Goal: Transaction & Acquisition: Book appointment/travel/reservation

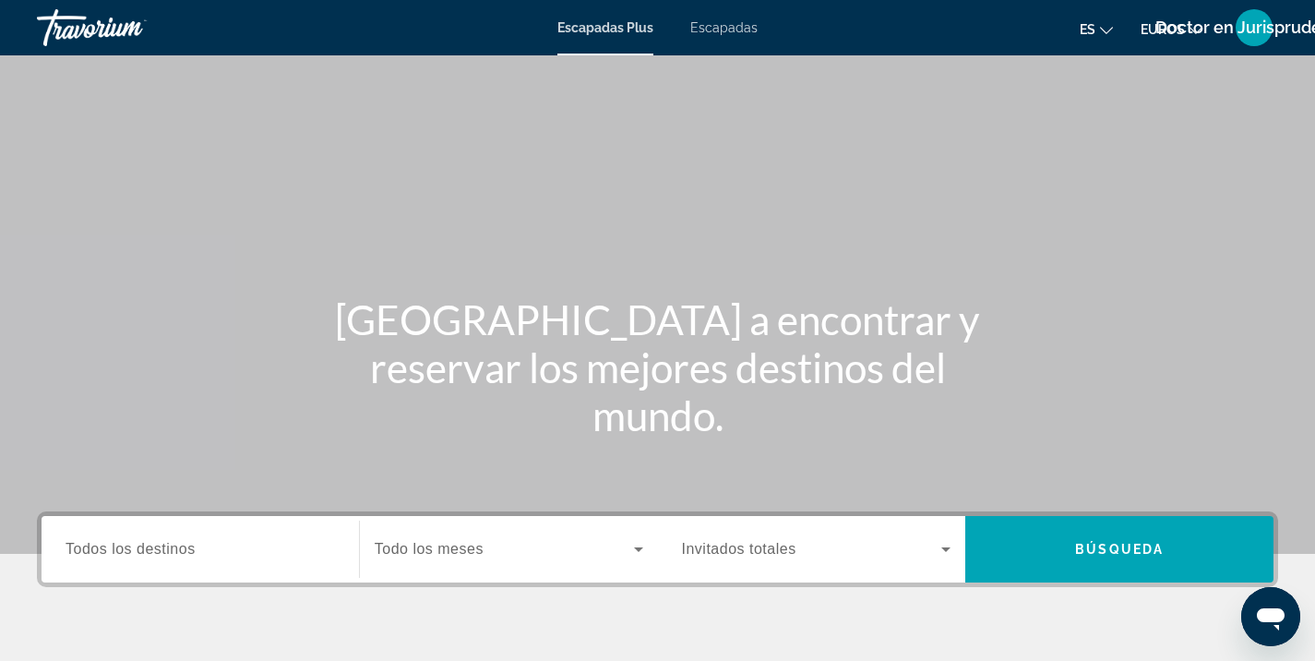
click at [712, 24] on font "Escapadas" at bounding box center [723, 27] width 67 height 15
click at [112, 531] on div "Search widget" at bounding box center [200, 549] width 269 height 53
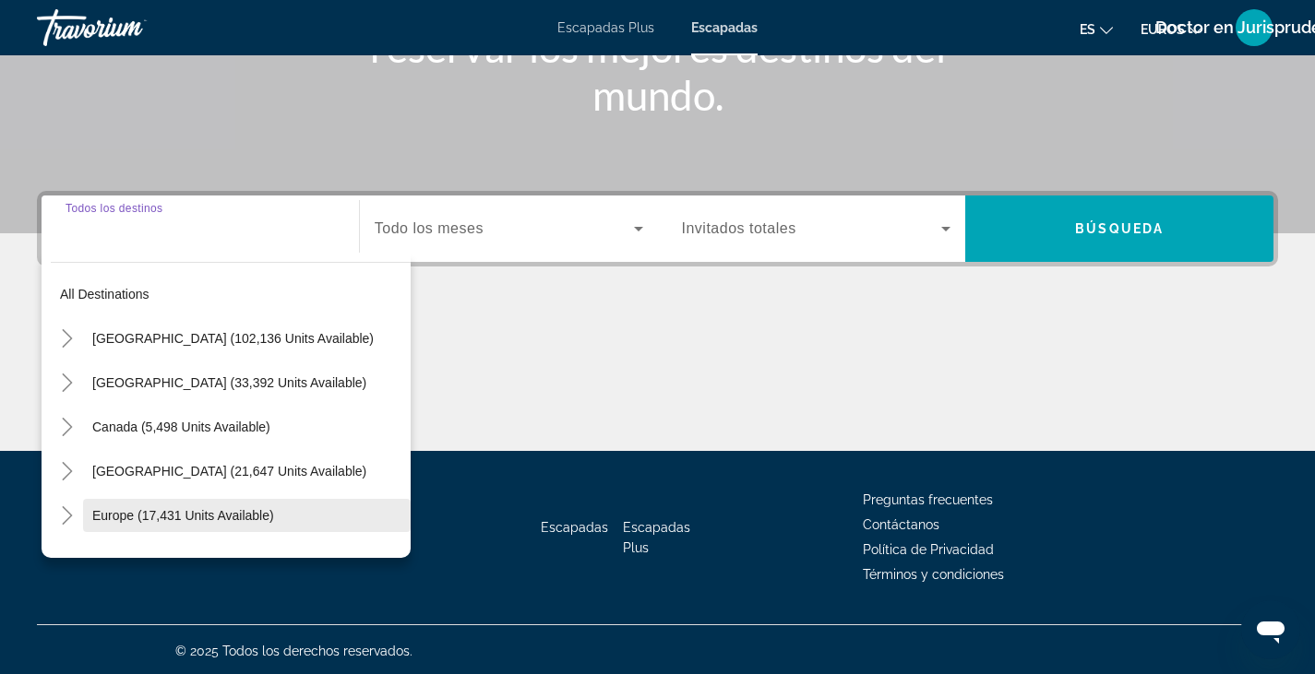
scroll to position [323, 0]
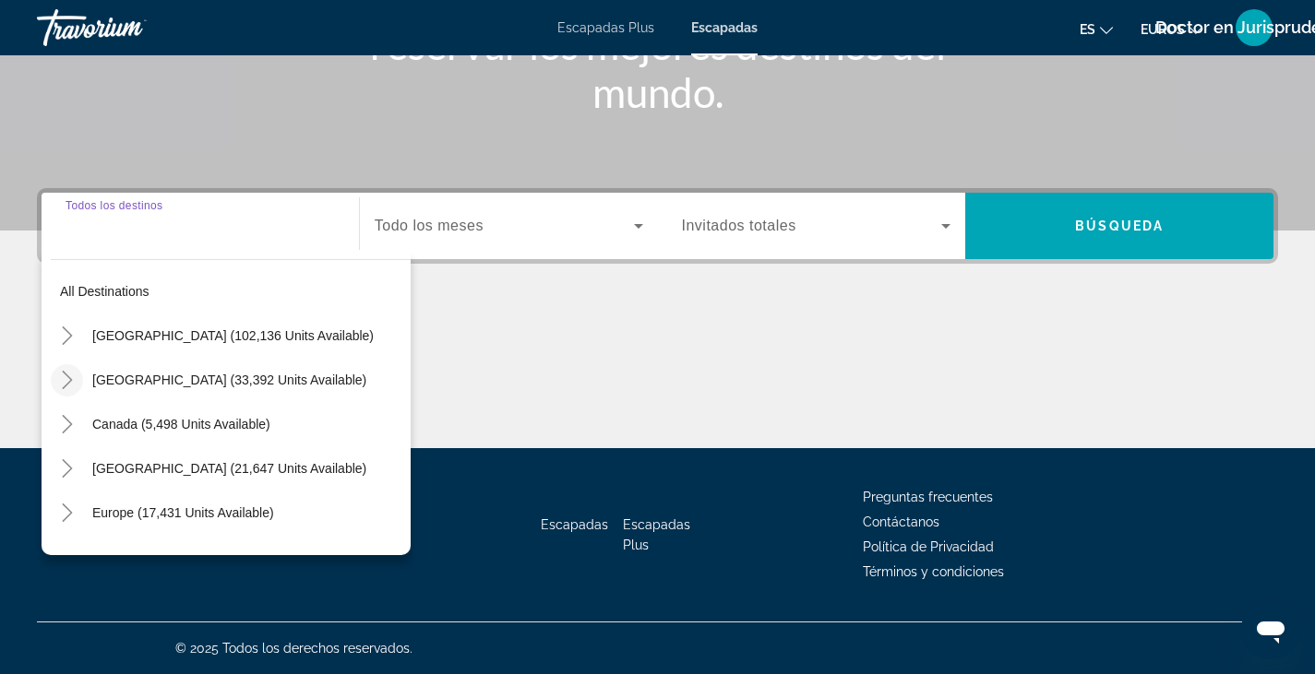
click at [70, 379] on icon "Toggle Mexico (33,392 units available)" at bounding box center [67, 380] width 10 height 18
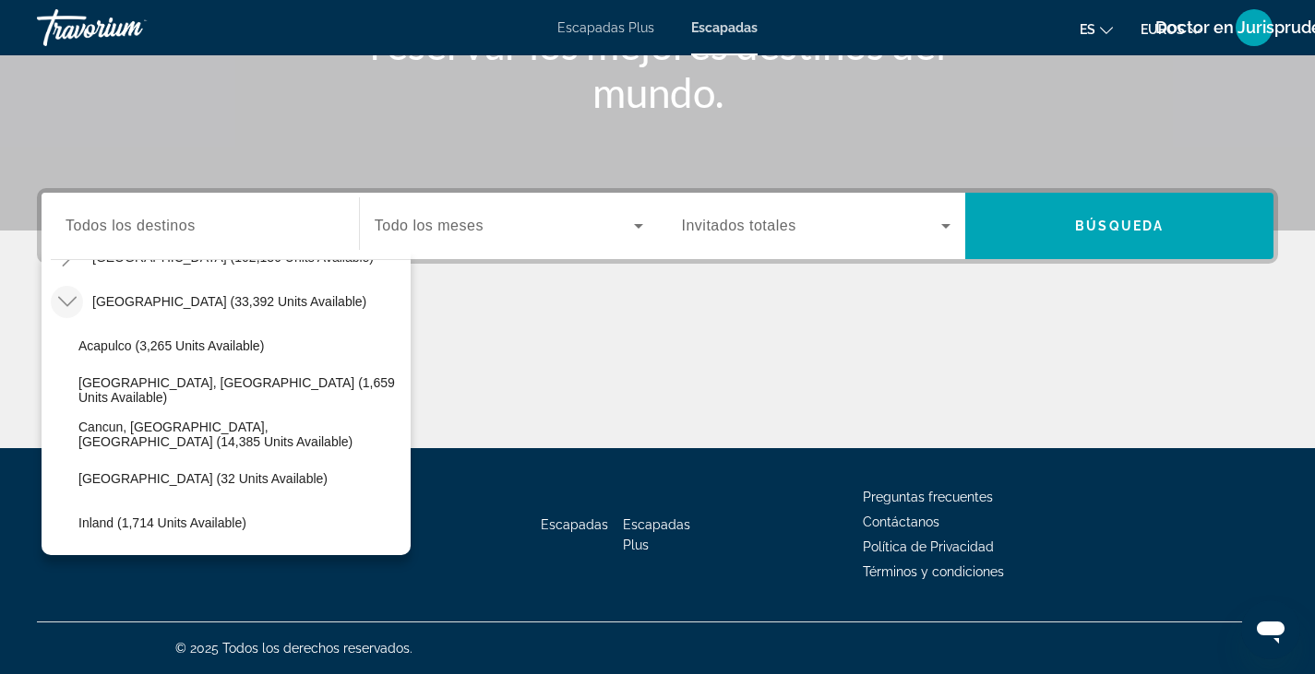
scroll to position [77, 0]
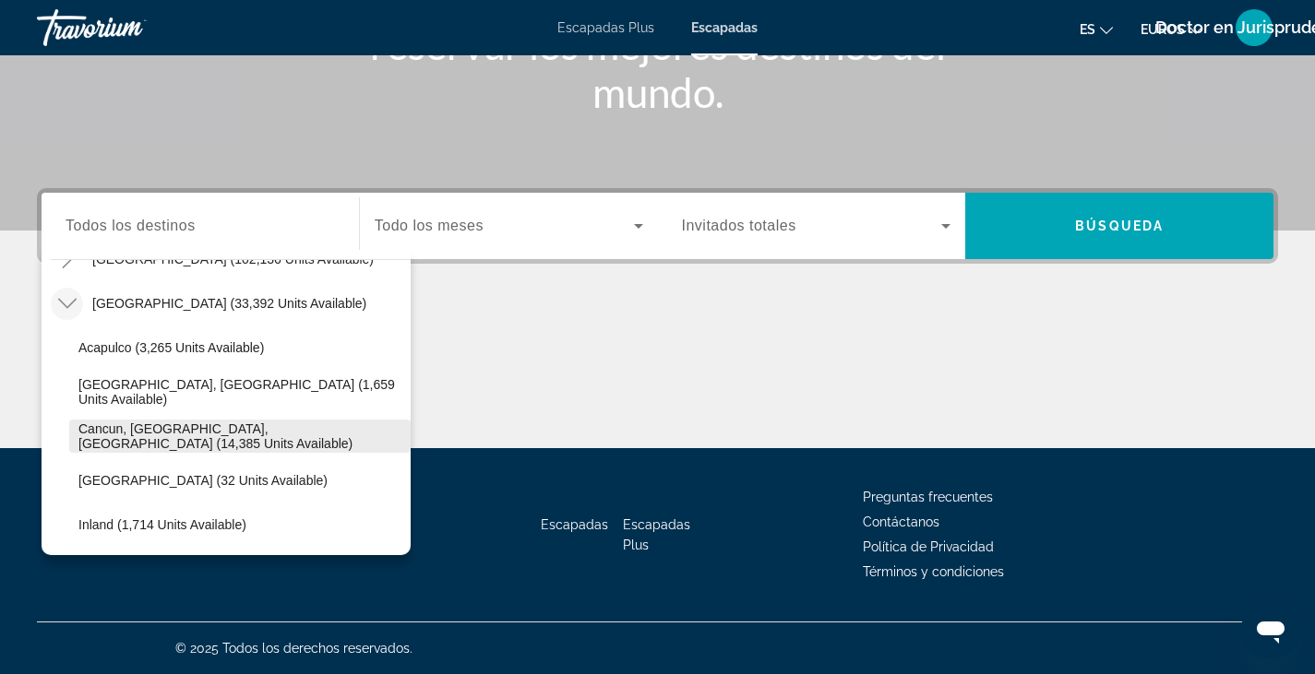
click at [96, 435] on span "Cancun, Cozumel, Riviera Maya (14,385 units available)" at bounding box center [239, 437] width 323 height 30
type input "**********"
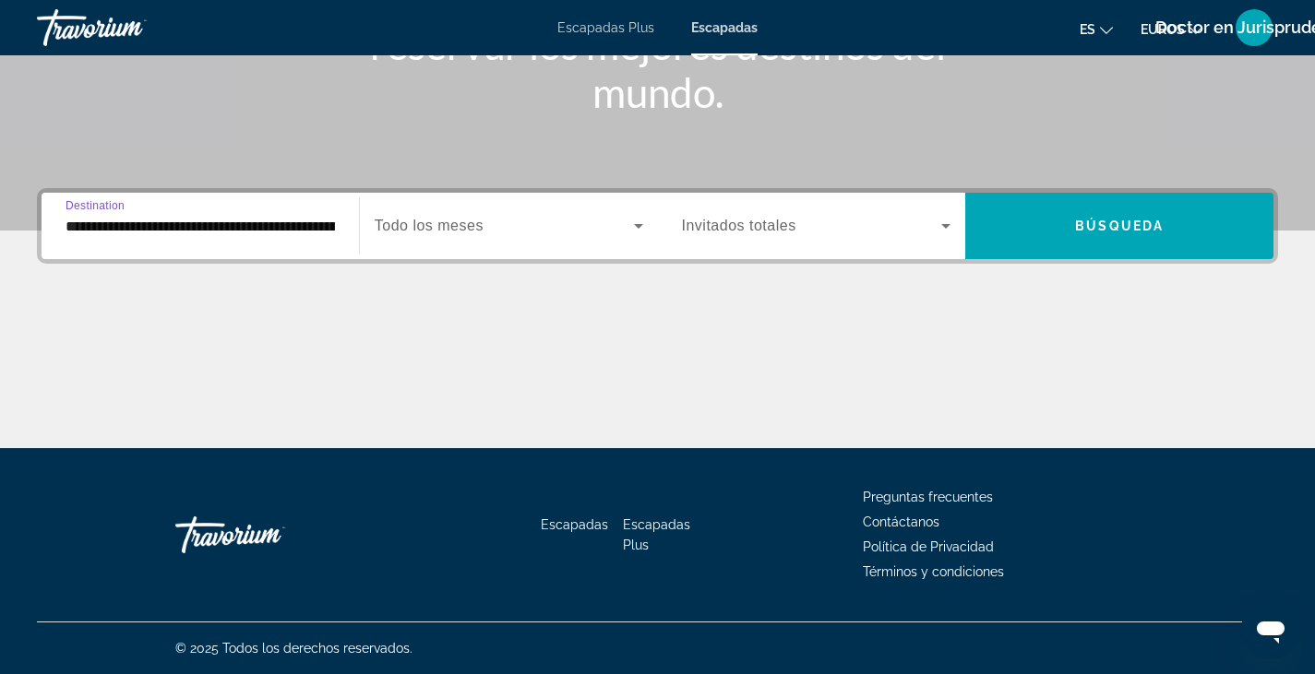
click at [628, 223] on icon "Search widget" at bounding box center [638, 226] width 22 height 22
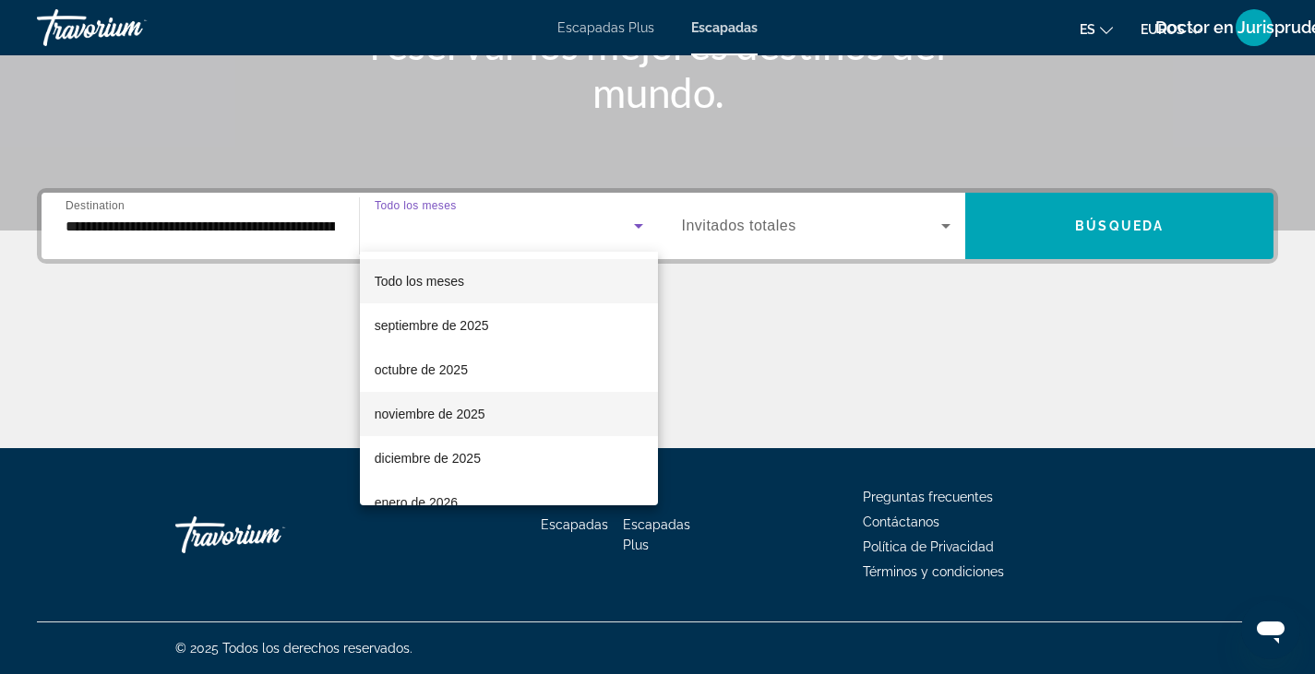
click at [417, 416] on font "noviembre de 2025" at bounding box center [430, 414] width 111 height 15
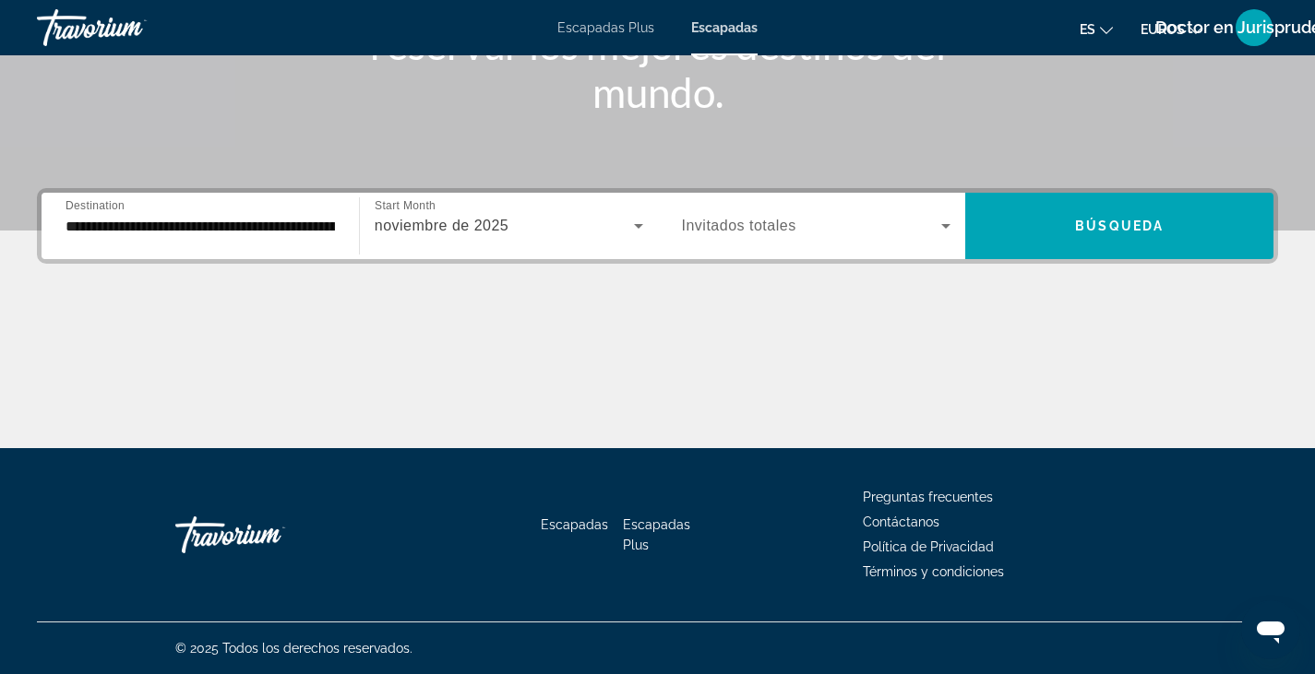
click at [757, 232] on span "Invitados totales" at bounding box center [739, 226] width 114 height 16
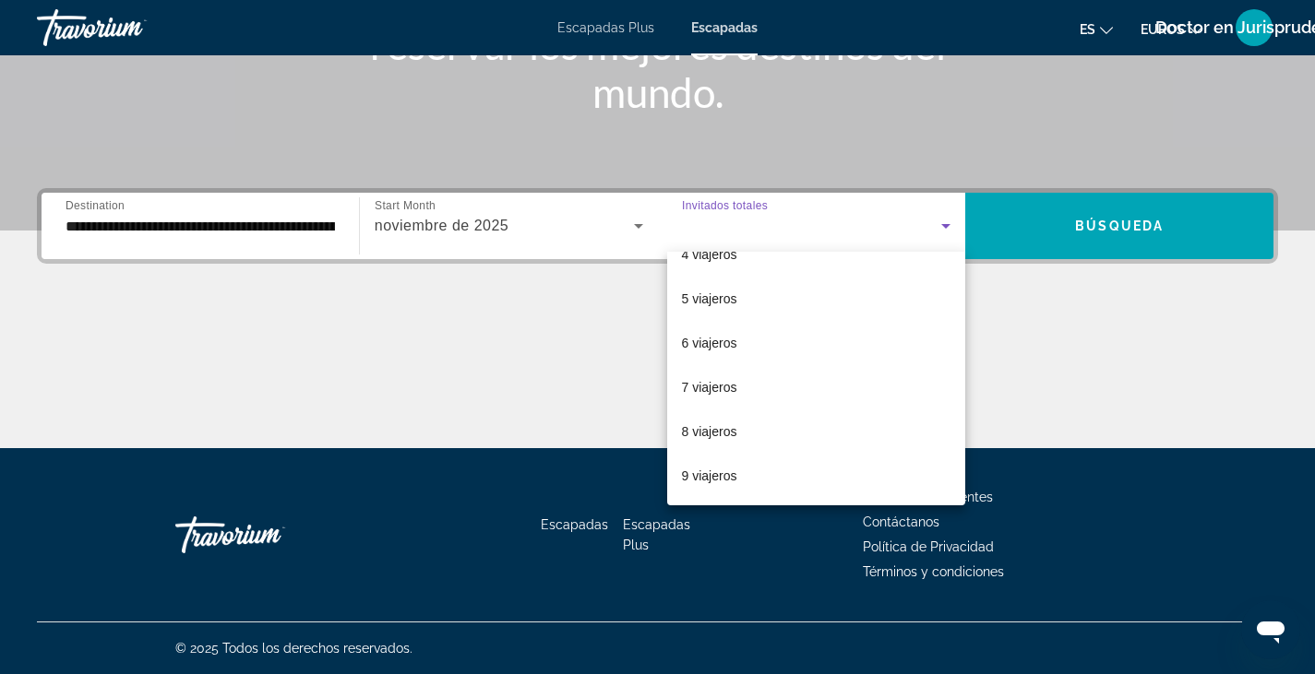
scroll to position [204, 0]
click at [719, 292] on font "6 viajeros" at bounding box center [709, 299] width 55 height 15
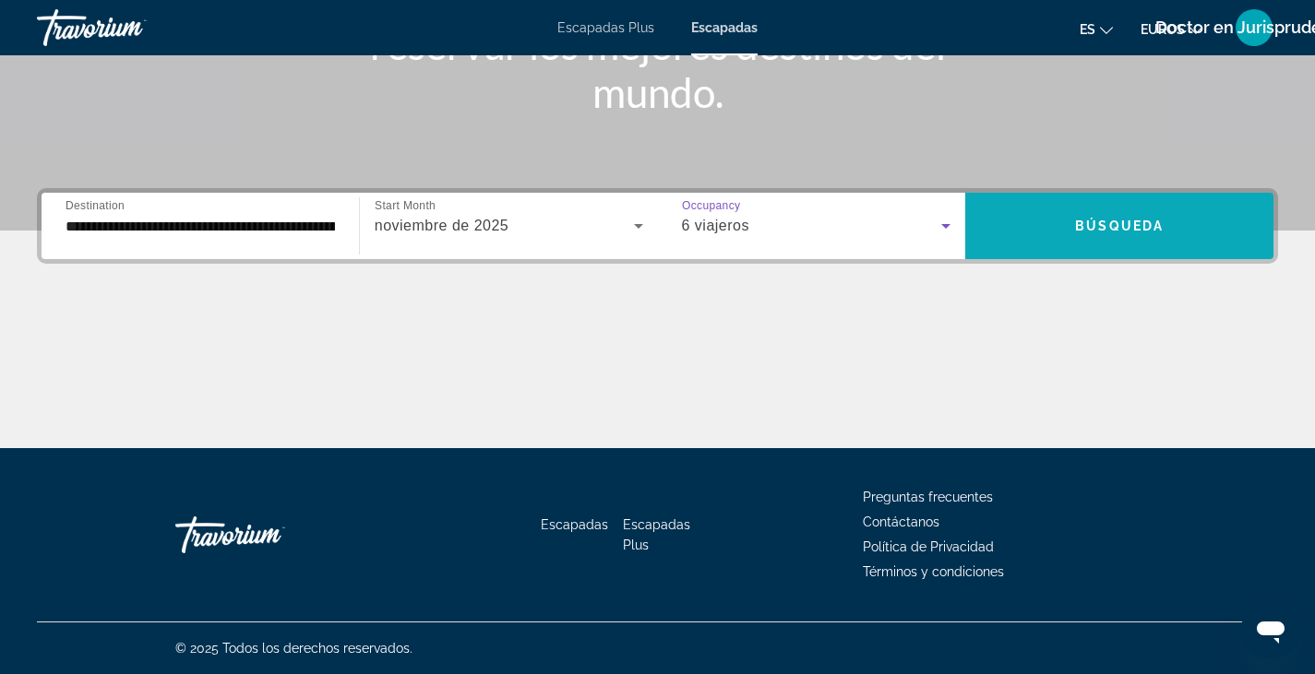
click at [1052, 230] on span "Search widget" at bounding box center [1119, 226] width 308 height 44
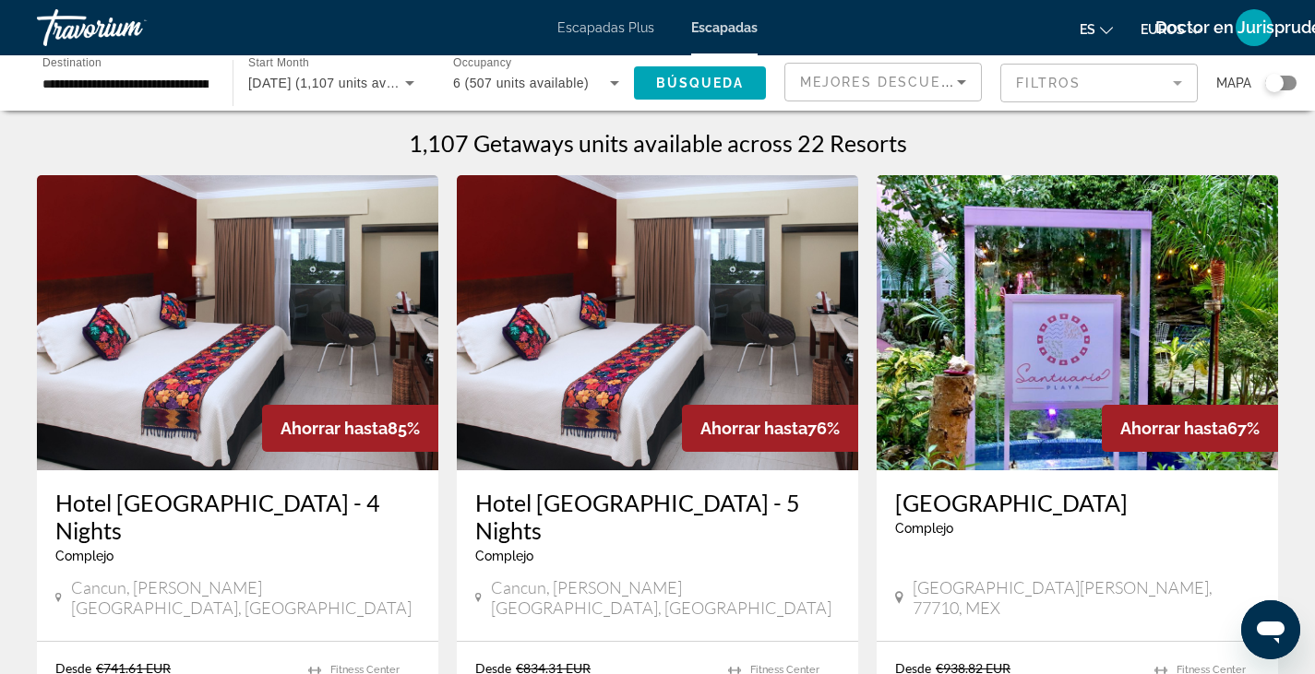
click at [1174, 86] on mat-form-field "Filtros" at bounding box center [1098, 83] width 197 height 39
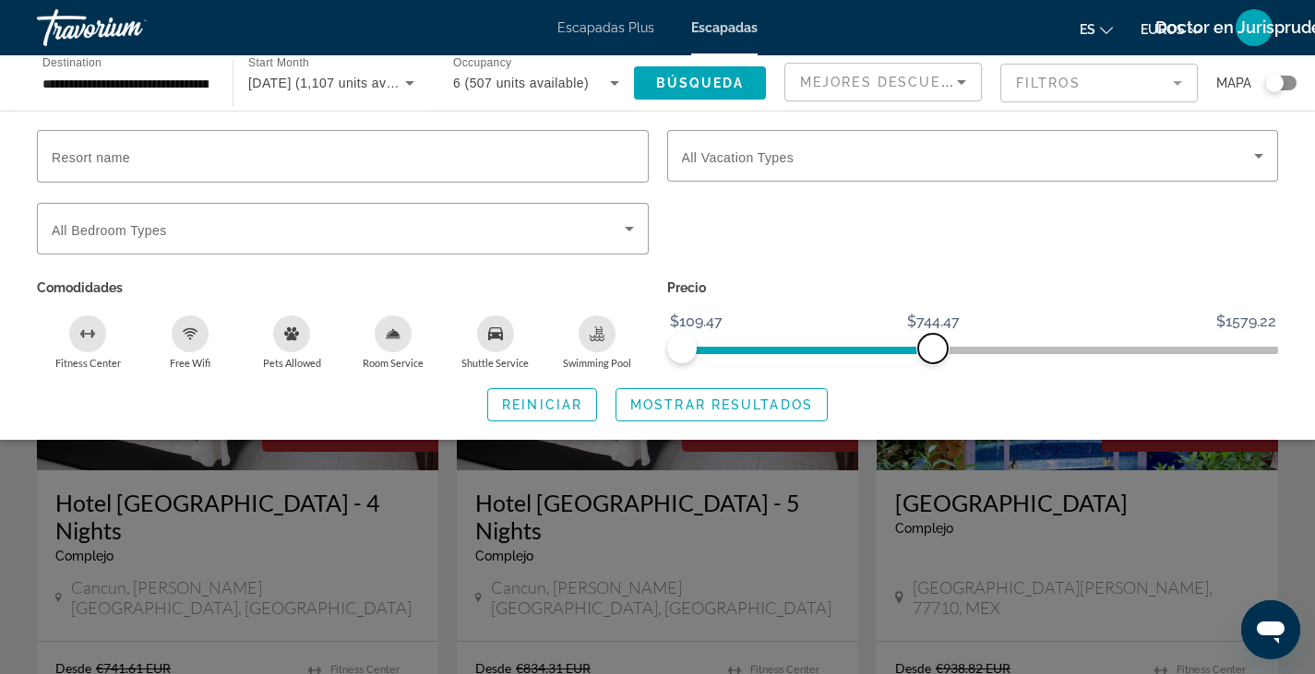
drag, startPoint x: 1265, startPoint y: 345, endPoint x: 903, endPoint y: 349, distance: 361.7
click at [918, 349] on span "ngx-slider-max" at bounding box center [933, 349] width 30 height 30
click at [1261, 159] on icon "Search widget" at bounding box center [1258, 156] width 22 height 22
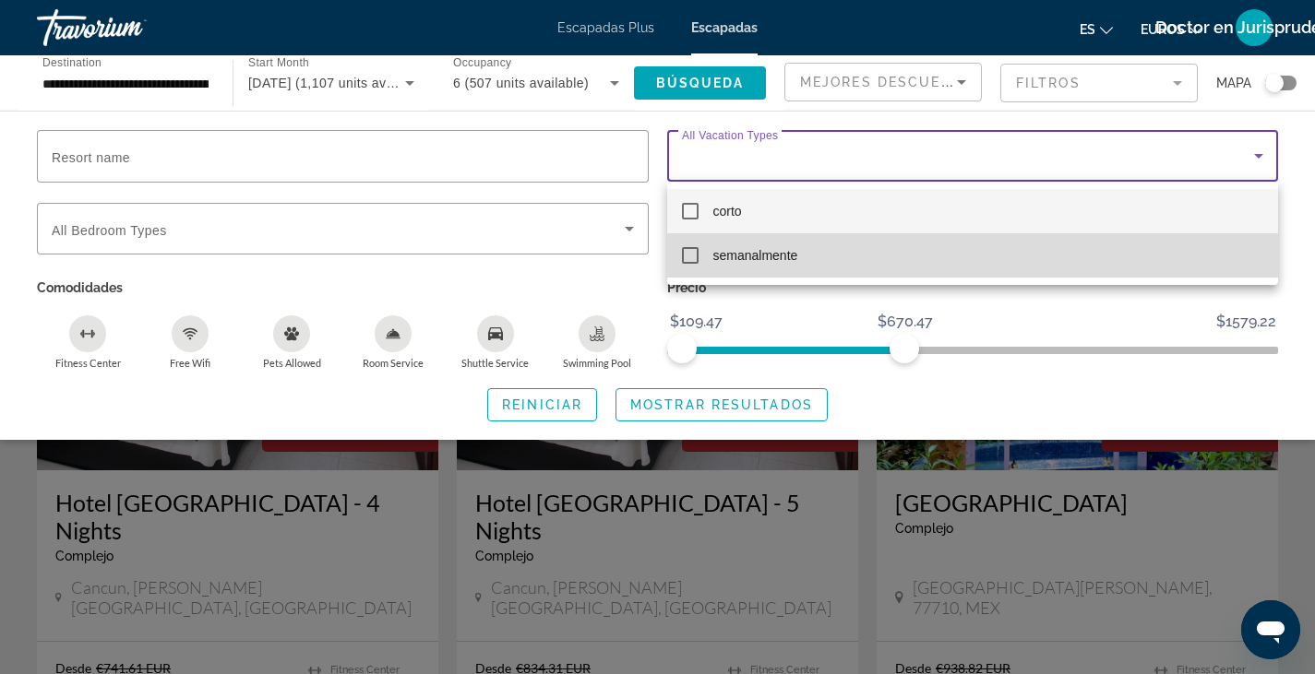
click at [693, 256] on mat-pseudo-checkbox at bounding box center [690, 255] width 17 height 17
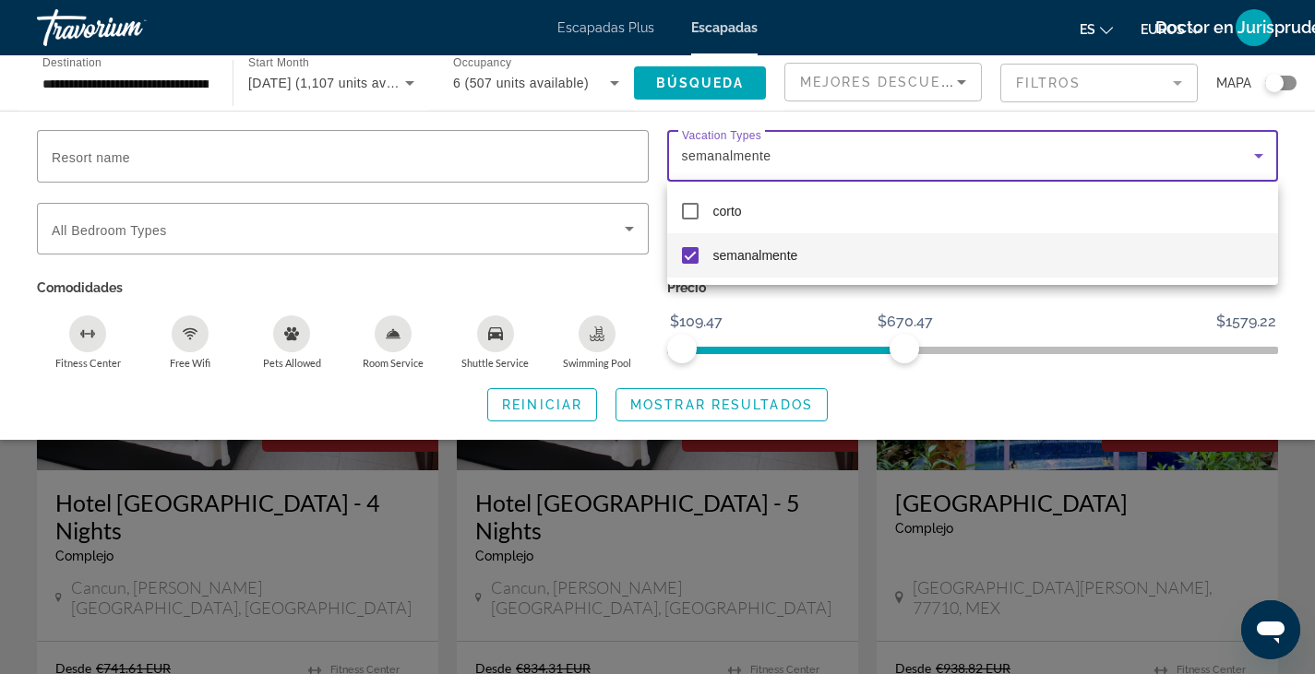
click at [632, 232] on div at bounding box center [657, 337] width 1315 height 674
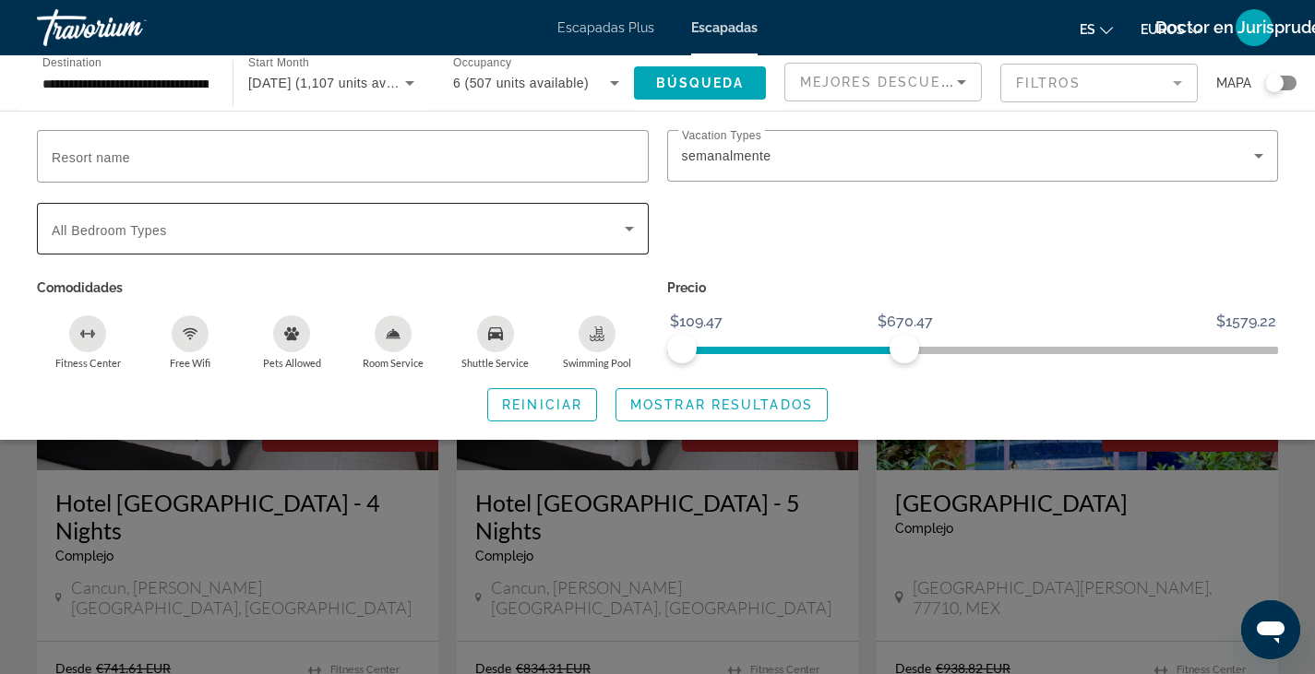
click at [618, 239] on div "Search widget" at bounding box center [343, 229] width 582 height 52
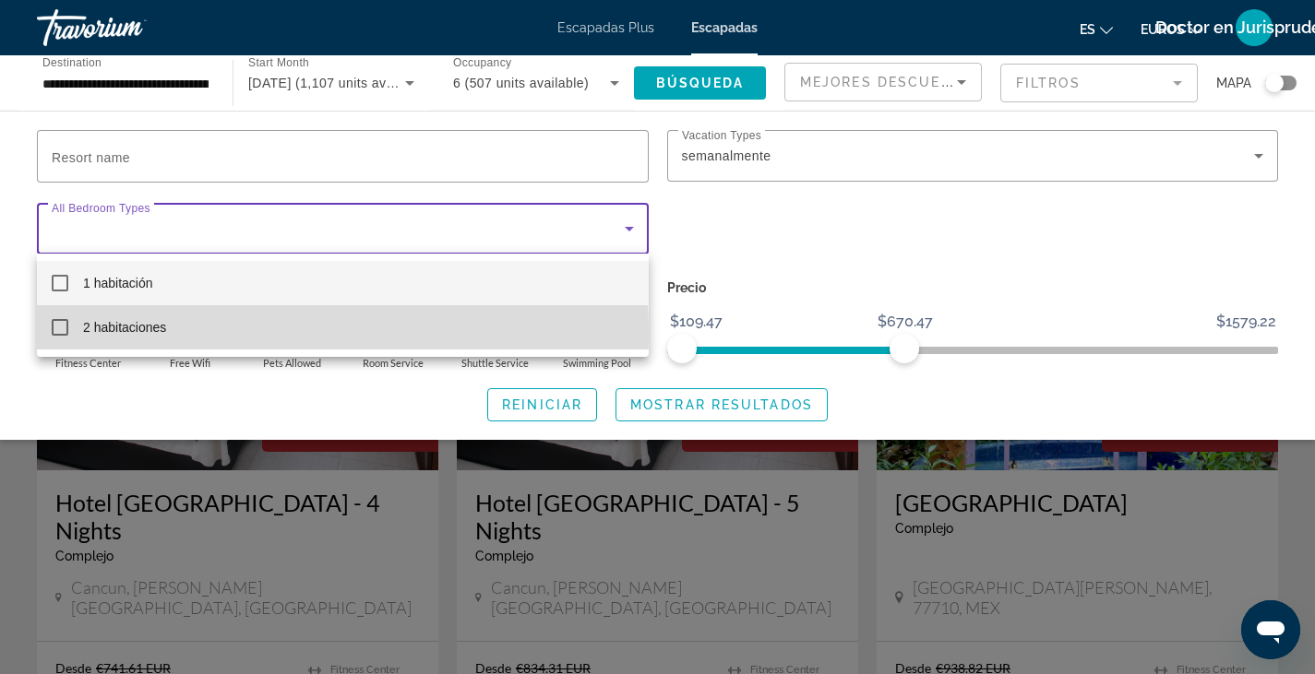
click at [64, 334] on mat-pseudo-checkbox at bounding box center [60, 327] width 17 height 17
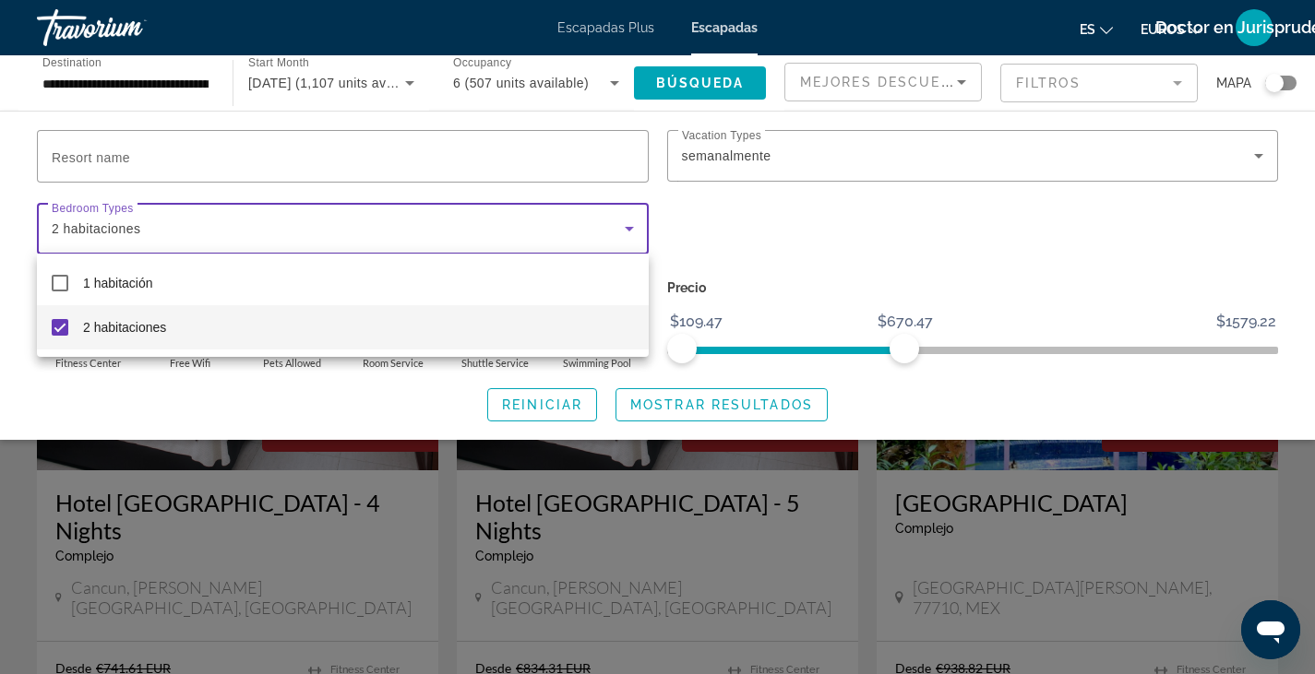
click at [1294, 169] on div at bounding box center [657, 337] width 1315 height 674
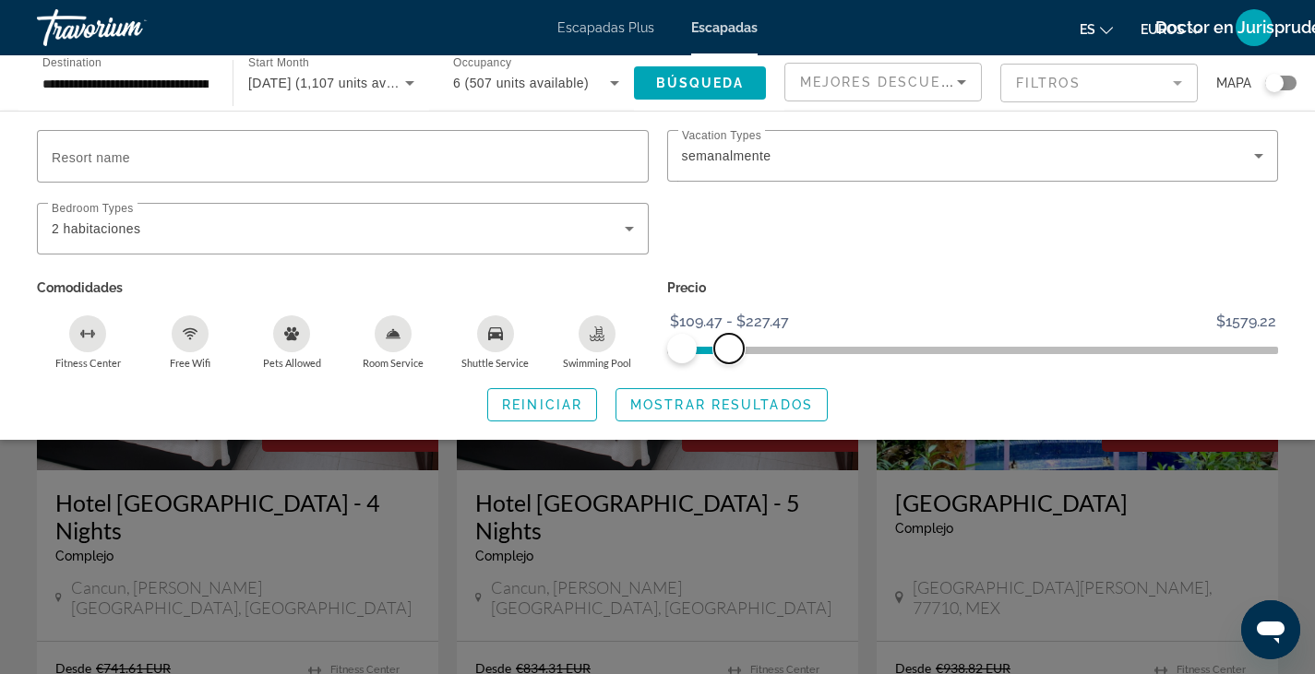
drag, startPoint x: 902, startPoint y: 350, endPoint x: 728, endPoint y: 359, distance: 174.6
click at [728, 359] on span "ngx-slider-max" at bounding box center [729, 349] width 30 height 30
click at [74, 158] on span "Resort name" at bounding box center [91, 157] width 78 height 15
click at [74, 158] on input "Resort name" at bounding box center [343, 157] width 582 height 22
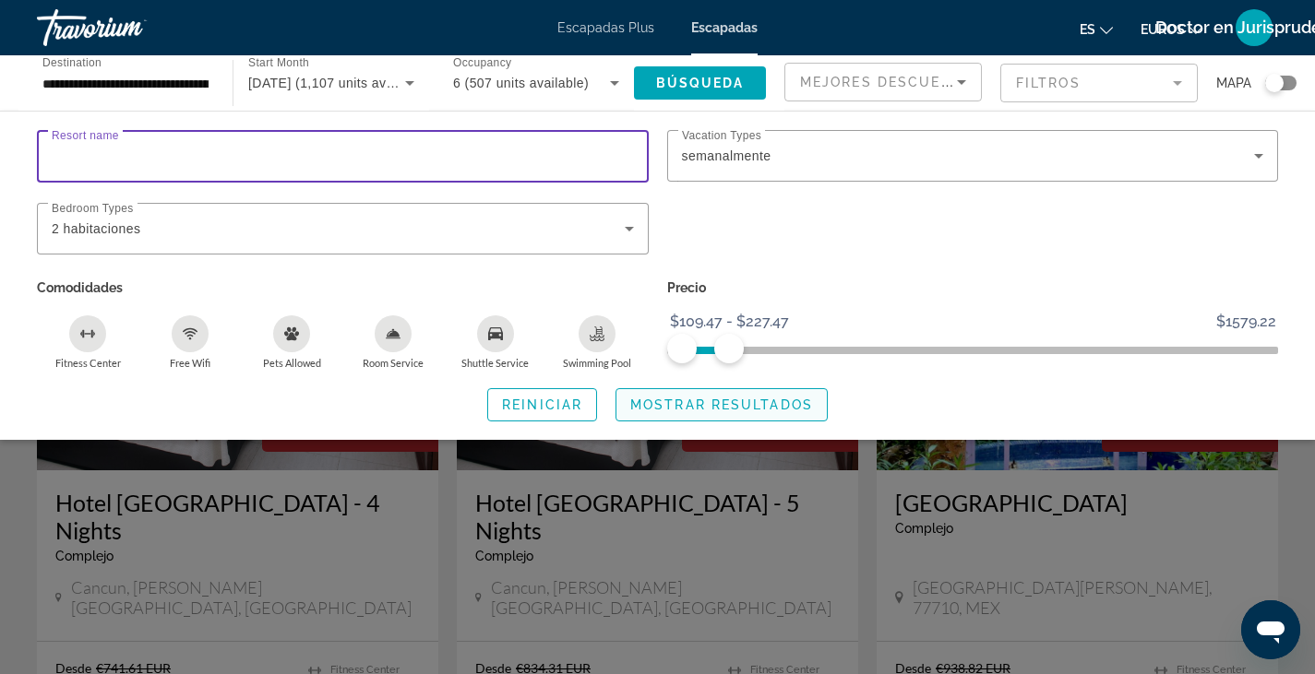
click at [744, 412] on span "Search widget" at bounding box center [721, 405] width 210 height 44
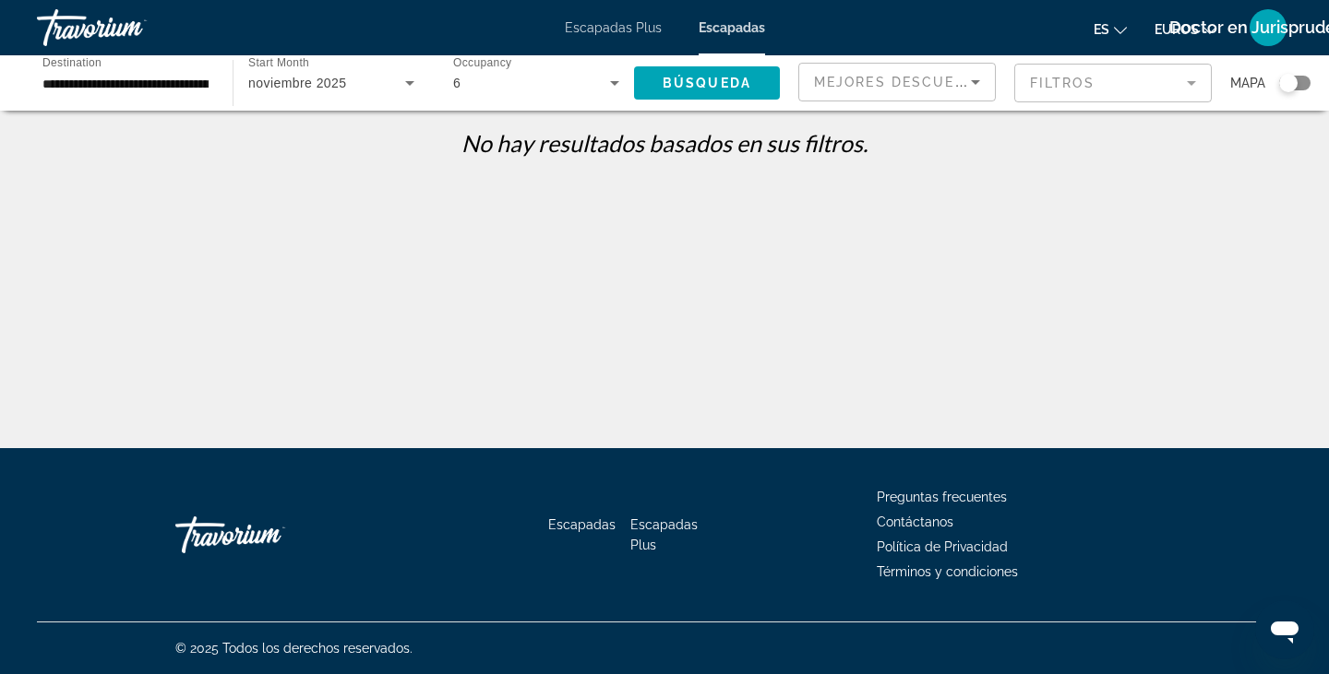
click at [1150, 89] on mat-form-field "Filtros" at bounding box center [1112, 83] width 197 height 39
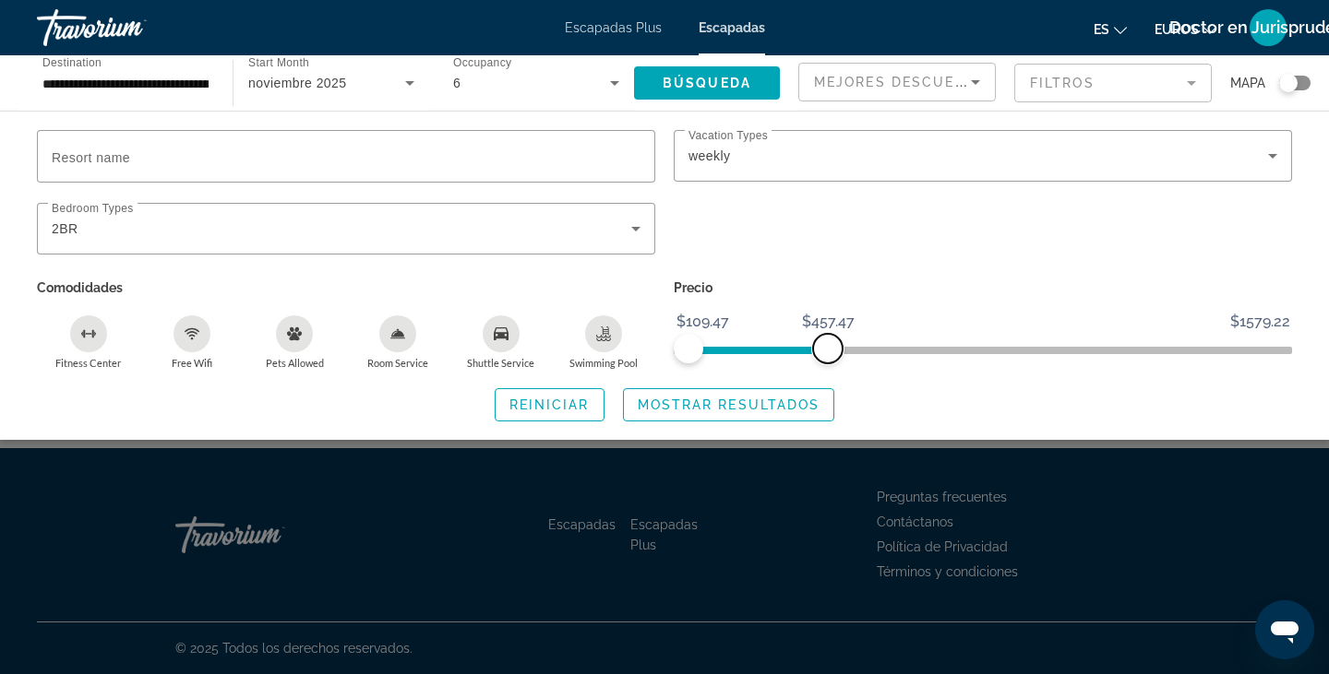
drag, startPoint x: 732, startPoint y: 344, endPoint x: 828, endPoint y: 344, distance: 96.0
click at [828, 344] on span "ngx-slider-max" at bounding box center [828, 349] width 30 height 30
click at [711, 400] on span "Mostrar resultados" at bounding box center [729, 405] width 183 height 15
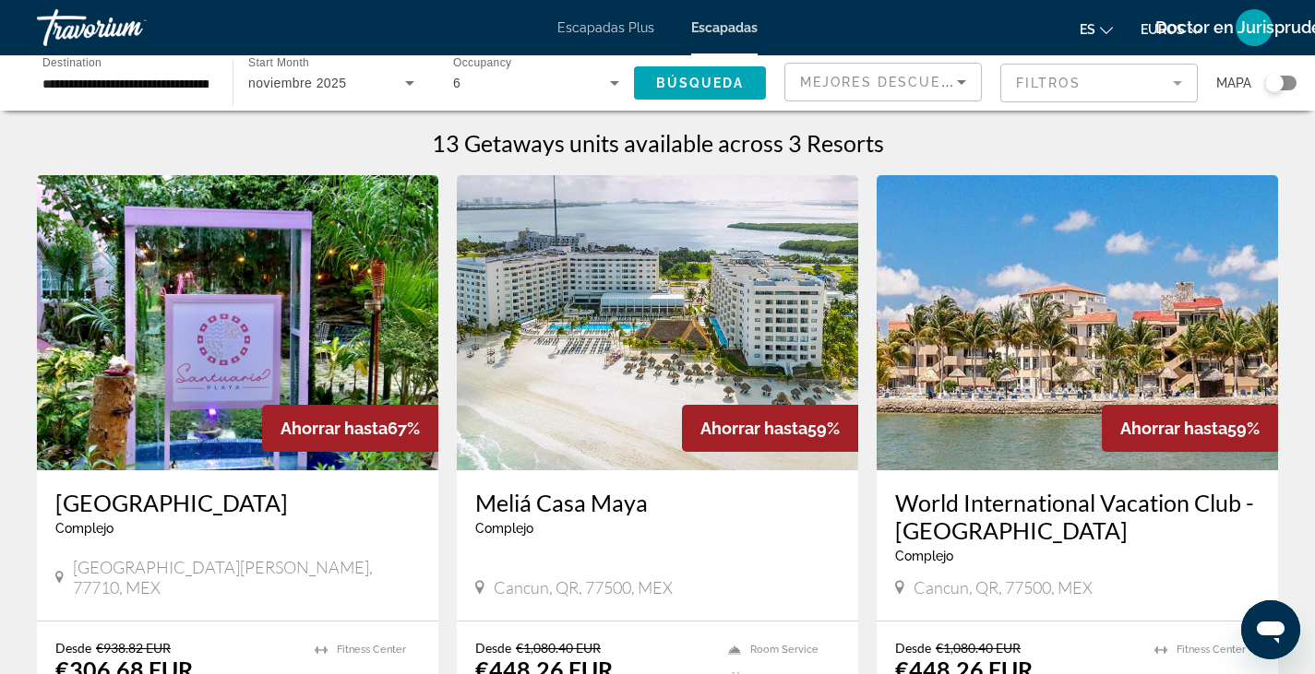
click at [612, 326] on img "Contenido principal" at bounding box center [657, 322] width 401 height 295
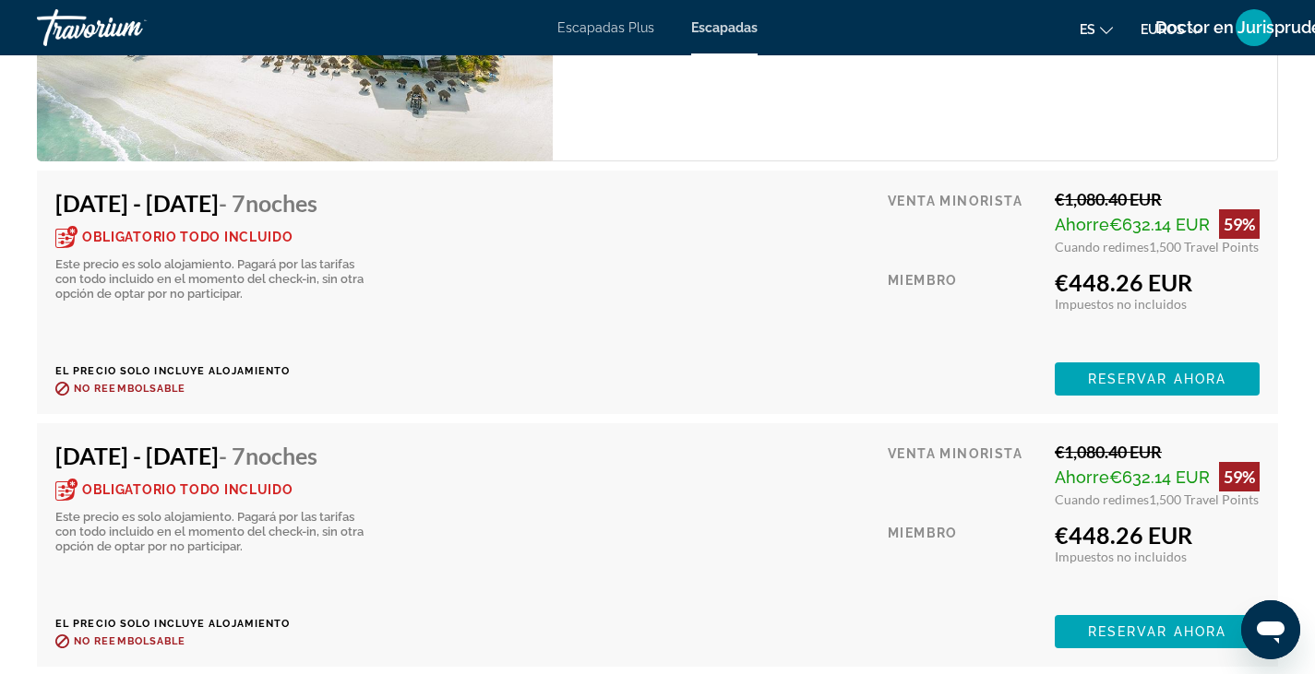
scroll to position [3357, 0]
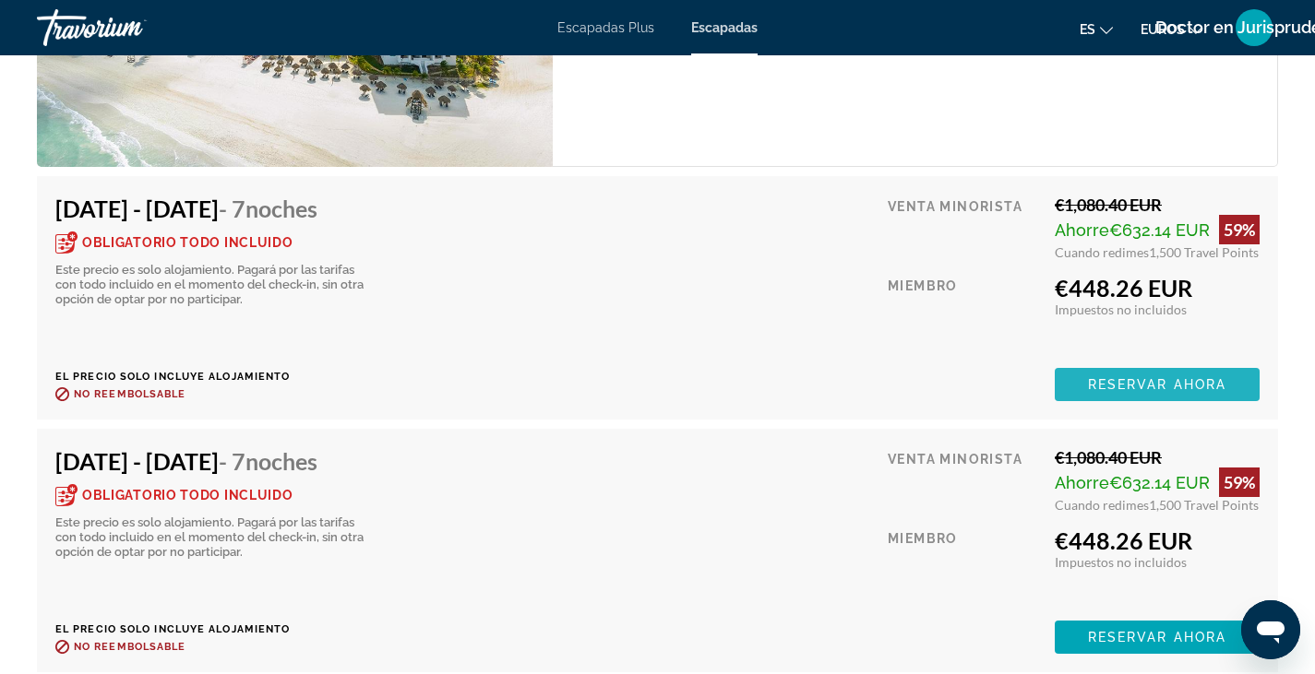
click at [1142, 377] on span "Reservar ahora" at bounding box center [1157, 384] width 138 height 15
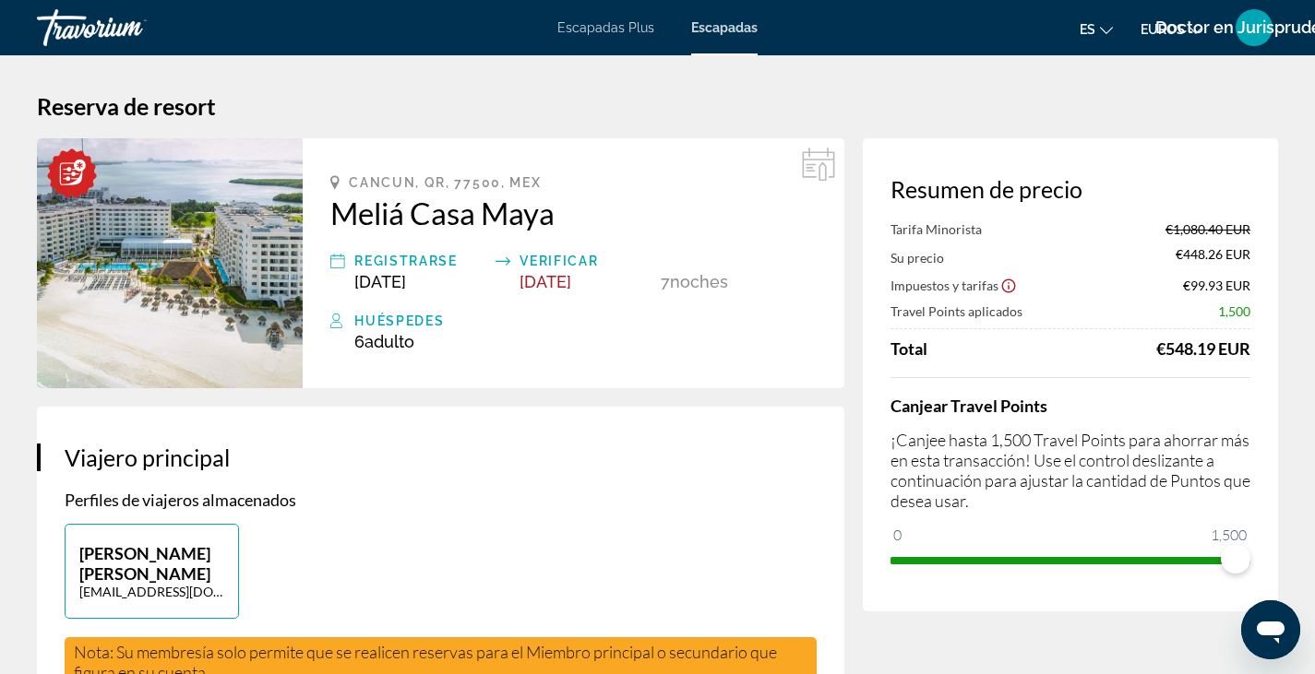
click at [1178, 30] on font "Doctor en Jurisprudencia" at bounding box center [1254, 27] width 198 height 19
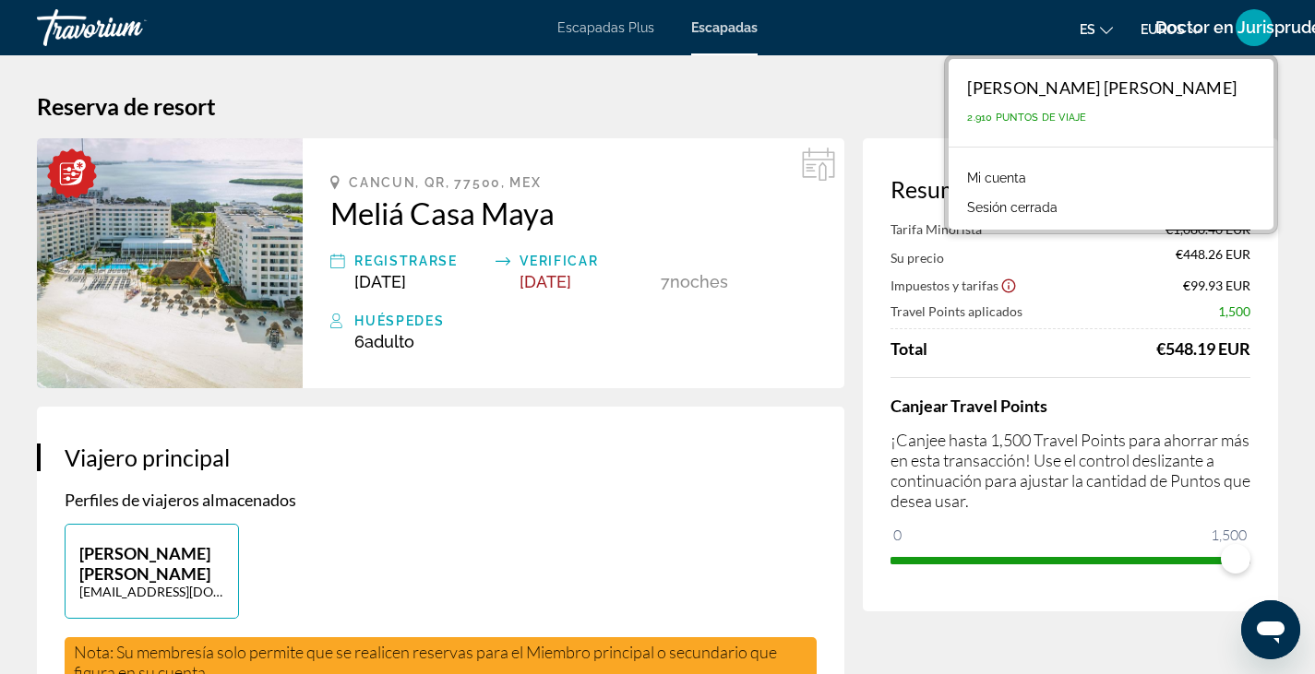
click at [1199, 26] on font "Doctor en Jurisprudencia" at bounding box center [1254, 27] width 198 height 19
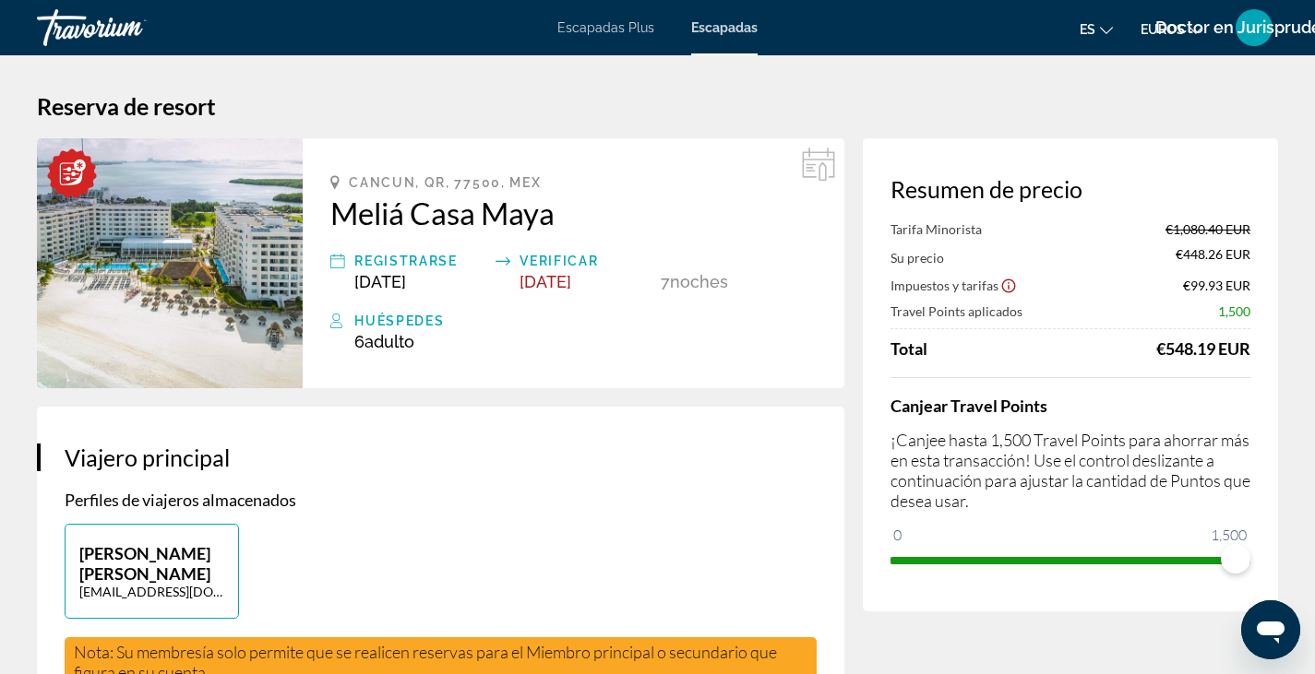
click at [1199, 26] on font "Doctor en Jurisprudencia" at bounding box center [1254, 27] width 198 height 19
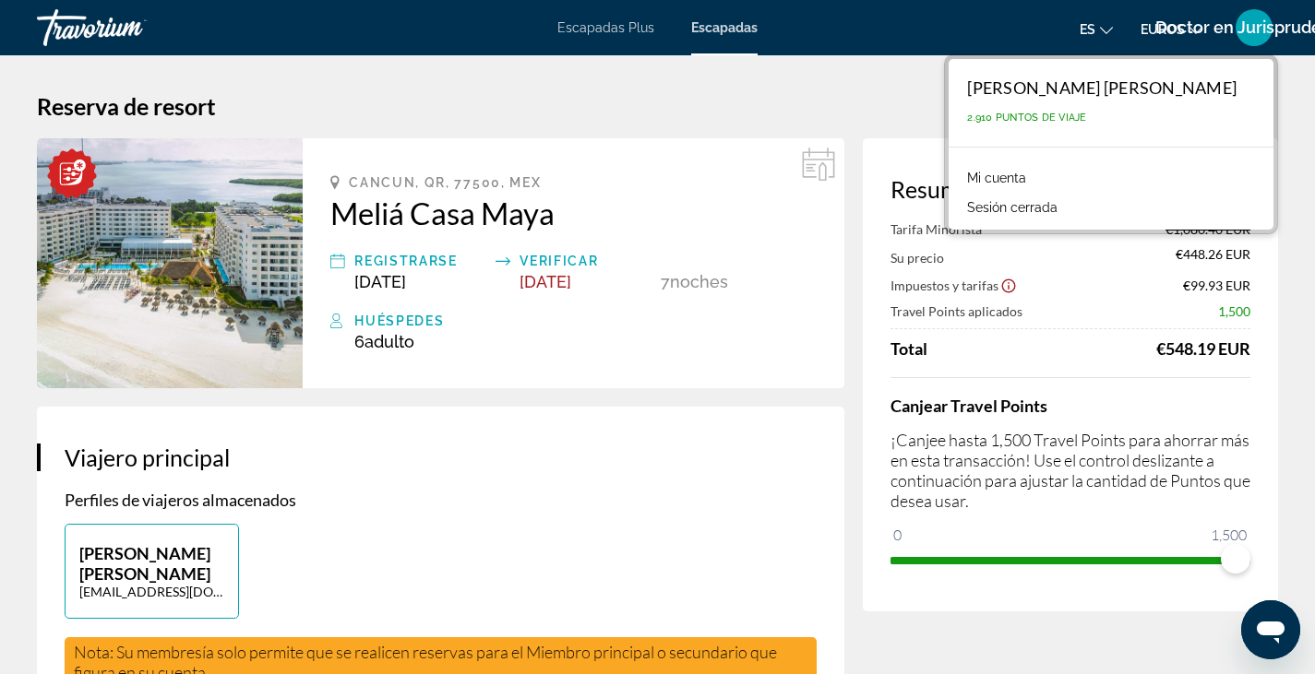
click at [1155, 30] on font "Doctor en Jurisprudencia" at bounding box center [1254, 27] width 198 height 19
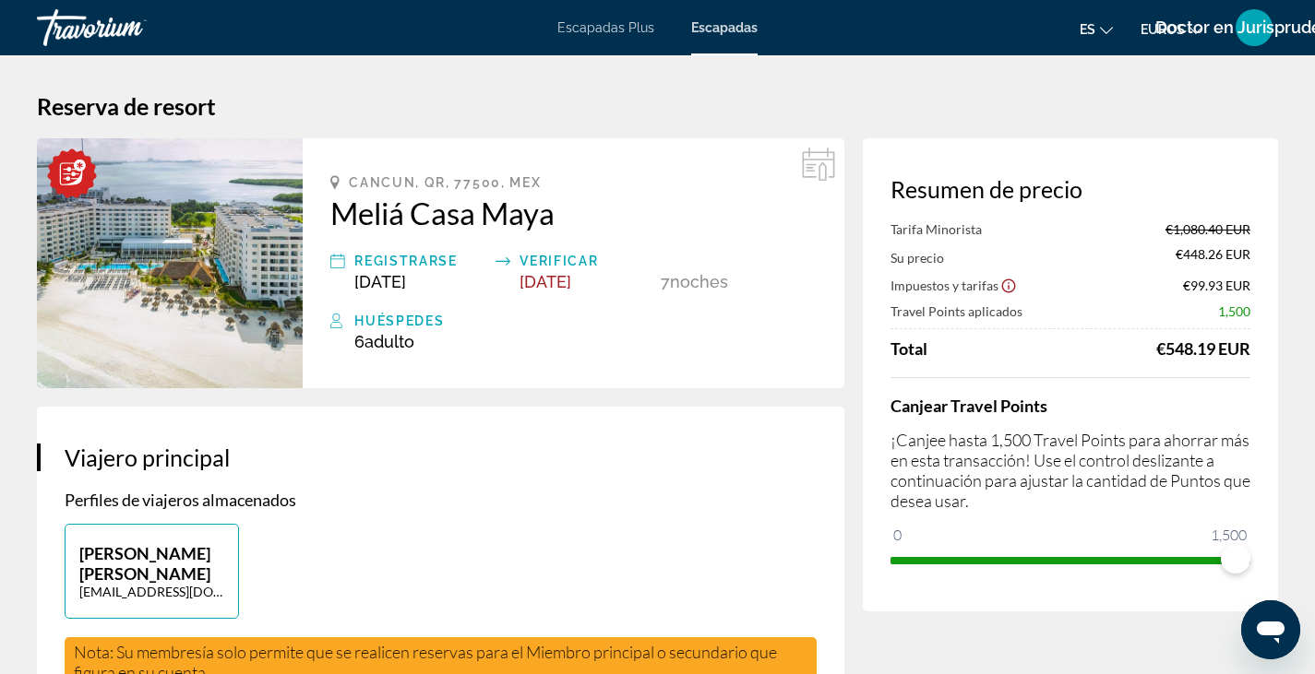
click at [1155, 30] on font "Doctor en Jurisprudencia" at bounding box center [1254, 27] width 198 height 19
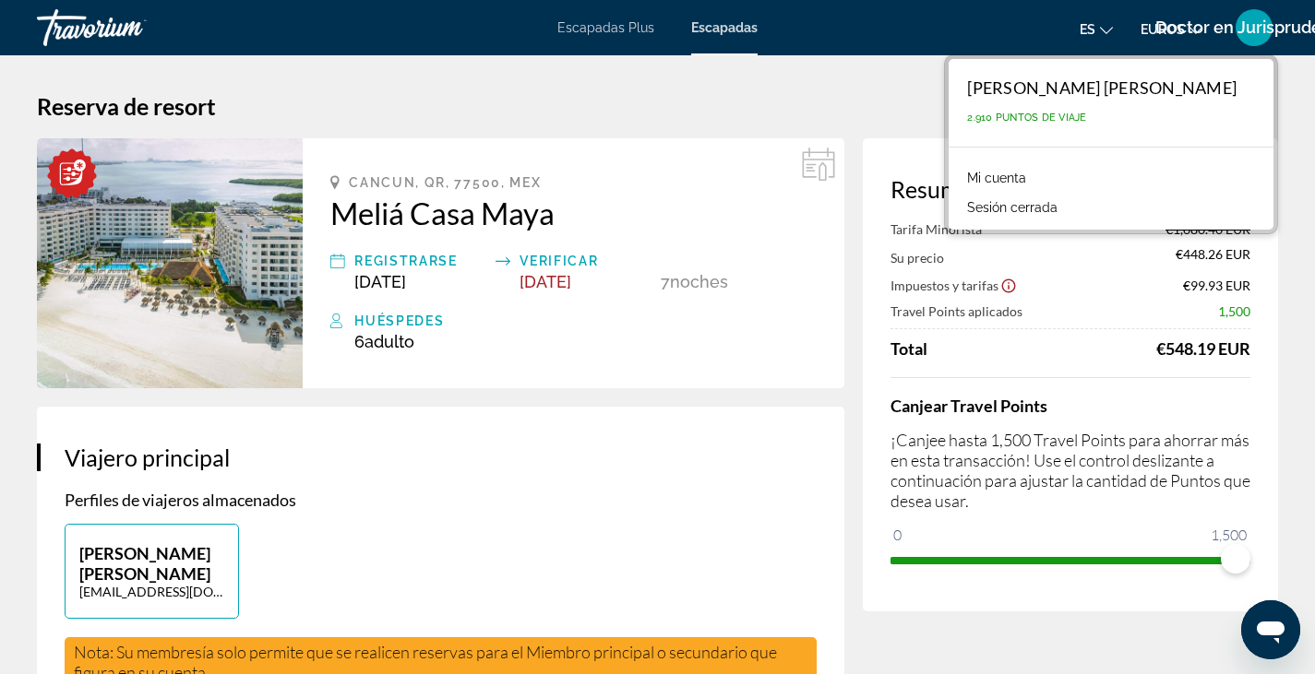
click at [1166, 23] on font "Doctor en Jurisprudencia" at bounding box center [1254, 27] width 198 height 19
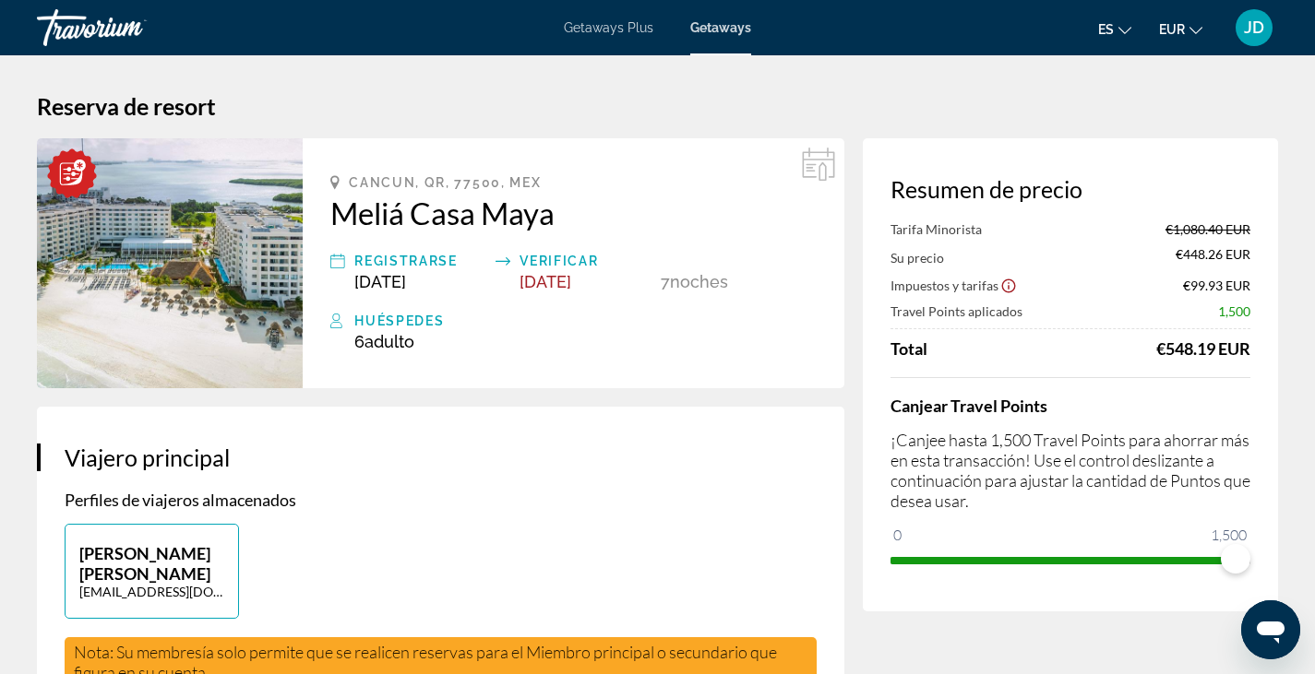
click at [1192, 23] on mat-icon "Change currency" at bounding box center [1195, 27] width 13 height 13
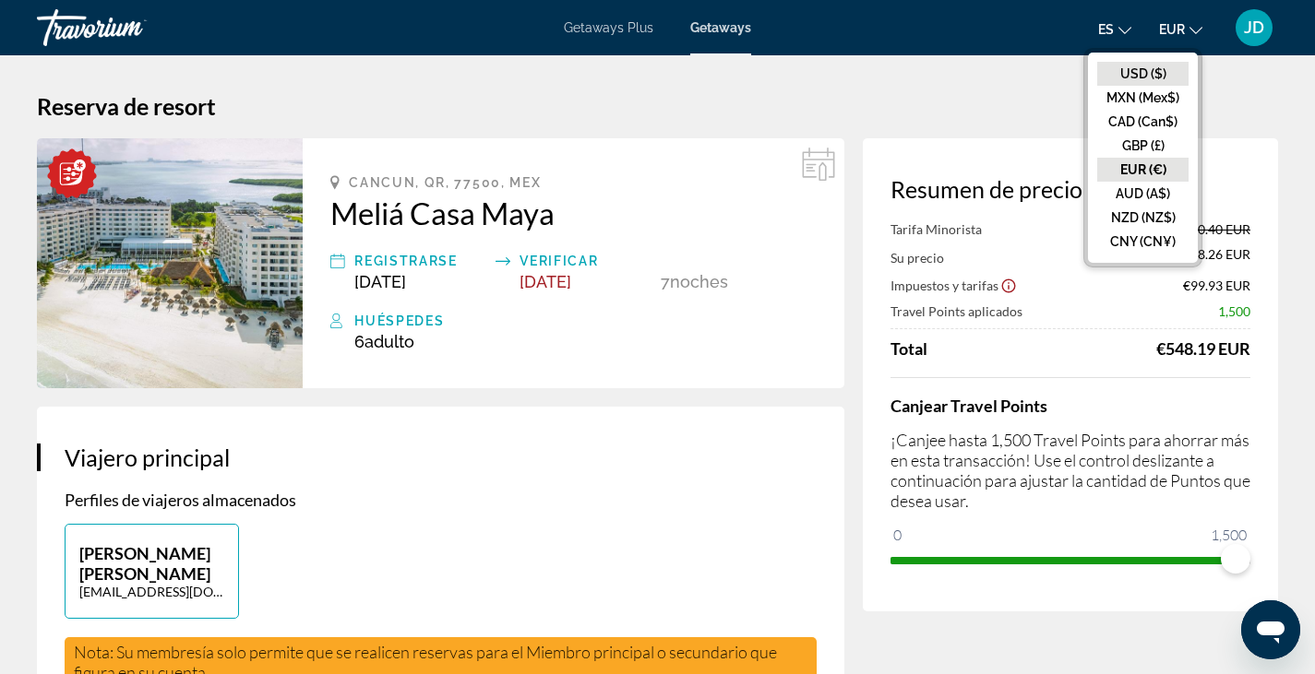
click at [1139, 71] on button "USD ($)" at bounding box center [1142, 74] width 91 height 24
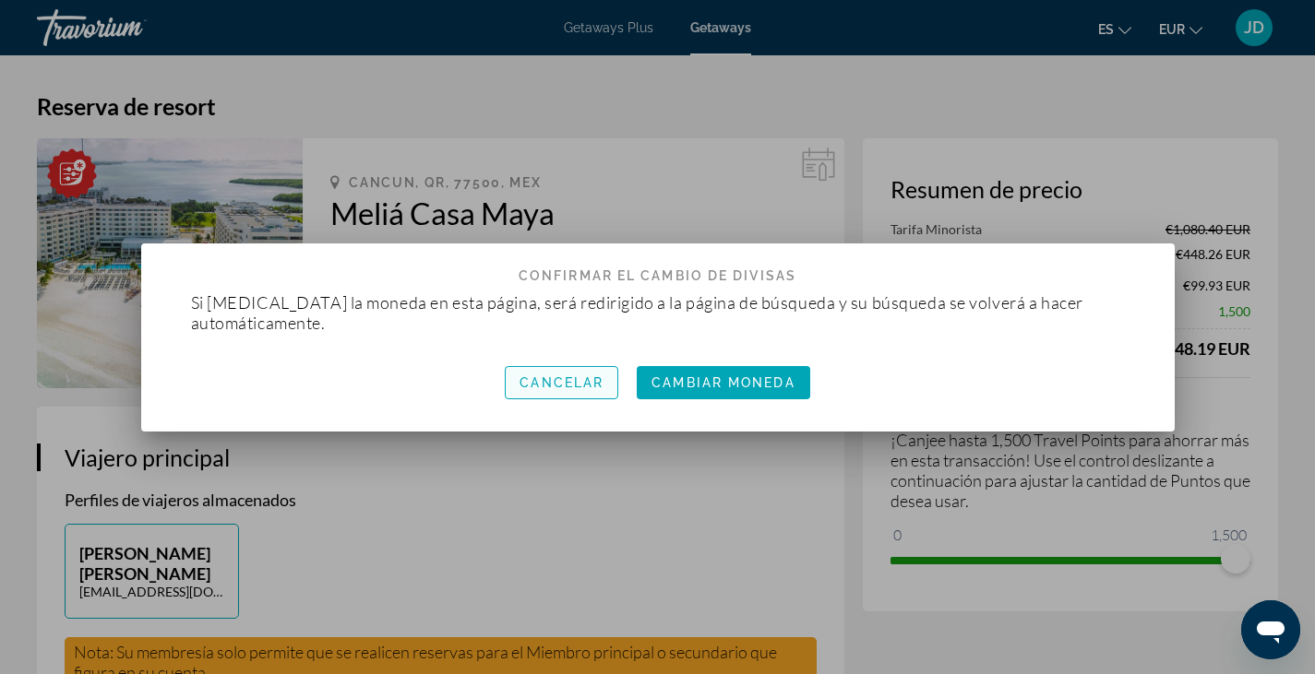
click at [549, 380] on span "Cancelar" at bounding box center [561, 383] width 84 height 15
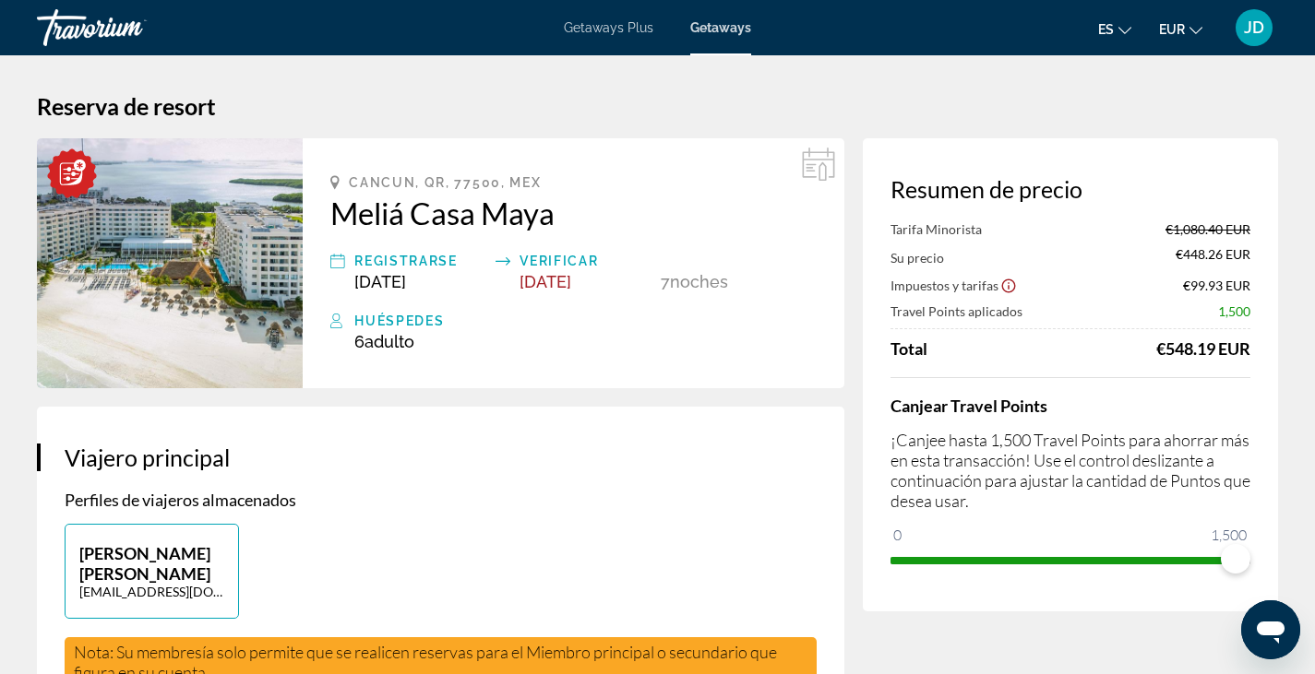
click at [1174, 43] on div "es English Español Français Italiano Português русский EUR USD ($) MXN (Mex$) C…" at bounding box center [1023, 27] width 508 height 39
click at [1183, 26] on span "EUR" at bounding box center [1172, 29] width 26 height 15
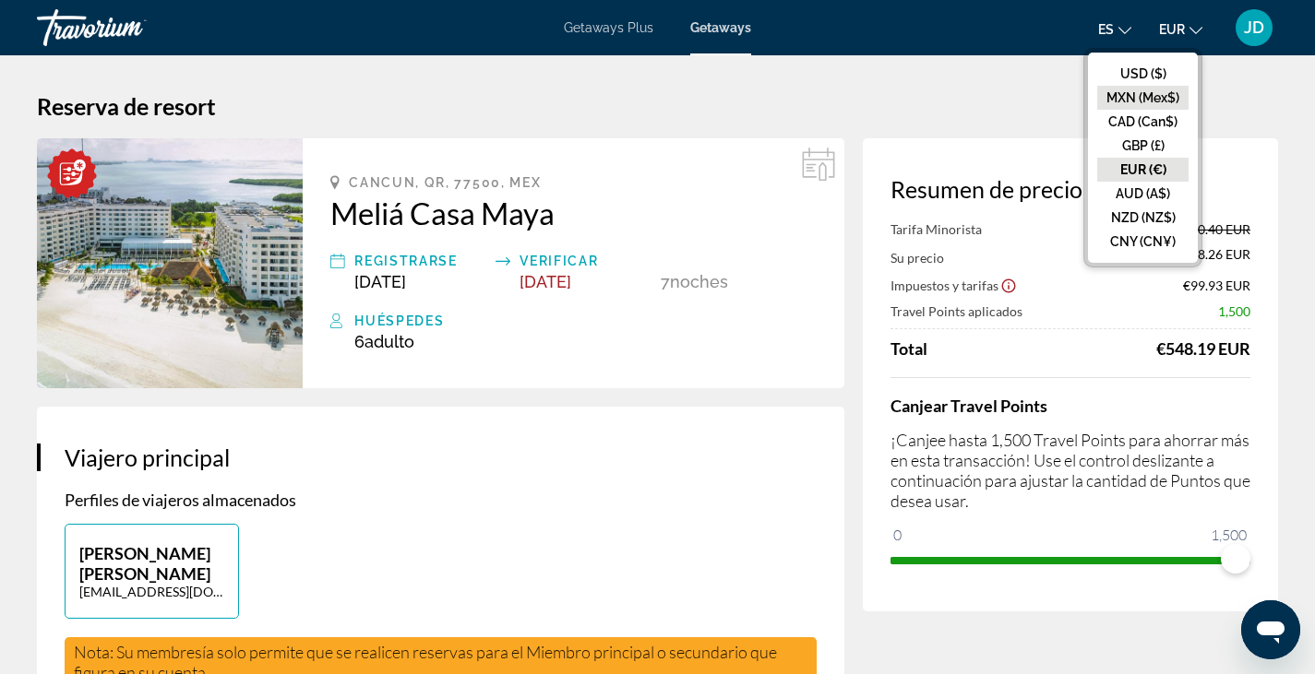
click at [1148, 96] on button "MXN (Mex$)" at bounding box center [1142, 98] width 91 height 24
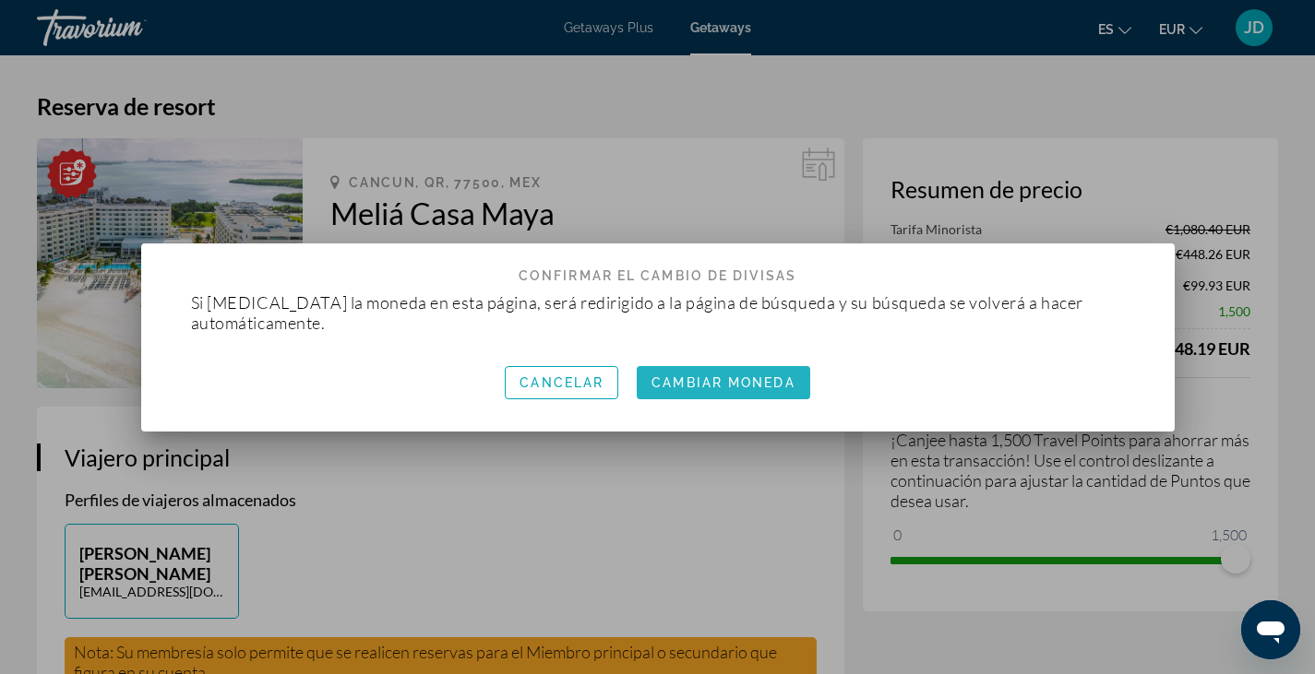
click at [736, 381] on span "Cambiar moneda" at bounding box center [722, 383] width 143 height 15
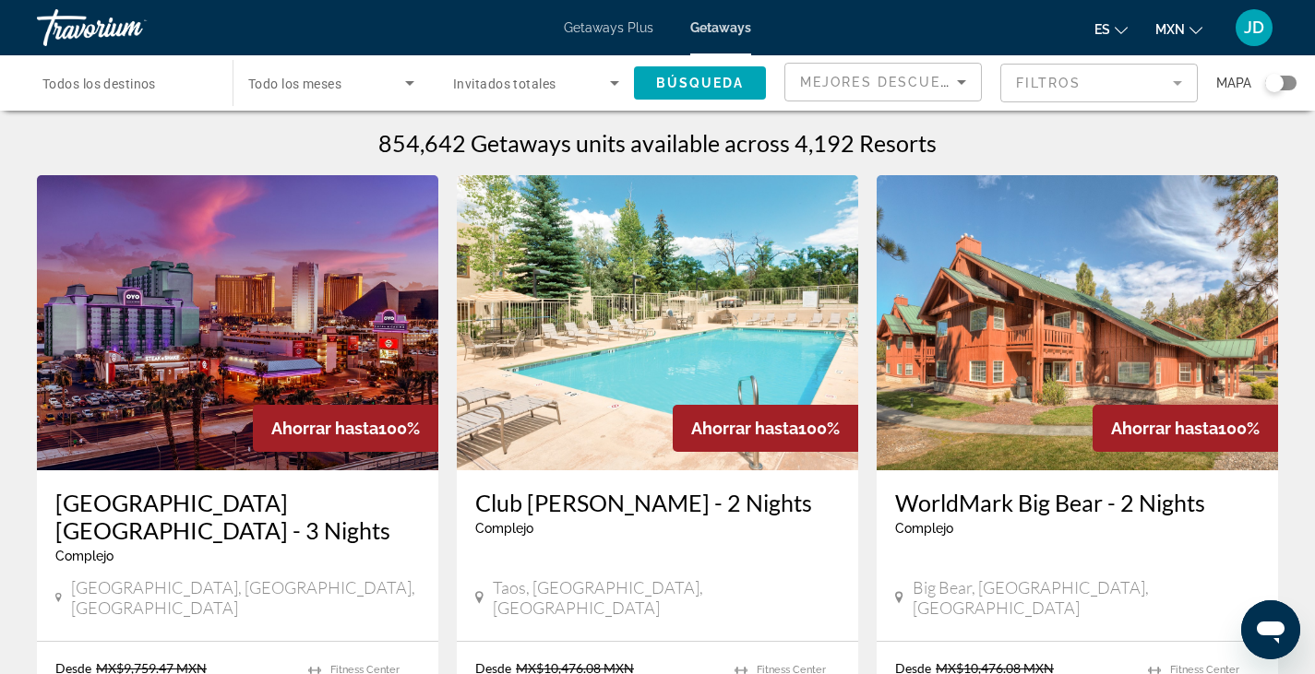
click at [1106, 85] on mat-form-field "Filtros" at bounding box center [1098, 83] width 197 height 39
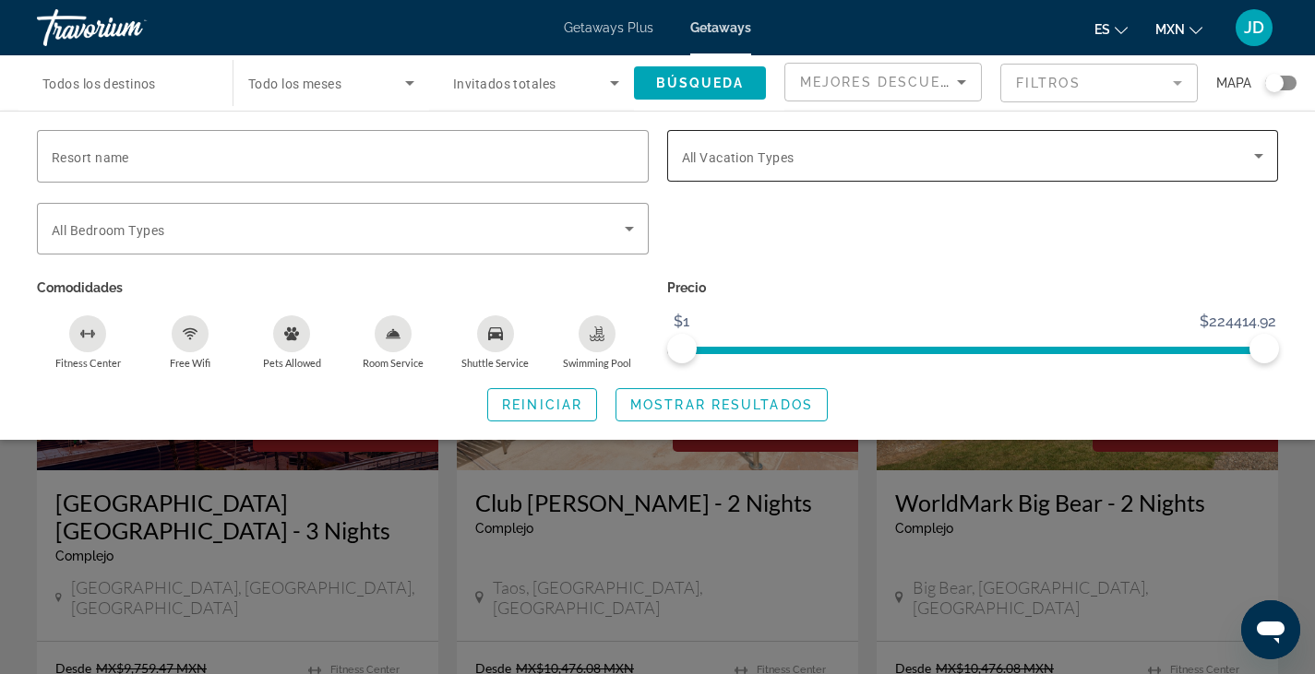
click at [1269, 151] on icon "Search widget" at bounding box center [1258, 156] width 22 height 22
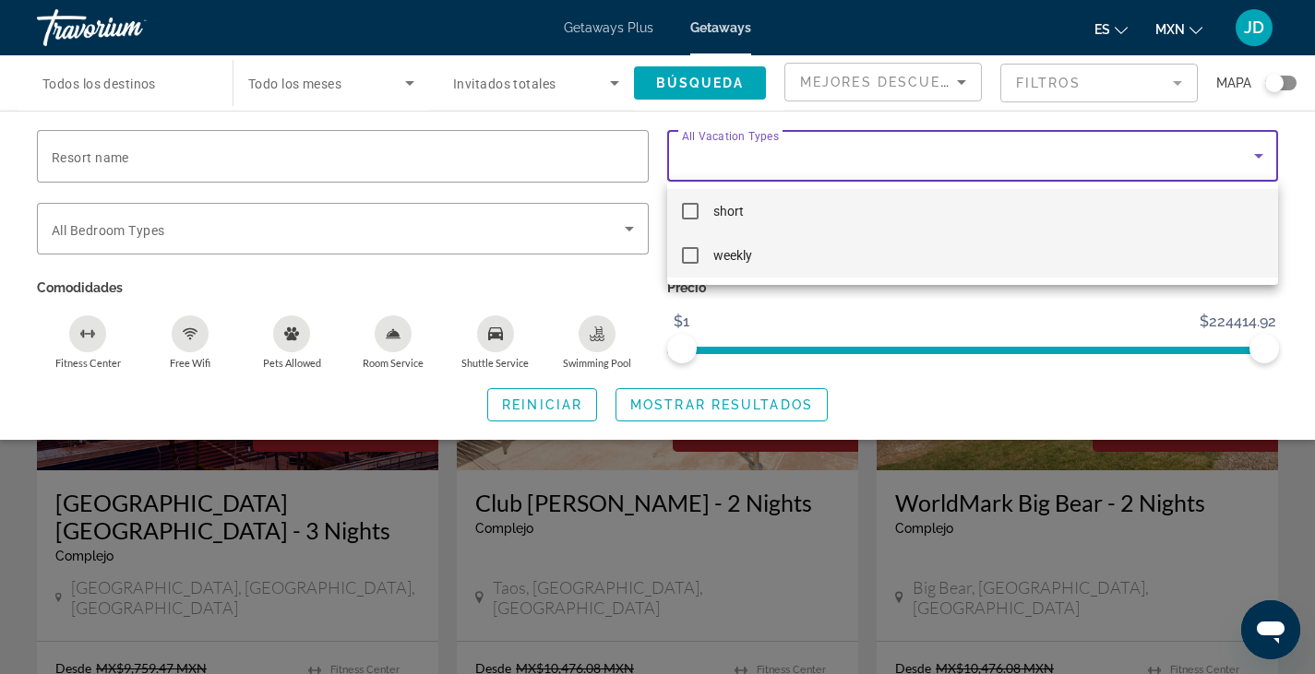
click at [690, 259] on mat-pseudo-checkbox at bounding box center [690, 255] width 17 height 17
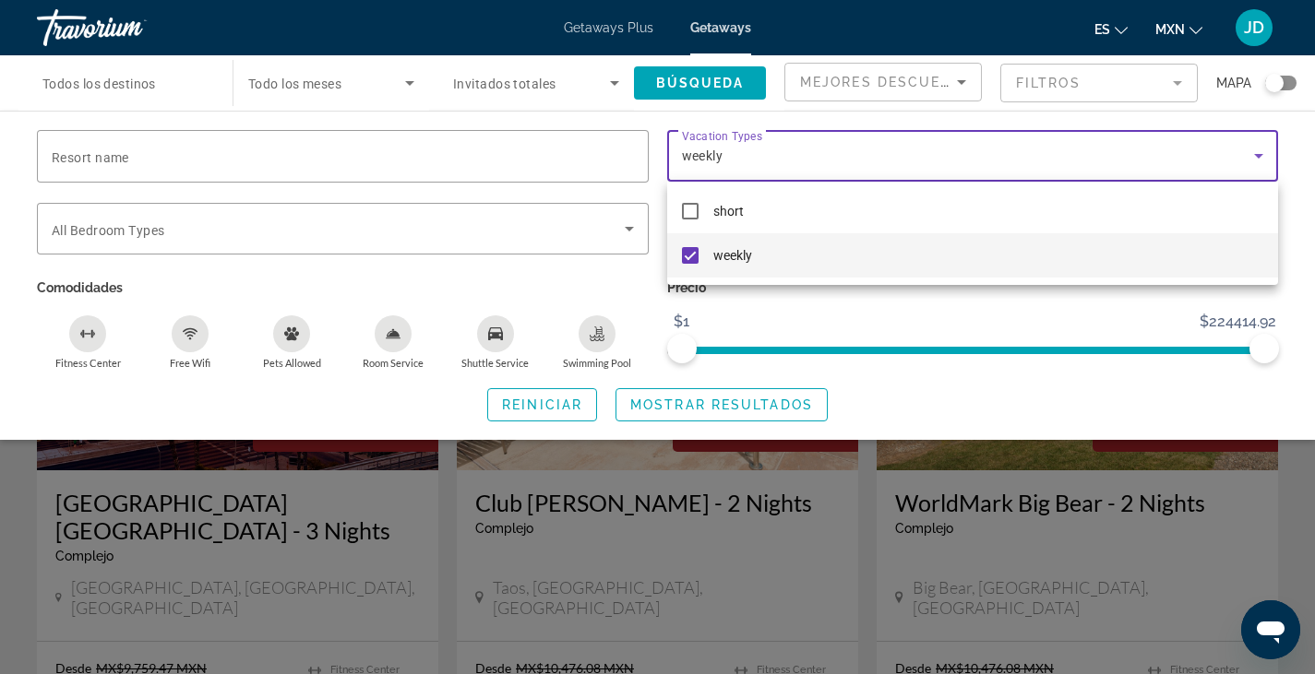
click at [627, 232] on div at bounding box center [657, 337] width 1315 height 674
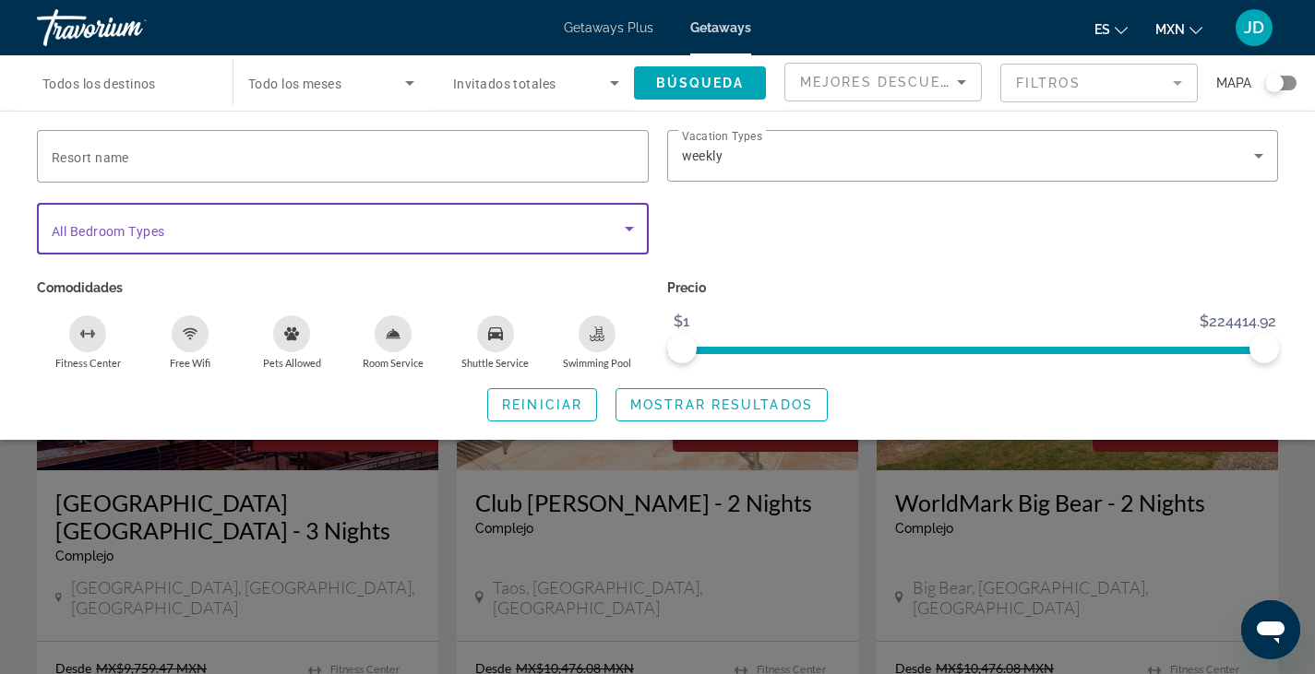
click at [627, 232] on icon "Search widget" at bounding box center [629, 229] width 22 height 22
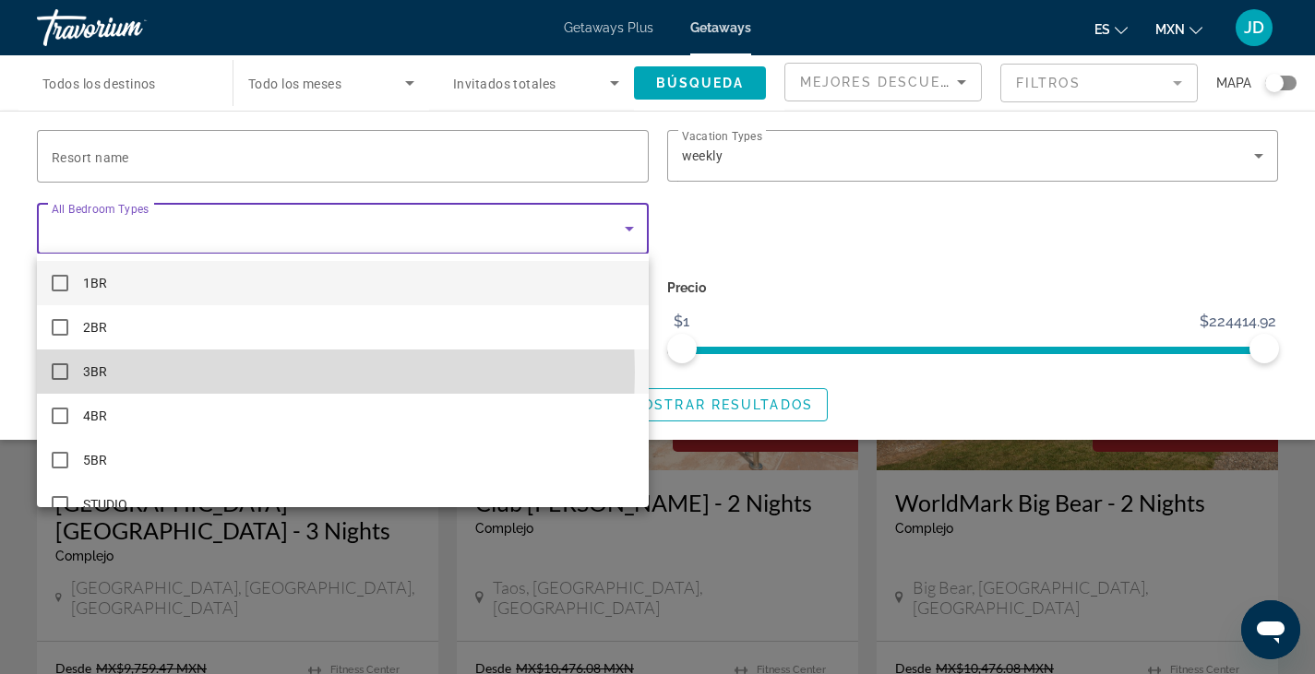
click at [57, 373] on mat-pseudo-checkbox at bounding box center [60, 372] width 17 height 17
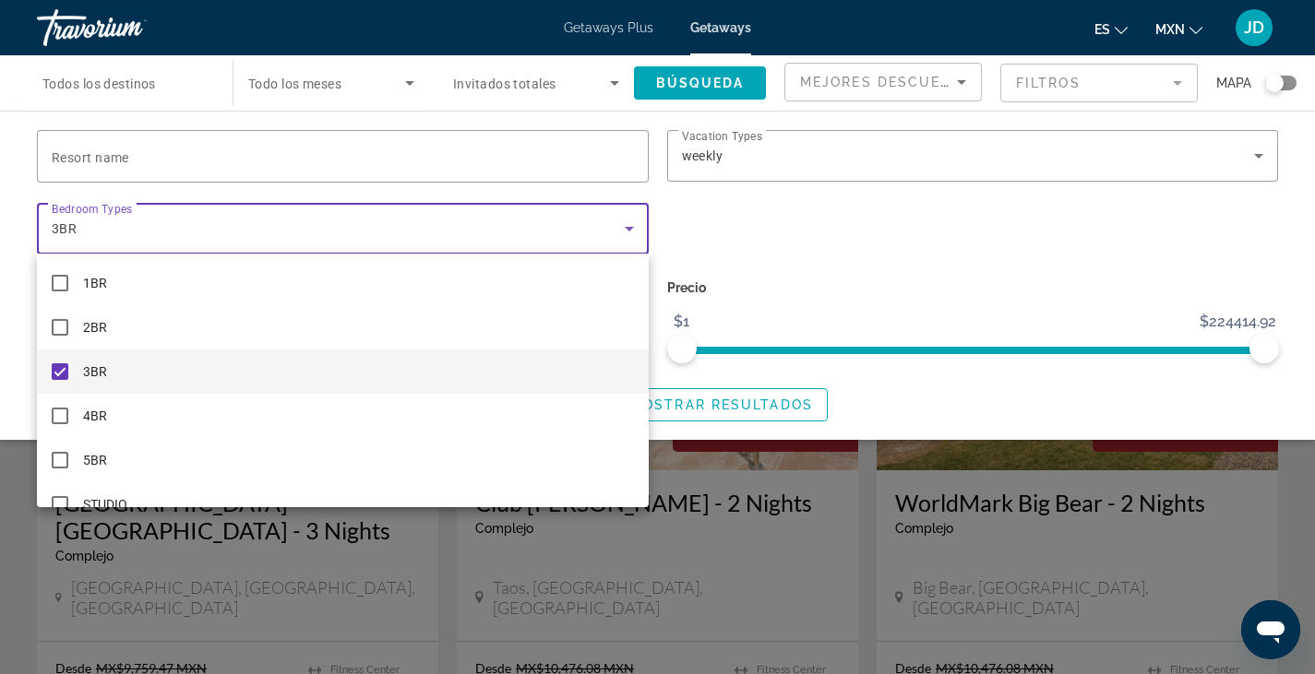
drag, startPoint x: 1270, startPoint y: 350, endPoint x: 1222, endPoint y: 345, distance: 48.2
click at [1222, 345] on div at bounding box center [657, 337] width 1315 height 674
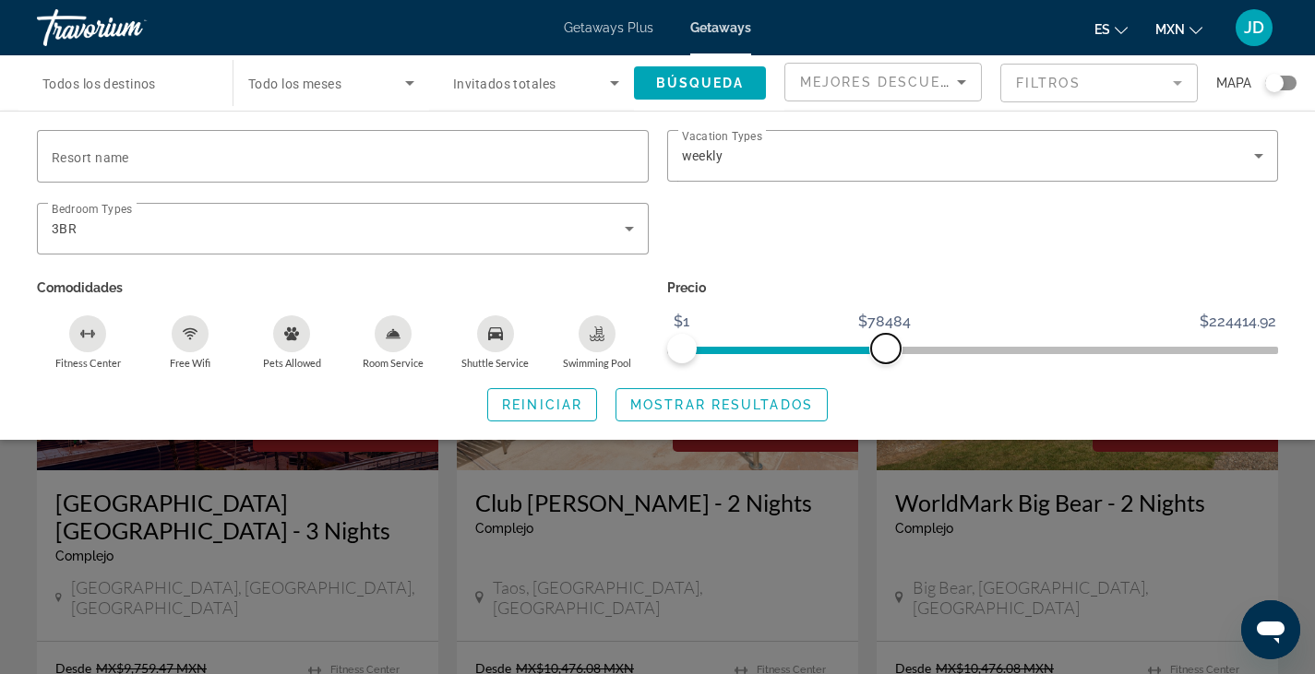
drag, startPoint x: 1256, startPoint y: 343, endPoint x: 885, endPoint y: 354, distance: 371.1
click at [885, 354] on span "ngx-slider-max" at bounding box center [886, 349] width 30 height 30
click at [727, 405] on span "Mostrar resultados" at bounding box center [721, 405] width 183 height 15
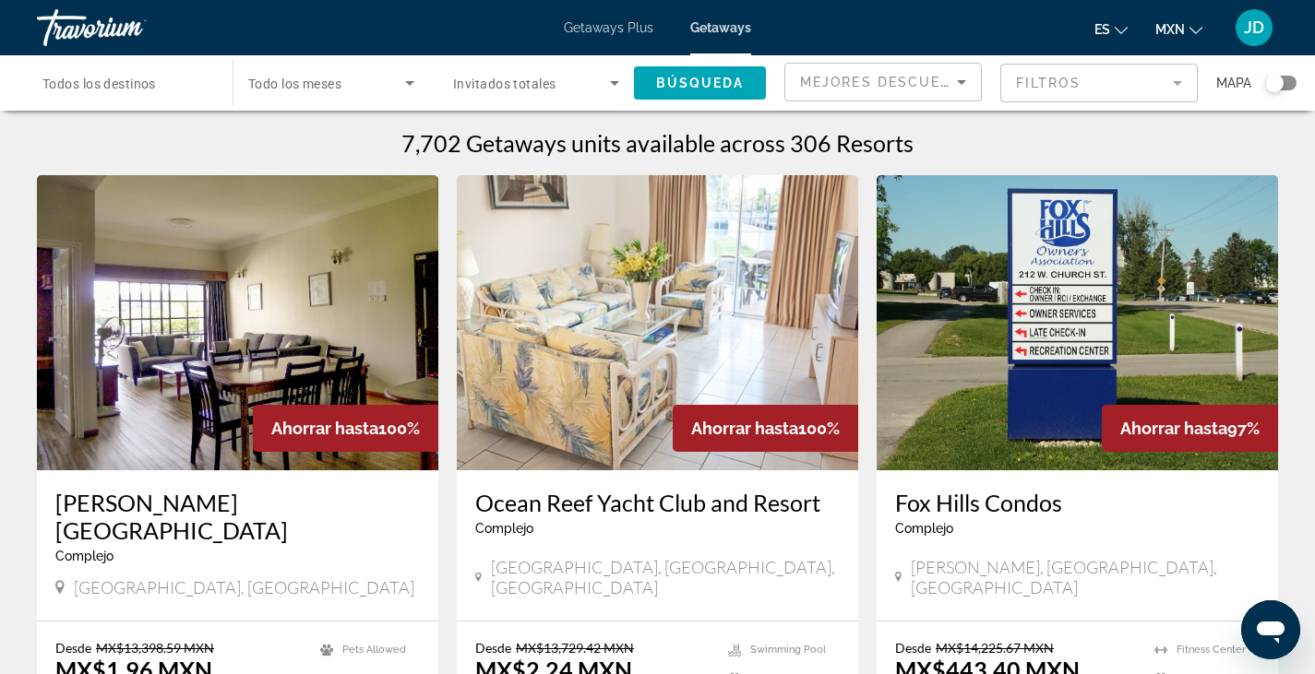
click at [80, 88] on span "Todos los destinos" at bounding box center [98, 84] width 113 height 15
click at [80, 88] on input "Destination Todos los destinos" at bounding box center [125, 84] width 166 height 22
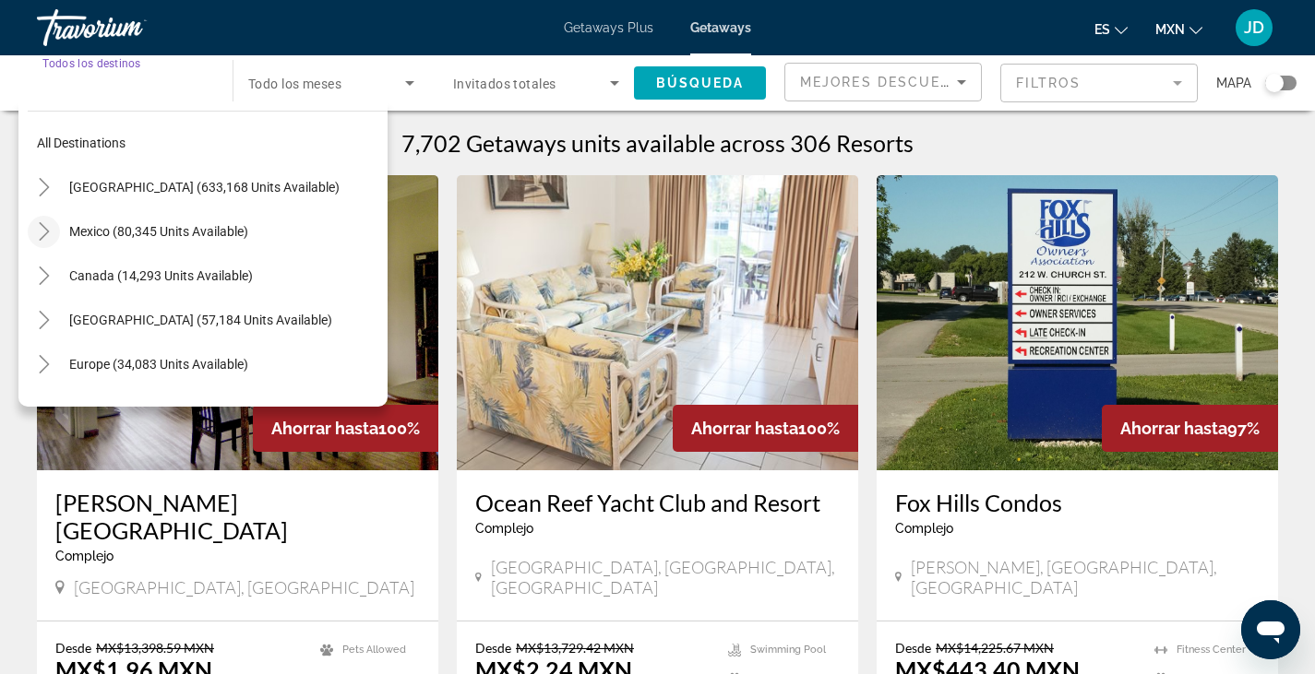
click at [43, 229] on icon "Toggle Mexico (80,345 units available)" at bounding box center [44, 231] width 18 height 18
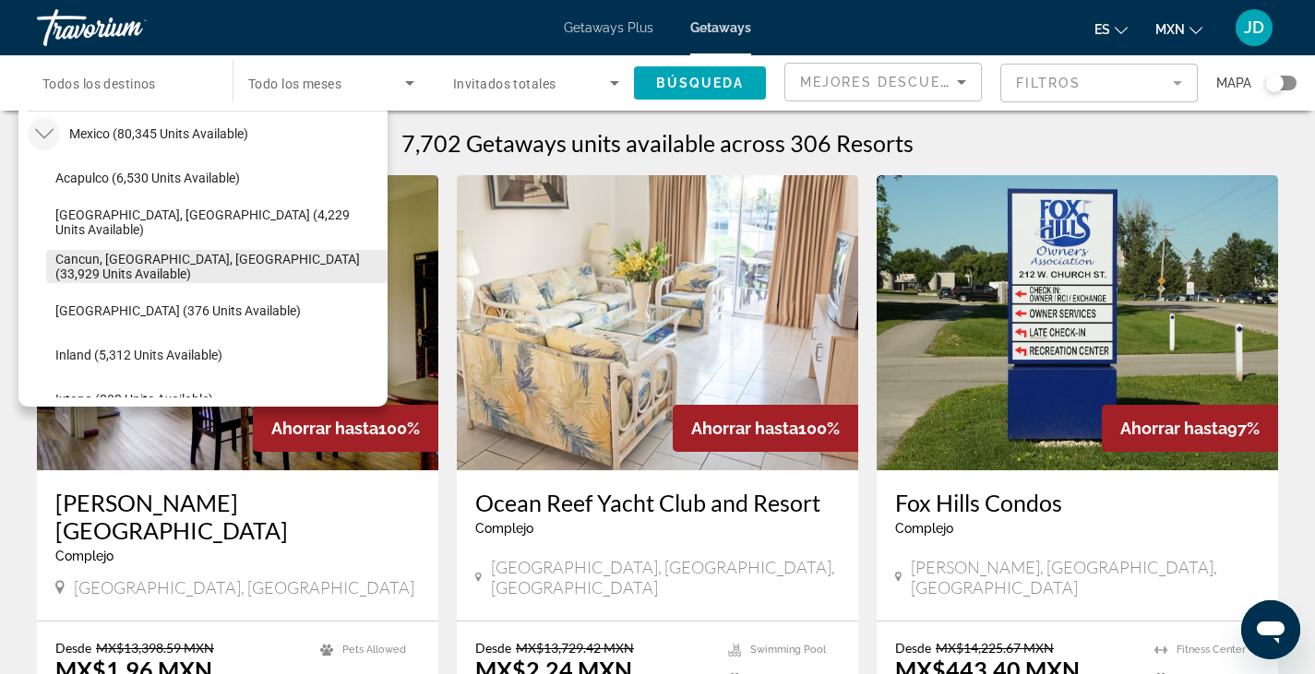
click at [89, 269] on span "Cancun, Cozumel, Riviera Maya (33,929 units available)" at bounding box center [216, 267] width 323 height 30
type input "**********"
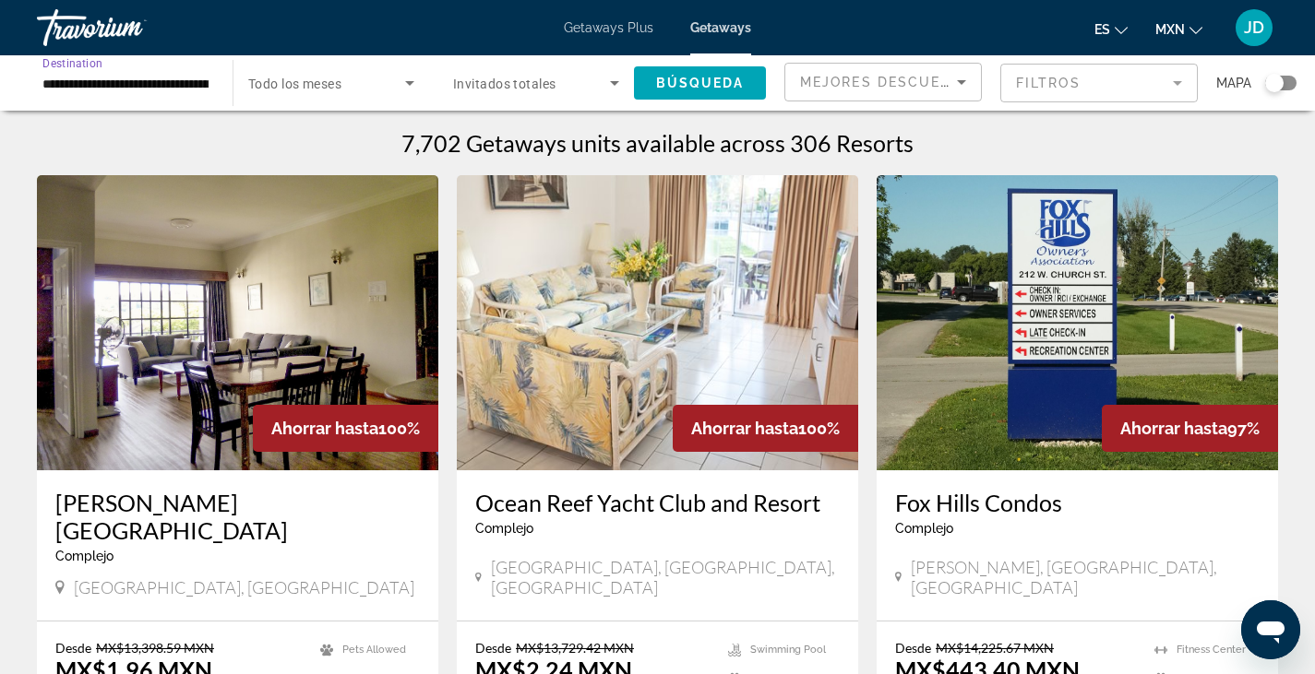
click at [414, 87] on icon "Search widget" at bounding box center [410, 83] width 22 height 22
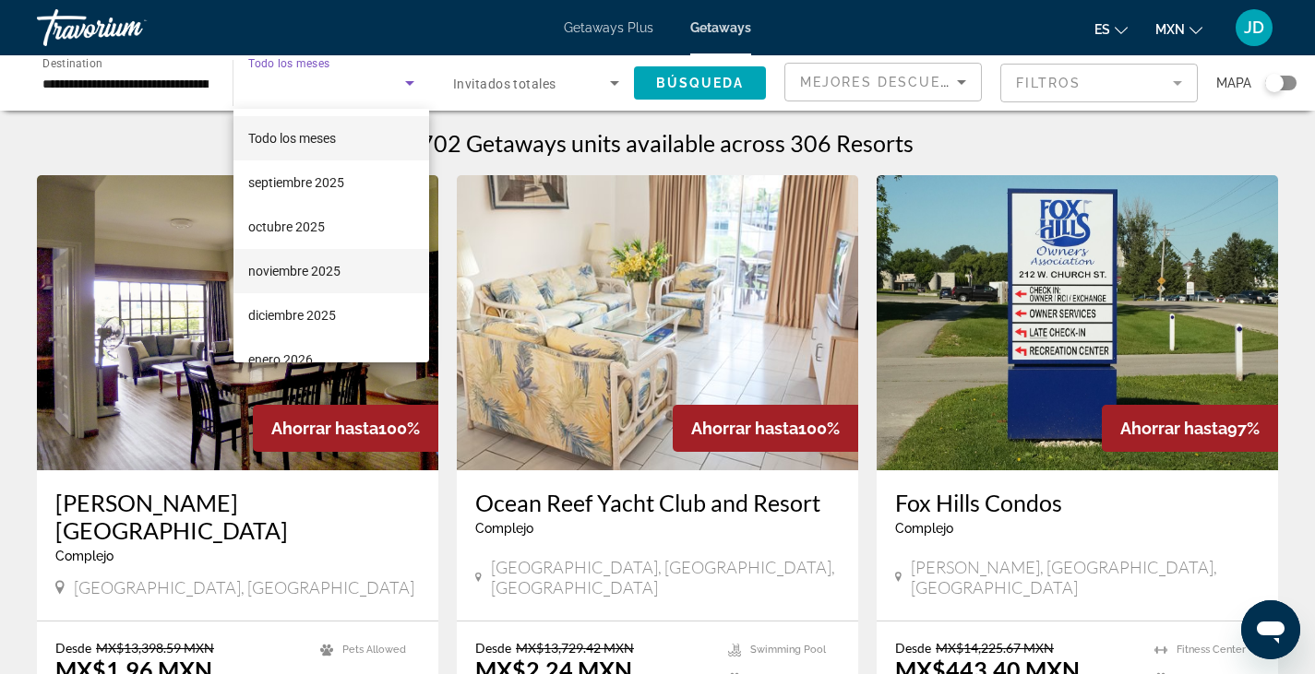
click at [307, 274] on span "noviembre 2025" at bounding box center [294, 271] width 92 height 22
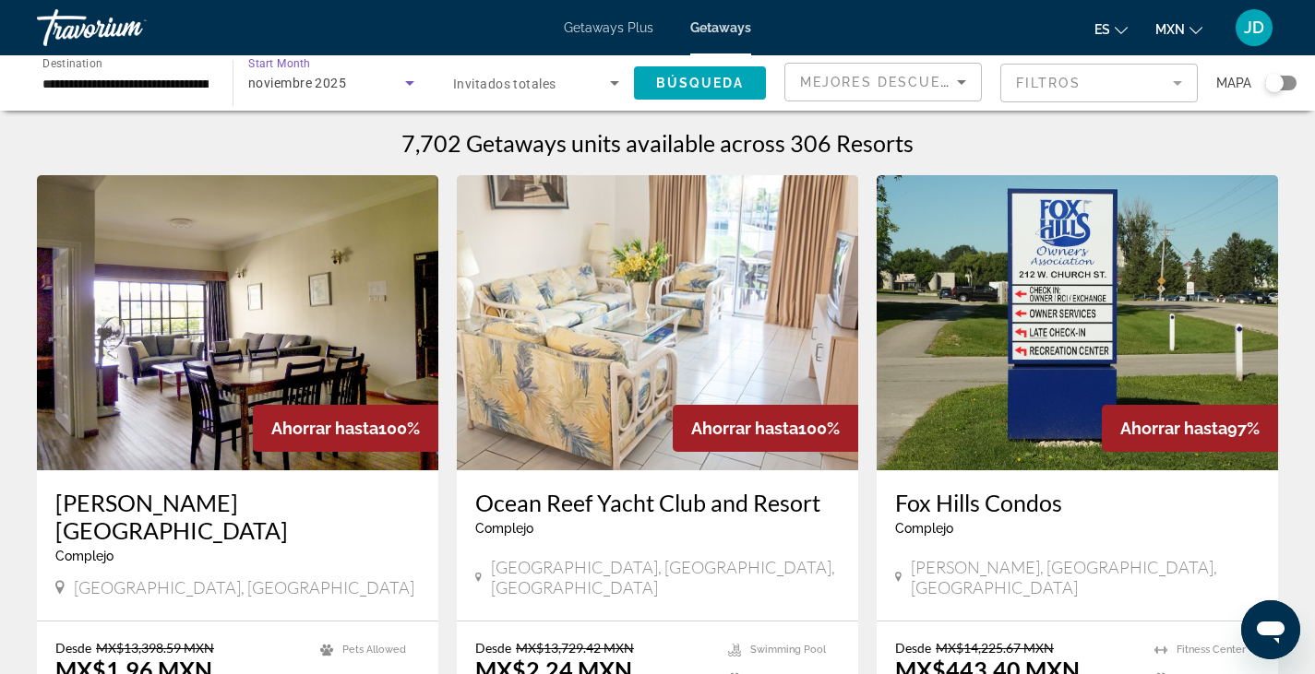
click at [533, 87] on span "Invitados totales" at bounding box center [504, 84] width 102 height 15
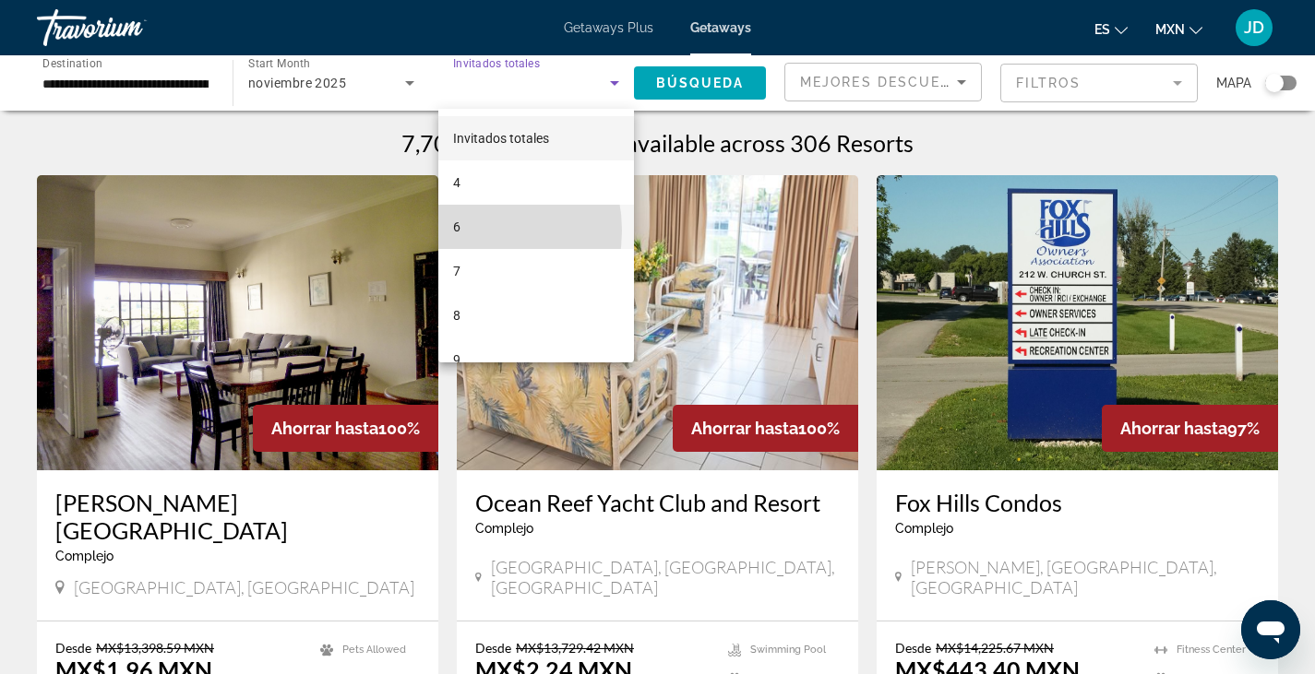
click at [459, 231] on span "6" at bounding box center [456, 227] width 7 height 22
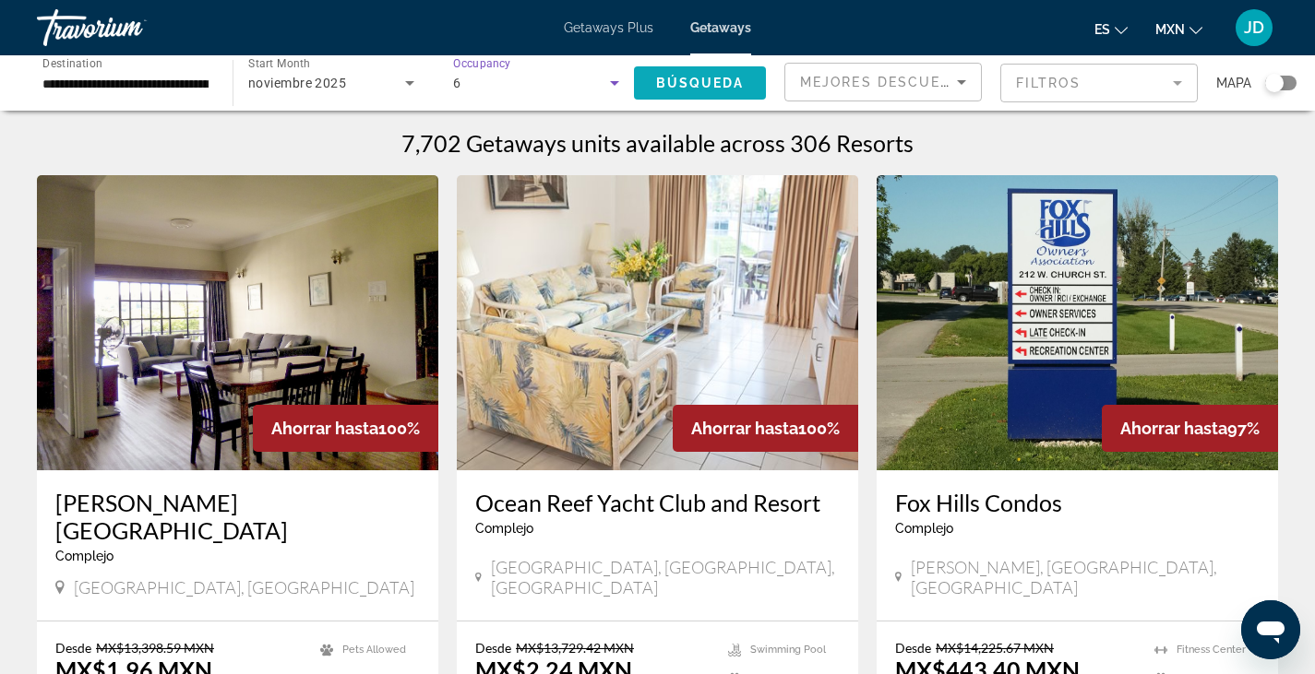
click at [711, 89] on span "Búsqueda" at bounding box center [700, 83] width 89 height 15
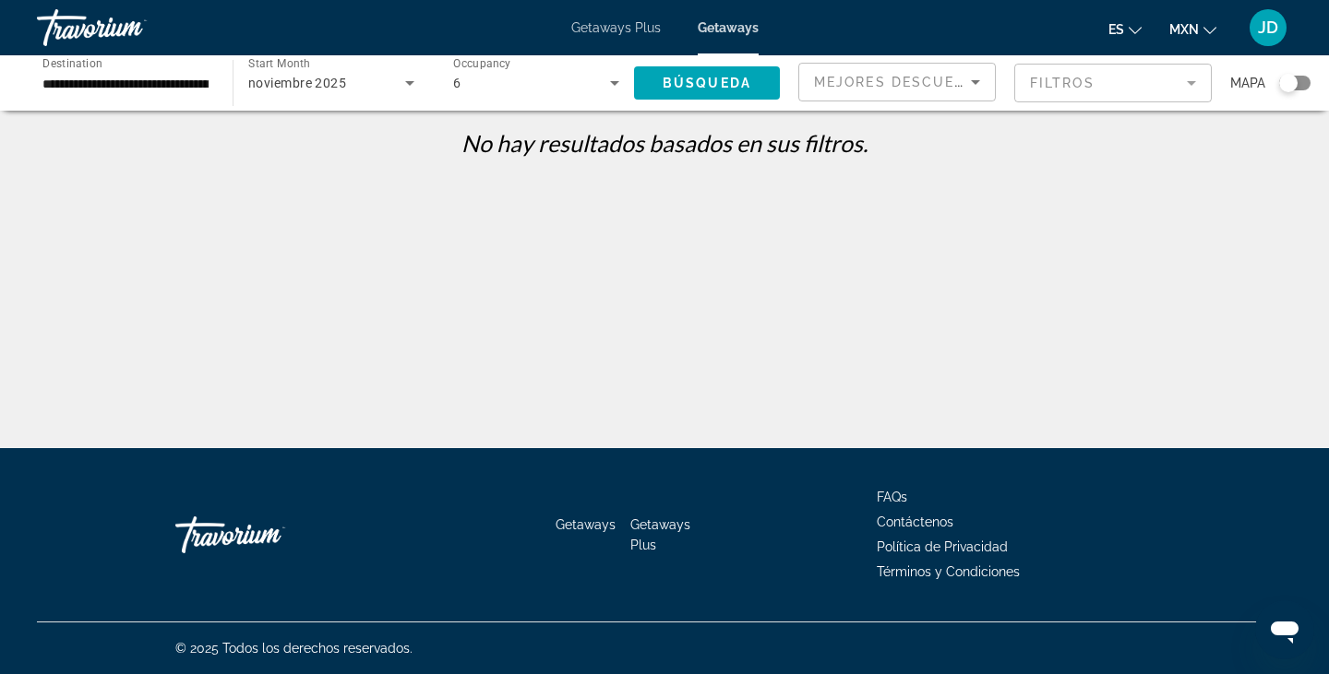
click at [1043, 79] on mat-form-field "Filtros" at bounding box center [1112, 83] width 197 height 39
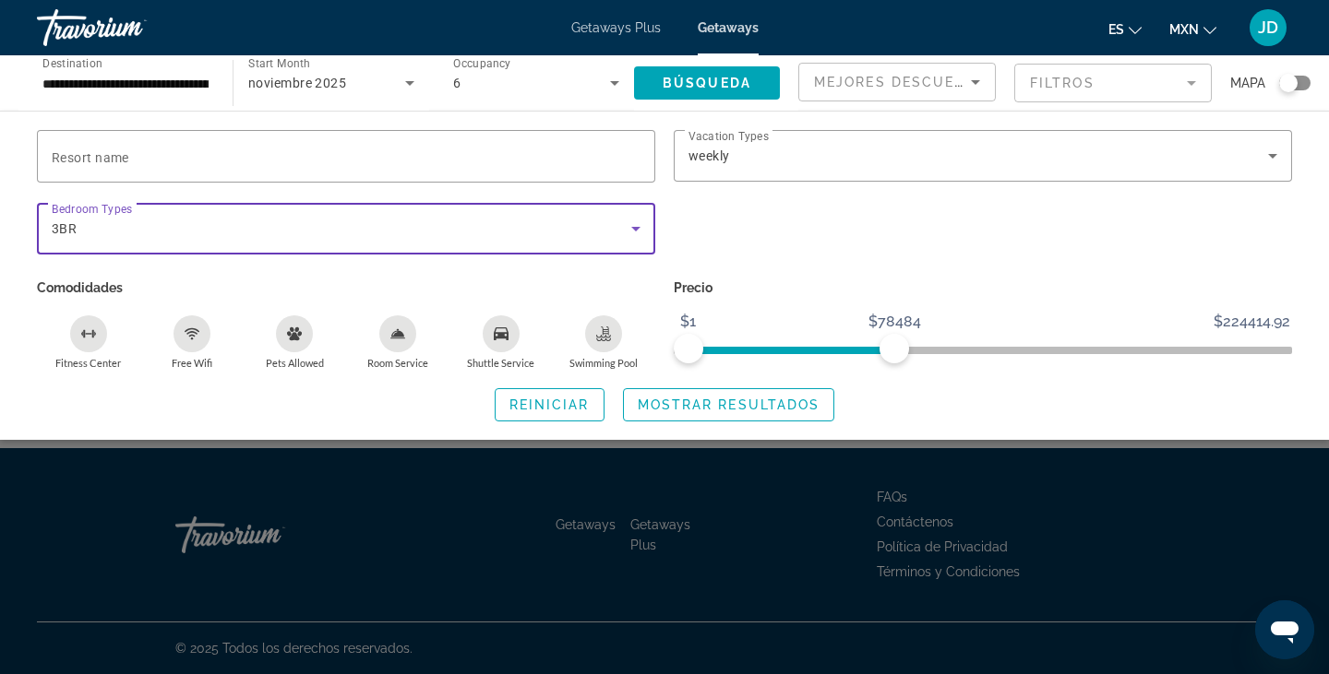
click at [642, 232] on icon "Search widget" at bounding box center [636, 229] width 22 height 22
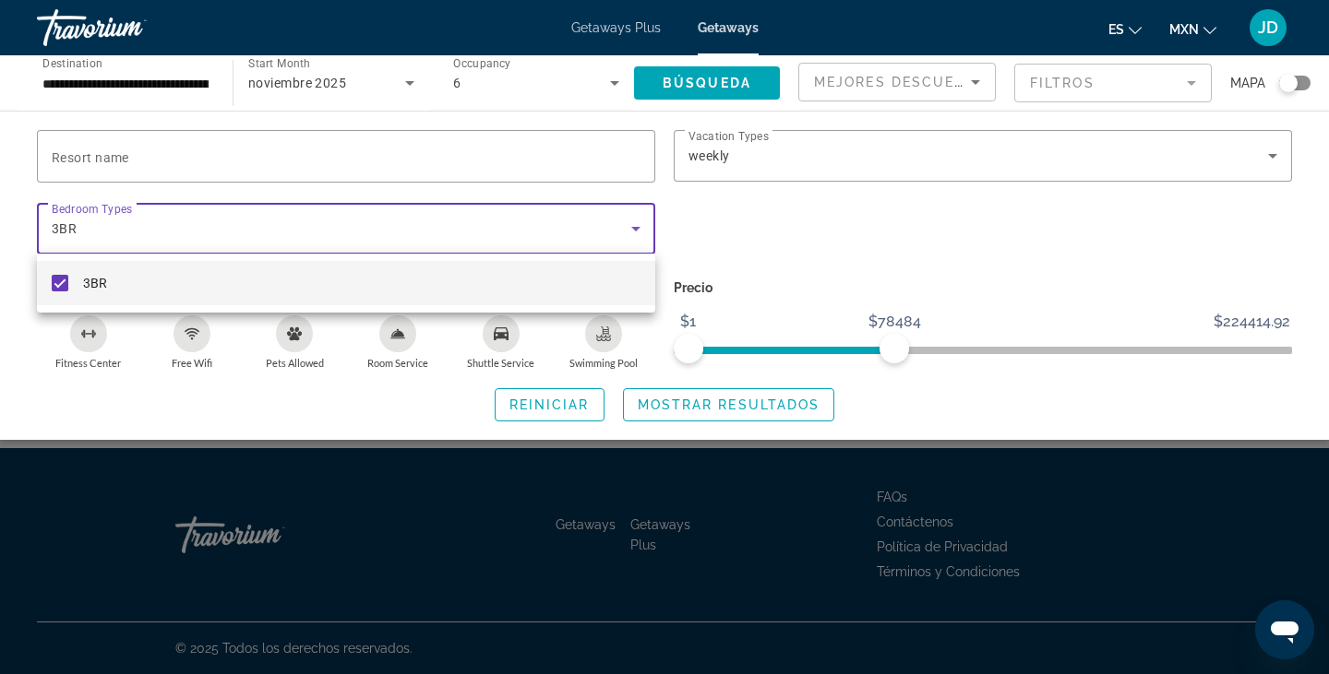
click at [54, 286] on mat-pseudo-checkbox at bounding box center [60, 283] width 17 height 17
click at [649, 232] on div at bounding box center [664, 337] width 1329 height 674
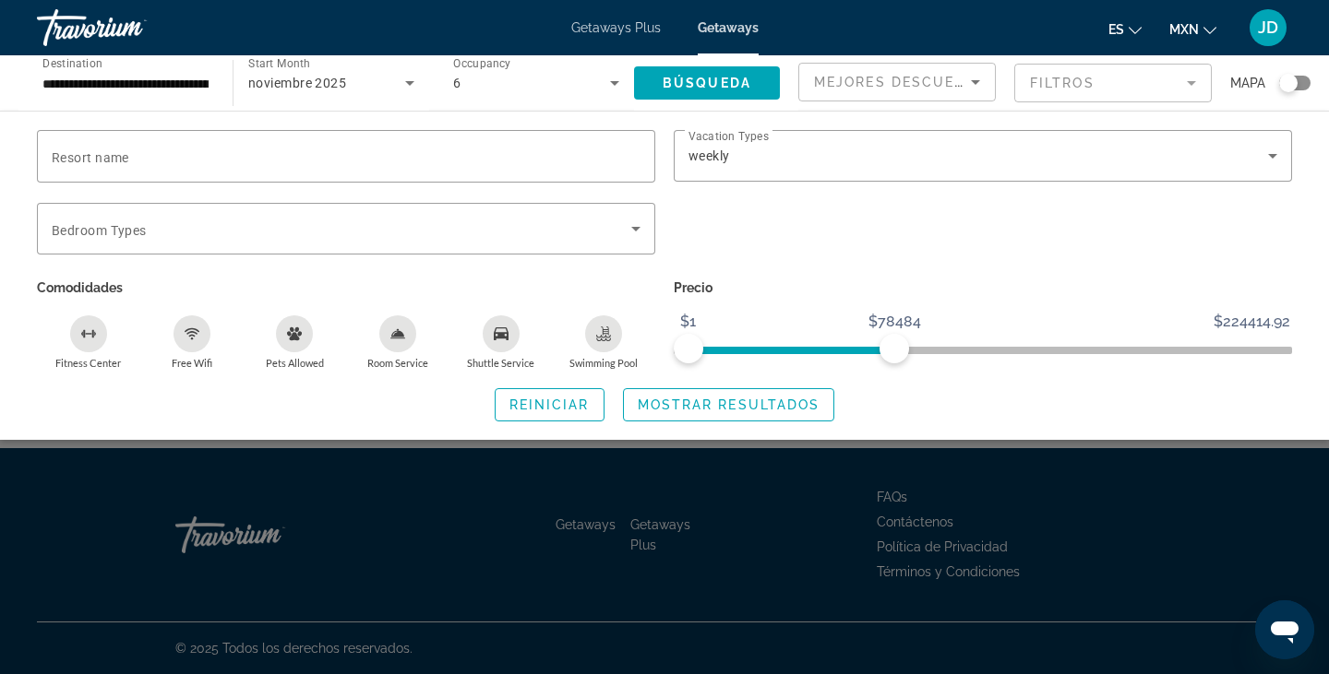
click at [649, 232] on div "Bedroom Types All Bedroom Types" at bounding box center [346, 229] width 618 height 52
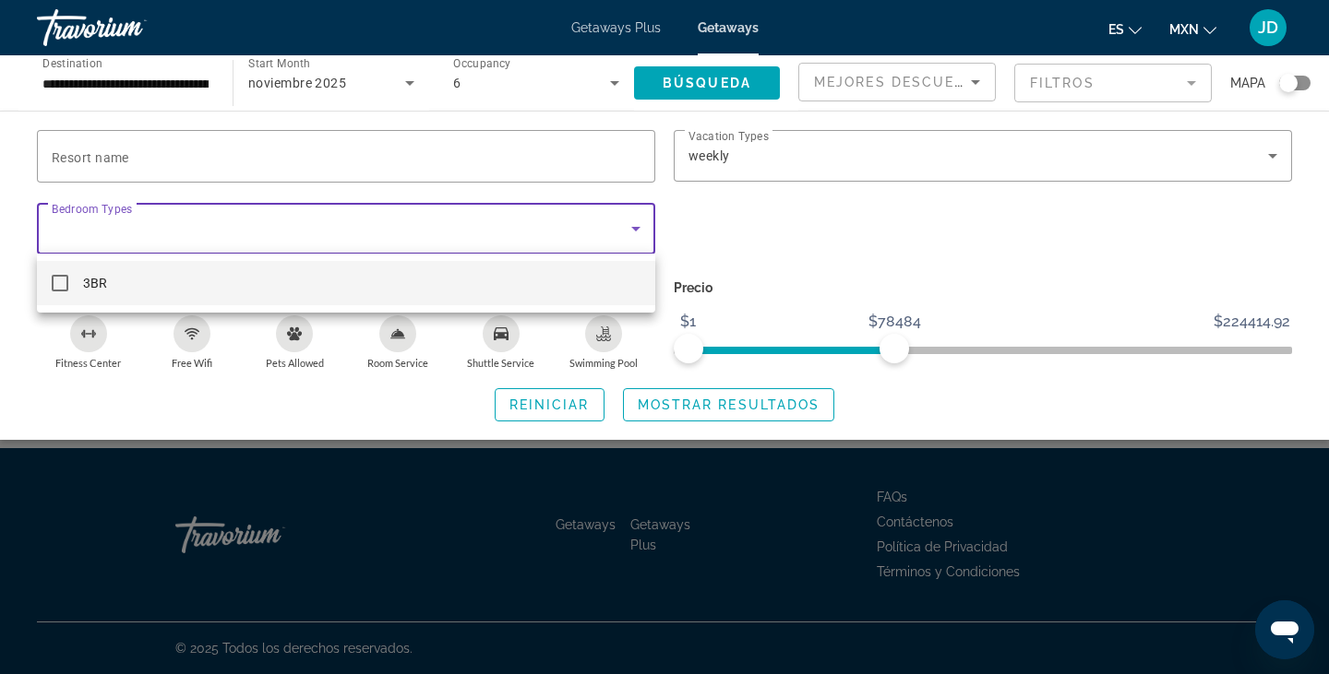
click at [773, 396] on div at bounding box center [664, 337] width 1329 height 674
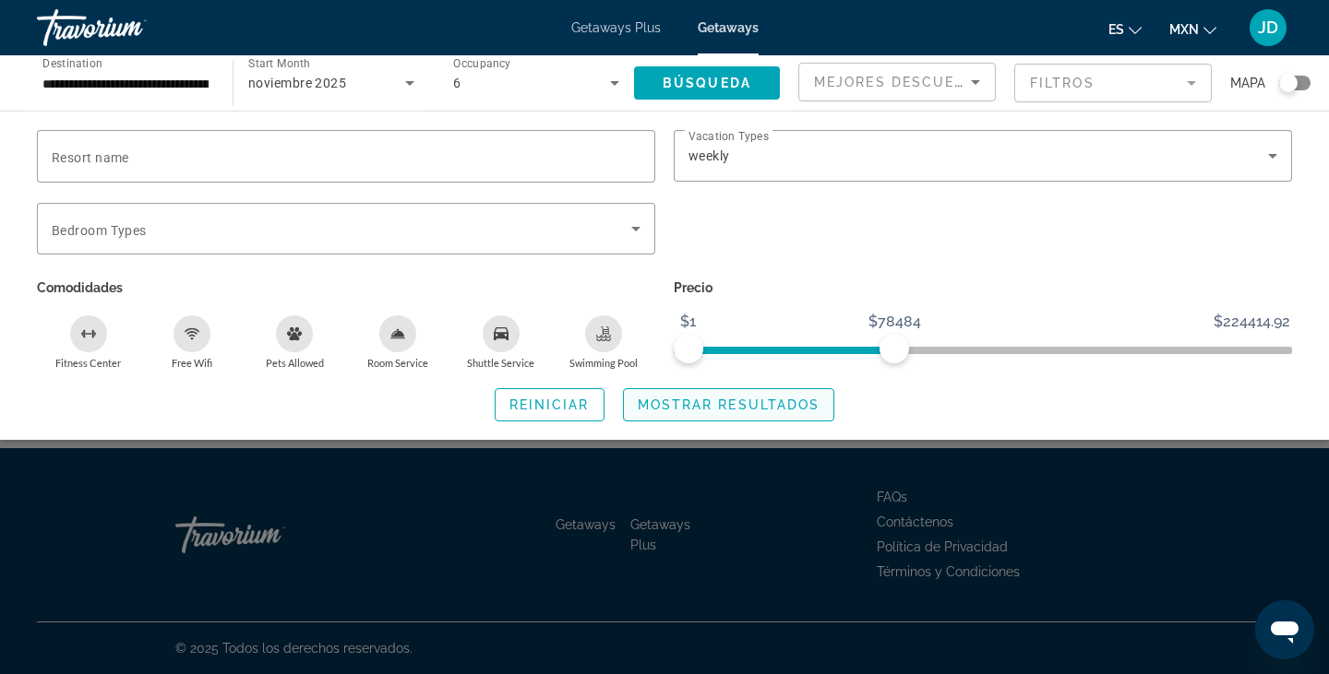
click at [741, 400] on span "Mostrar resultados" at bounding box center [729, 405] width 183 height 15
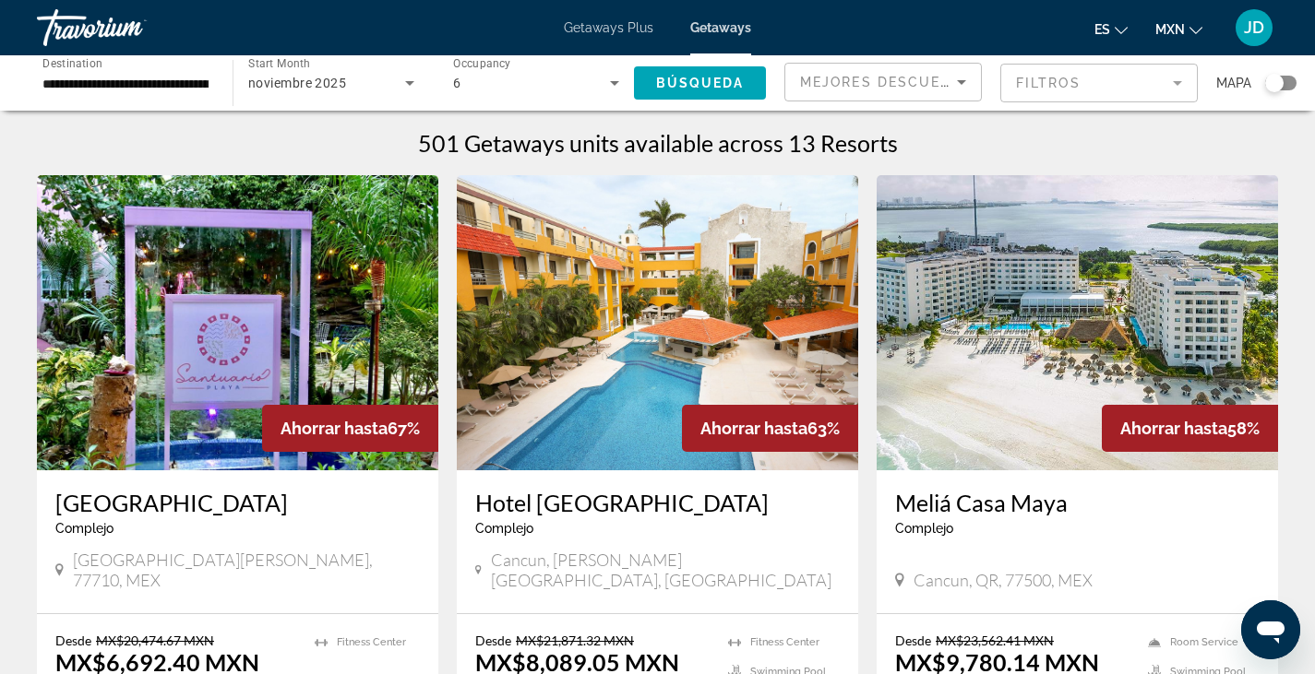
click at [975, 305] on img "Main content" at bounding box center [1076, 322] width 401 height 295
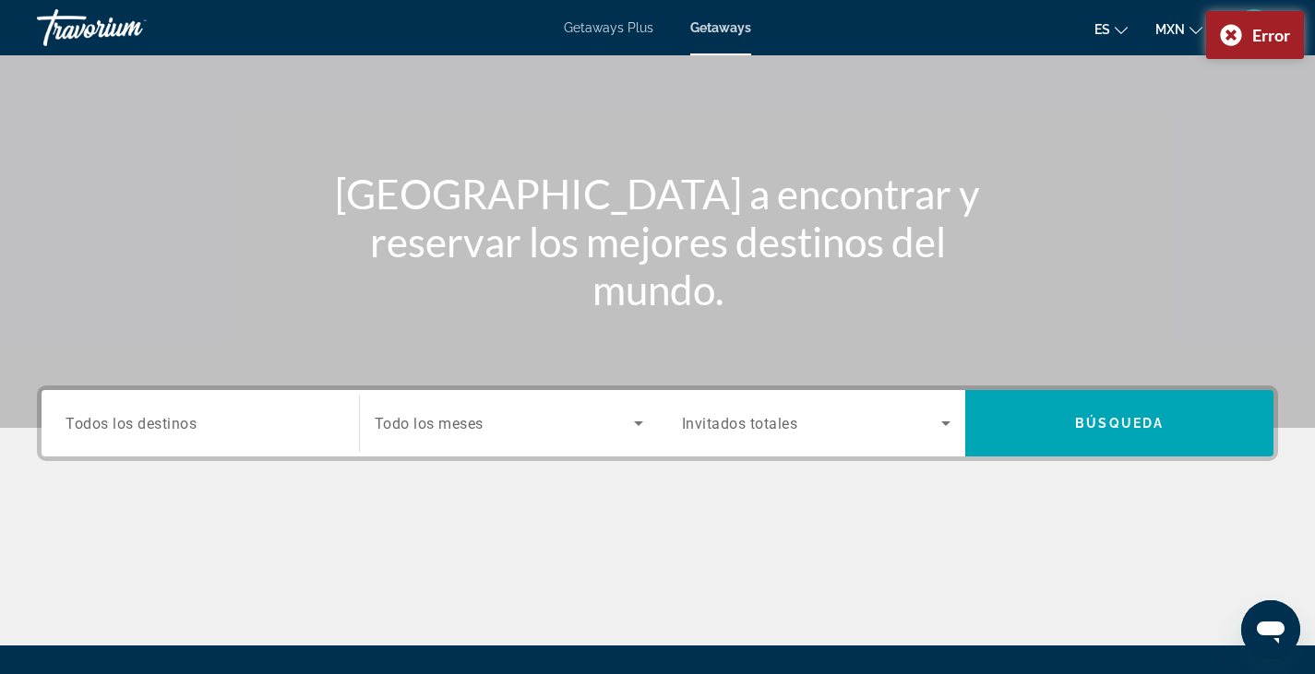
scroll to position [323, 0]
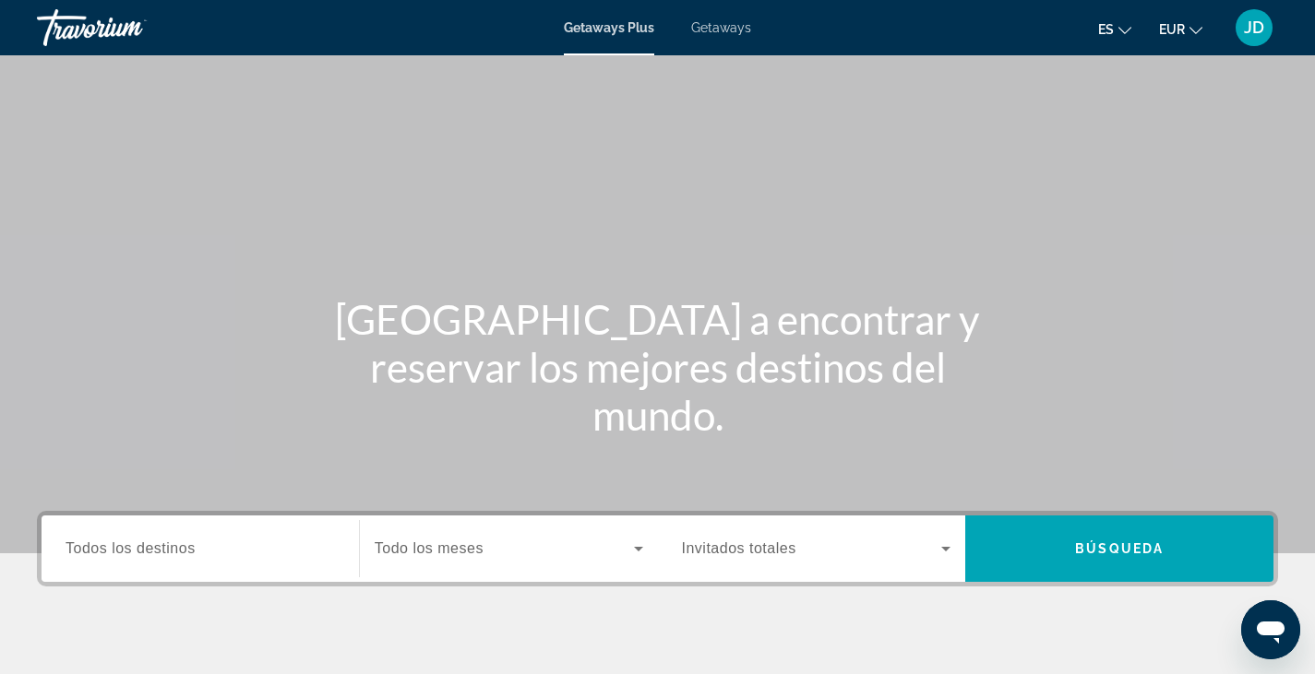
click at [603, 21] on span "Getaways Plus" at bounding box center [609, 27] width 90 height 15
click at [152, 543] on span "Todos los destinos" at bounding box center [131, 549] width 130 height 16
click at [152, 543] on input "Destination Todos los destinos" at bounding box center [200, 550] width 269 height 22
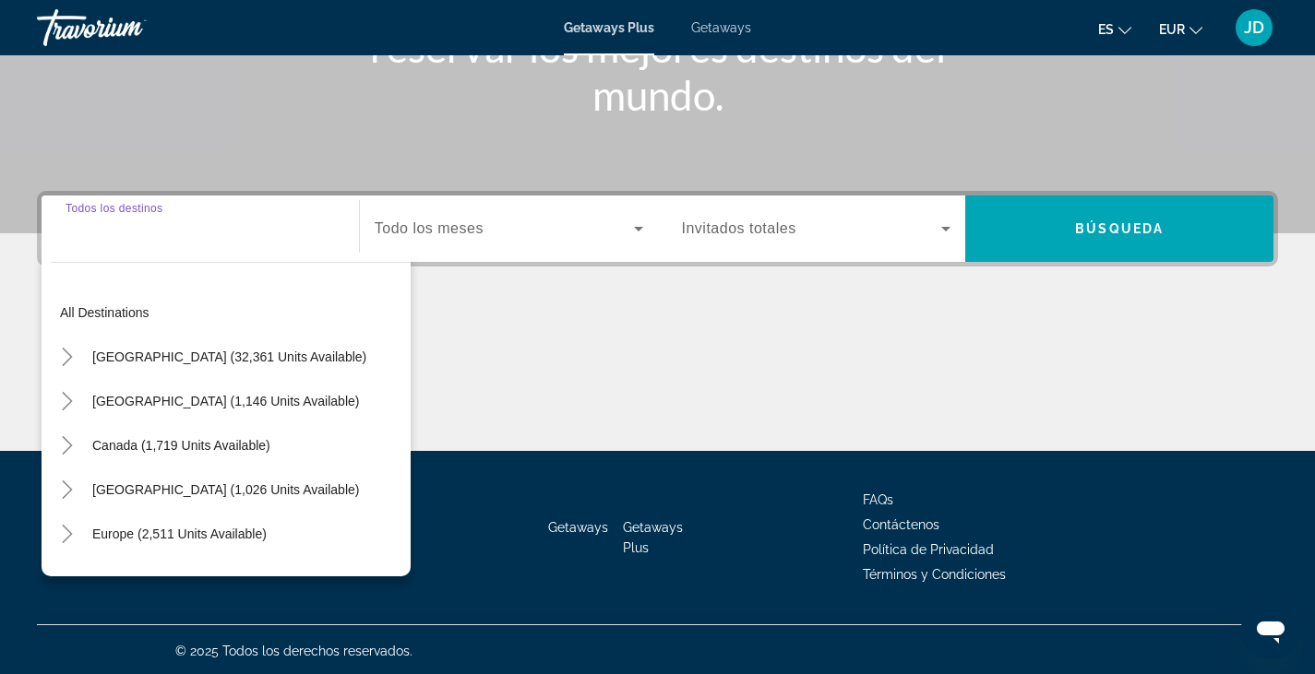
scroll to position [323, 0]
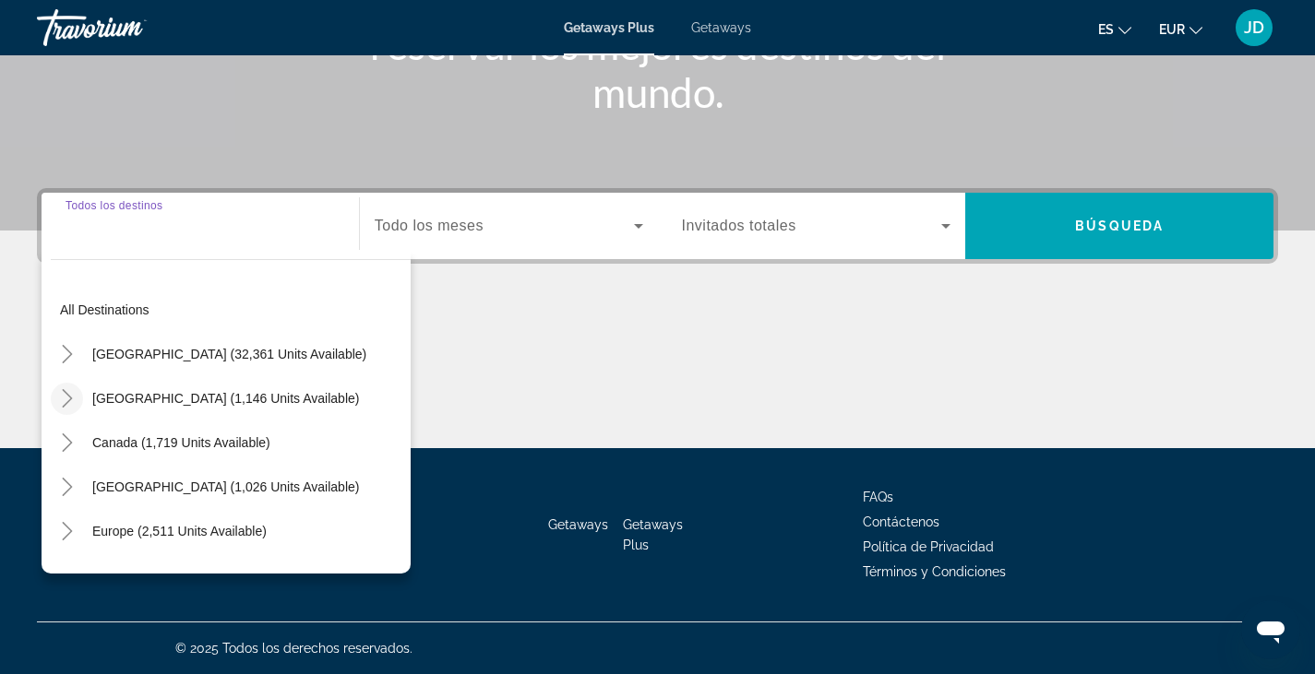
click at [69, 402] on icon "Toggle Mexico (1,146 units available)" at bounding box center [67, 398] width 18 height 18
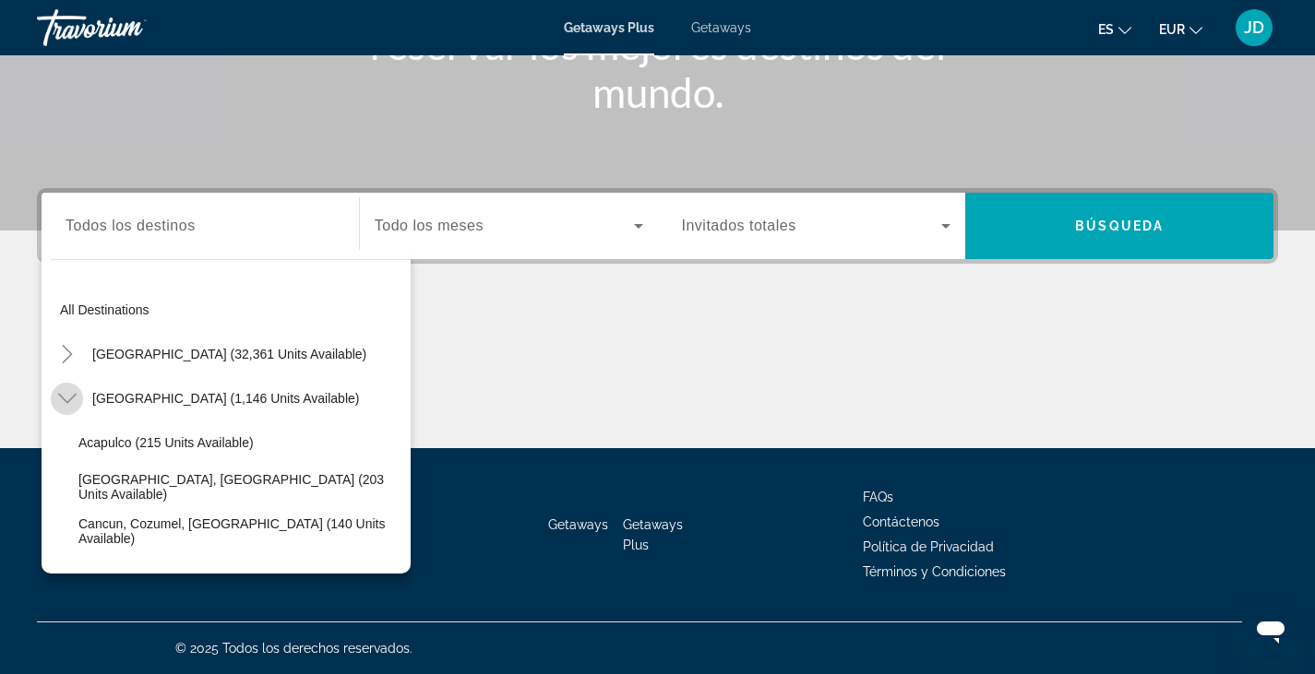
scroll to position [98, 0]
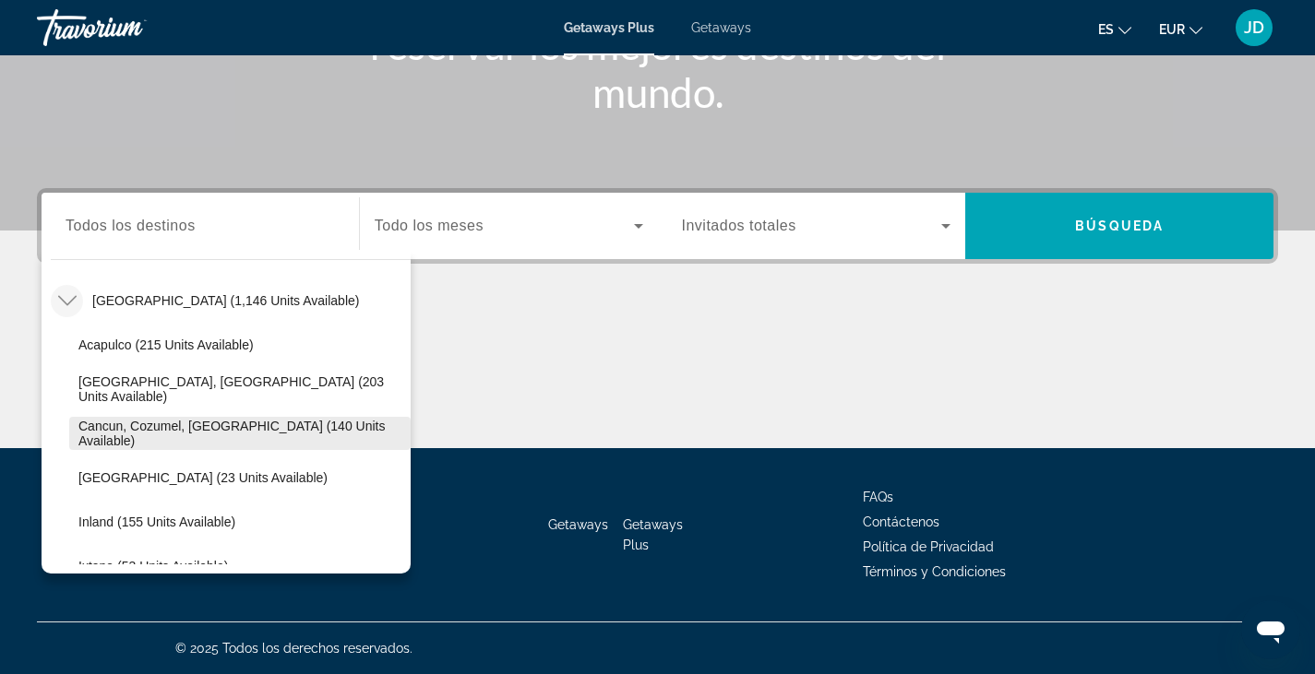
click at [131, 443] on span "Search widget" at bounding box center [239, 433] width 341 height 44
type input "**********"
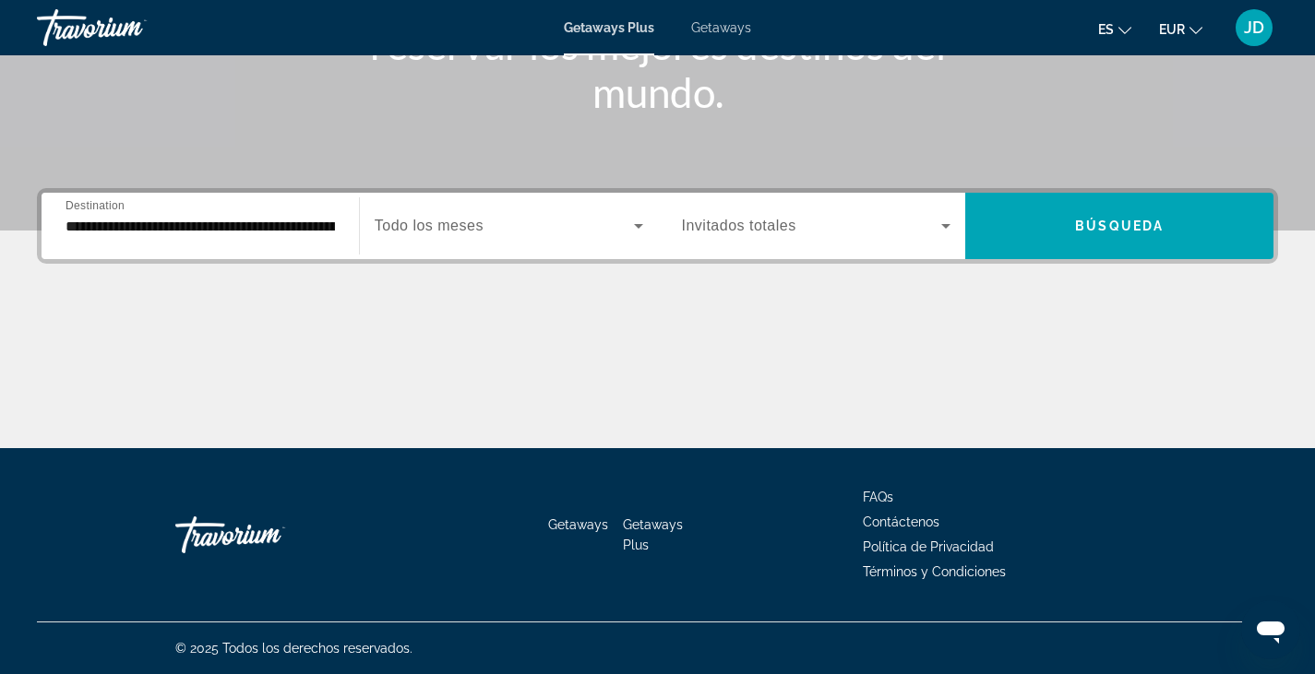
click at [427, 222] on span "Todo los meses" at bounding box center [429, 226] width 109 height 16
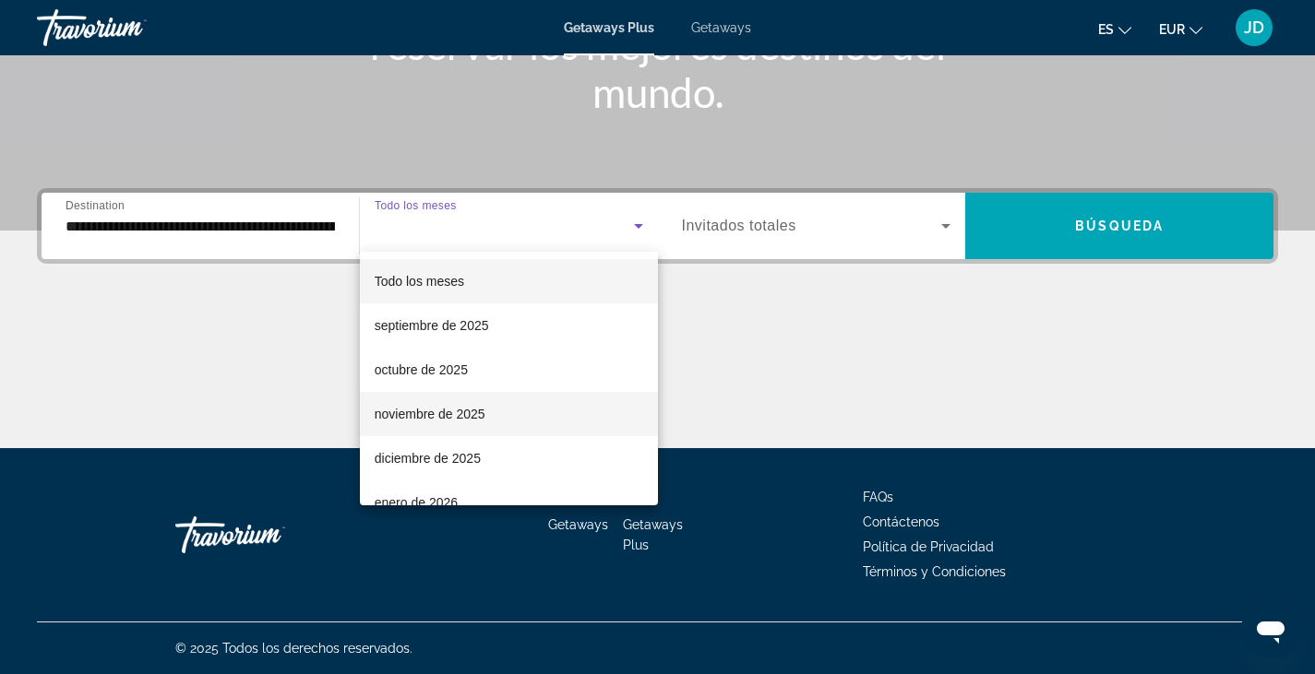
click at [428, 420] on span "noviembre de 2025" at bounding box center [430, 414] width 111 height 22
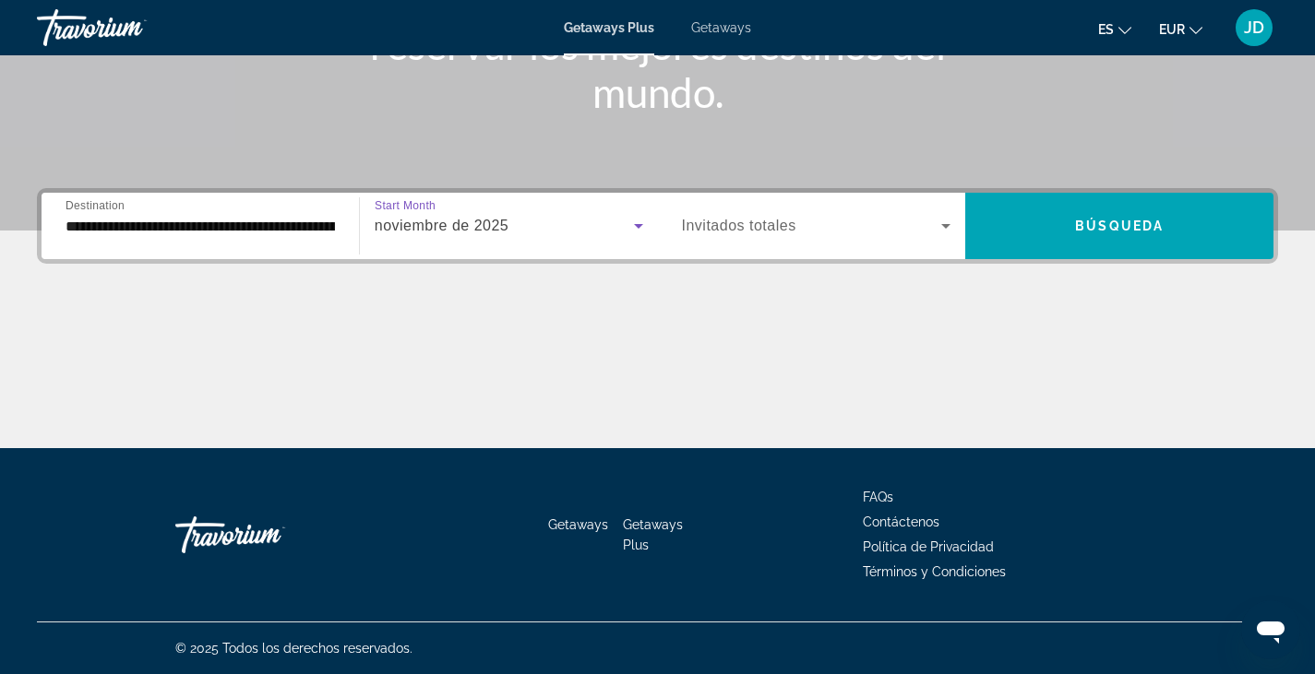
click at [794, 225] on span "Invitados totales" at bounding box center [739, 226] width 114 height 16
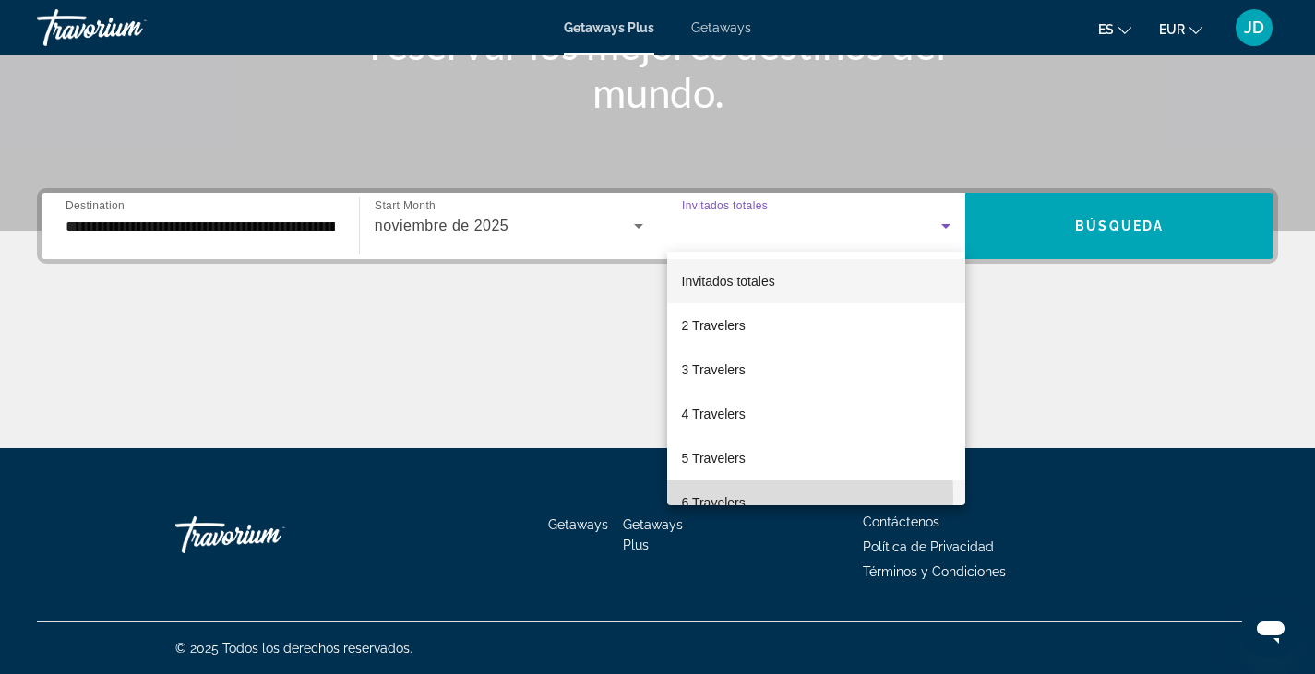
drag, startPoint x: 705, startPoint y: 492, endPoint x: 681, endPoint y: 496, distance: 24.4
click at [681, 496] on mat-option "6 Travelers" at bounding box center [816, 503] width 299 height 44
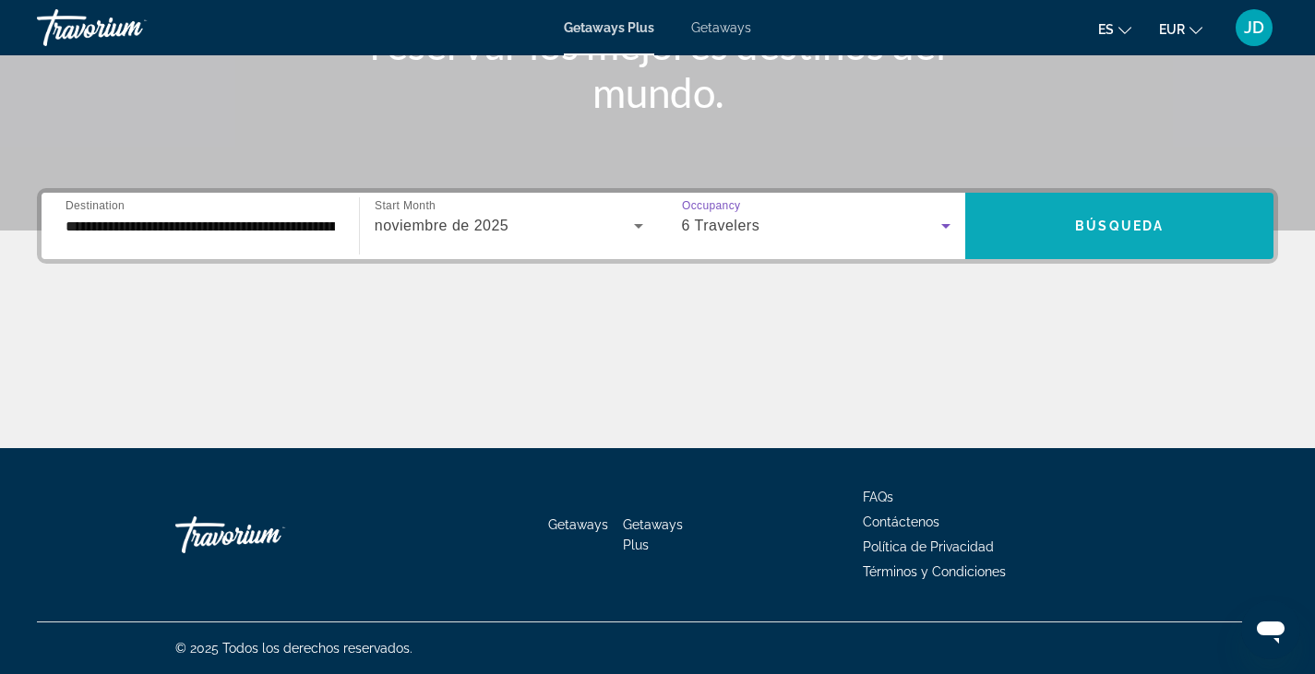
click at [1093, 225] on span "Búsqueda" at bounding box center [1119, 226] width 89 height 15
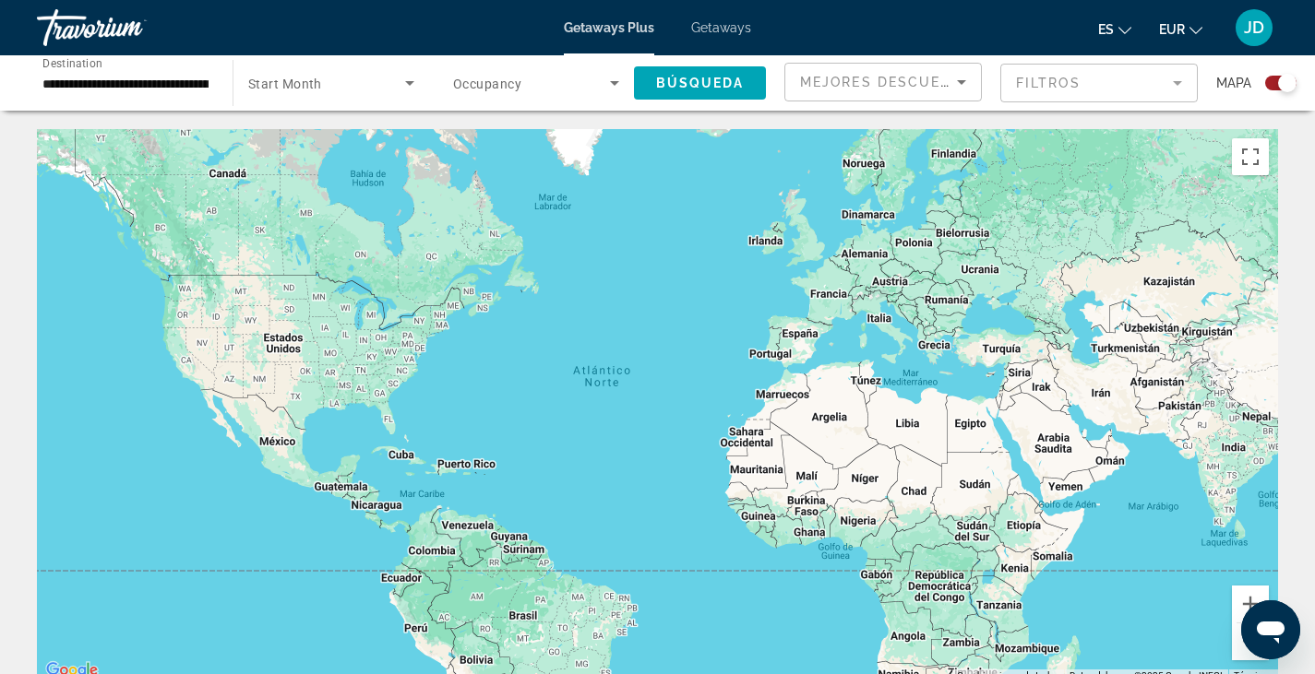
click at [1273, 88] on div "Search widget" at bounding box center [1280, 83] width 31 height 15
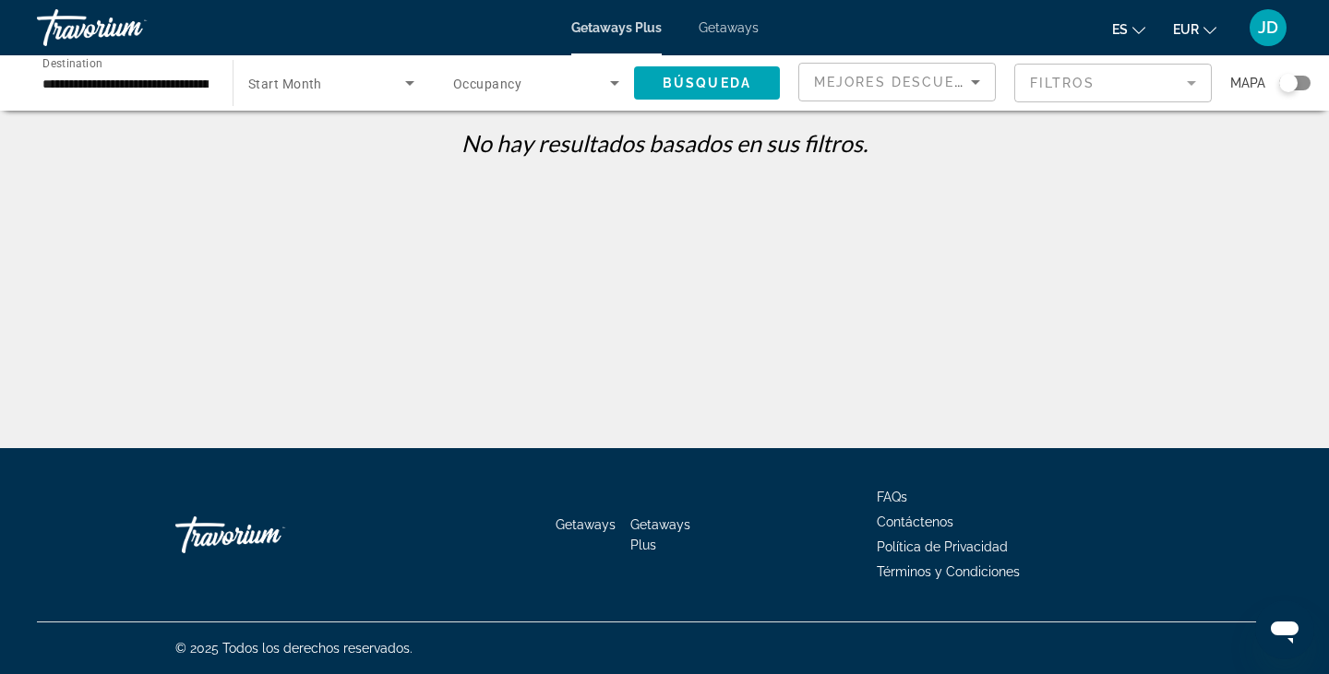
click at [1299, 89] on div "Search widget" at bounding box center [1294, 83] width 31 height 15
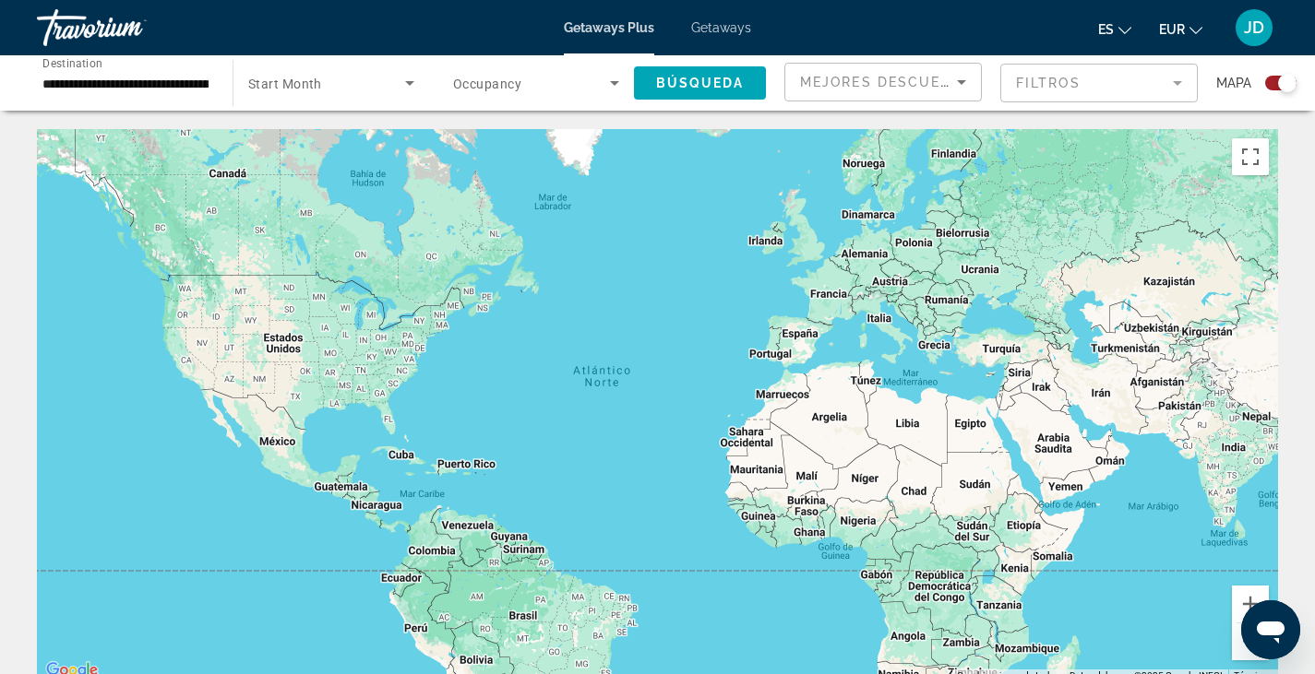
click at [486, 87] on span "Occupancy" at bounding box center [487, 84] width 68 height 15
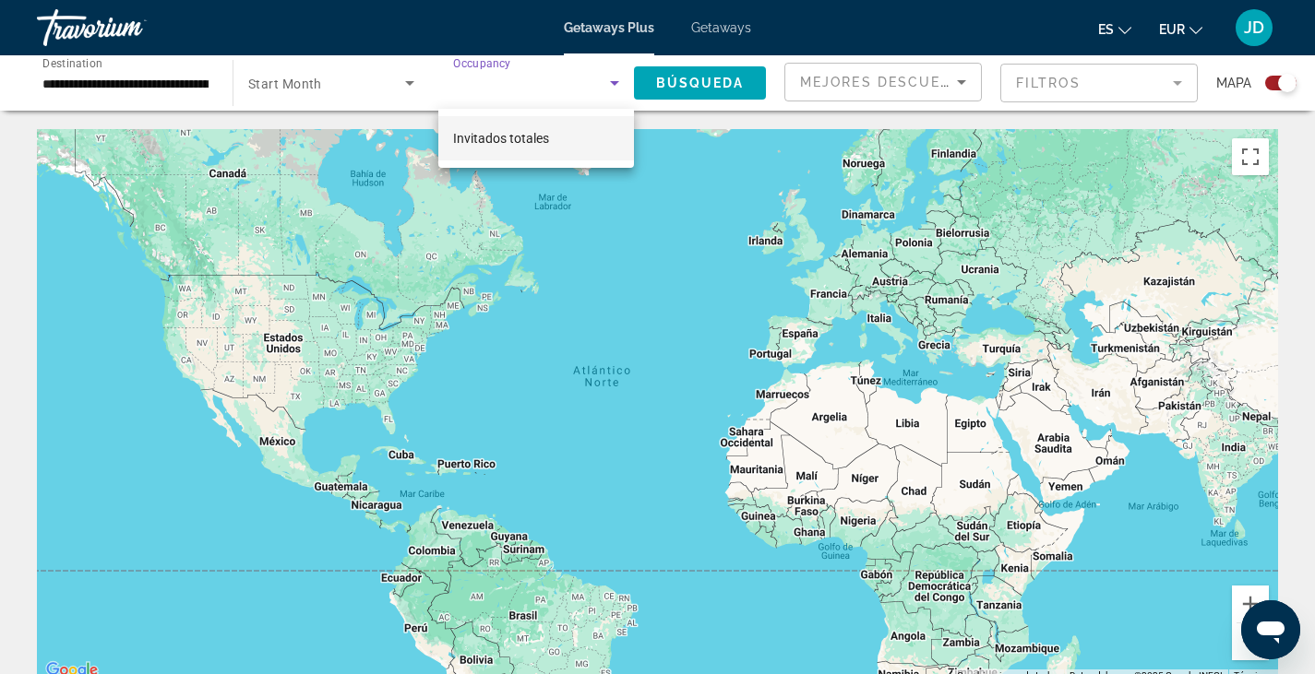
click at [504, 147] on span "Invitados totales" at bounding box center [501, 138] width 96 height 22
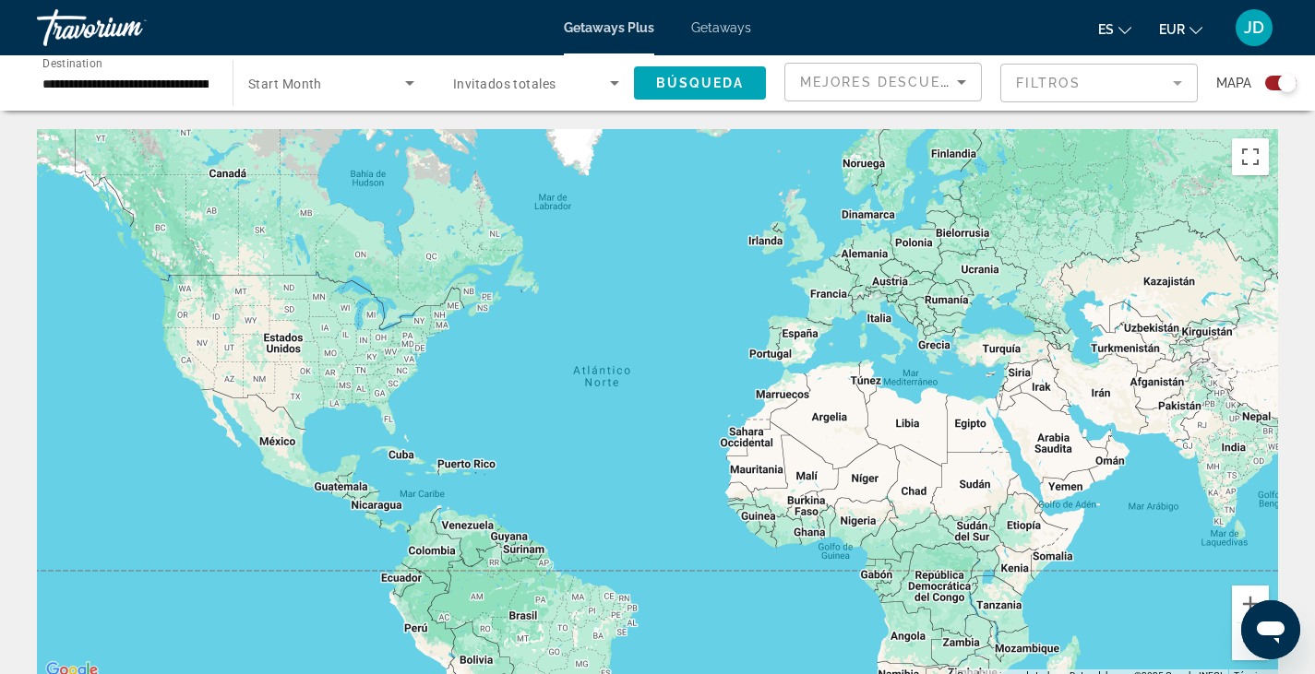
click at [386, 32] on div "Getaways Plus Getaways es English Español Français Italiano Português русский E…" at bounding box center [657, 28] width 1315 height 48
click at [1055, 86] on mat-form-field "Filtros" at bounding box center [1098, 83] width 197 height 39
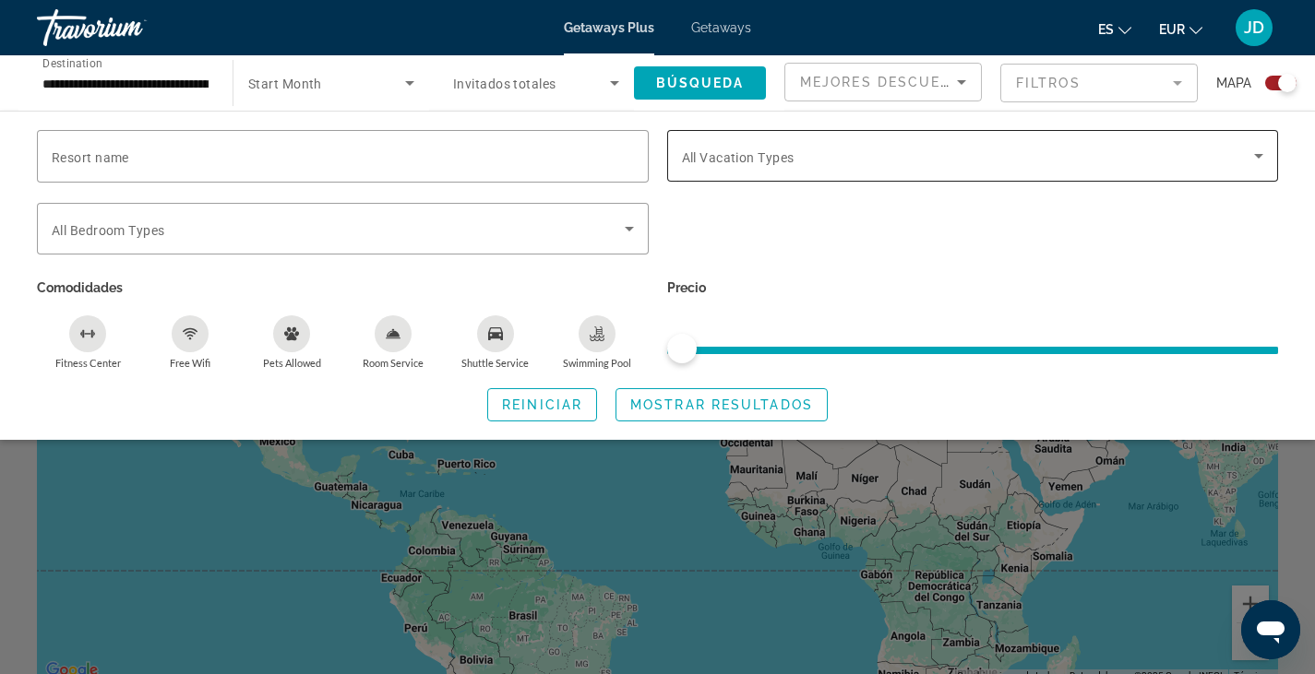
click at [1260, 149] on icon "Search widget" at bounding box center [1258, 156] width 22 height 22
click at [1262, 156] on icon "Search widget" at bounding box center [1258, 156] width 22 height 22
click at [407, 86] on icon "Search widget" at bounding box center [410, 83] width 22 height 22
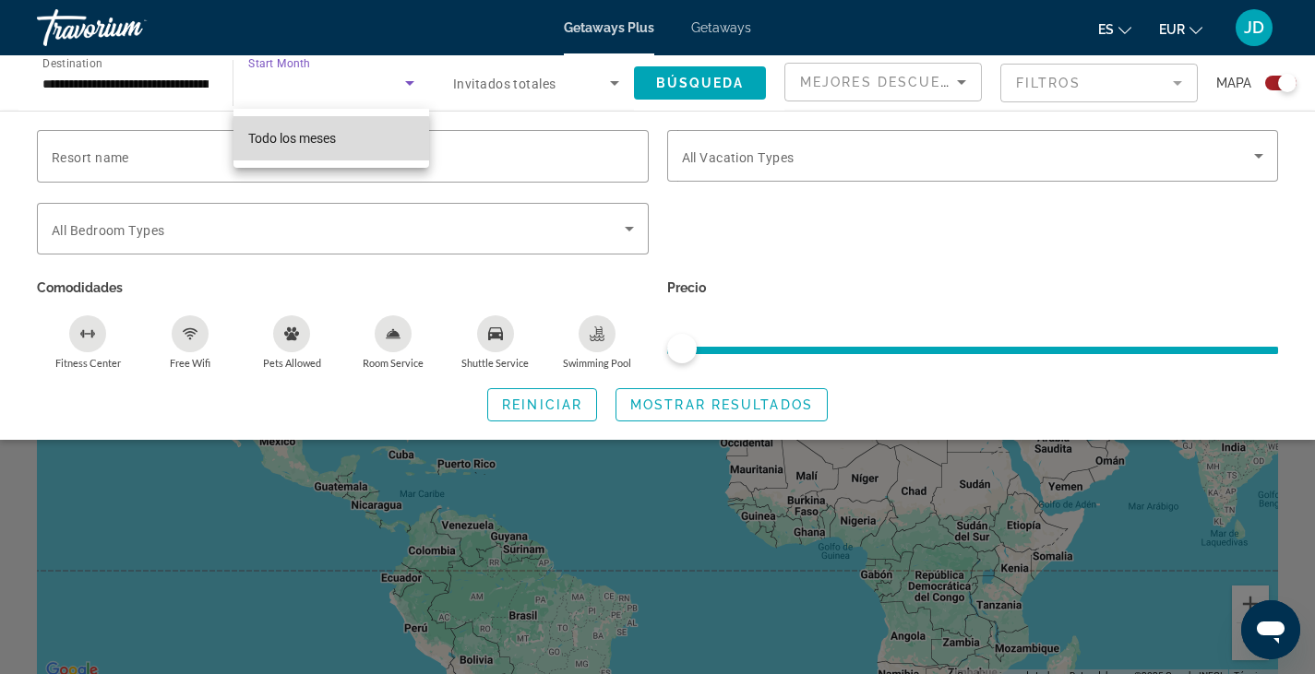
click at [320, 146] on span "Todo los meses" at bounding box center [292, 138] width 88 height 15
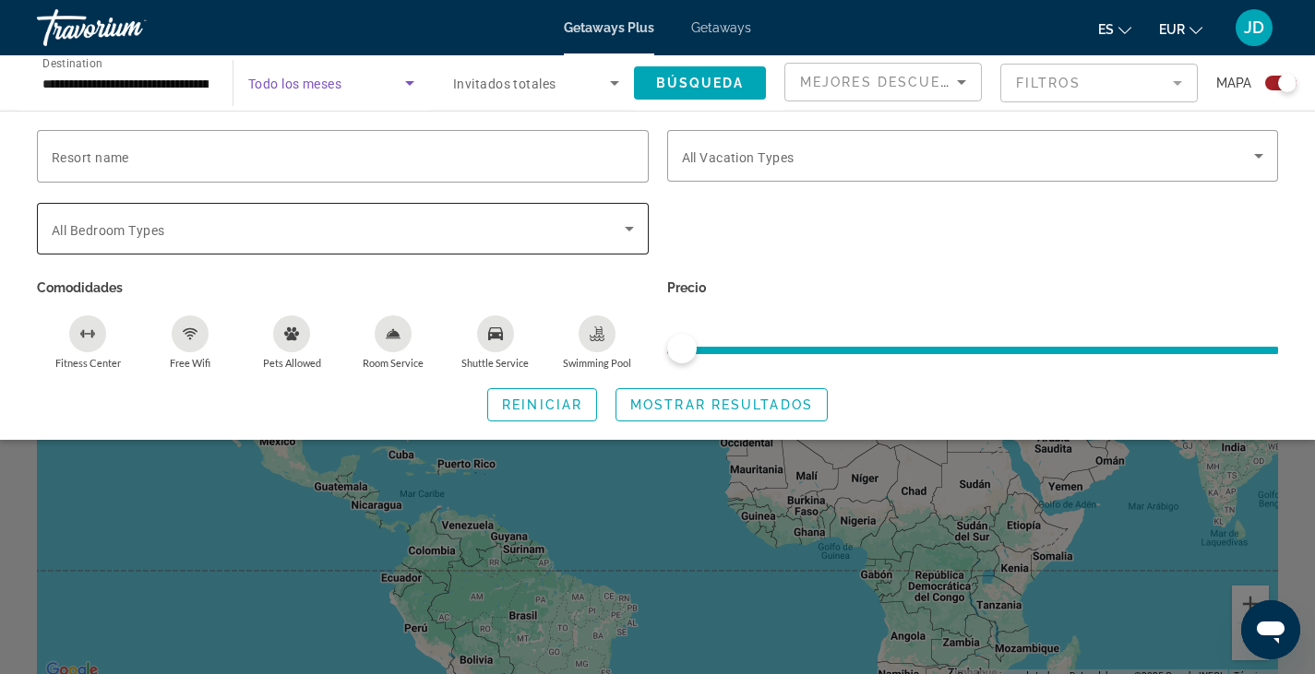
click at [171, 228] on span "Search widget" at bounding box center [338, 229] width 573 height 22
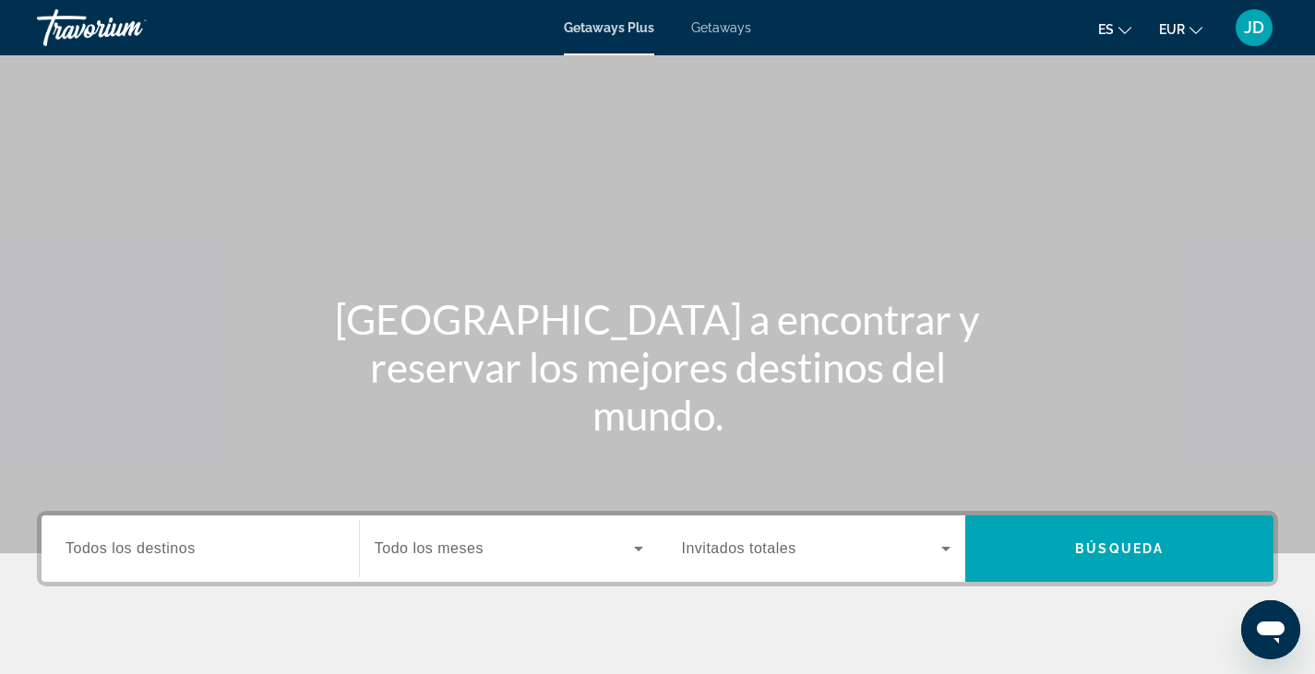
click at [107, 550] on span "Todos los destinos" at bounding box center [131, 549] width 130 height 16
click at [107, 550] on input "Destination Todos los destinos" at bounding box center [200, 550] width 269 height 22
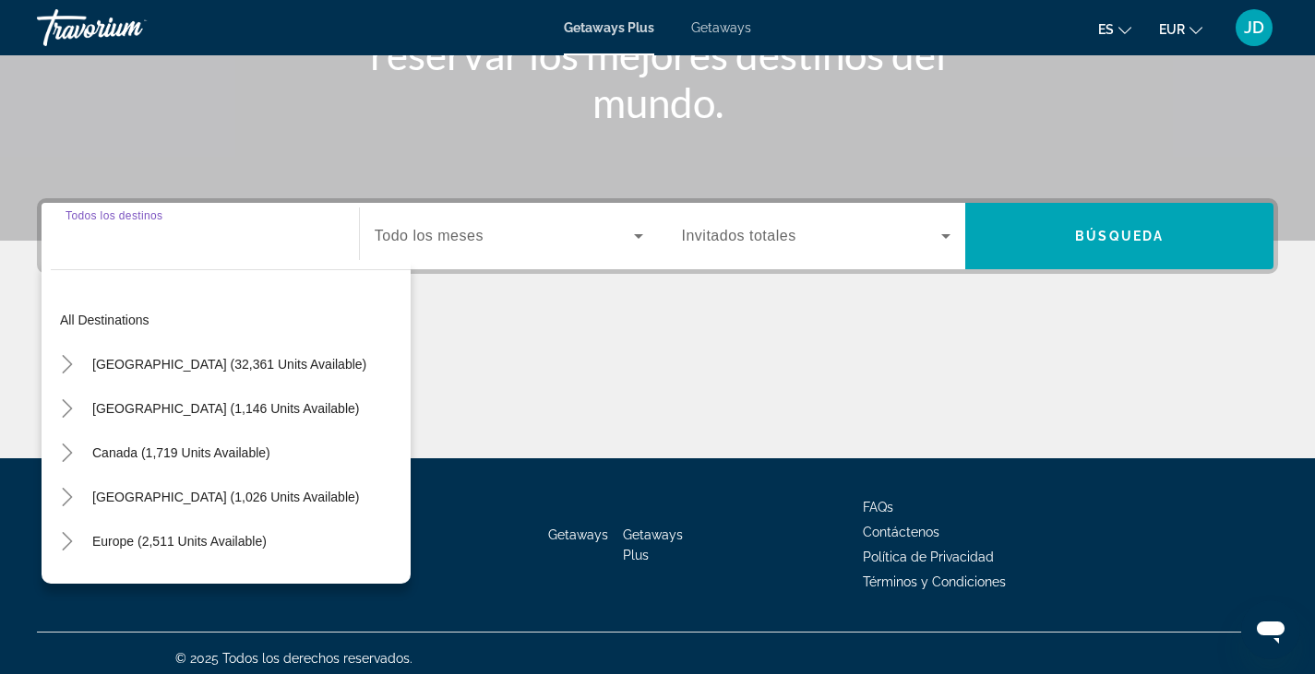
scroll to position [323, 0]
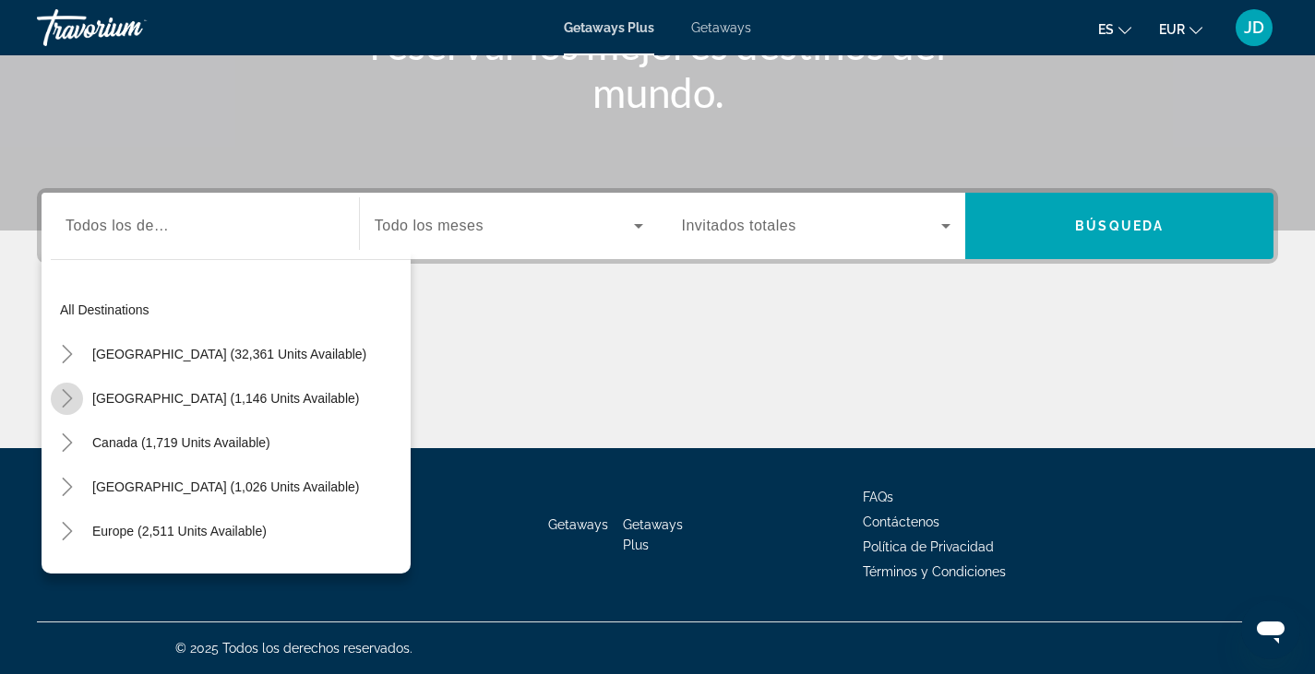
click at [68, 396] on icon "Toggle Mexico (1,146 units available)" at bounding box center [67, 398] width 10 height 18
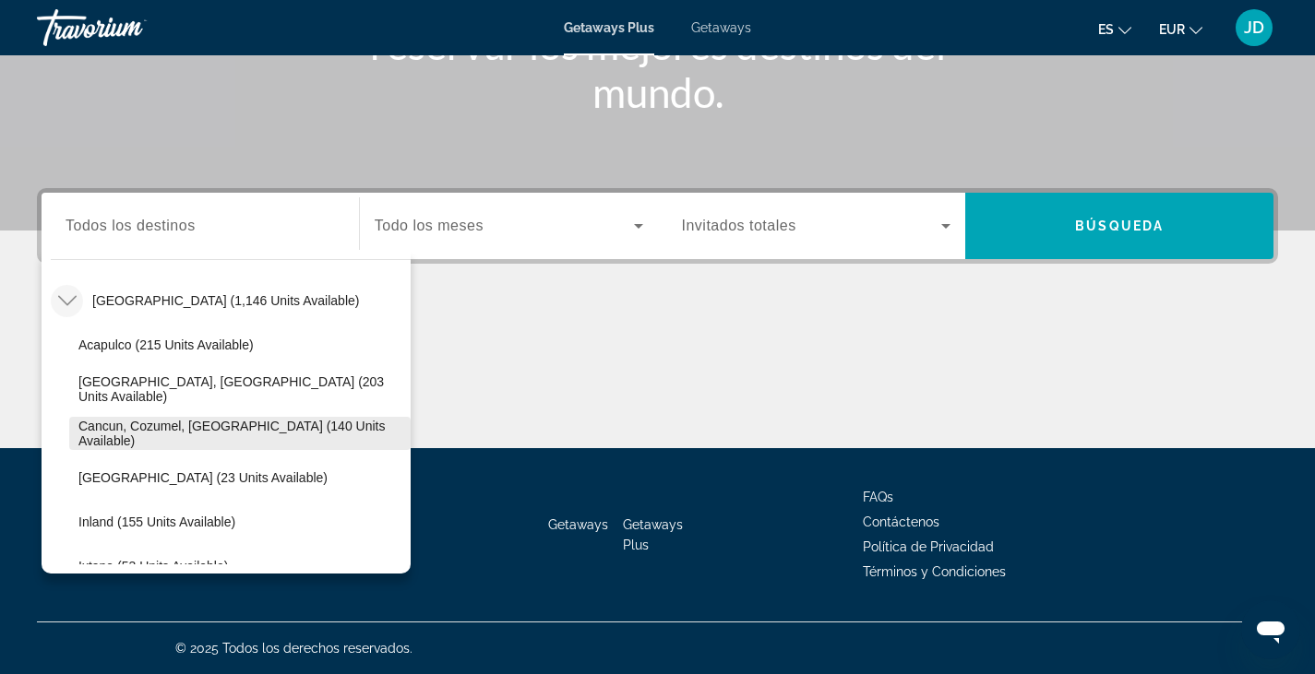
click at [148, 435] on span "Cancun, Cozumel, Riviera Maya (140 units available)" at bounding box center [239, 434] width 323 height 30
type input "**********"
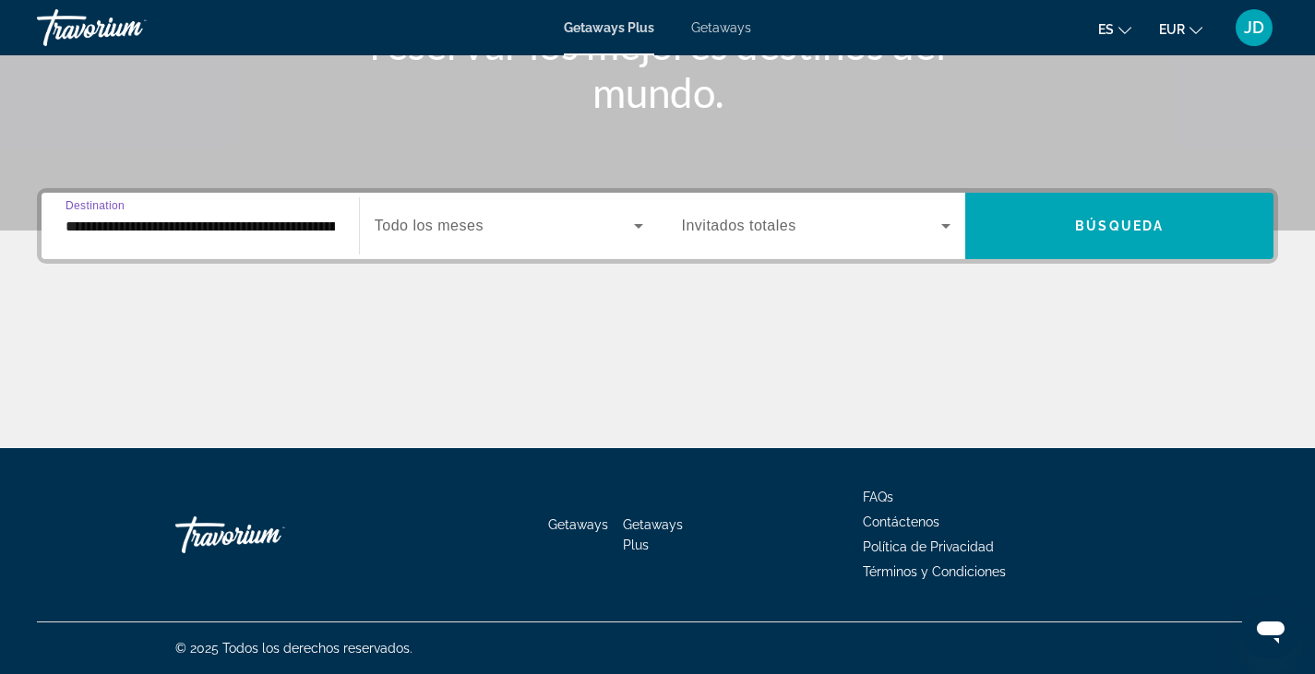
click at [443, 223] on span "Todo los meses" at bounding box center [429, 226] width 109 height 16
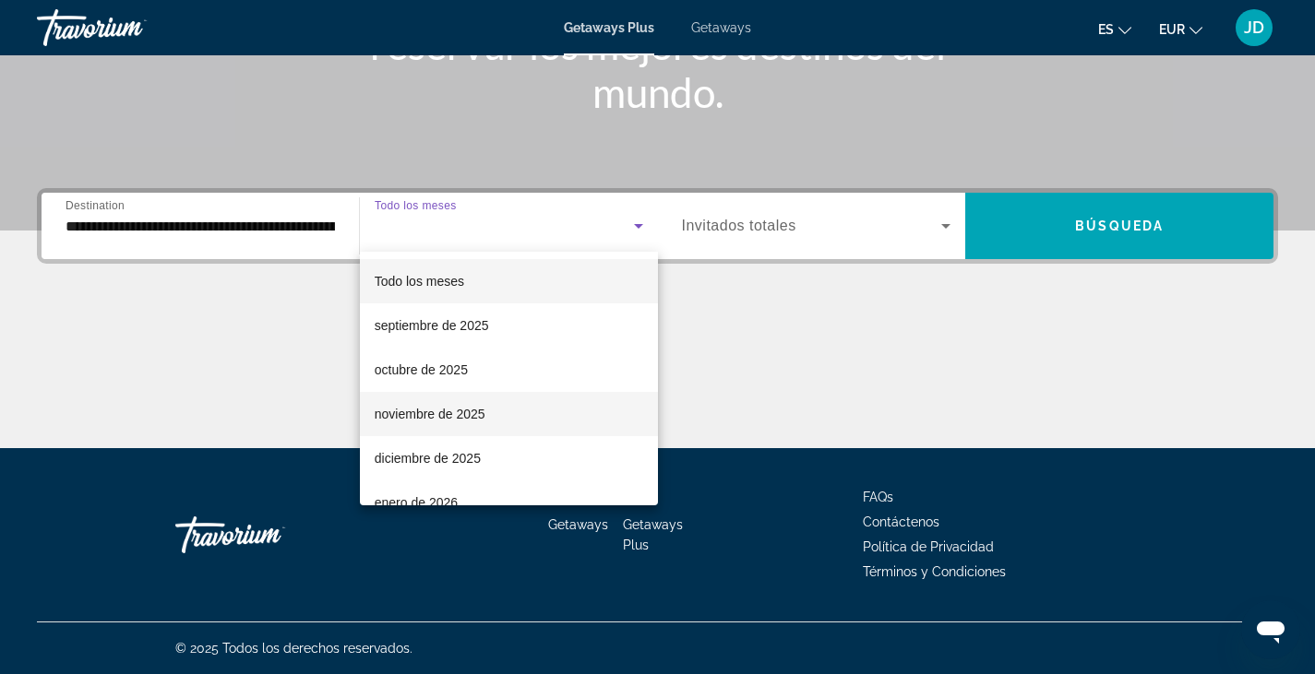
click at [437, 421] on span "noviembre de 2025" at bounding box center [430, 414] width 111 height 22
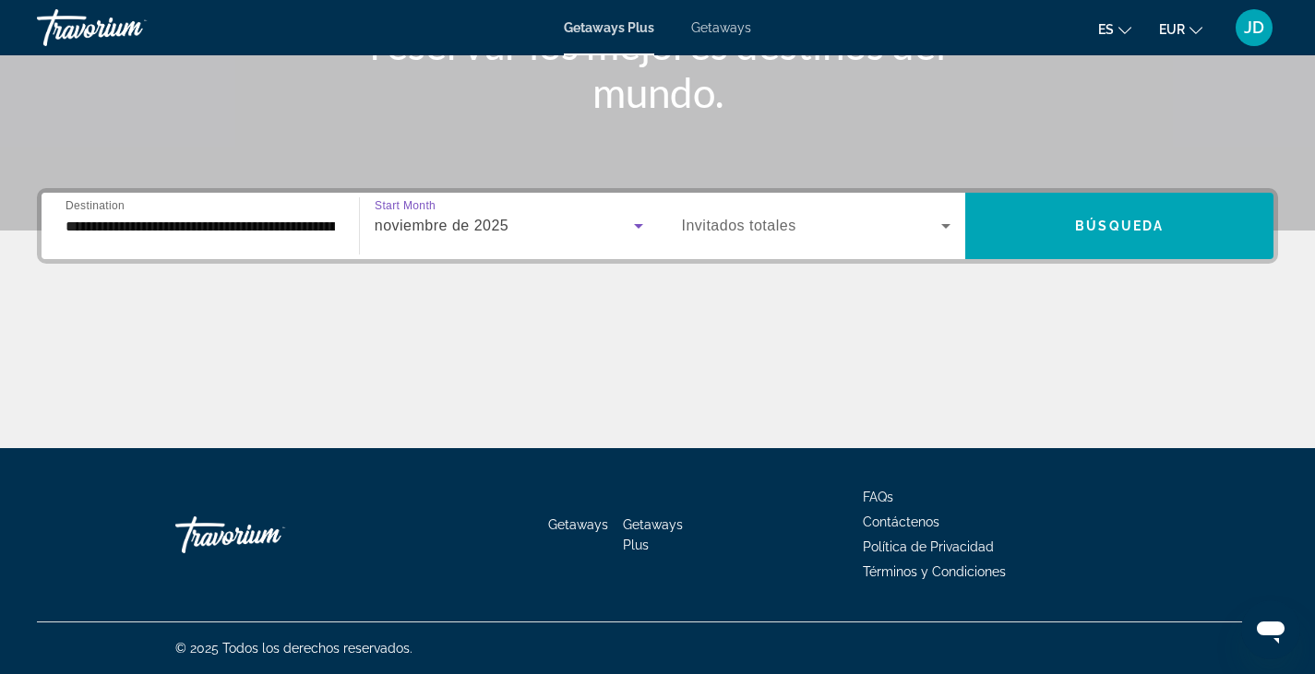
click at [711, 221] on span "Invitados totales" at bounding box center [739, 226] width 114 height 16
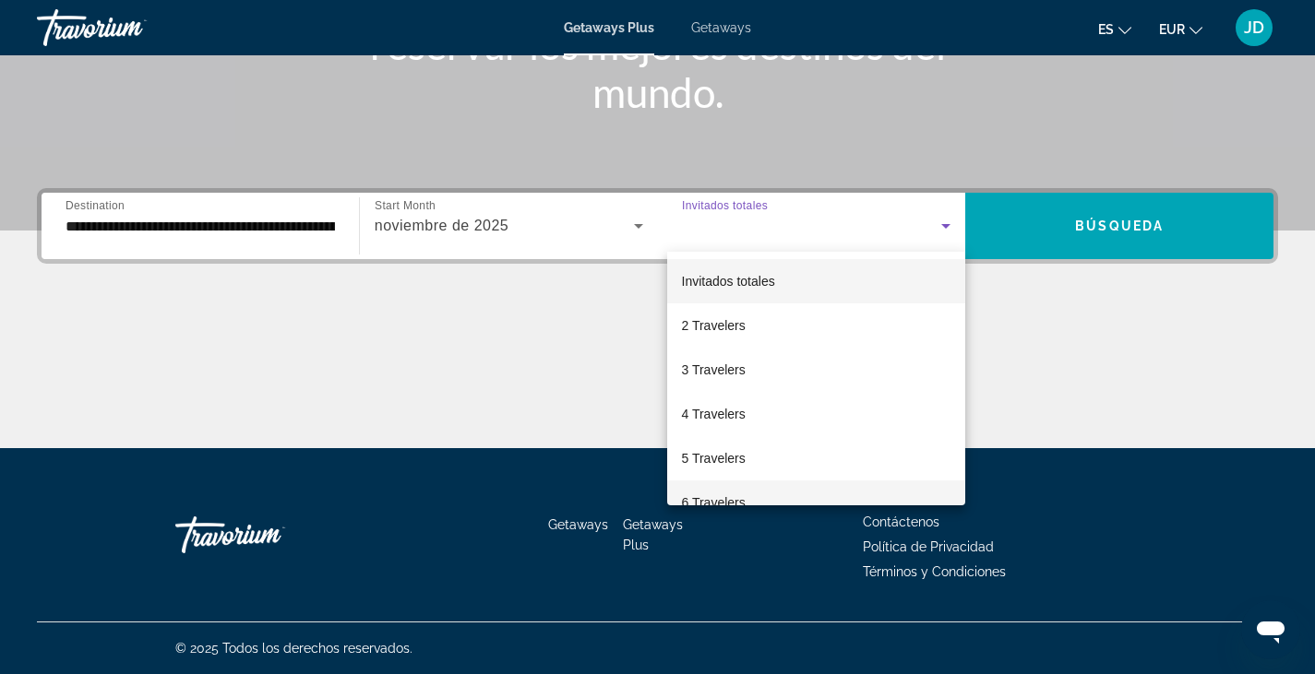
drag, startPoint x: 712, startPoint y: 497, endPoint x: 683, endPoint y: 502, distance: 29.9
click at [683, 502] on span "6 Travelers" at bounding box center [714, 503] width 64 height 22
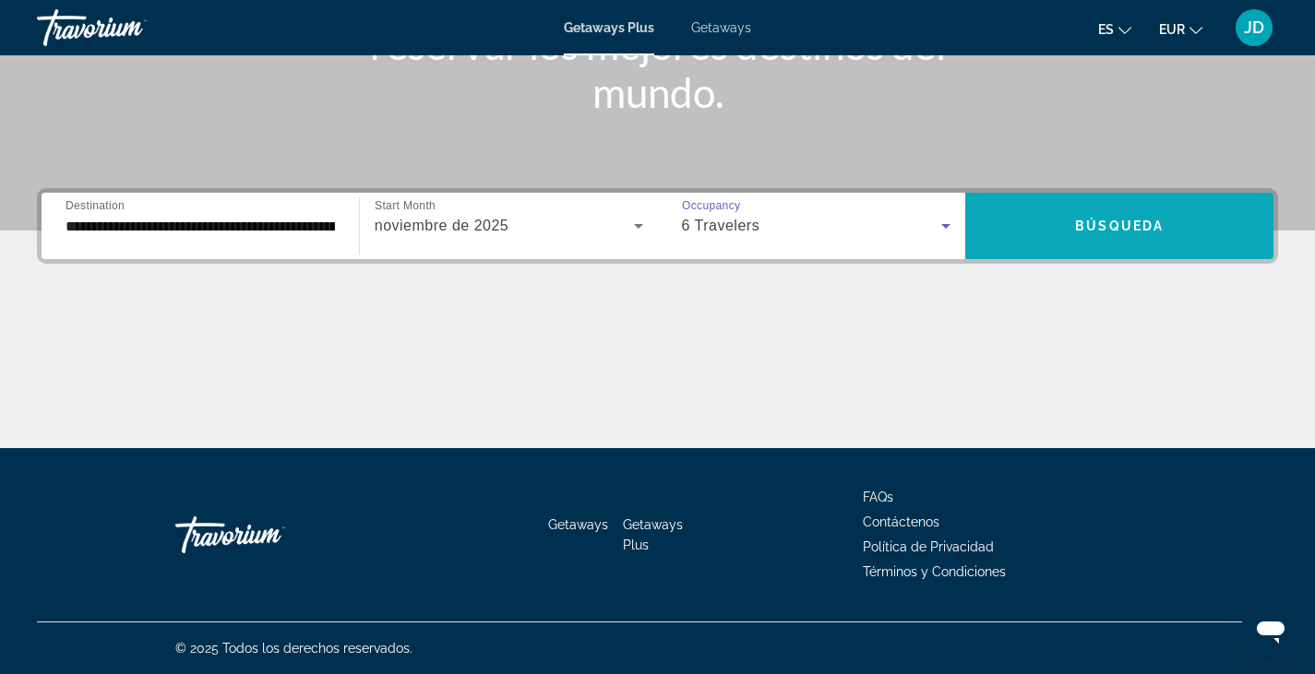
click at [1121, 224] on span "Búsqueda" at bounding box center [1119, 226] width 89 height 15
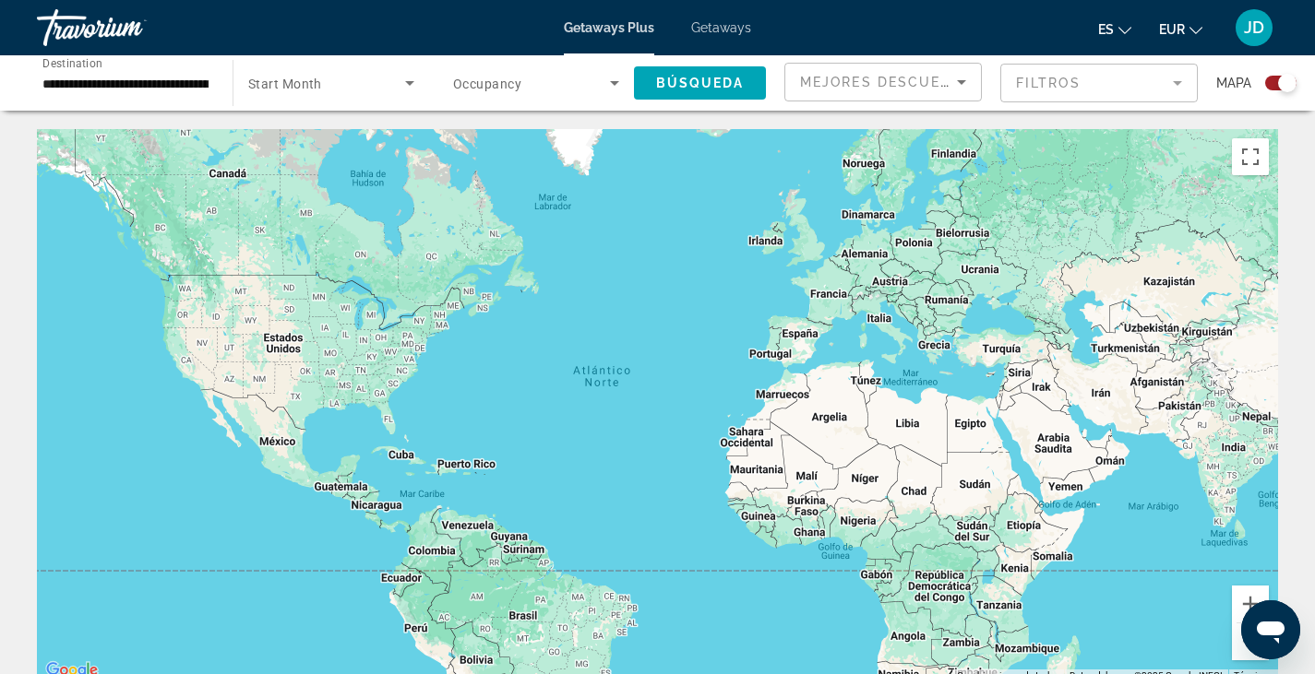
click at [196, 86] on input "**********" at bounding box center [125, 84] width 166 height 22
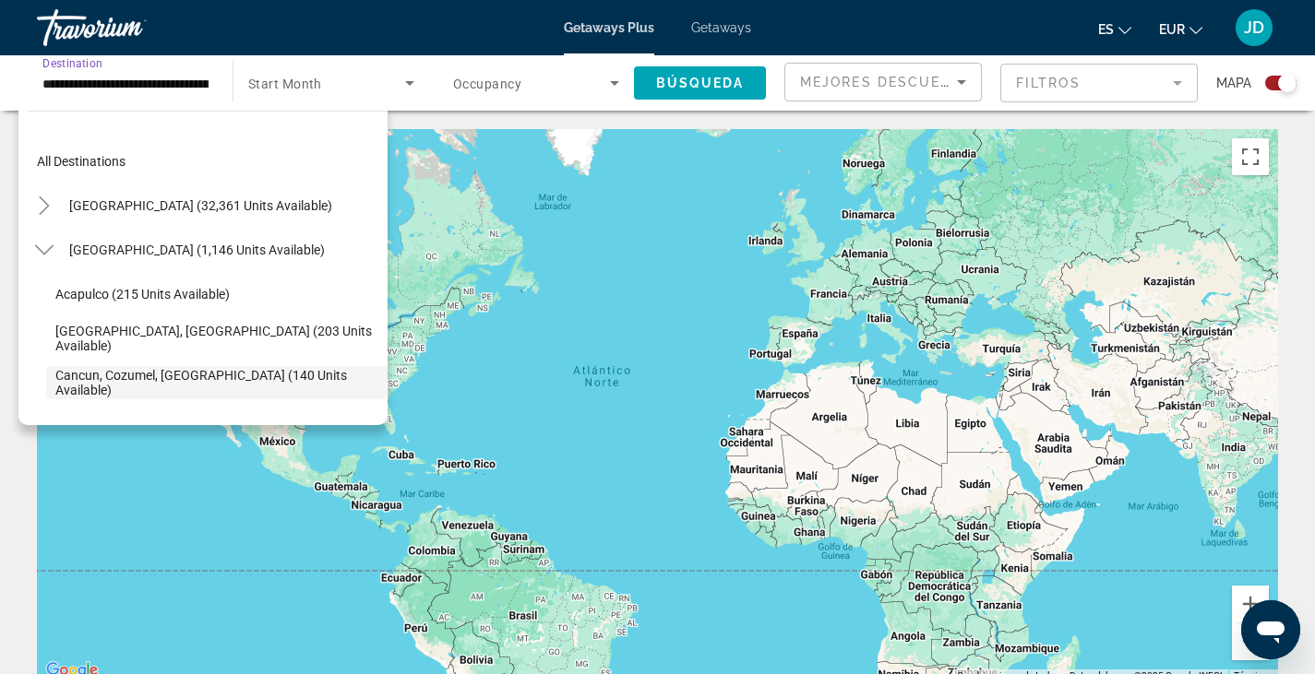
scroll to position [110, 0]
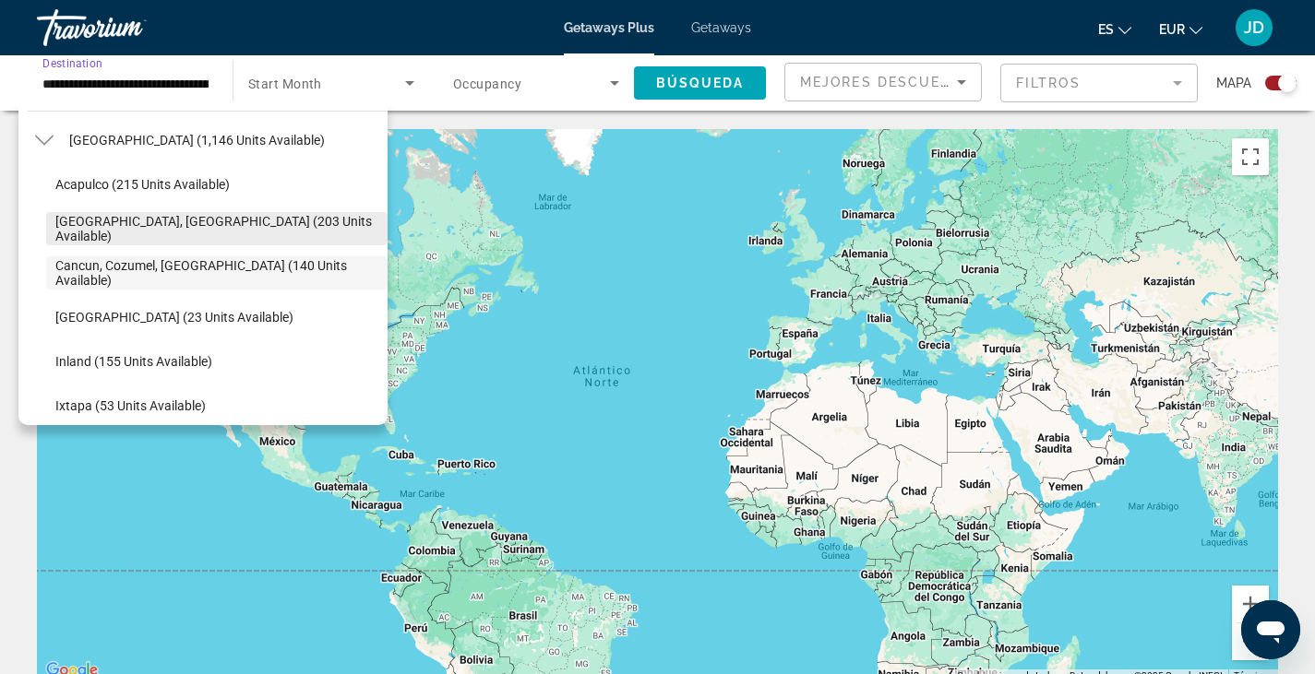
click at [182, 224] on span "Baja Peninsula, Los Cabos (203 units available)" at bounding box center [216, 229] width 323 height 30
type input "**********"
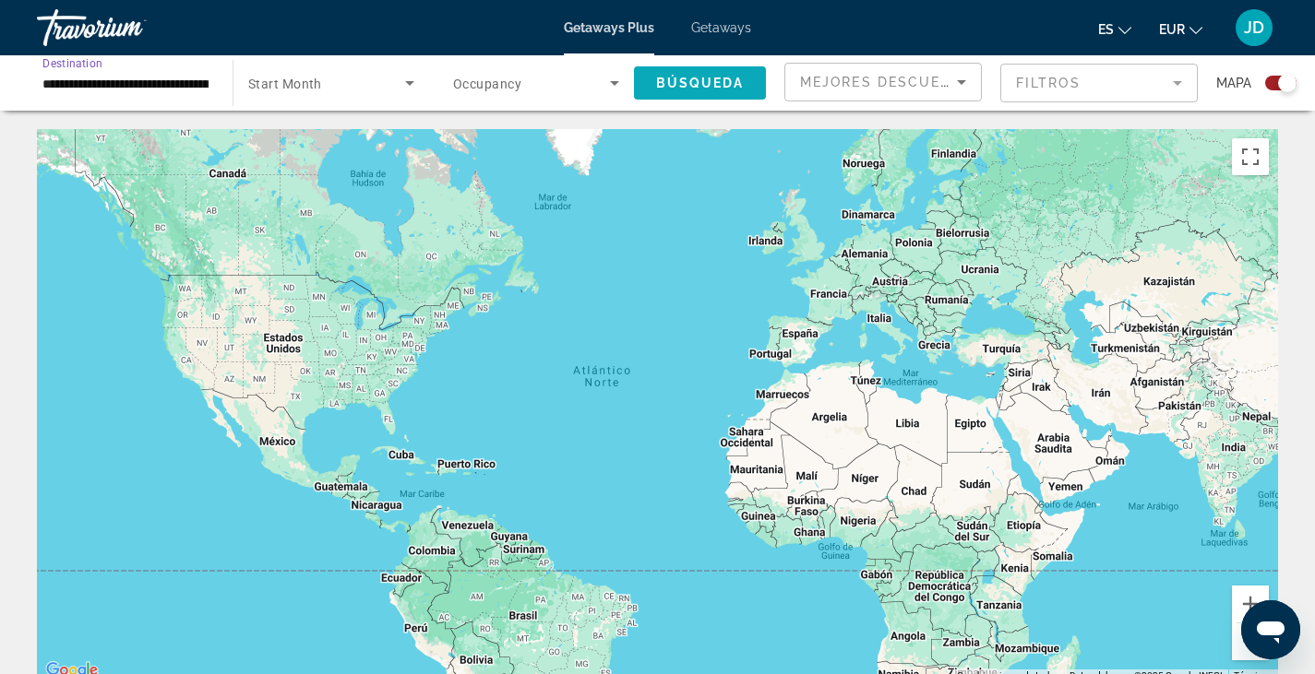
click at [698, 83] on span "Búsqueda" at bounding box center [700, 83] width 89 height 15
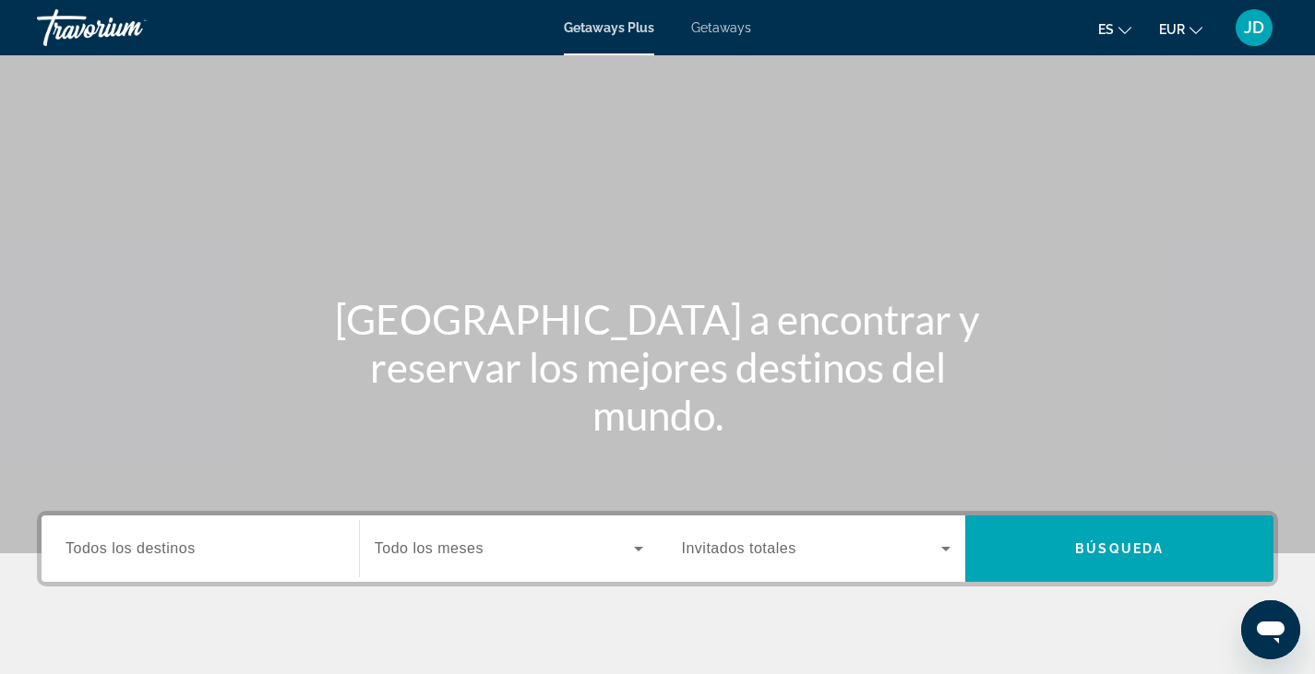
click at [706, 34] on span "Getaways" at bounding box center [721, 27] width 60 height 15
click at [142, 555] on span "Todos los destinos" at bounding box center [131, 549] width 130 height 16
click at [142, 555] on input "Destination Todos los destinos" at bounding box center [200, 550] width 269 height 22
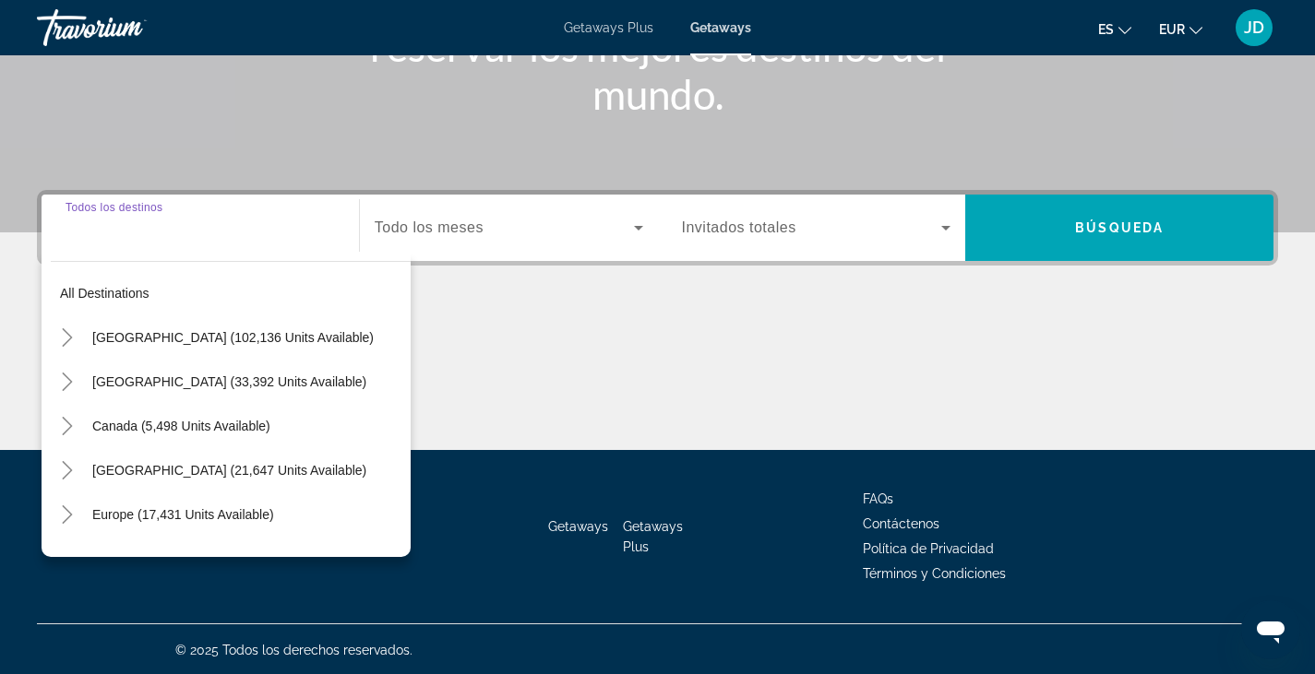
scroll to position [323, 0]
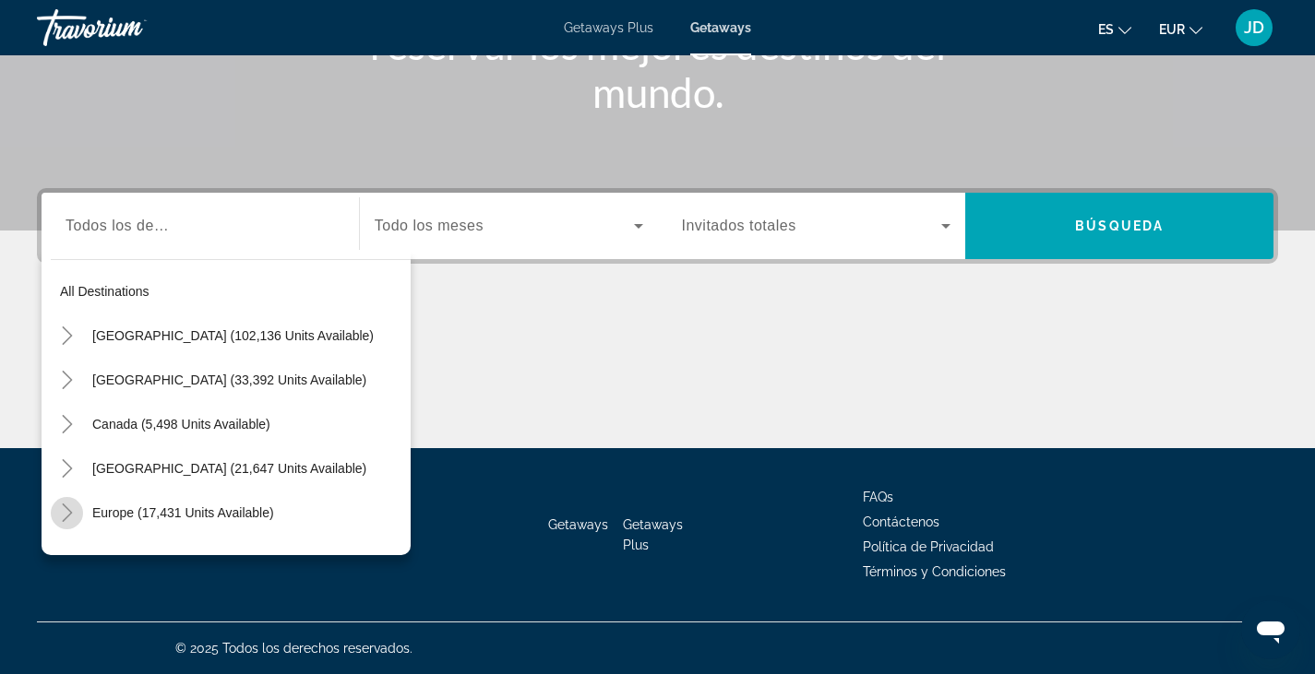
click at [74, 512] on icon "Toggle Europe (17,431 units available)" at bounding box center [67, 513] width 18 height 18
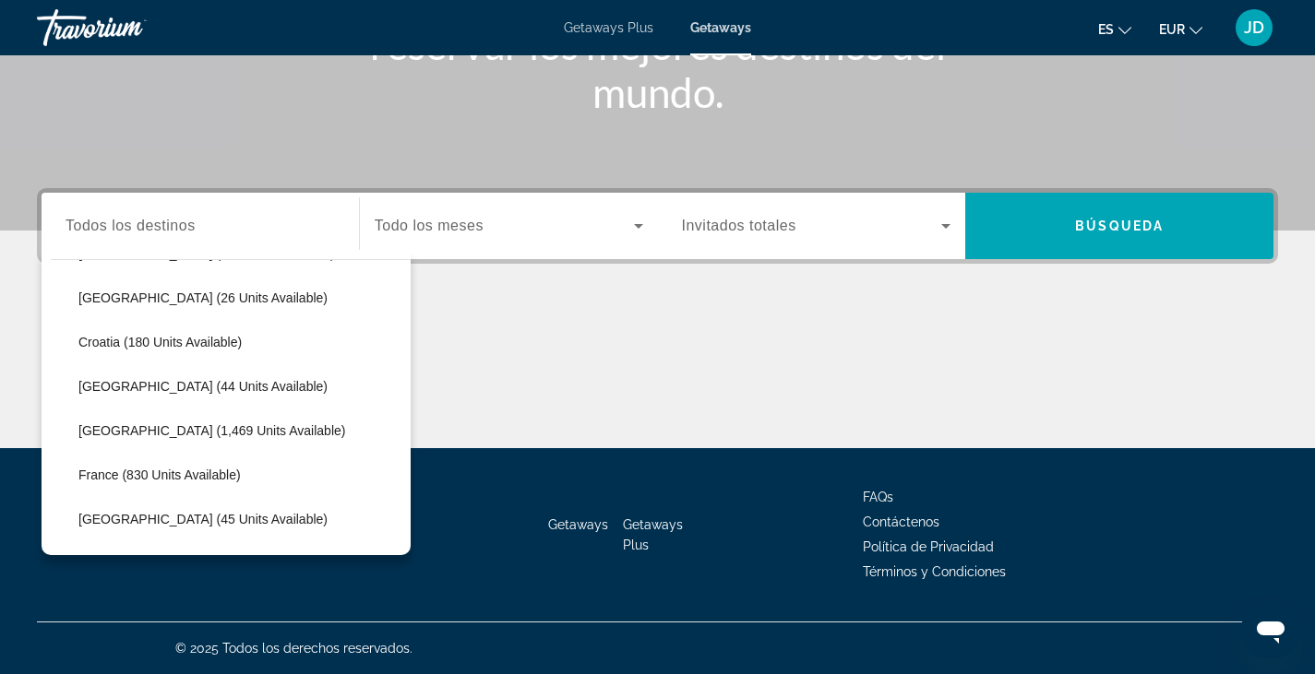
scroll to position [365, 0]
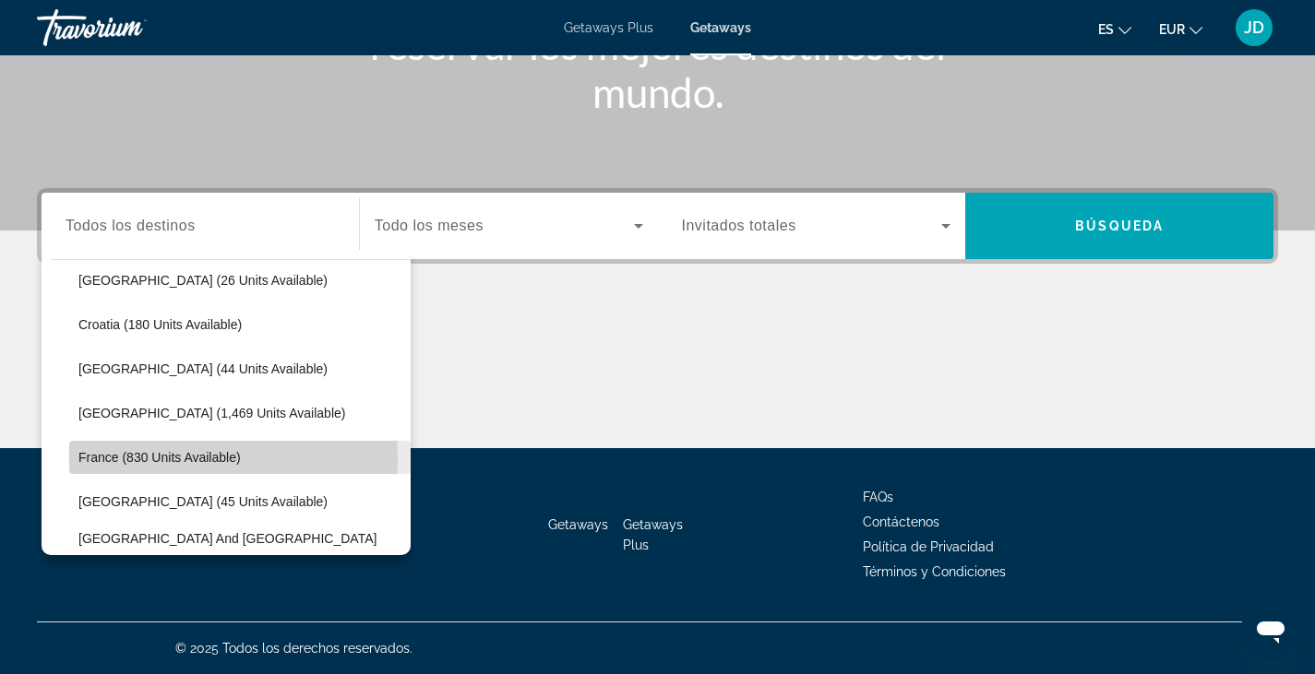
click at [94, 459] on span "France (830 units available)" at bounding box center [159, 457] width 162 height 15
type input "**********"
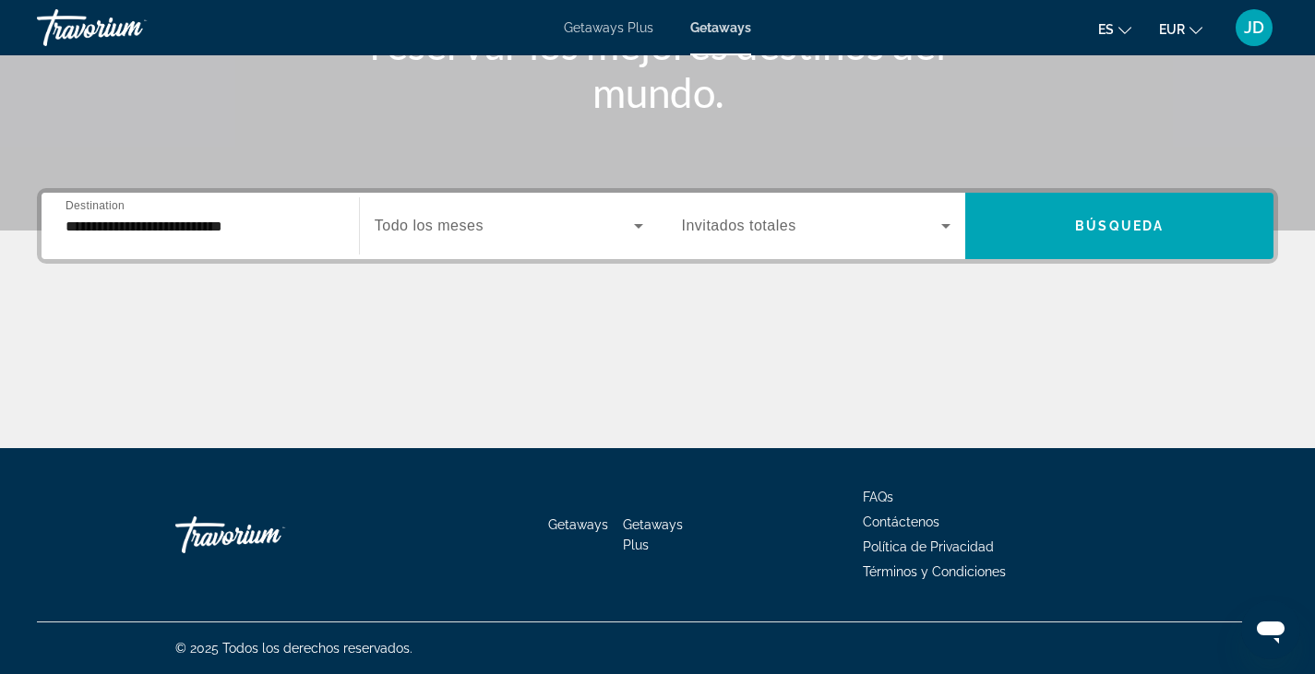
click at [461, 229] on span "Todo los meses" at bounding box center [429, 226] width 109 height 16
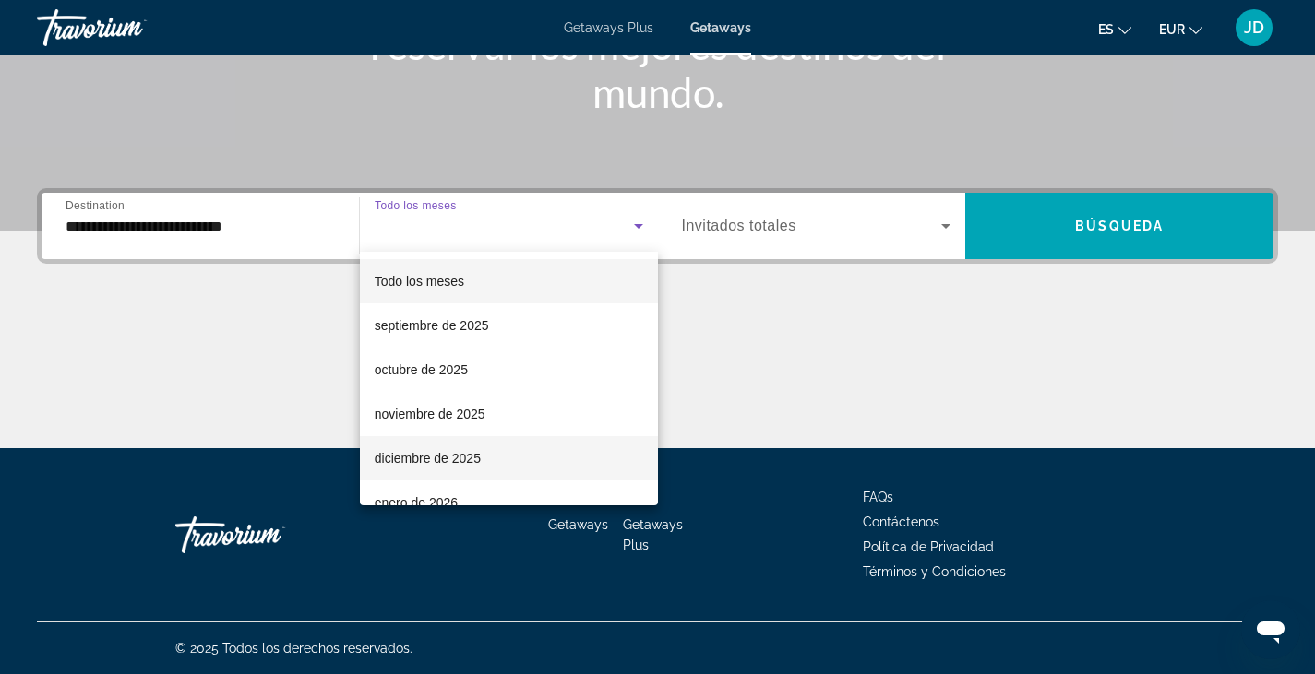
click at [426, 460] on span "diciembre de 2025" at bounding box center [428, 458] width 106 height 22
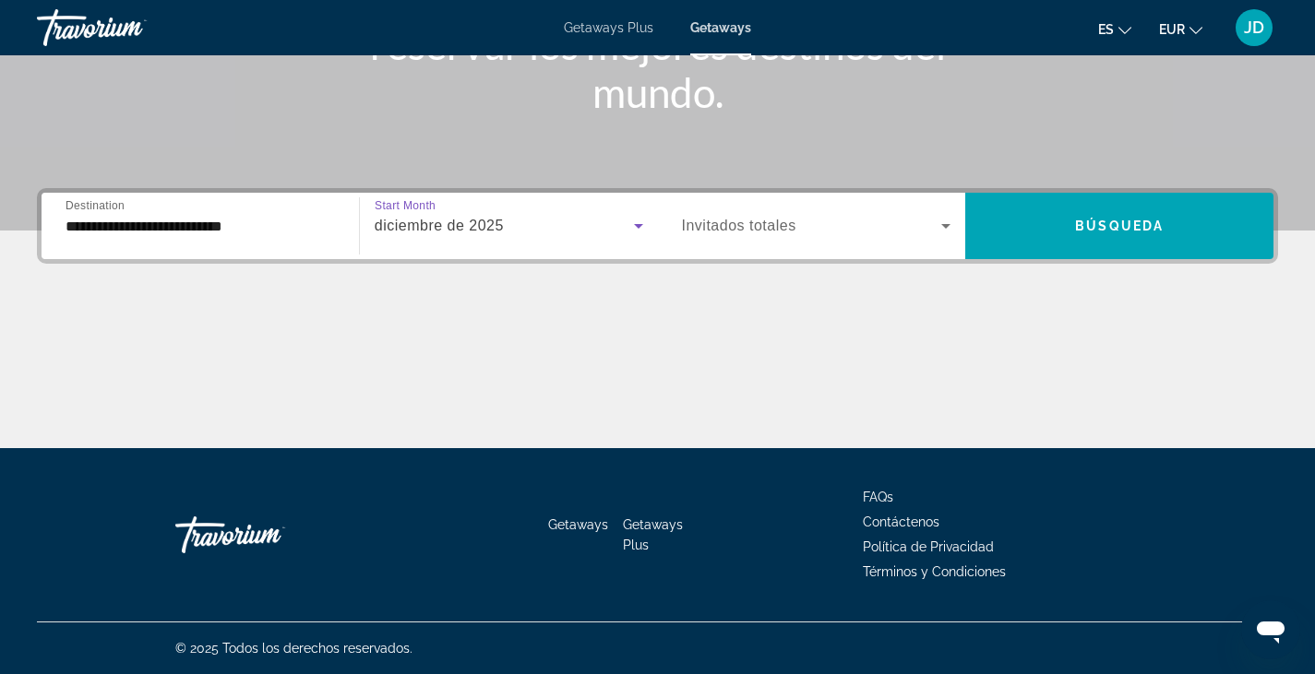
click at [798, 230] on span "Search widget" at bounding box center [812, 226] width 260 height 22
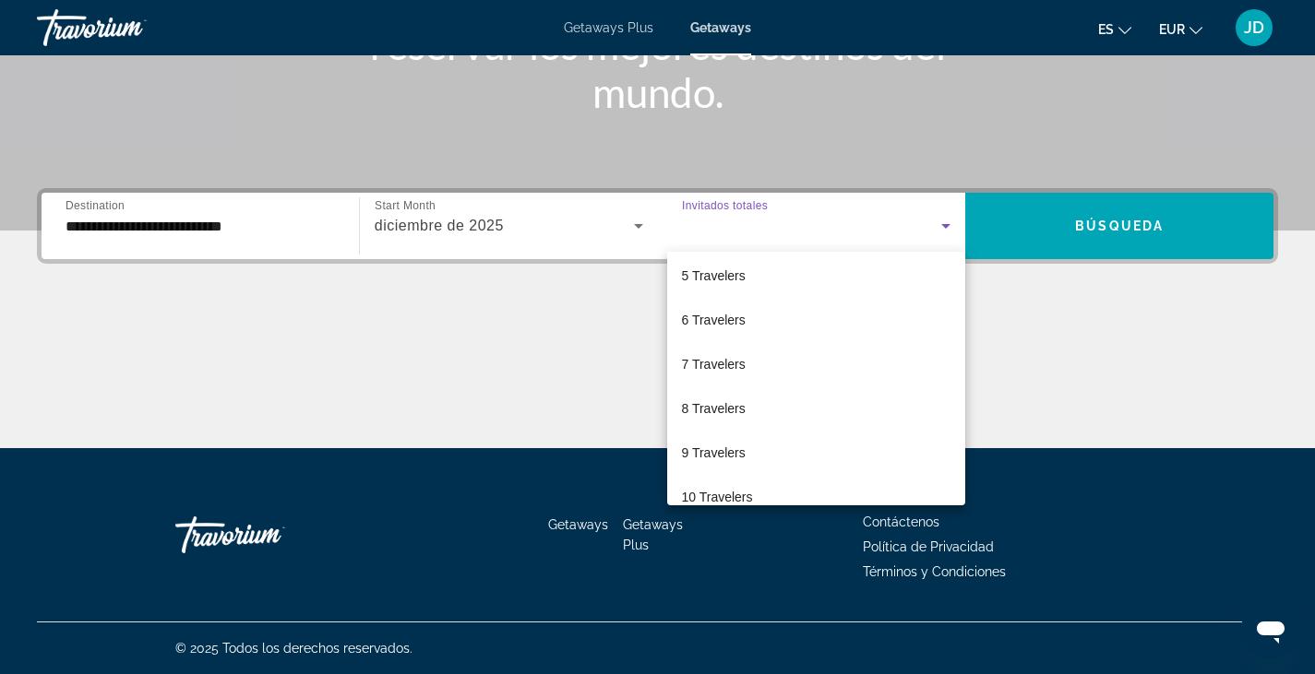
scroll to position [185, 0]
click at [706, 412] on span "8 Travelers" at bounding box center [714, 407] width 64 height 22
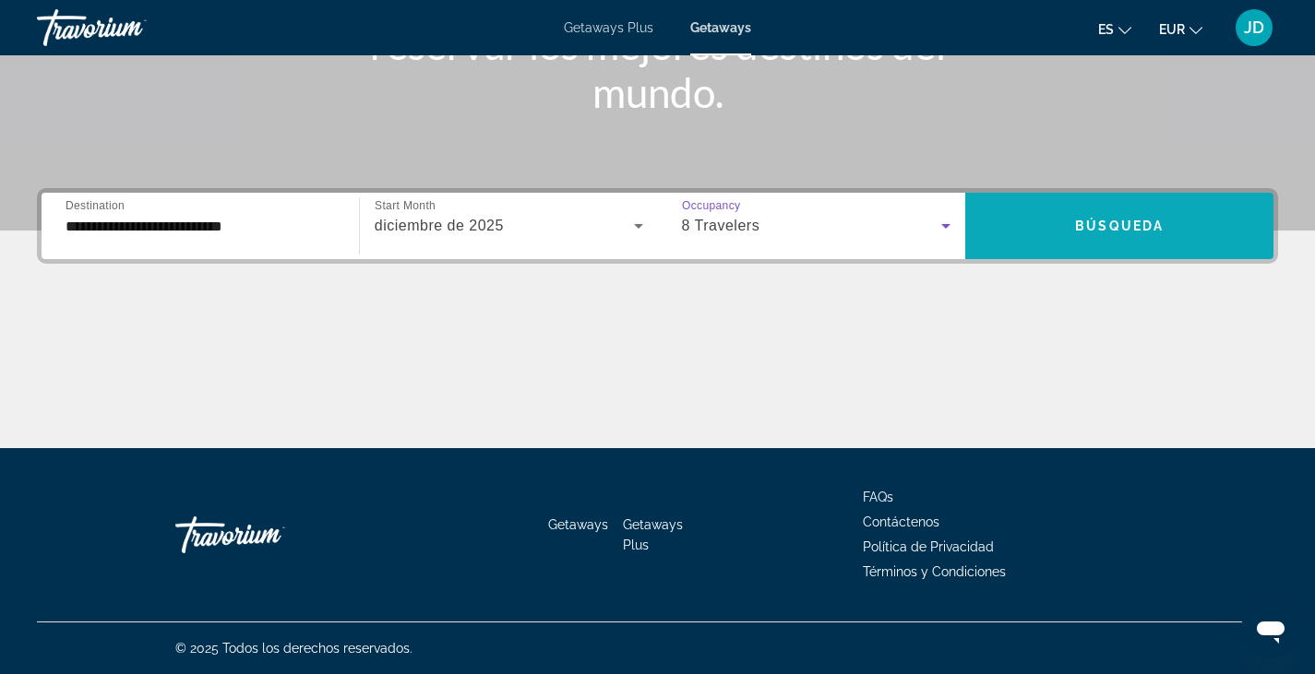
click at [1103, 217] on span "Search widget" at bounding box center [1119, 226] width 308 height 44
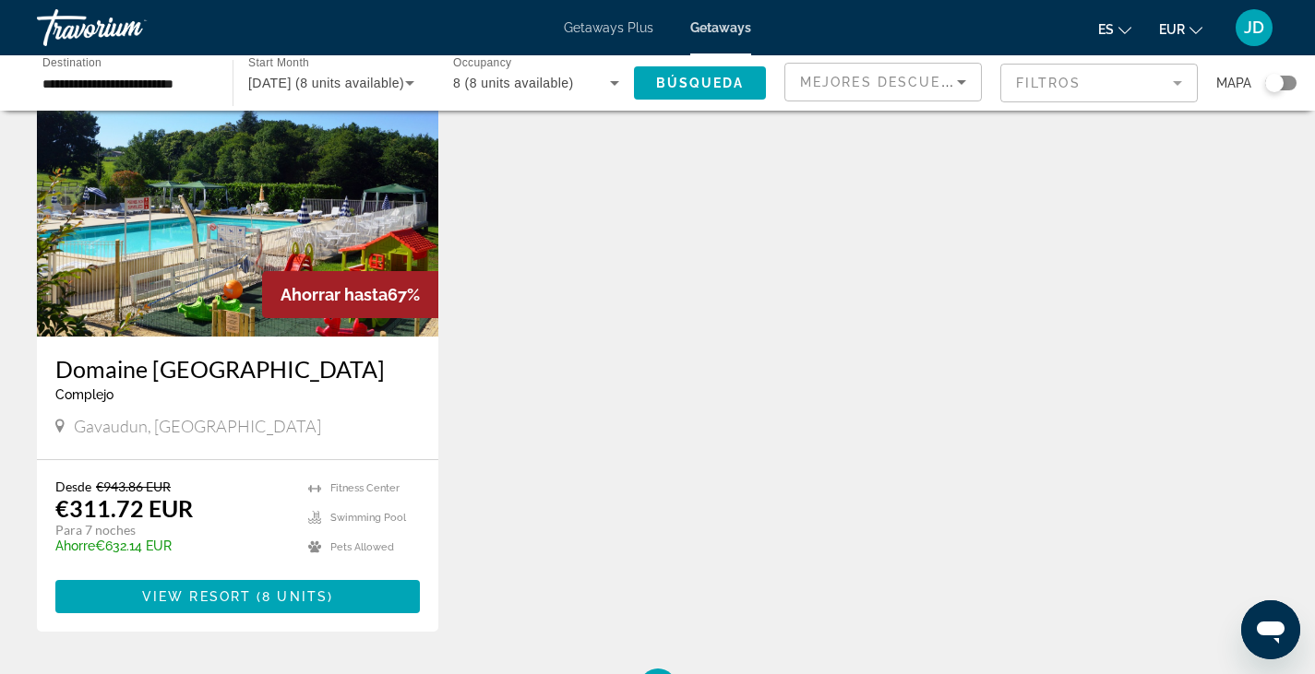
scroll to position [142, 0]
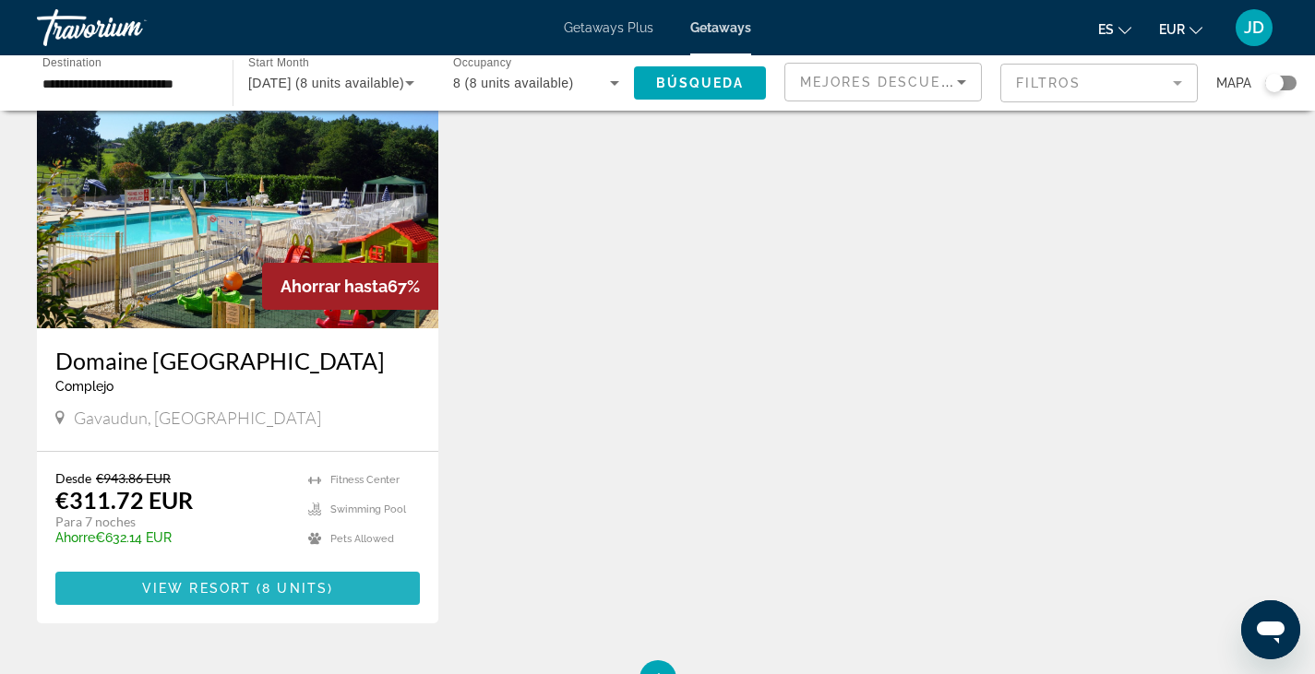
click at [181, 581] on span "View Resort" at bounding box center [196, 588] width 109 height 15
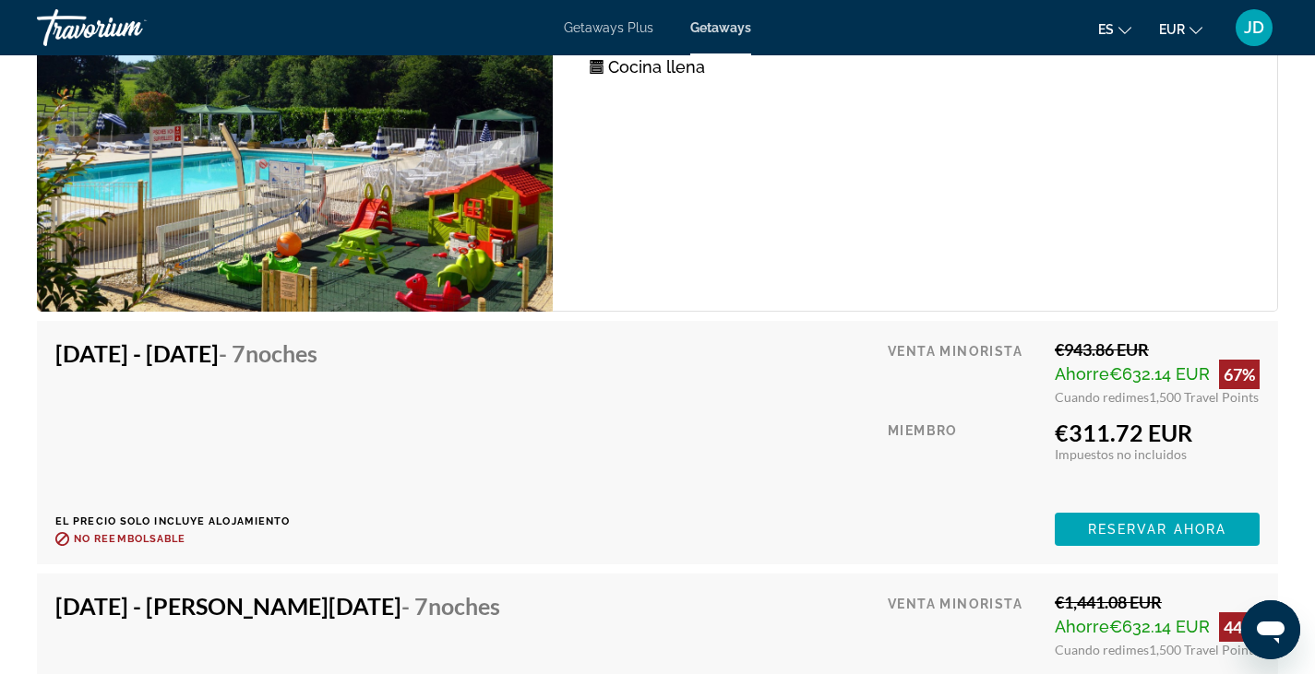
scroll to position [3460, 0]
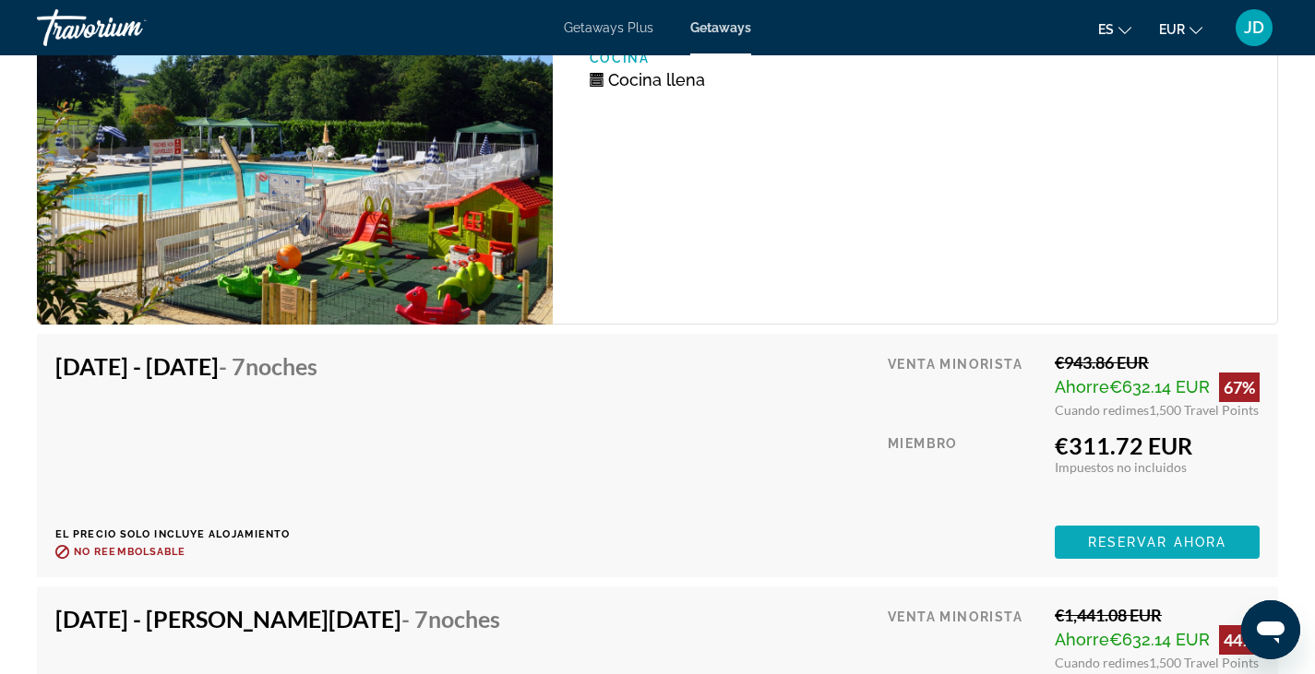
click at [1125, 542] on span "Reservar ahora" at bounding box center [1157, 542] width 138 height 15
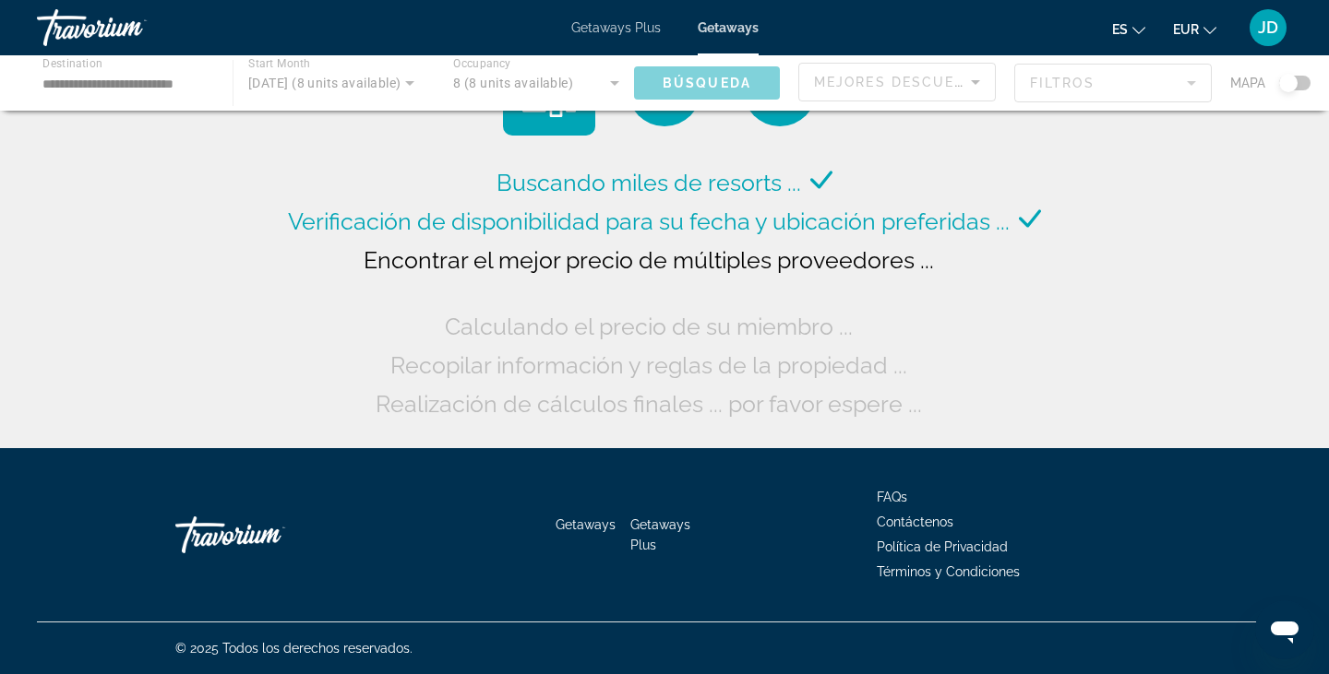
click at [132, 69] on div "Main content" at bounding box center [664, 82] width 1329 height 55
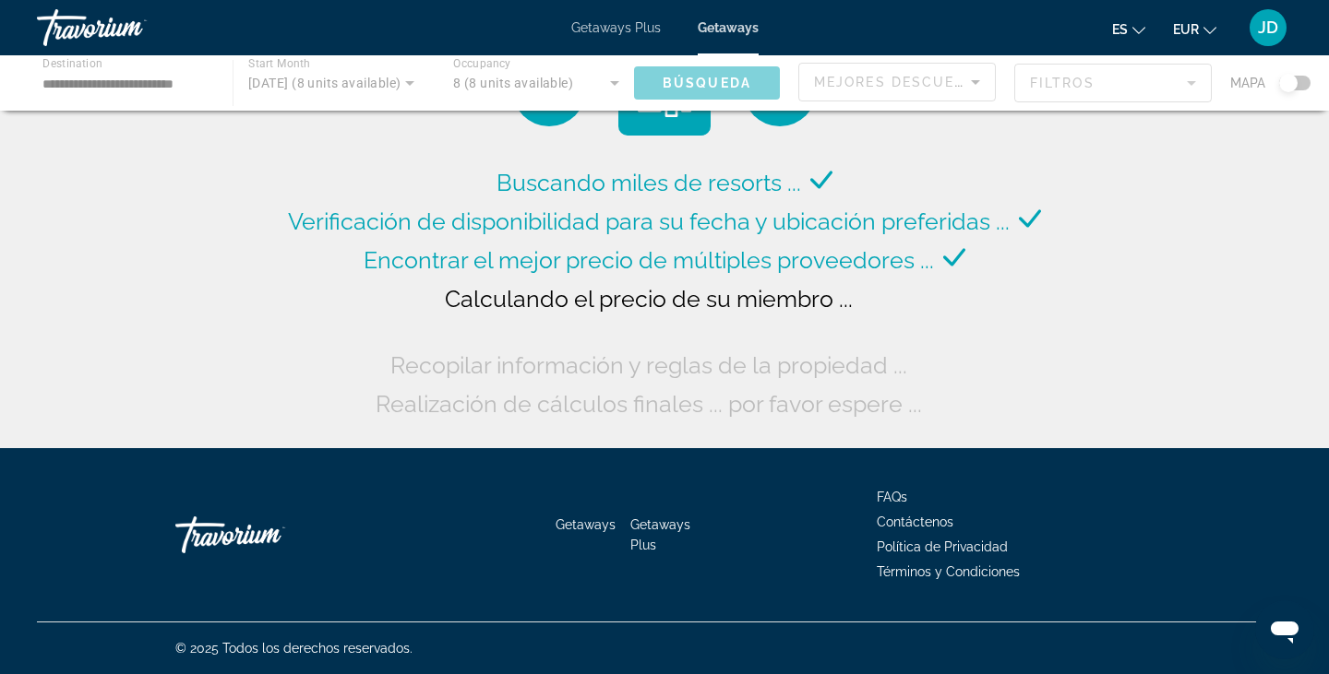
click at [114, 80] on div "Main content" at bounding box center [664, 82] width 1329 height 55
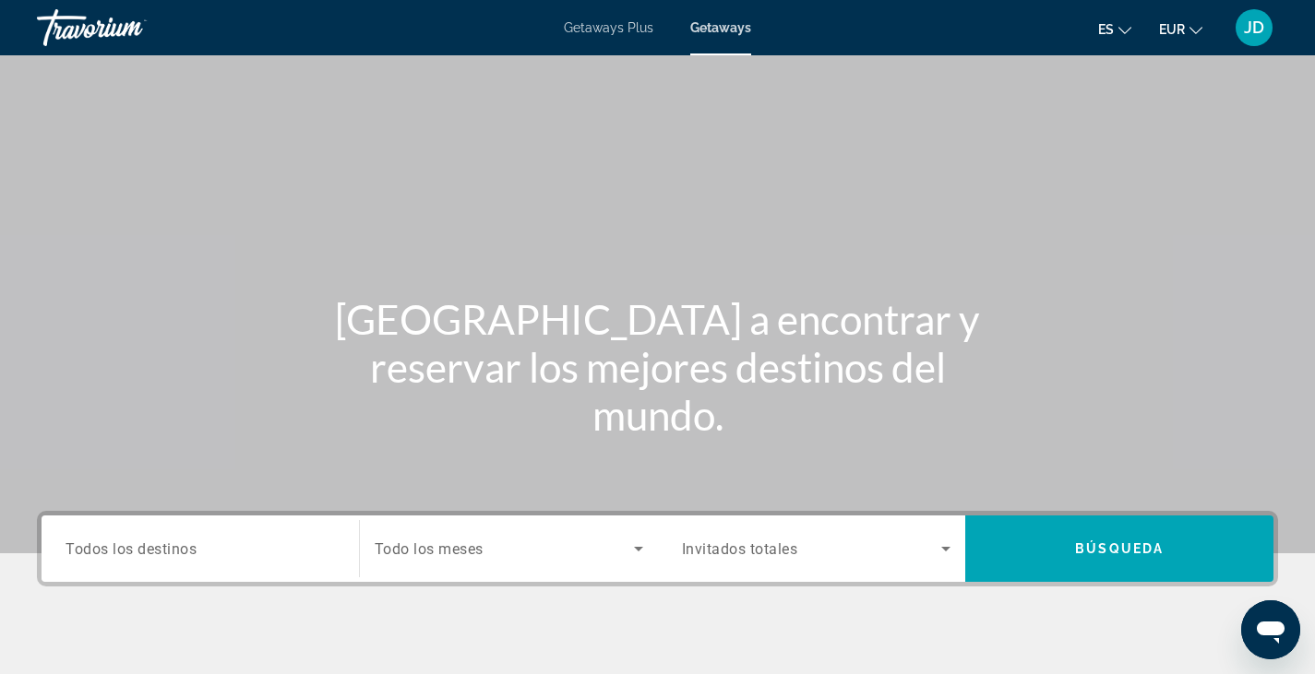
click at [136, 566] on div "Search widget" at bounding box center [200, 549] width 269 height 53
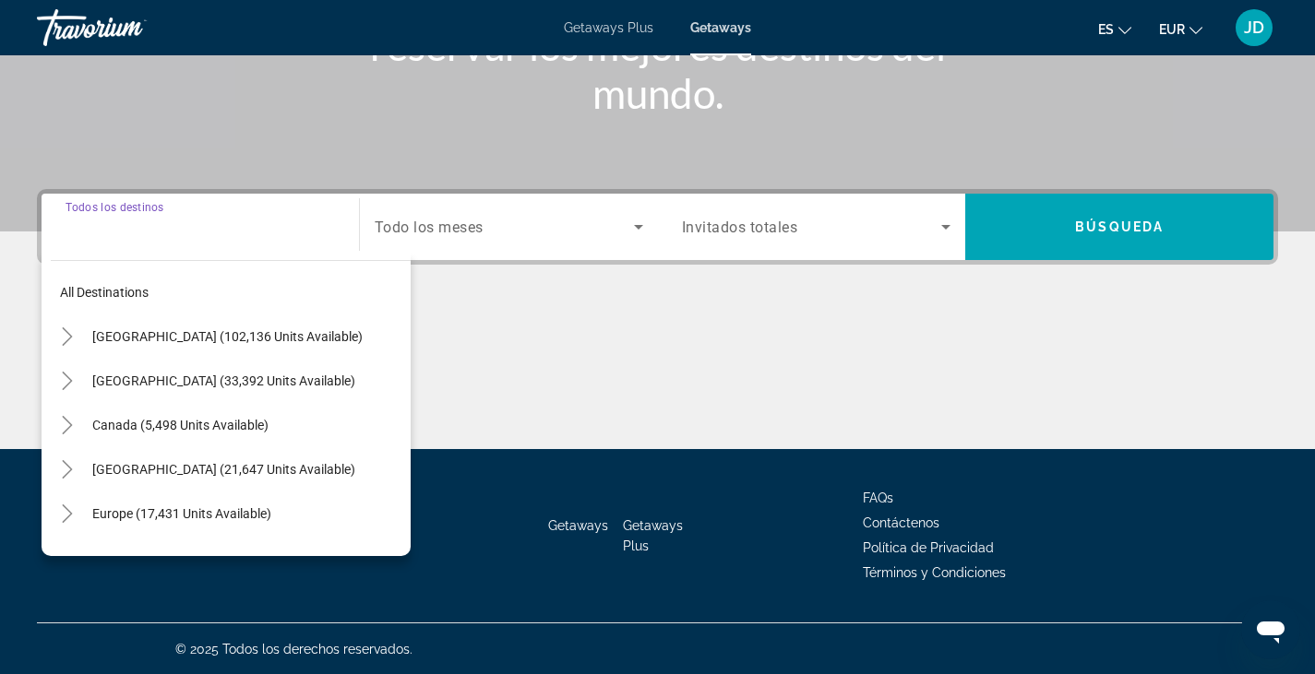
scroll to position [323, 0]
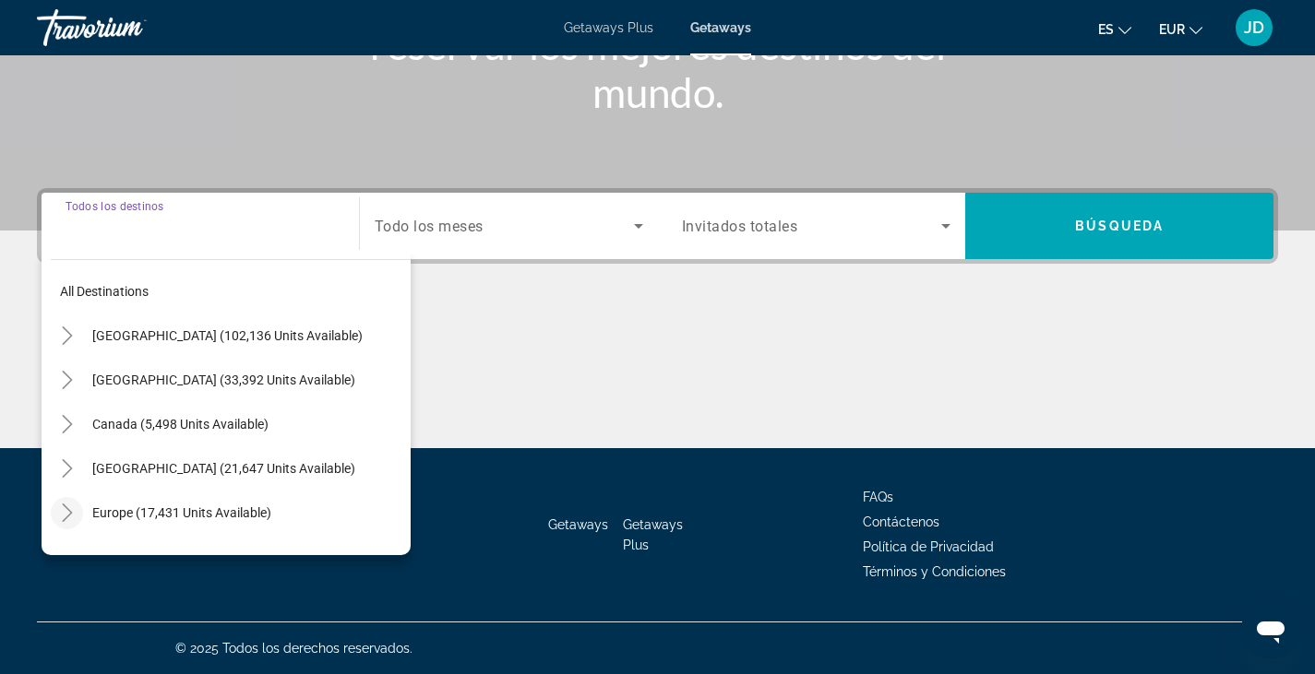
click at [67, 512] on icon "Toggle Europe (17,431 units available)" at bounding box center [67, 513] width 18 height 18
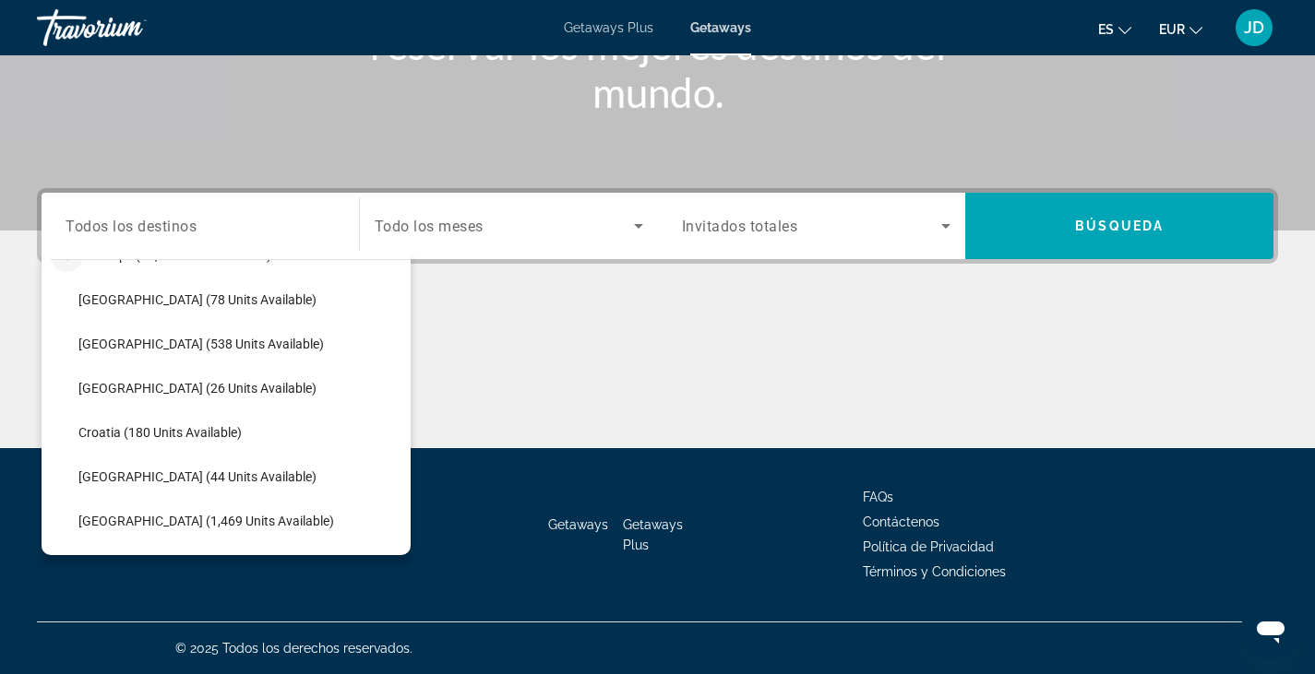
scroll to position [240, 0]
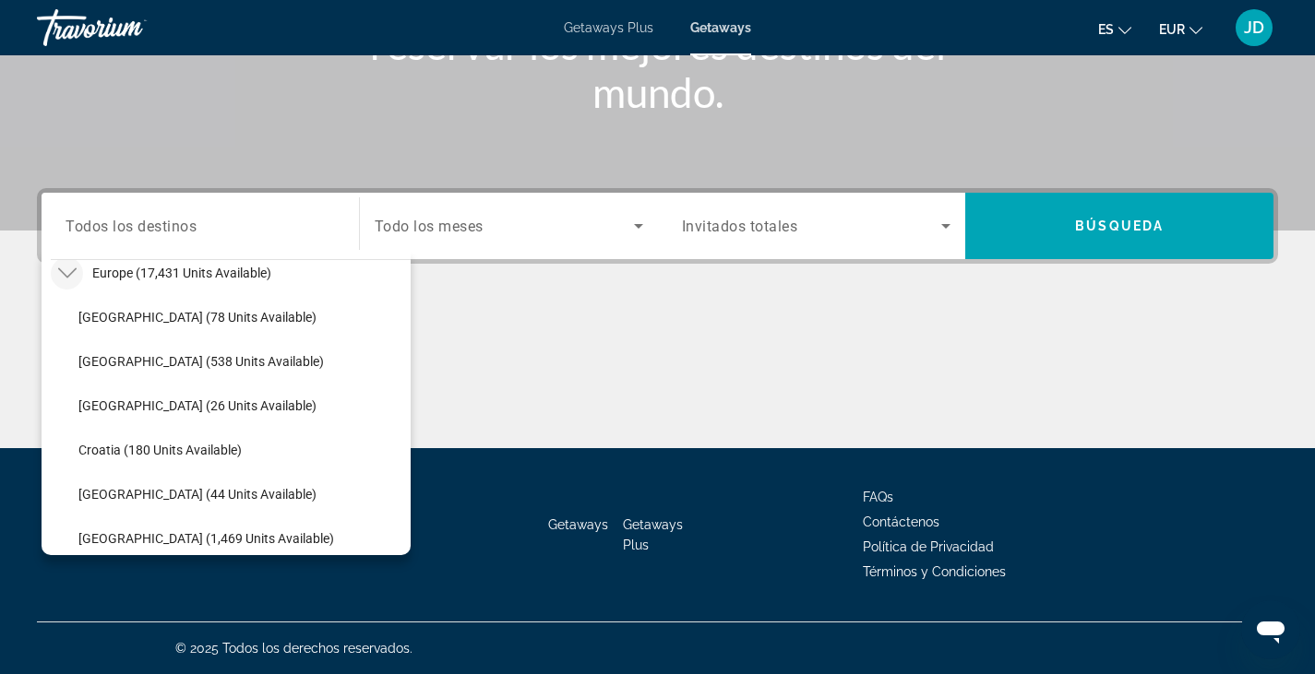
click at [616, 27] on span "Getaways Plus" at bounding box center [608, 27] width 89 height 15
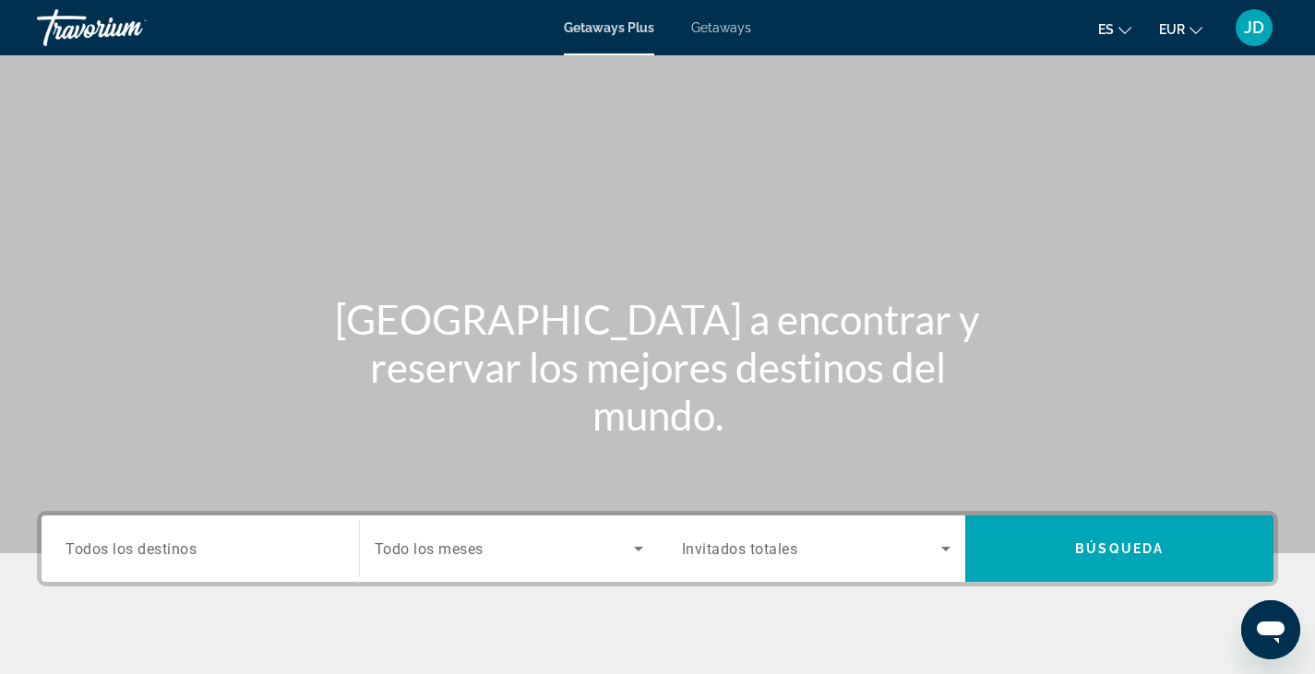
click at [113, 560] on div "Search widget" at bounding box center [200, 549] width 269 height 53
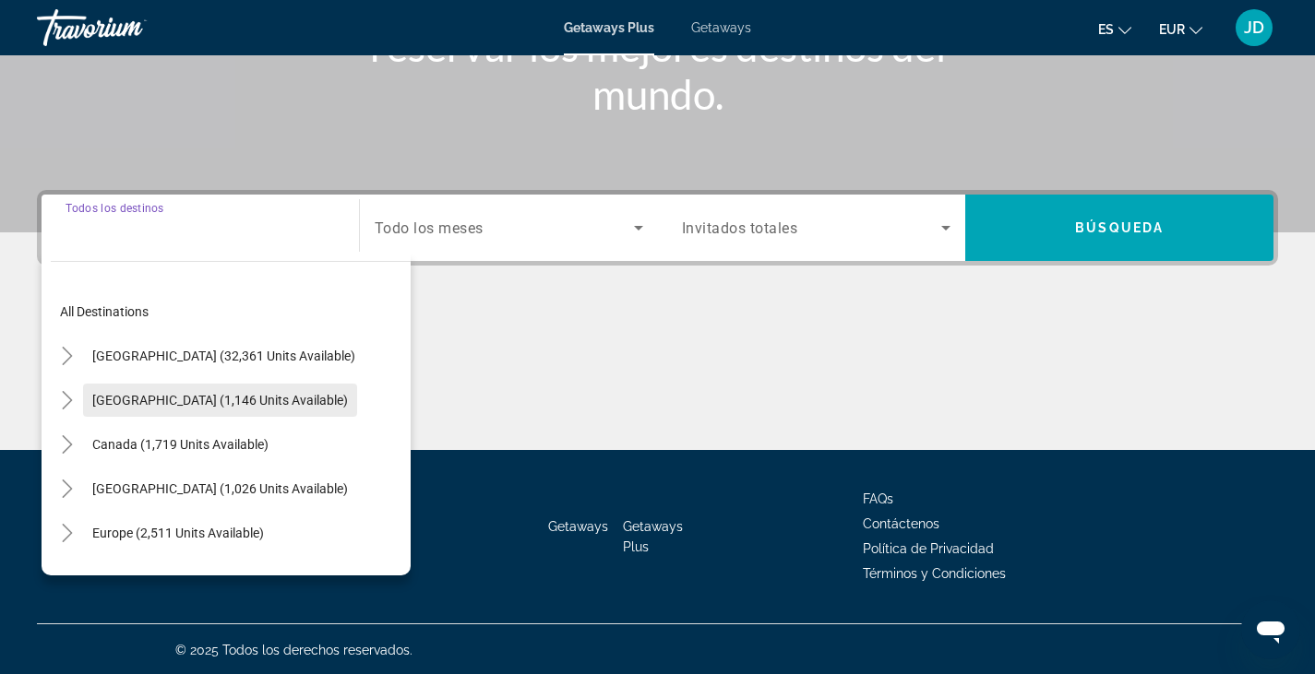
scroll to position [323, 0]
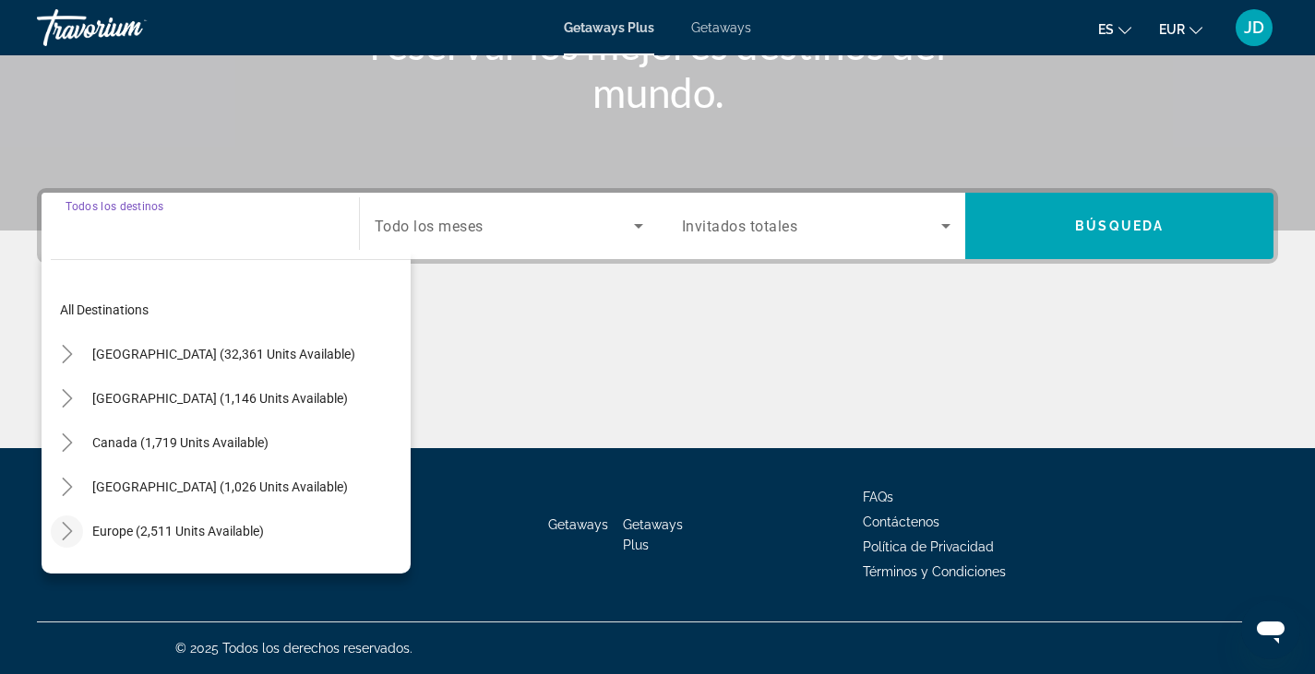
click at [69, 533] on icon "Toggle Europe (2,511 units available)" at bounding box center [67, 531] width 10 height 18
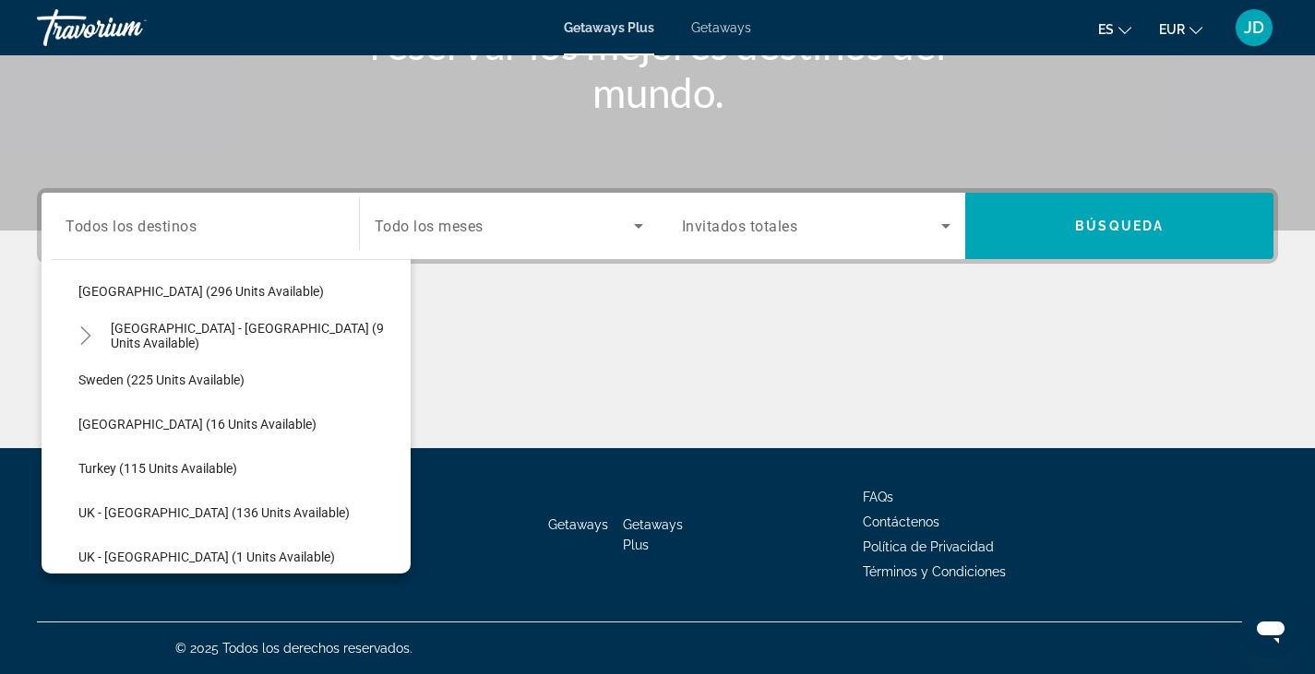
scroll to position [899, 0]
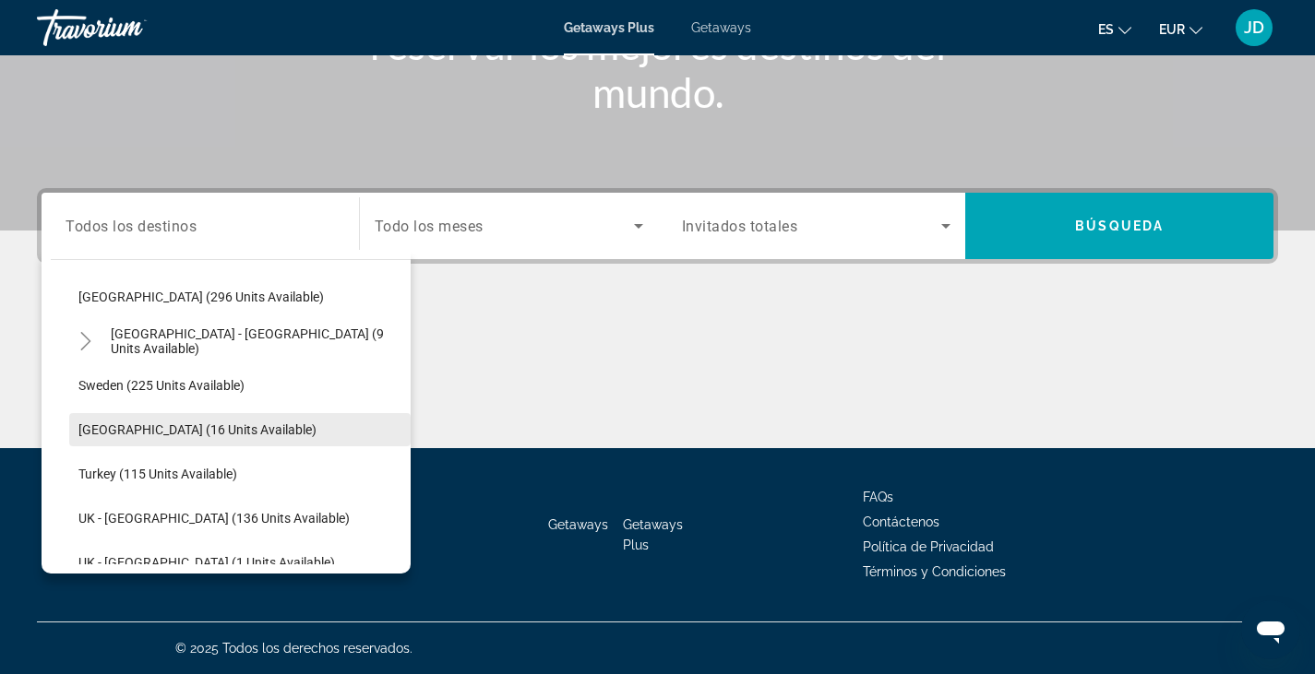
click at [108, 429] on span "Switzerland (16 units available)" at bounding box center [197, 430] width 238 height 15
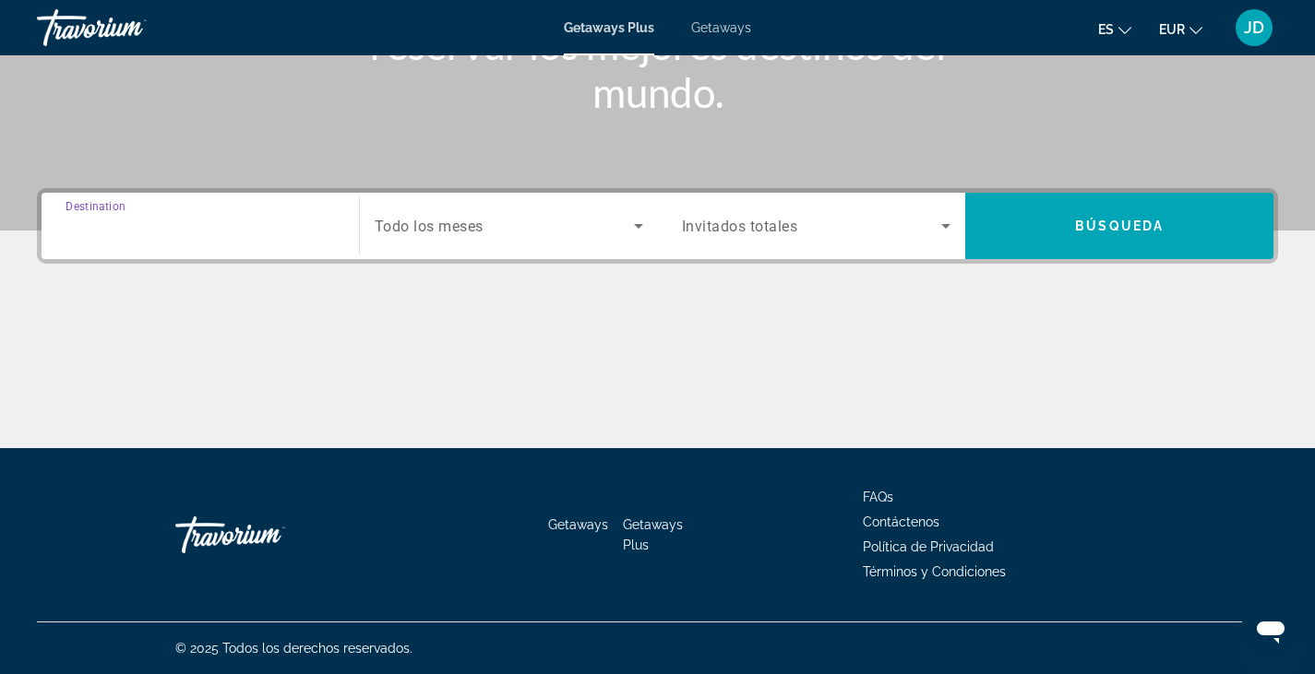
type input "**********"
click at [444, 232] on span "Todo los meses" at bounding box center [429, 227] width 109 height 18
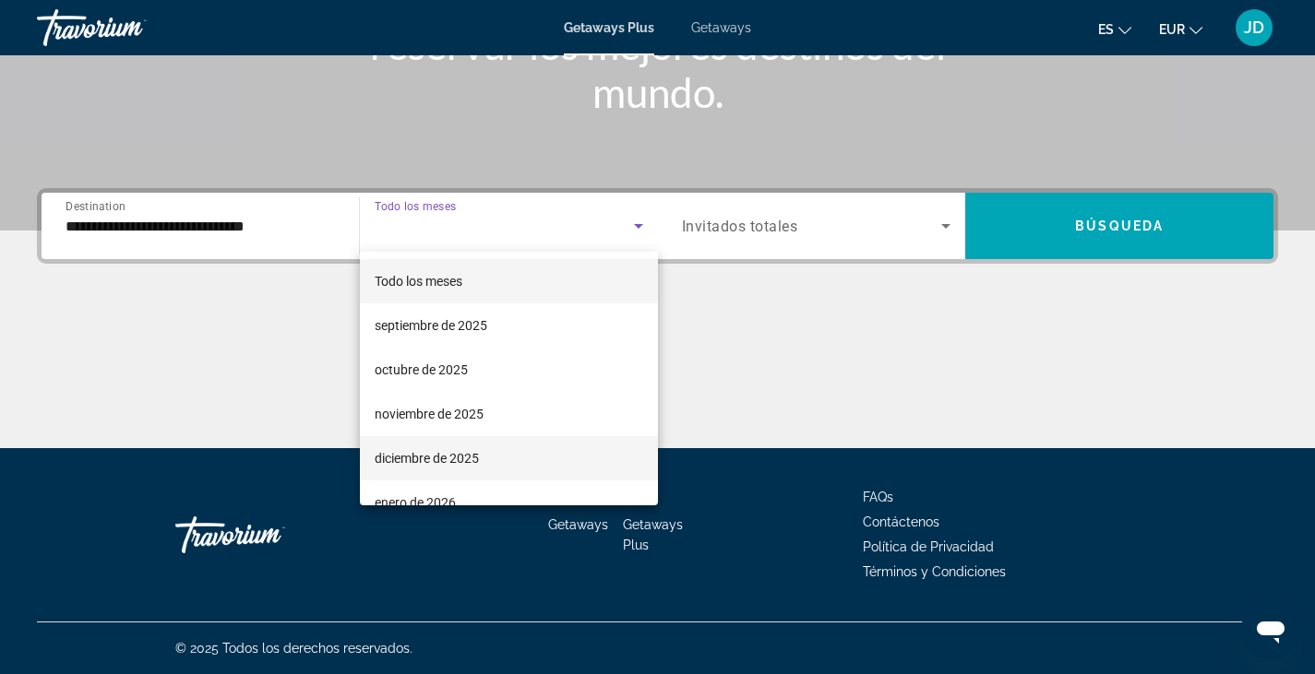
click at [433, 459] on span "diciembre de 2025" at bounding box center [427, 458] width 104 height 22
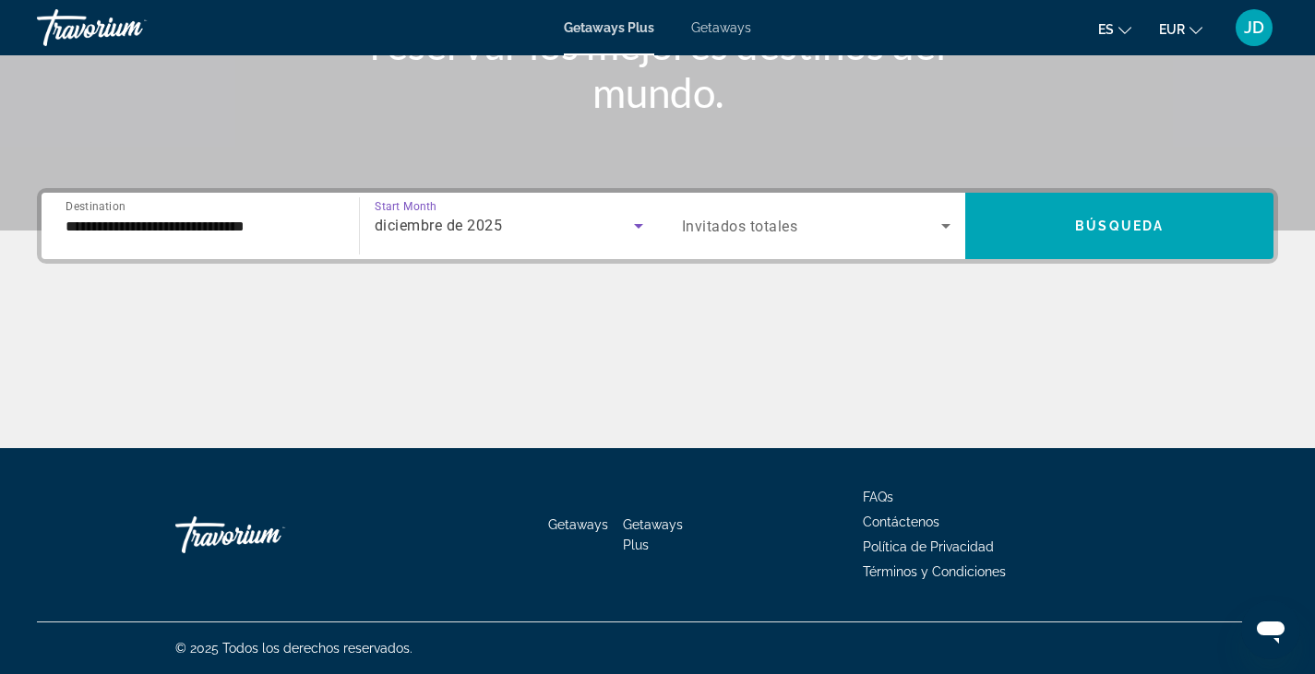
click at [733, 224] on span "Invitados totales" at bounding box center [740, 227] width 116 height 18
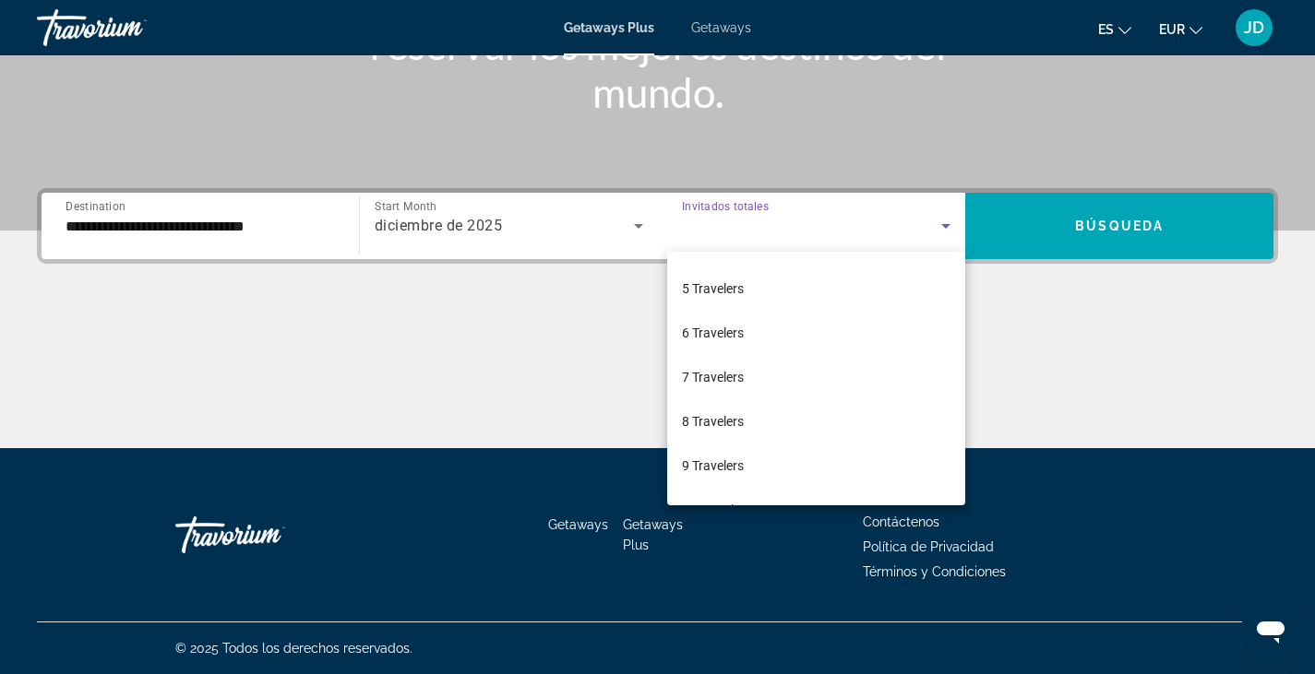
scroll to position [173, 0]
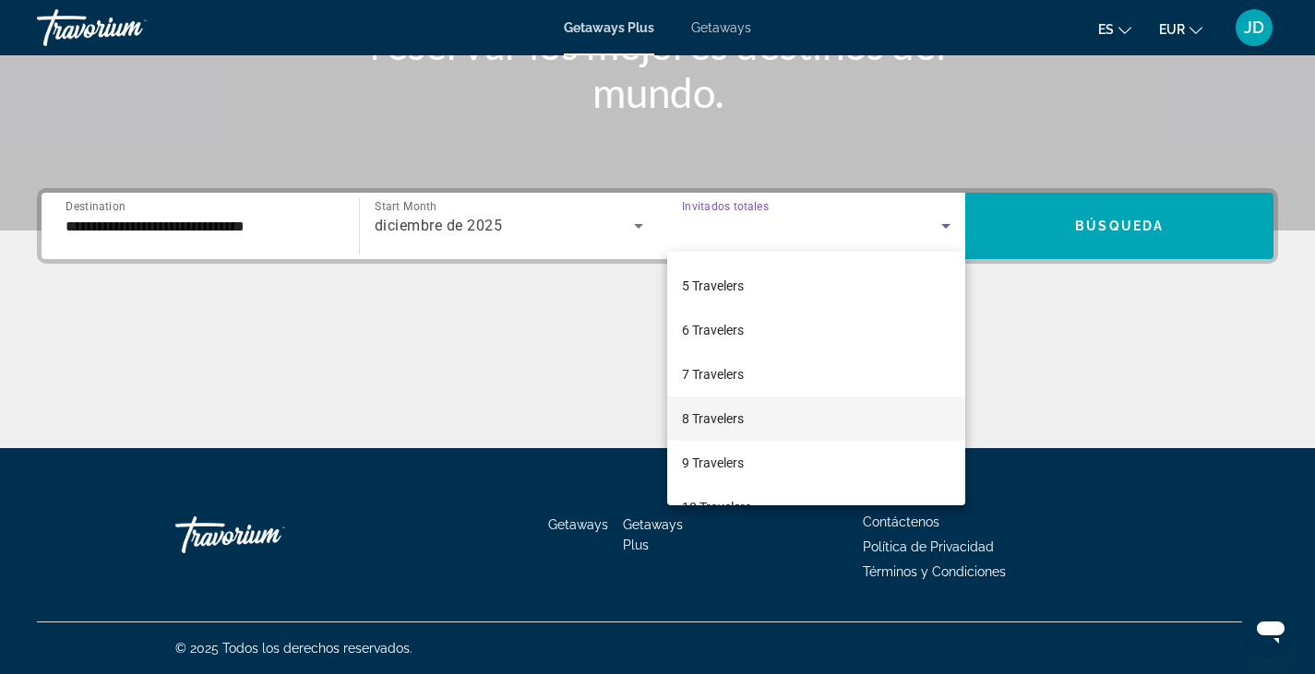
click at [727, 421] on span "8 Travelers" at bounding box center [713, 419] width 62 height 22
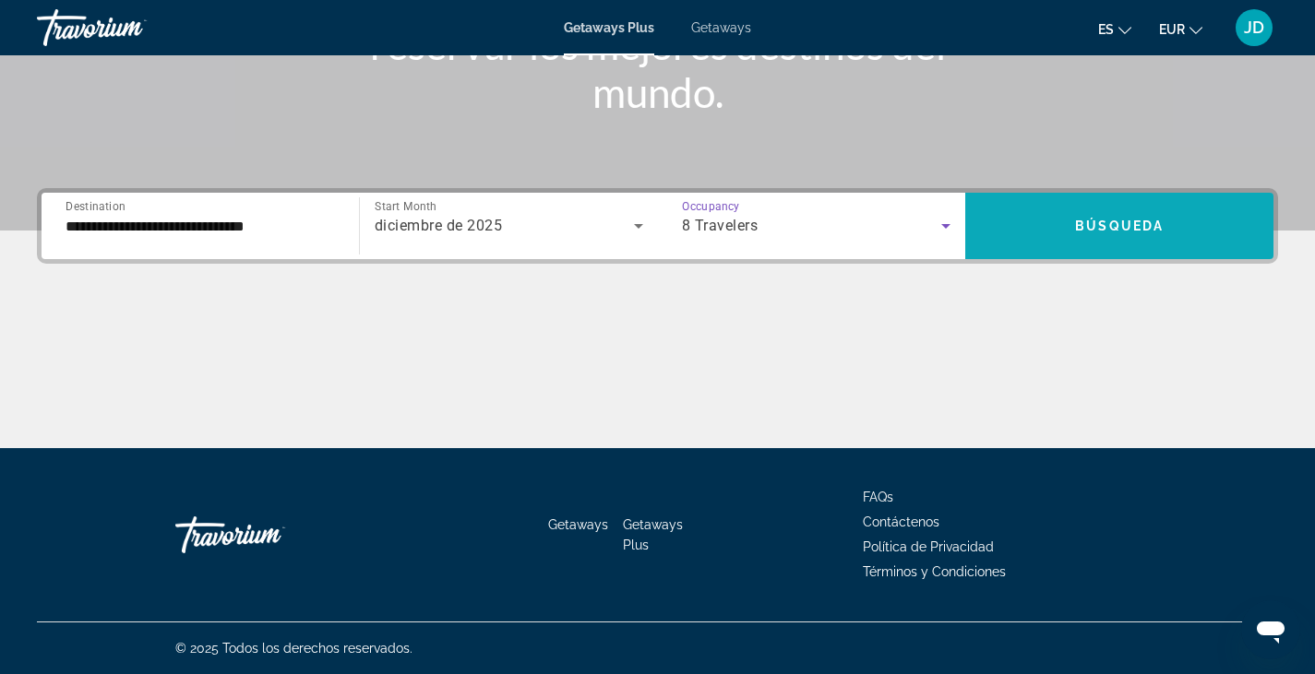
click at [1099, 217] on span "Search widget" at bounding box center [1119, 226] width 308 height 44
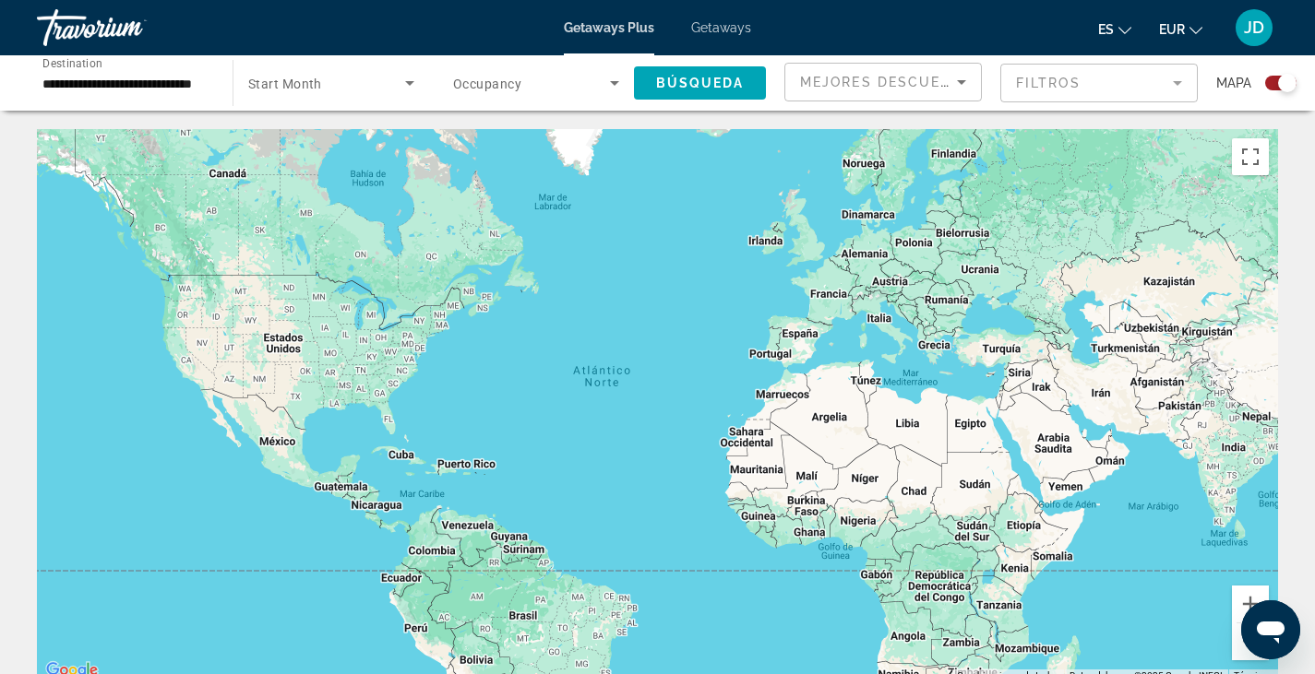
click at [1272, 78] on div "Search widget" at bounding box center [1280, 83] width 31 height 15
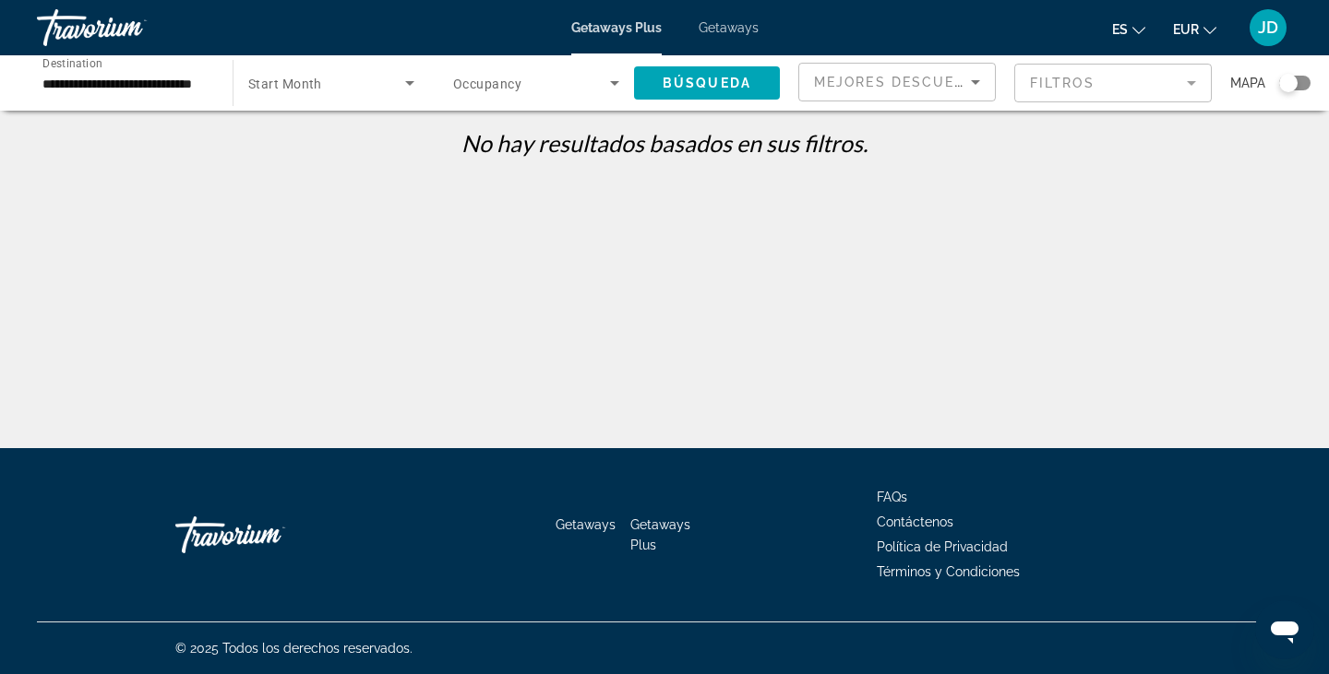
click at [744, 31] on span "Getaways" at bounding box center [728, 27] width 60 height 15
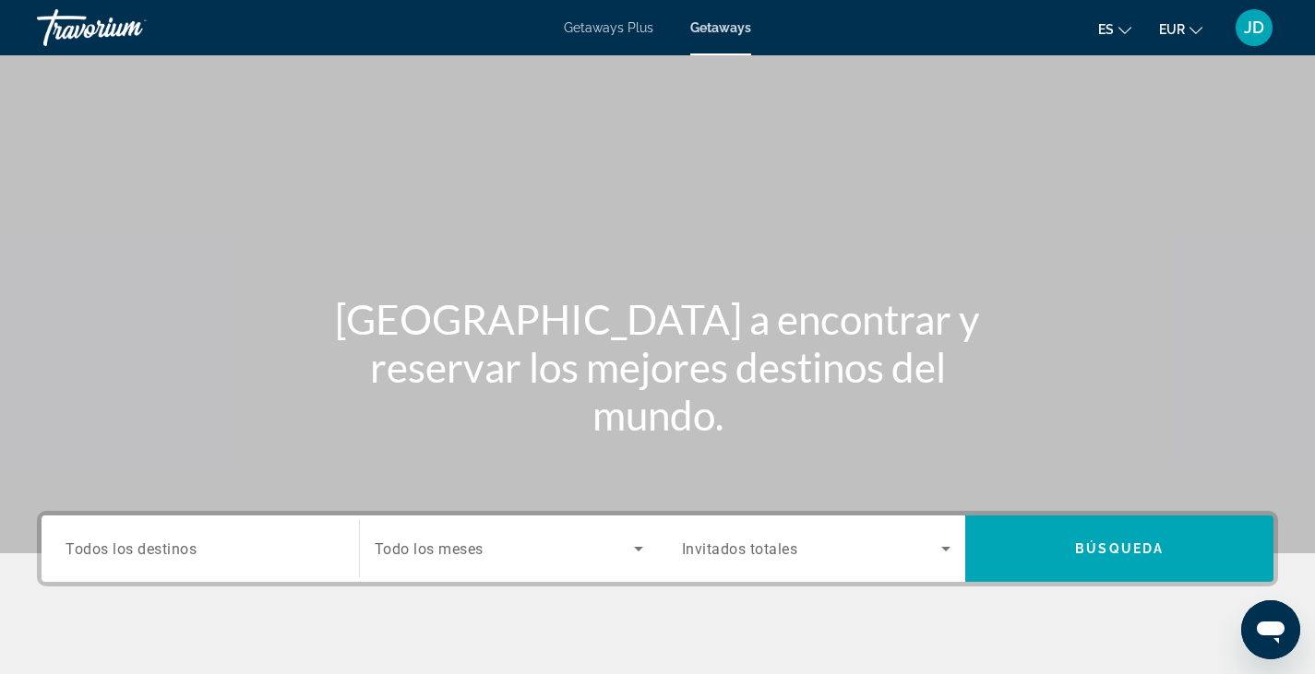
click at [142, 548] on span "Todos los destinos" at bounding box center [131, 549] width 131 height 18
click at [142, 548] on input "Destination Todos los destinos" at bounding box center [200, 550] width 269 height 22
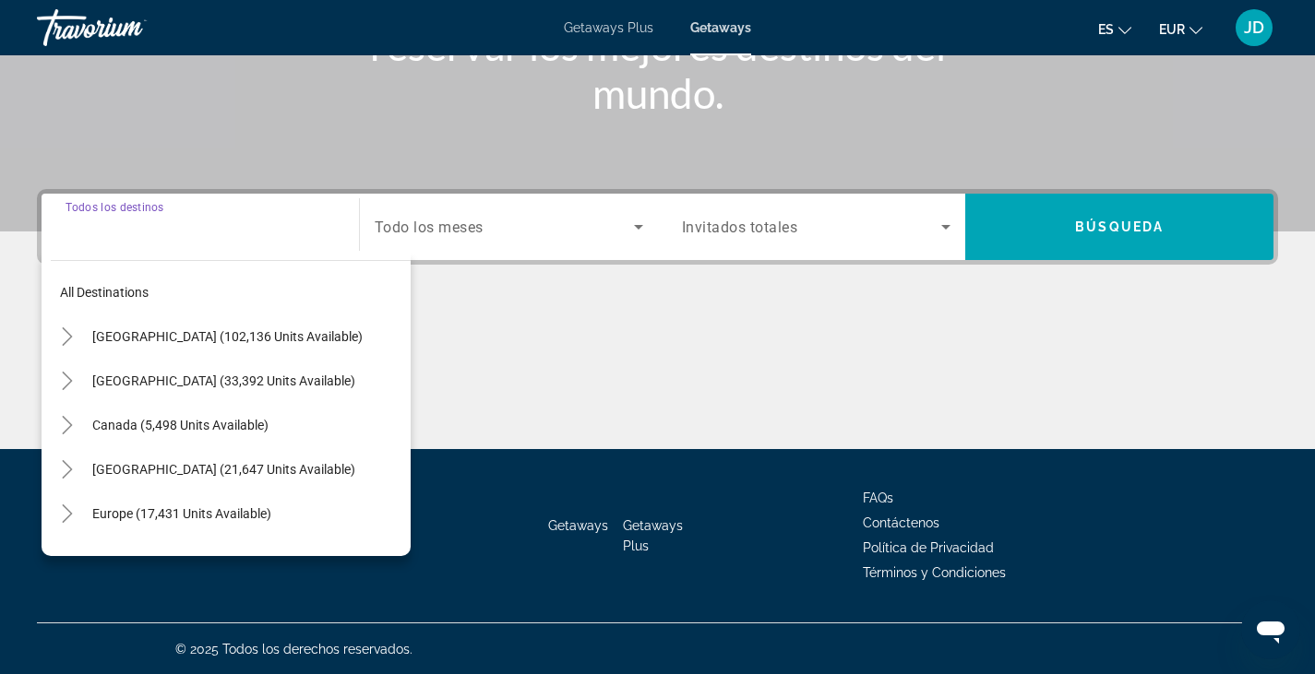
scroll to position [323, 0]
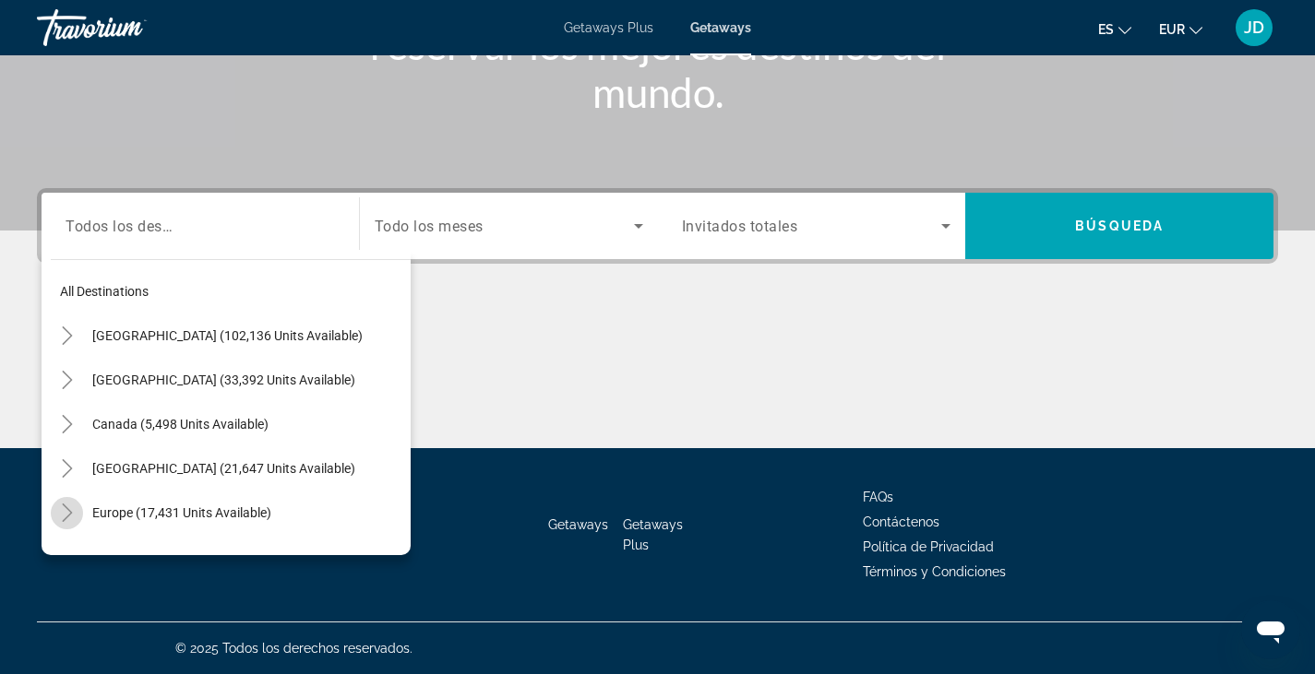
click at [70, 507] on icon "Toggle Europe (17,431 units available)" at bounding box center [67, 513] width 18 height 18
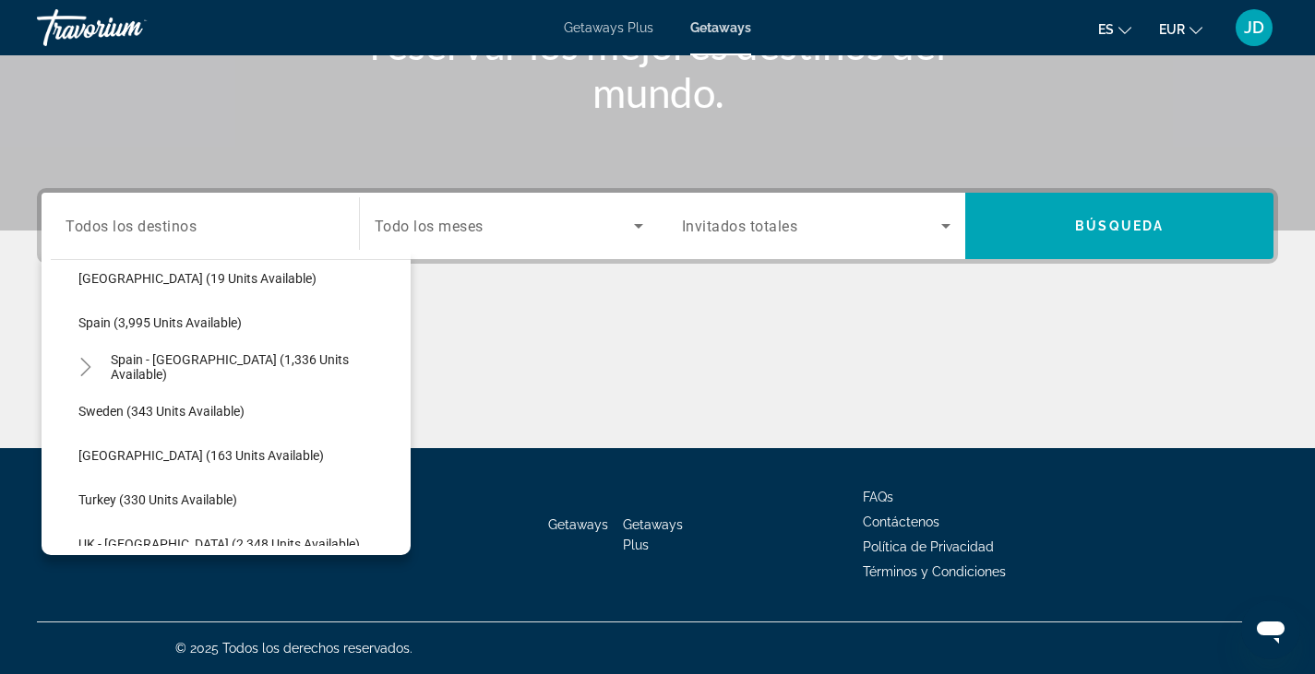
scroll to position [946, 0]
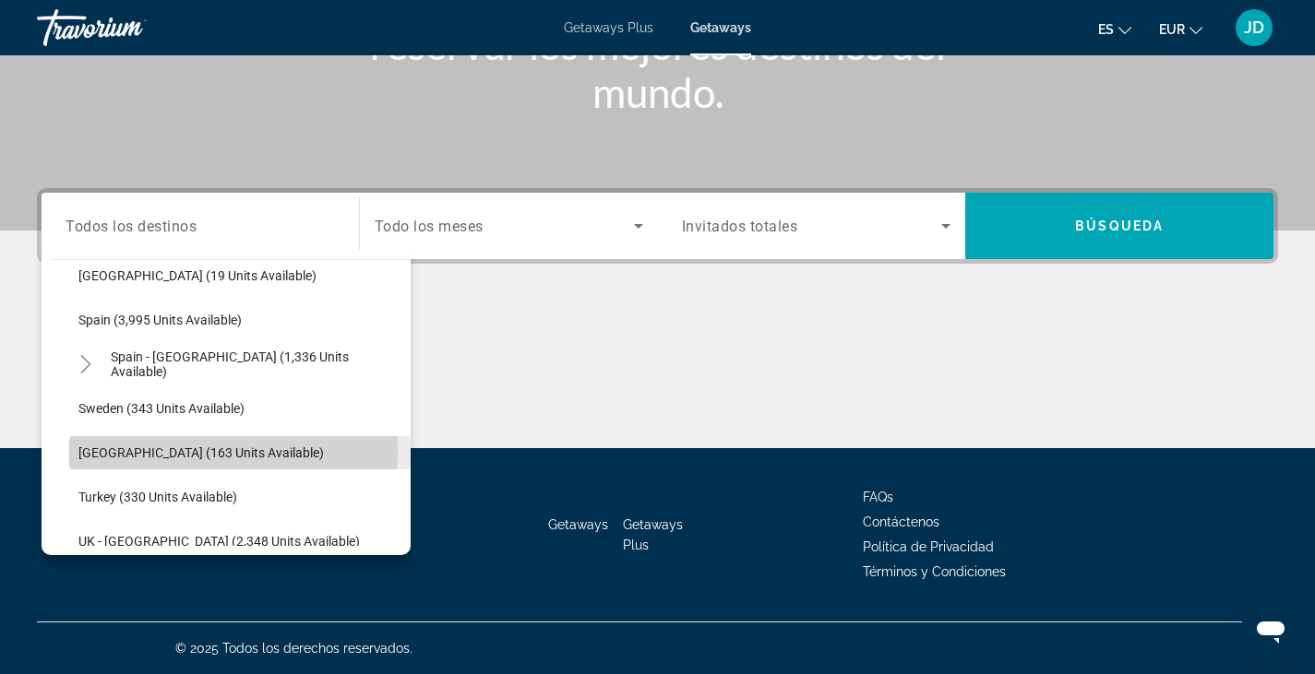
click at [98, 450] on span "[GEOGRAPHIC_DATA] (163 units available)" at bounding box center [200, 453] width 245 height 15
type input "**********"
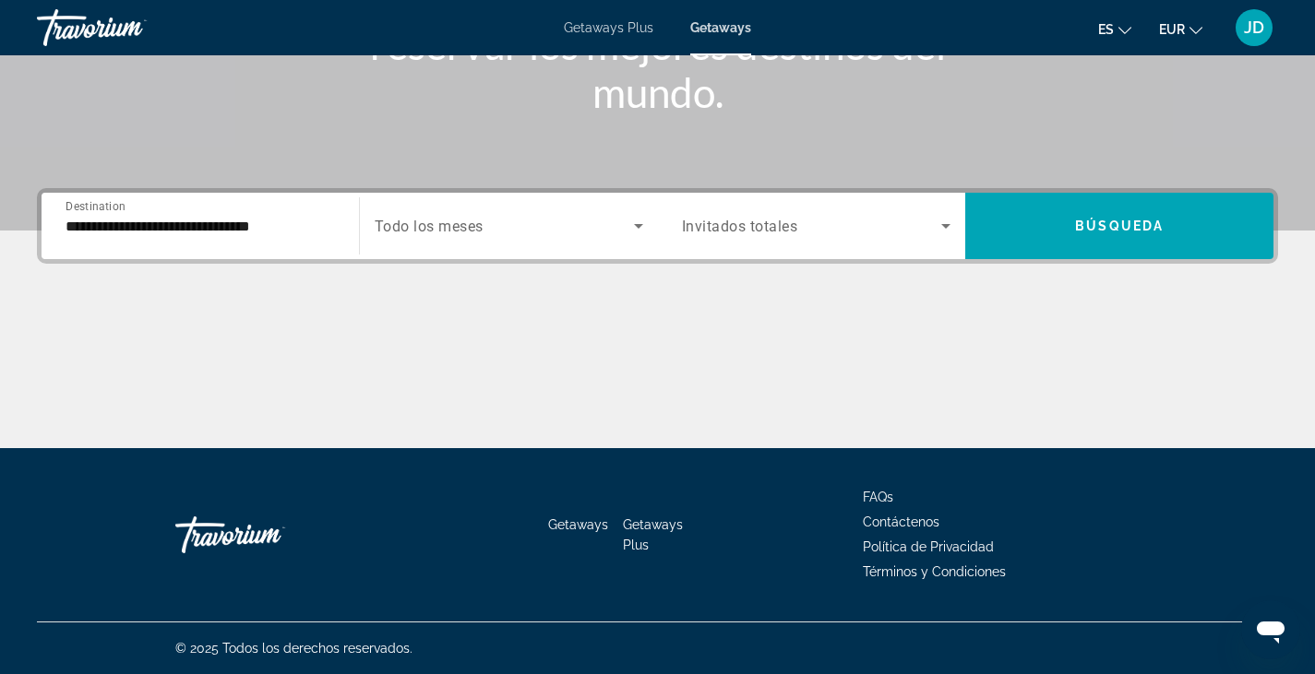
click at [415, 222] on span "Todo los meses" at bounding box center [429, 227] width 109 height 18
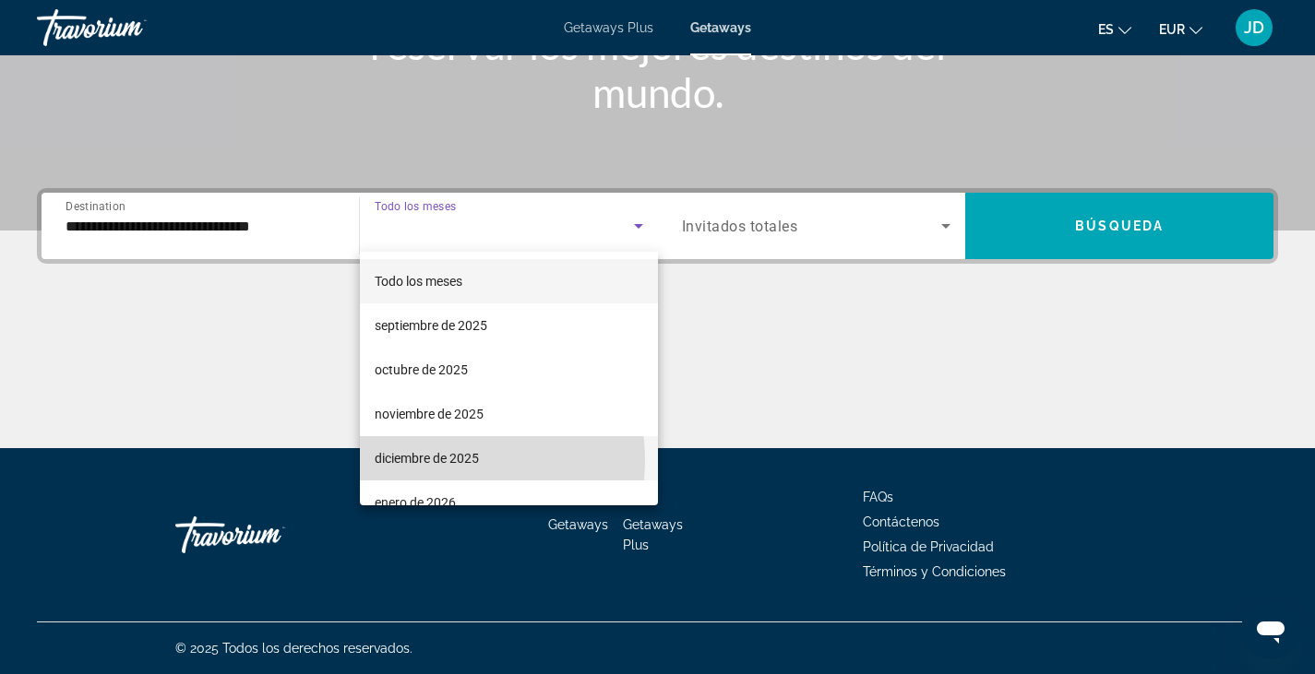
click at [444, 460] on span "diciembre de 2025" at bounding box center [427, 458] width 104 height 22
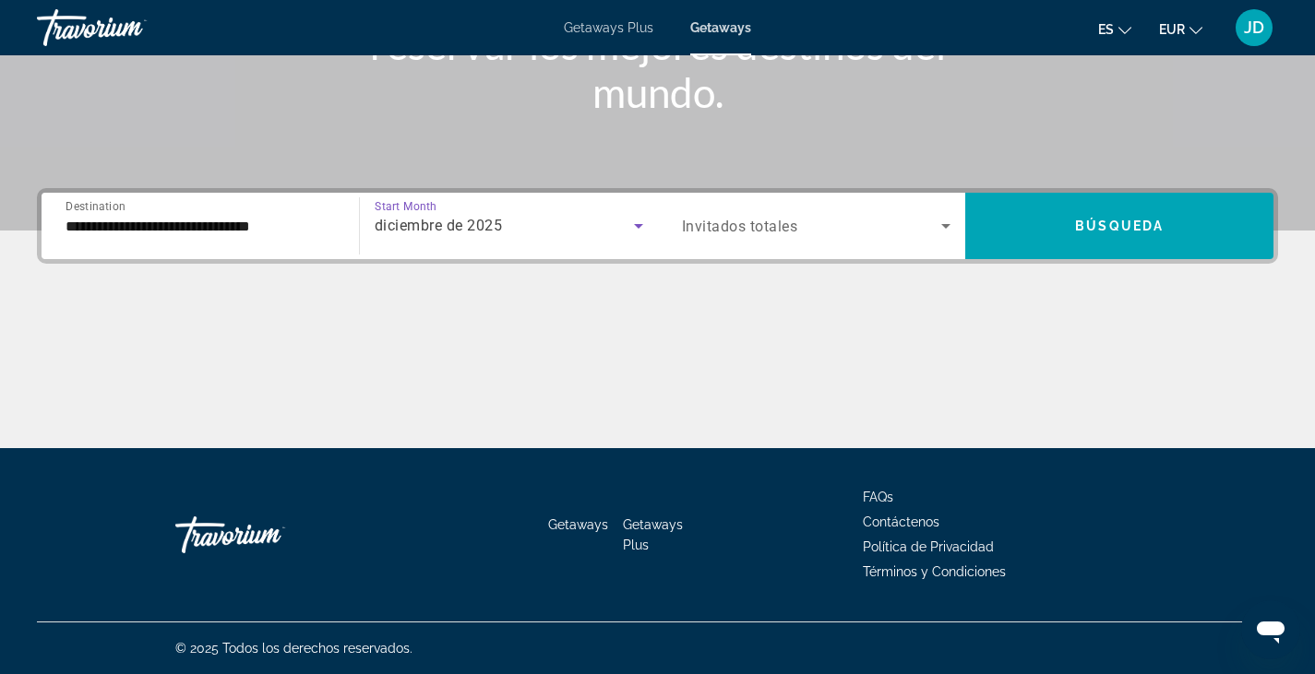
click at [727, 223] on span "Invitados totales" at bounding box center [740, 227] width 116 height 18
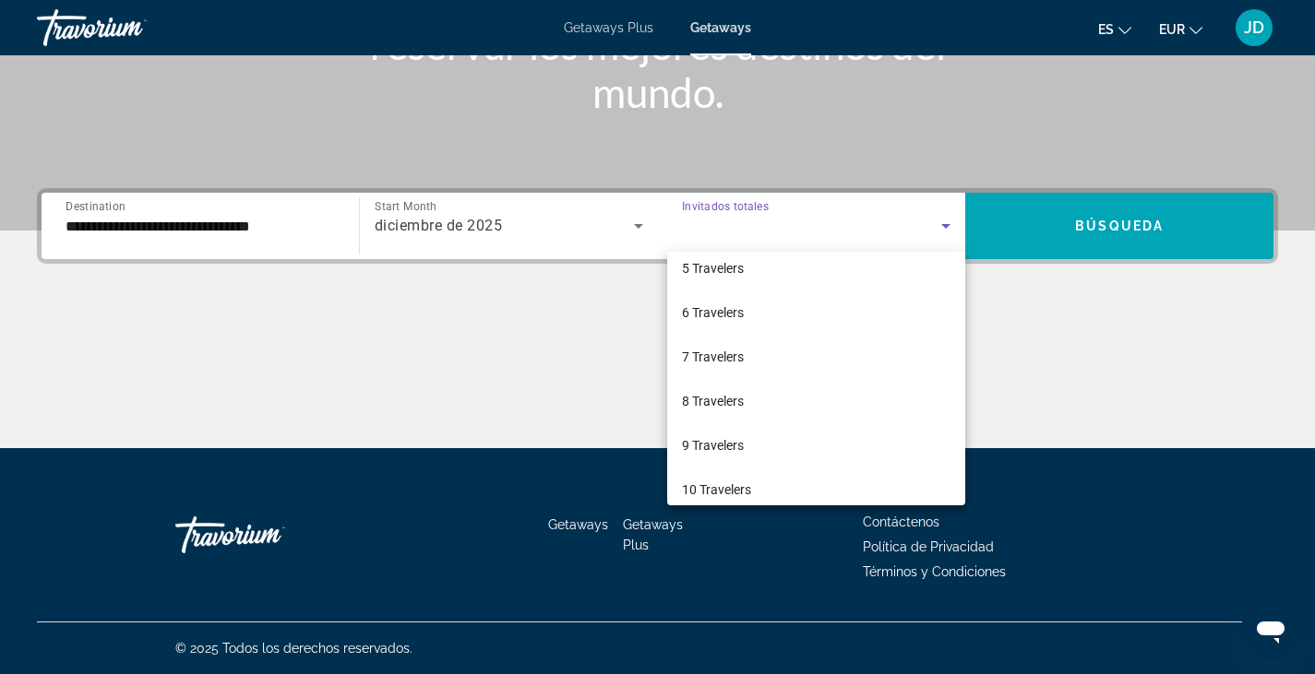
scroll to position [194, 0]
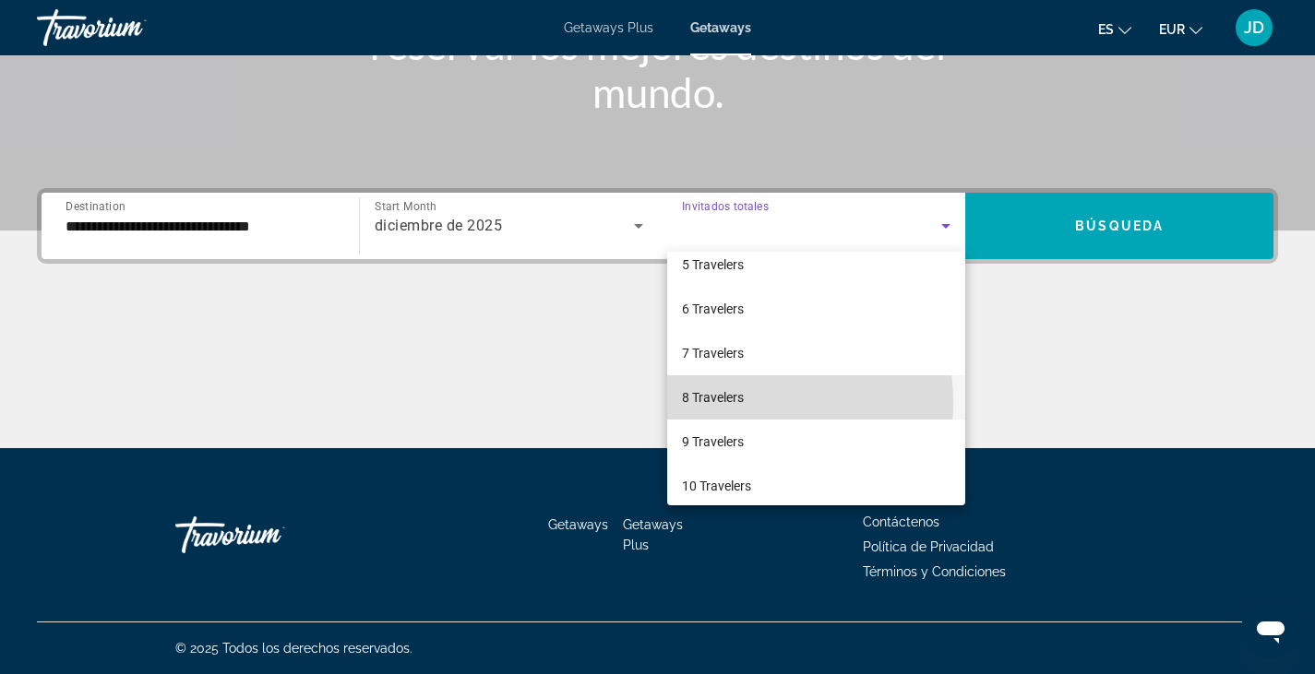
click at [722, 403] on span "8 Travelers" at bounding box center [713, 398] width 62 height 22
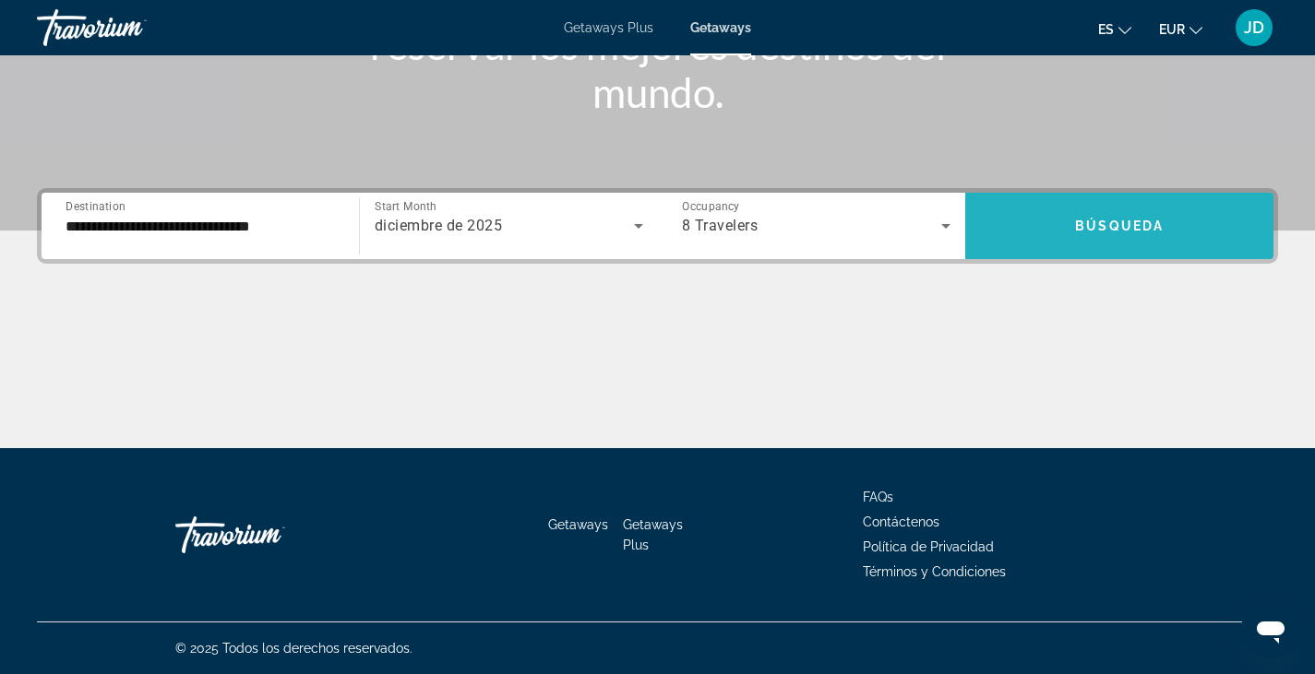
click at [1112, 220] on span "Búsqueda" at bounding box center [1119, 226] width 89 height 15
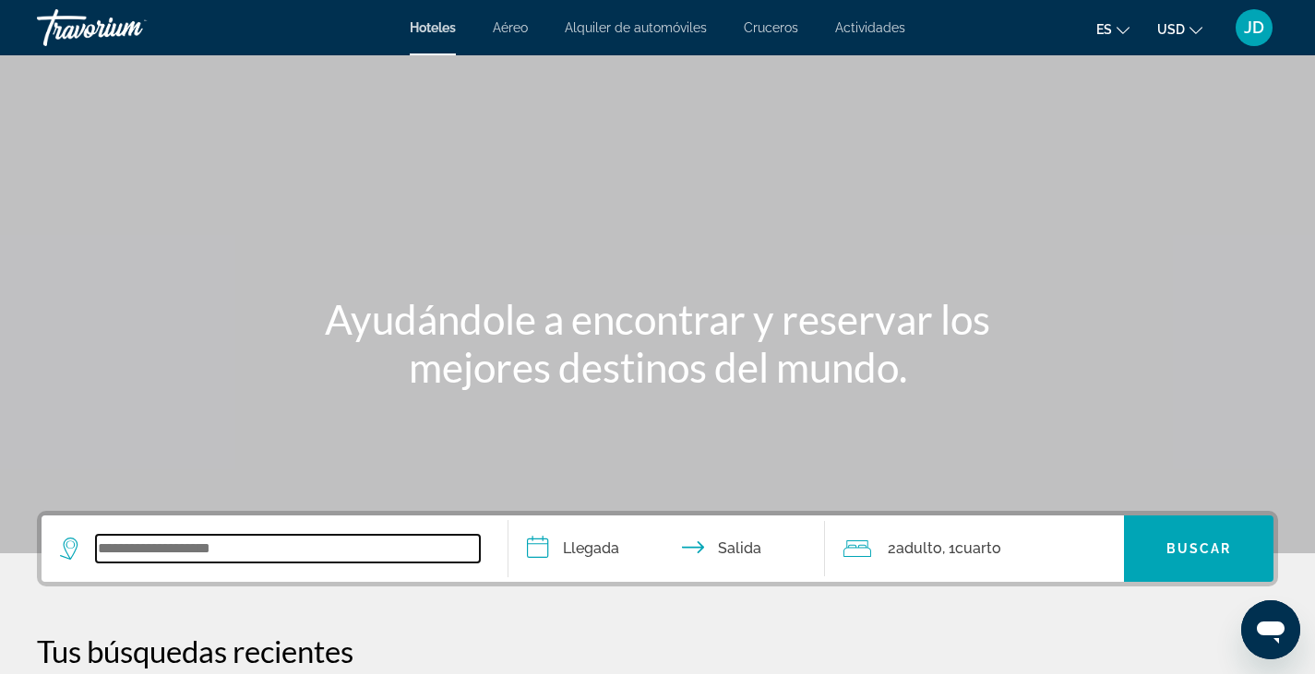
click at [136, 548] on input "Search widget" at bounding box center [288, 549] width 384 height 28
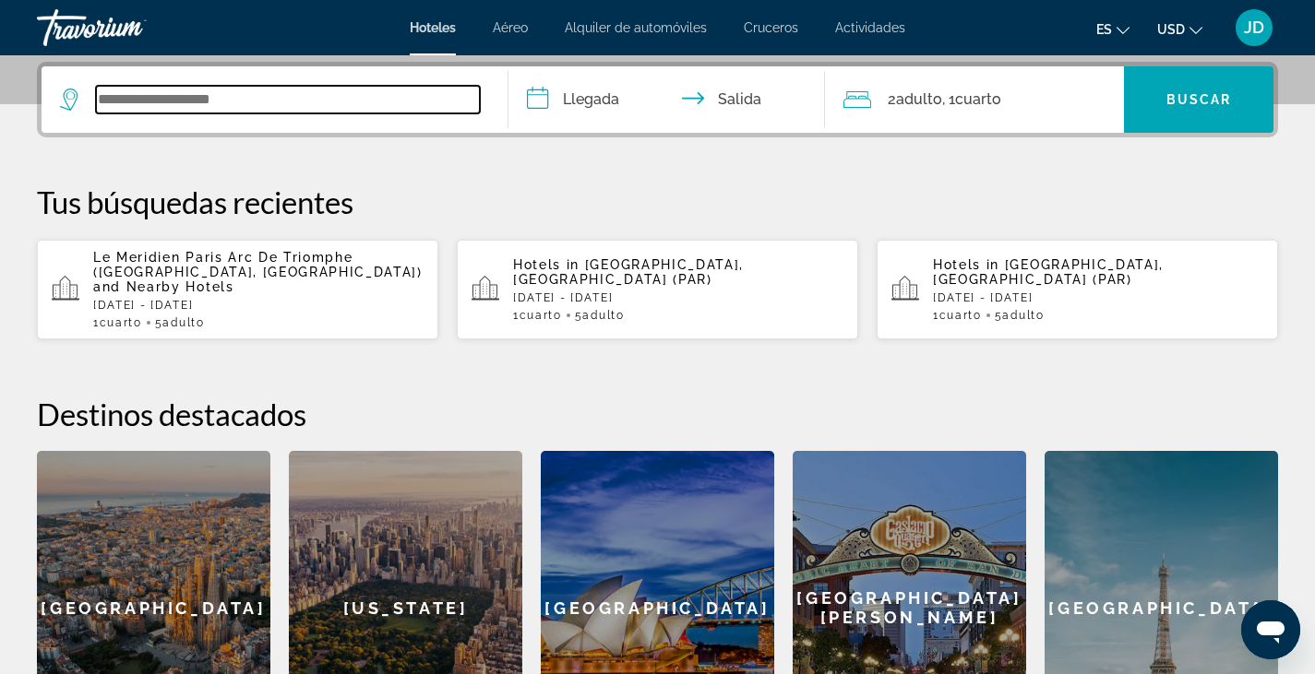
scroll to position [451, 0]
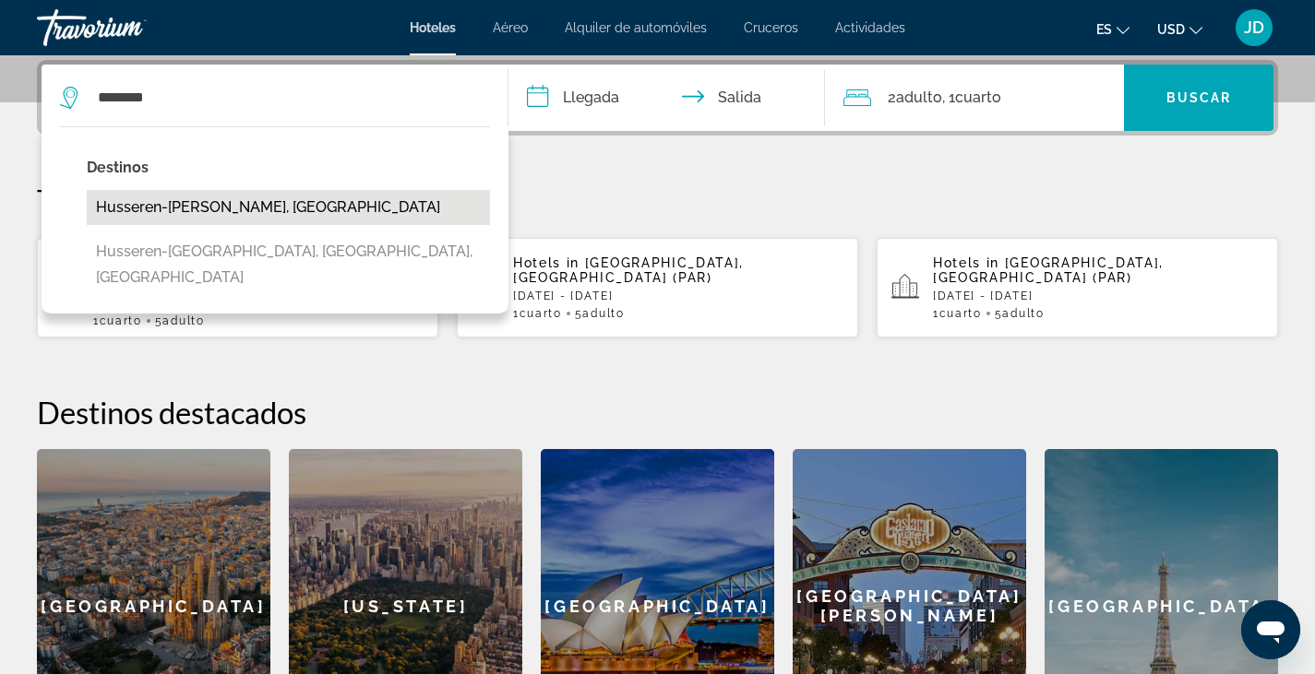
click at [185, 213] on button "Husseren-[PERSON_NAME], [GEOGRAPHIC_DATA]" at bounding box center [288, 207] width 403 height 35
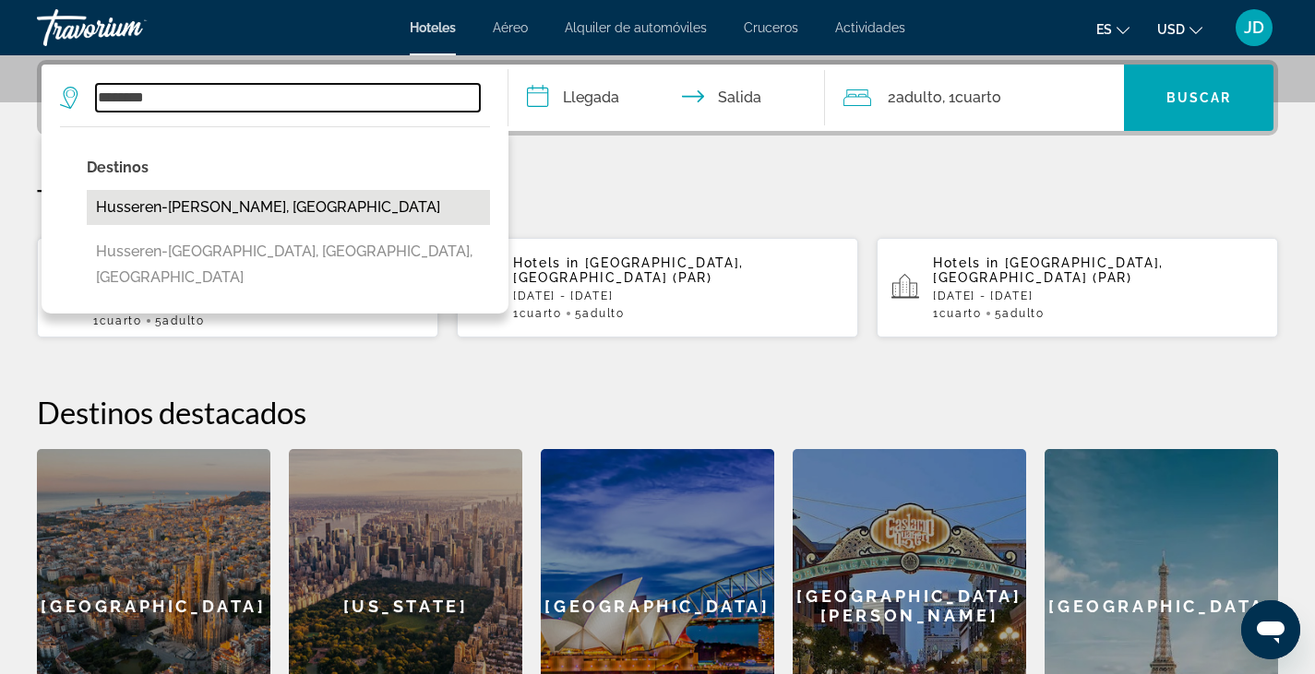
type input "**********"
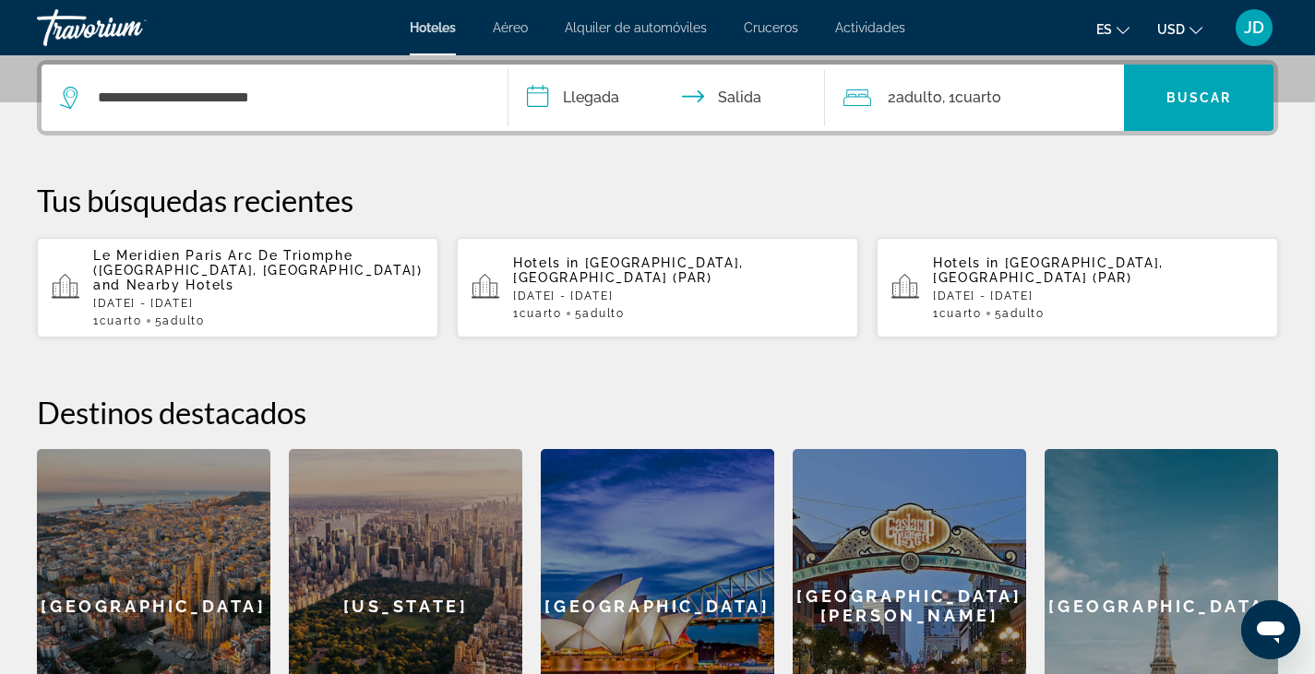
click at [587, 99] on input "**********" at bounding box center [670, 101] width 325 height 72
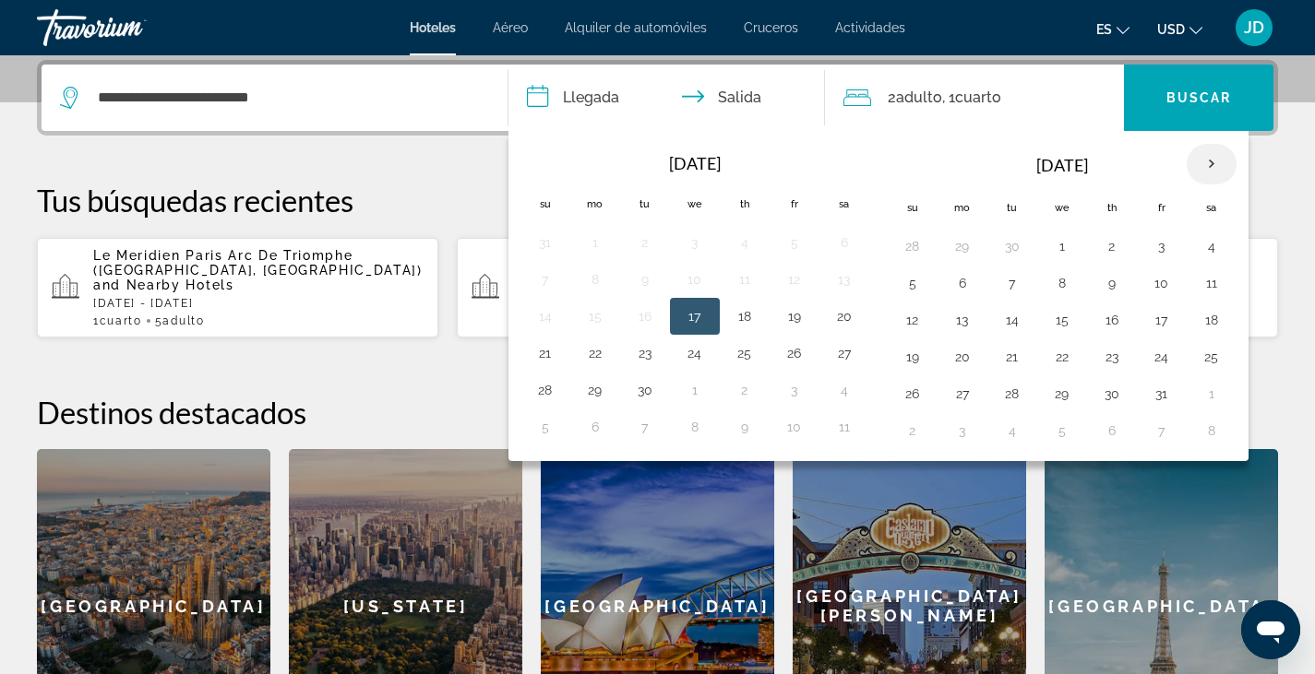
click at [1206, 167] on th "Next month" at bounding box center [1211, 164] width 50 height 41
click at [1212, 162] on th "Next month" at bounding box center [1211, 164] width 50 height 41
click at [1162, 322] on button "19" at bounding box center [1162, 320] width 30 height 26
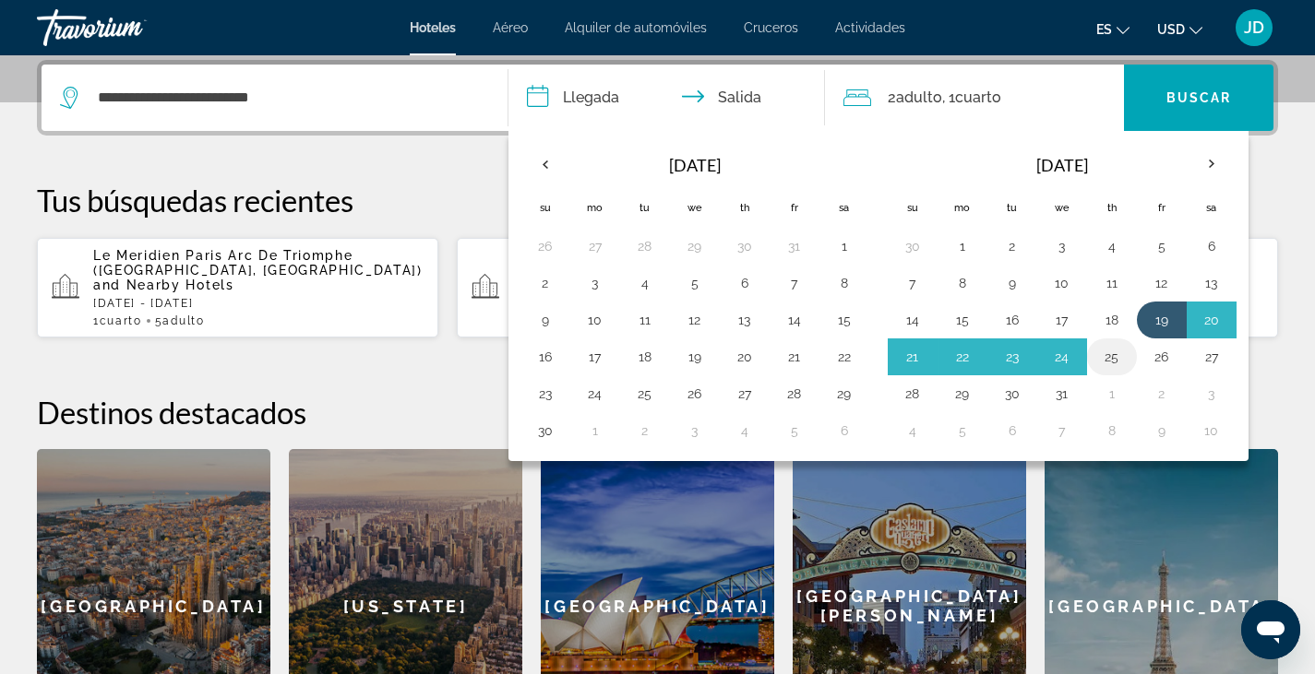
click at [1111, 351] on button "25" at bounding box center [1112, 357] width 30 height 26
type input "**********"
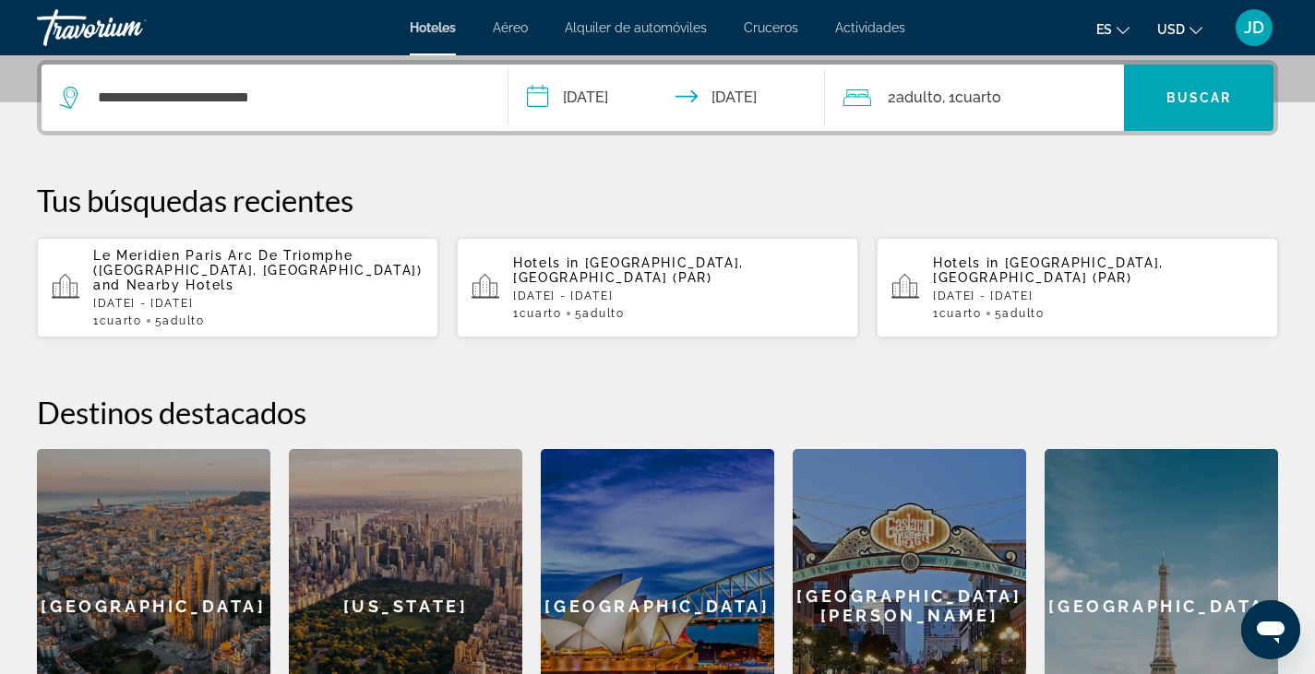
click at [947, 100] on span ", 1 Cuarto habitaciones" at bounding box center [971, 98] width 59 height 26
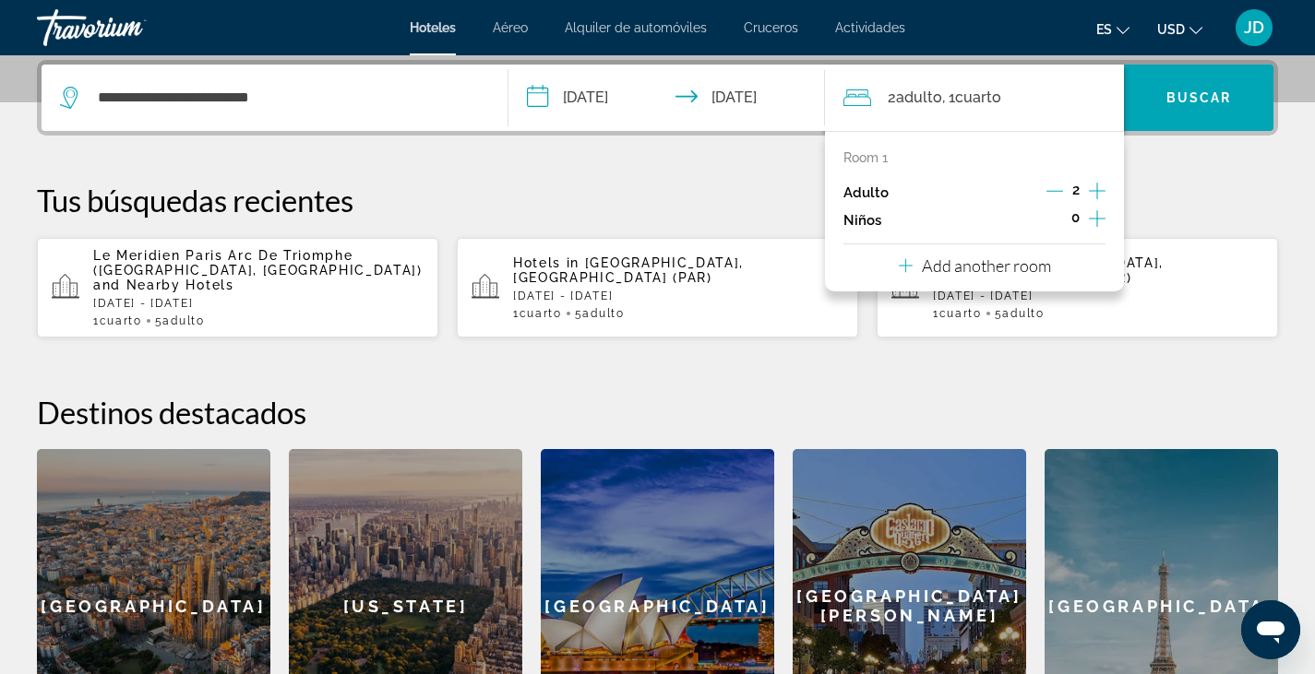
click at [1097, 186] on icon "Increment adults" at bounding box center [1097, 191] width 17 height 17
click at [1055, 189] on icon "Decrement adults" at bounding box center [1054, 191] width 17 height 17
click at [972, 270] on p "Add another room" at bounding box center [986, 266] width 129 height 20
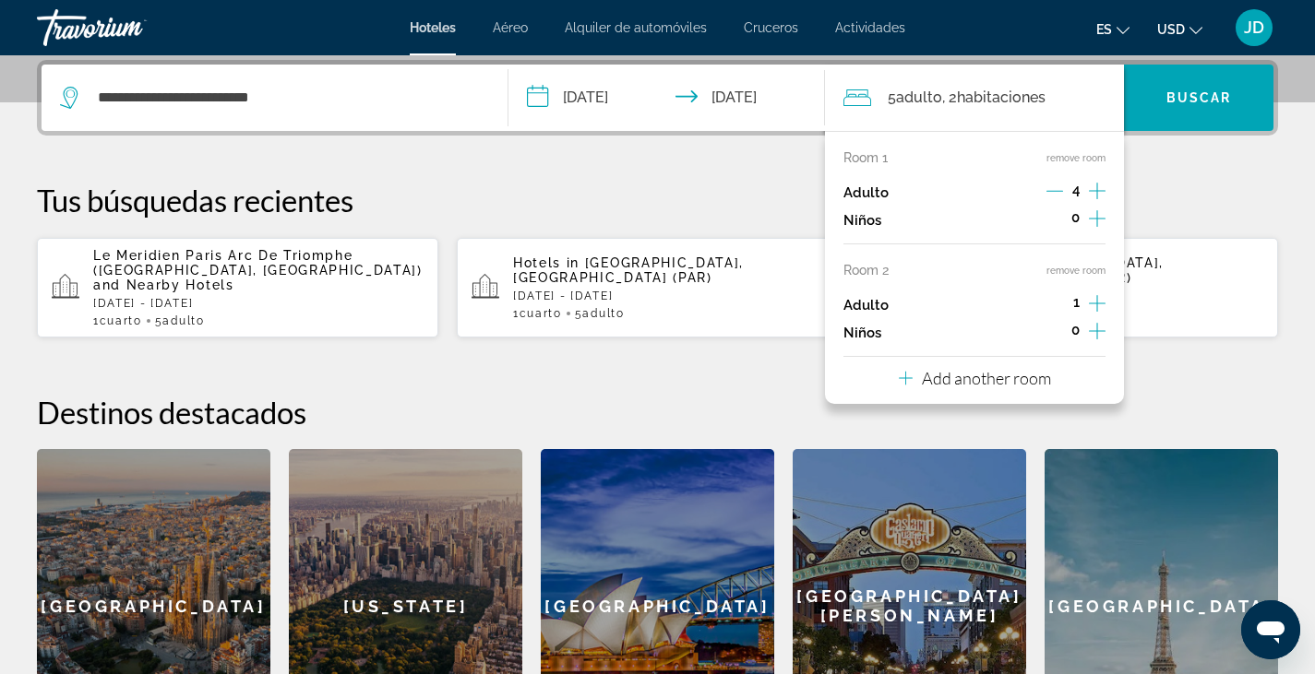
click at [1099, 300] on icon "Increment adults" at bounding box center [1097, 303] width 17 height 22
click at [1053, 304] on icon "Decrement adults" at bounding box center [1054, 304] width 17 height 1
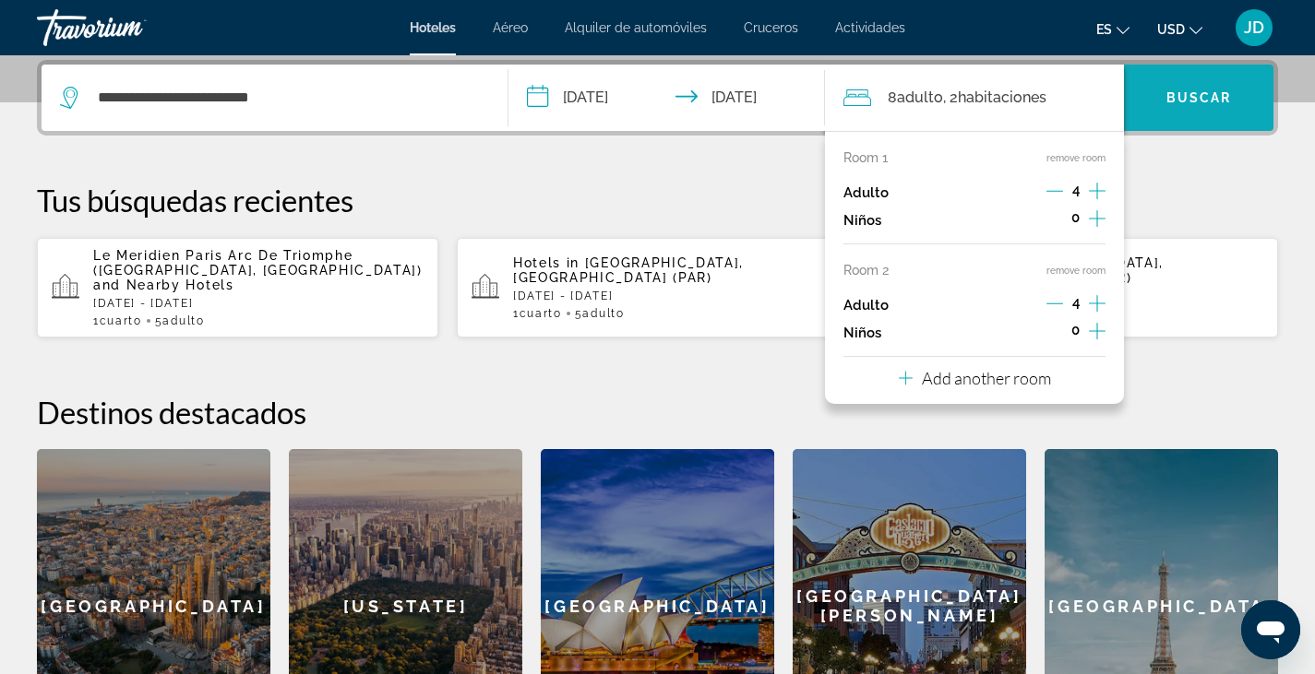
click at [1204, 101] on span "Buscar" at bounding box center [1199, 97] width 66 height 15
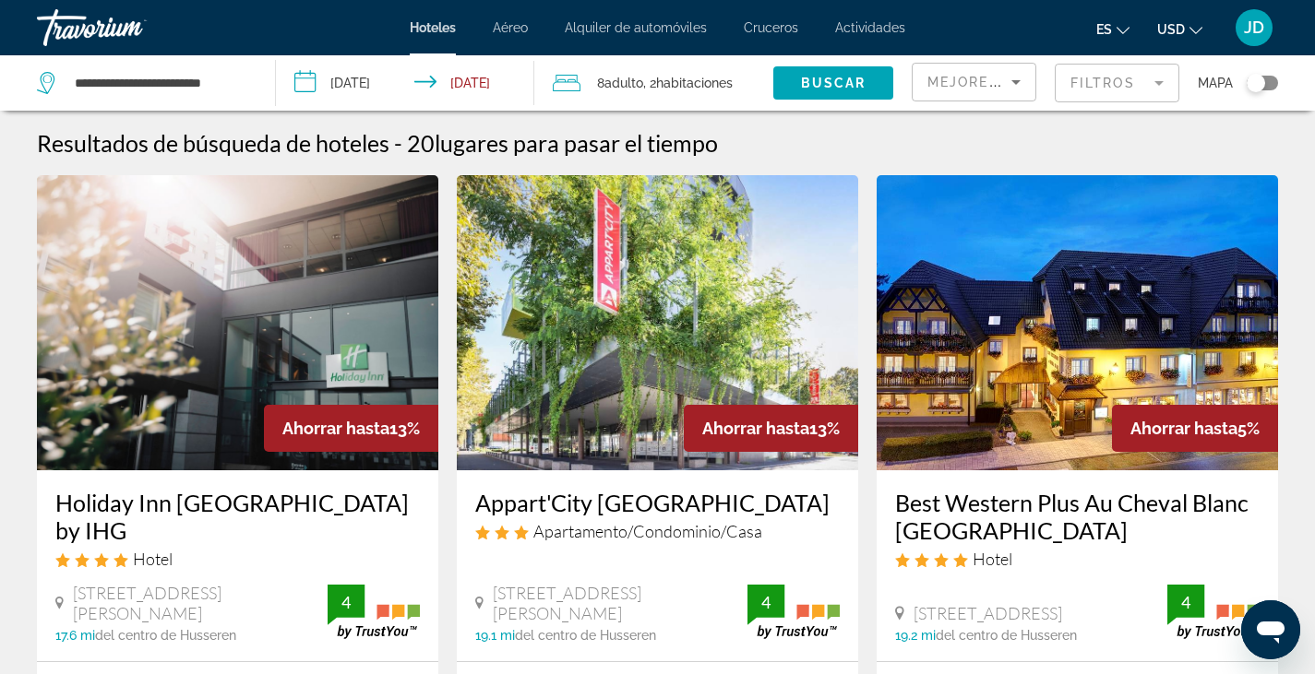
click at [1127, 92] on mat-form-field "Filtros" at bounding box center [1117, 83] width 125 height 39
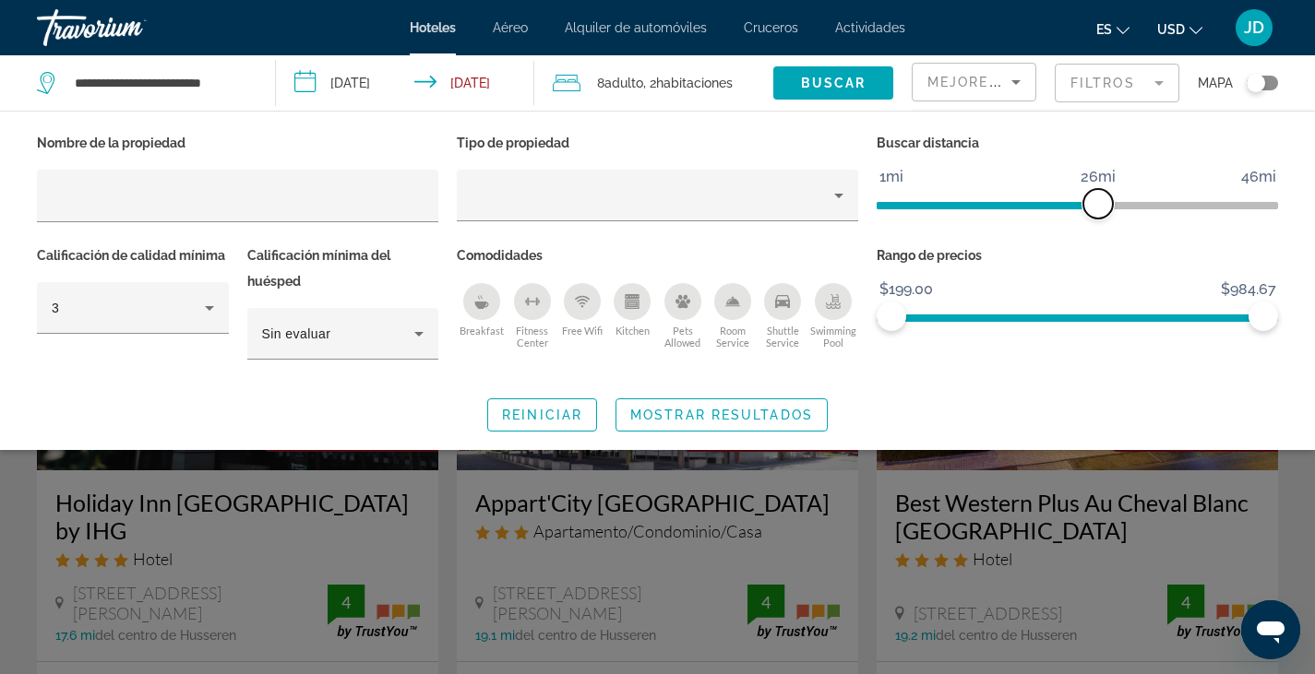
drag, startPoint x: 1131, startPoint y: 194, endPoint x: 1090, endPoint y: 212, distance: 45.4
click at [1090, 212] on span "ngx-slider" at bounding box center [1098, 204] width 30 height 30
drag, startPoint x: 1264, startPoint y: 311, endPoint x: 1043, endPoint y: 321, distance: 221.7
click at [1043, 321] on span "ngx-slider-max" at bounding box center [1043, 317] width 30 height 30
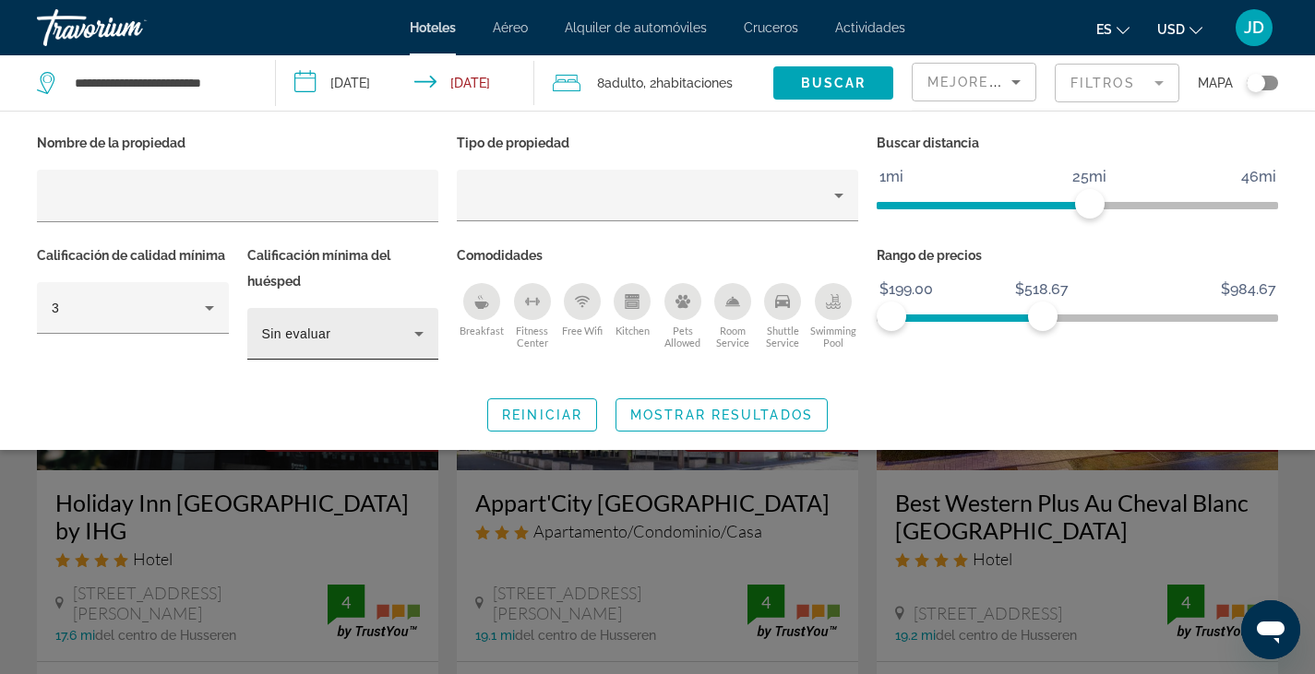
click at [420, 337] on icon "Hotel Filters" at bounding box center [419, 334] width 22 height 22
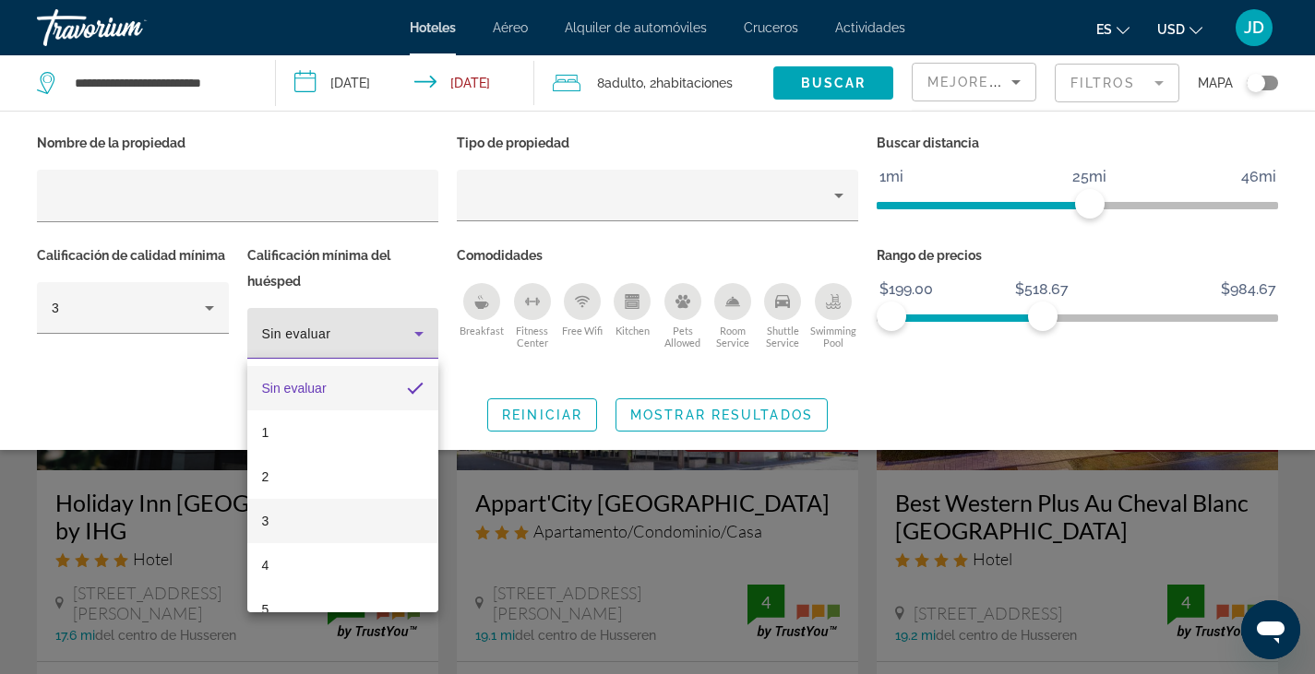
click at [271, 520] on mat-option "3" at bounding box center [343, 521] width 192 height 44
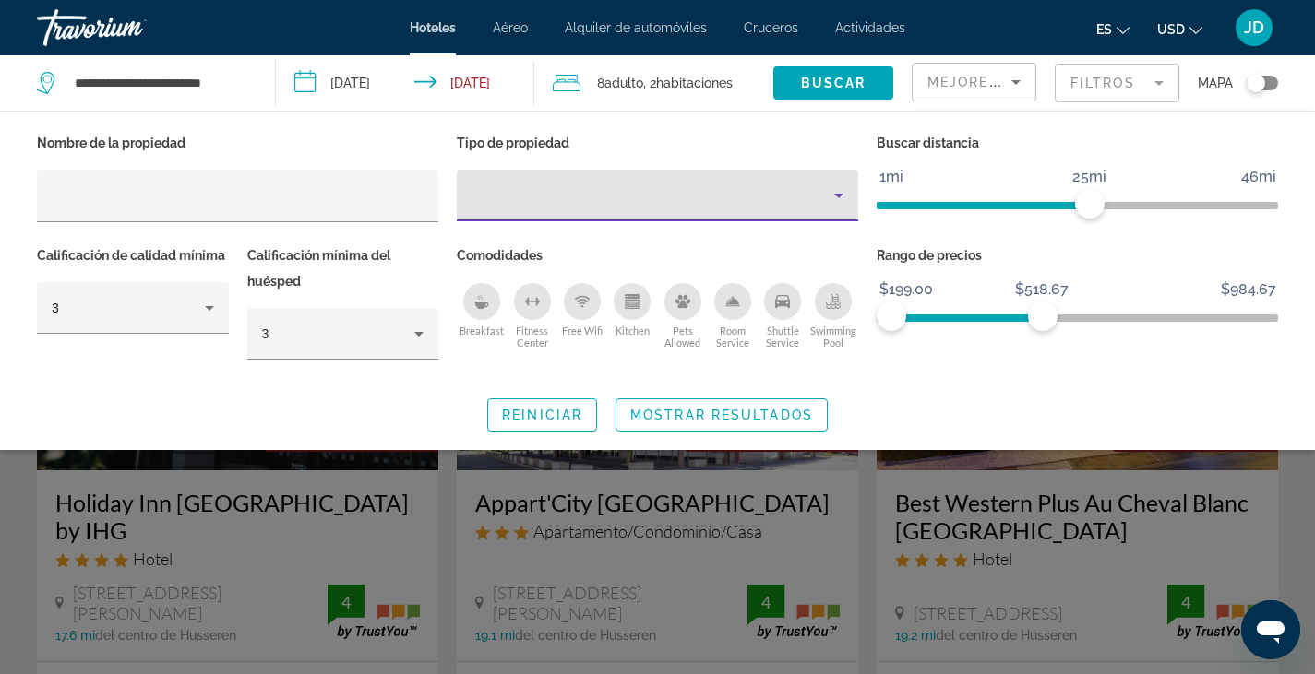
click at [840, 198] on icon "Property type" at bounding box center [839, 196] width 22 height 22
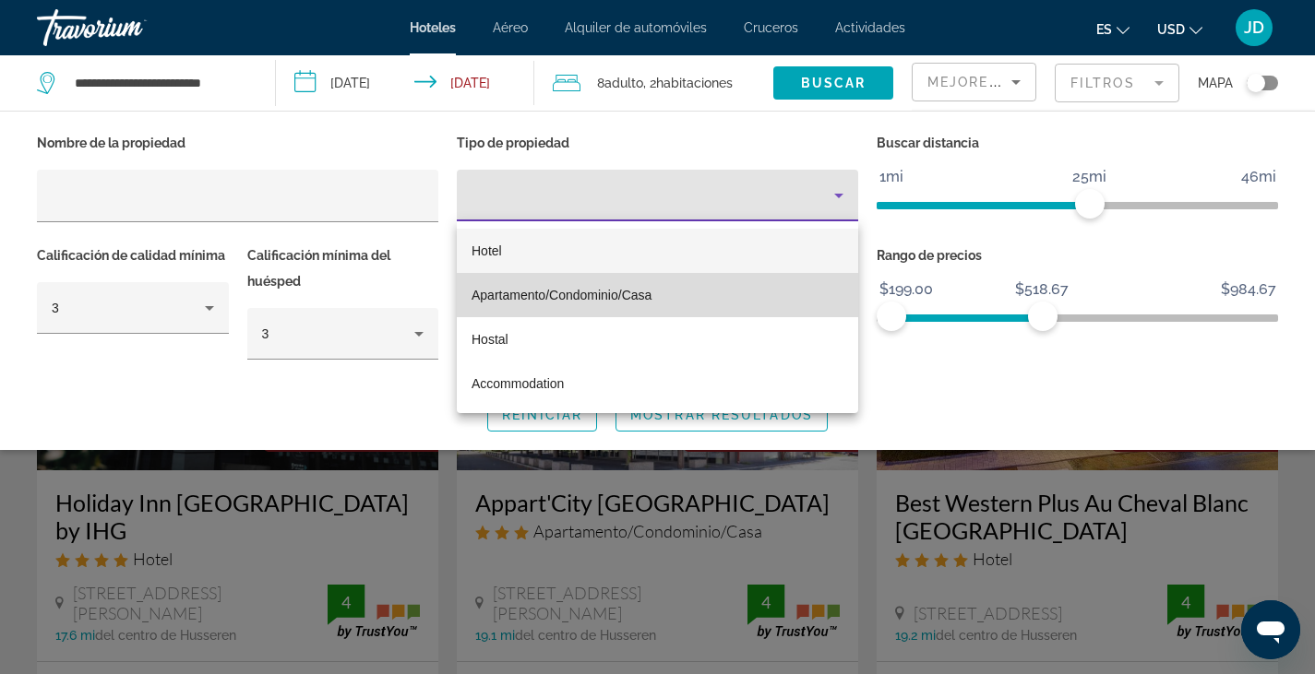
click at [520, 294] on span "Apartamento/Condominio/Casa" at bounding box center [561, 295] width 180 height 15
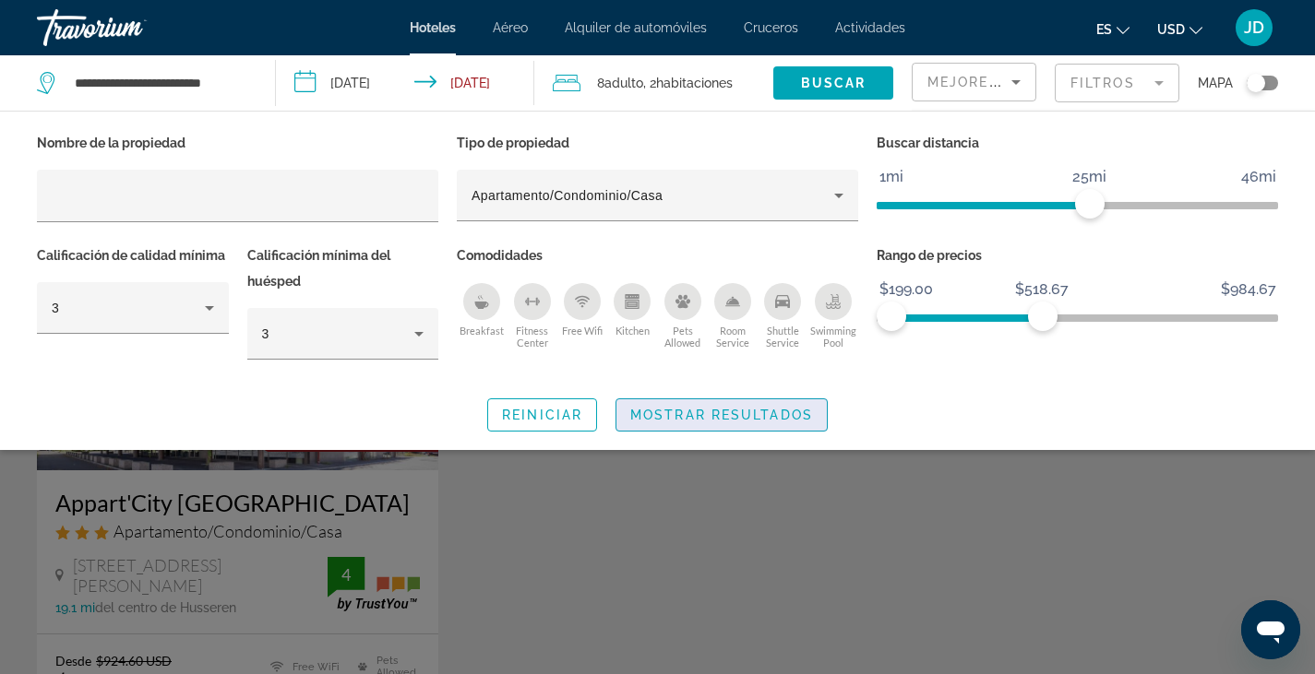
click at [760, 411] on span "Mostrar resultados" at bounding box center [721, 415] width 183 height 15
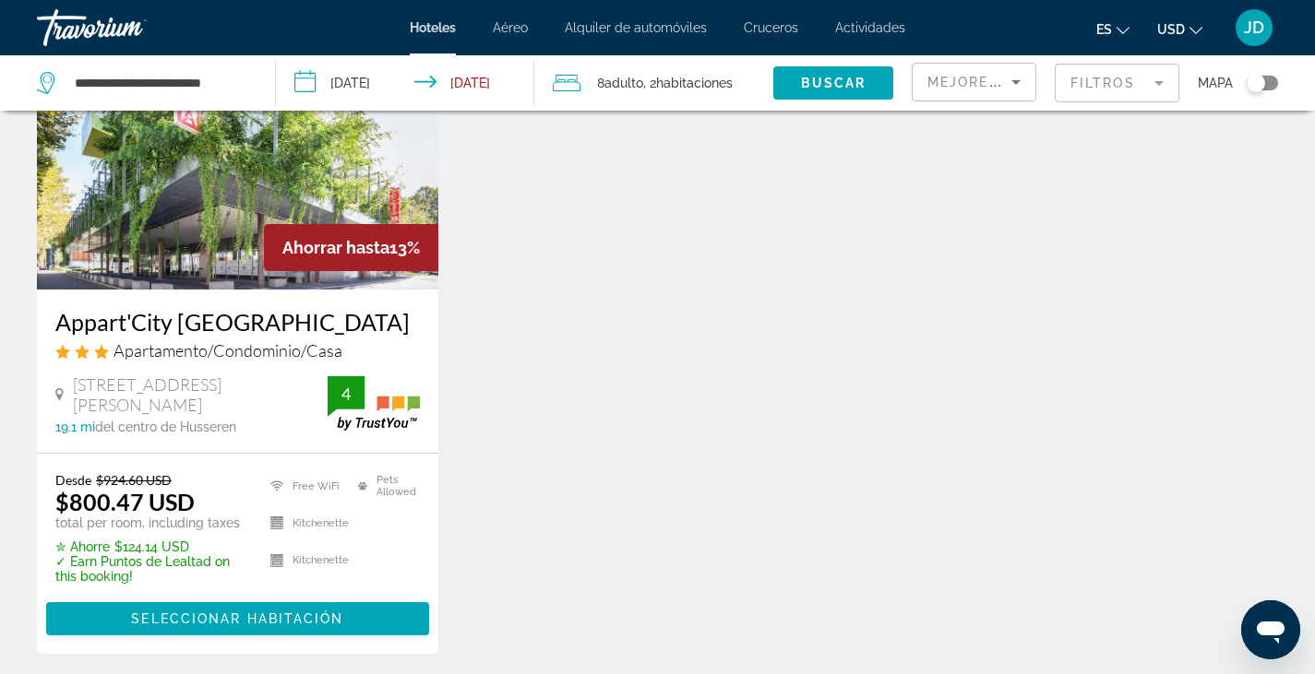
scroll to position [184, 0]
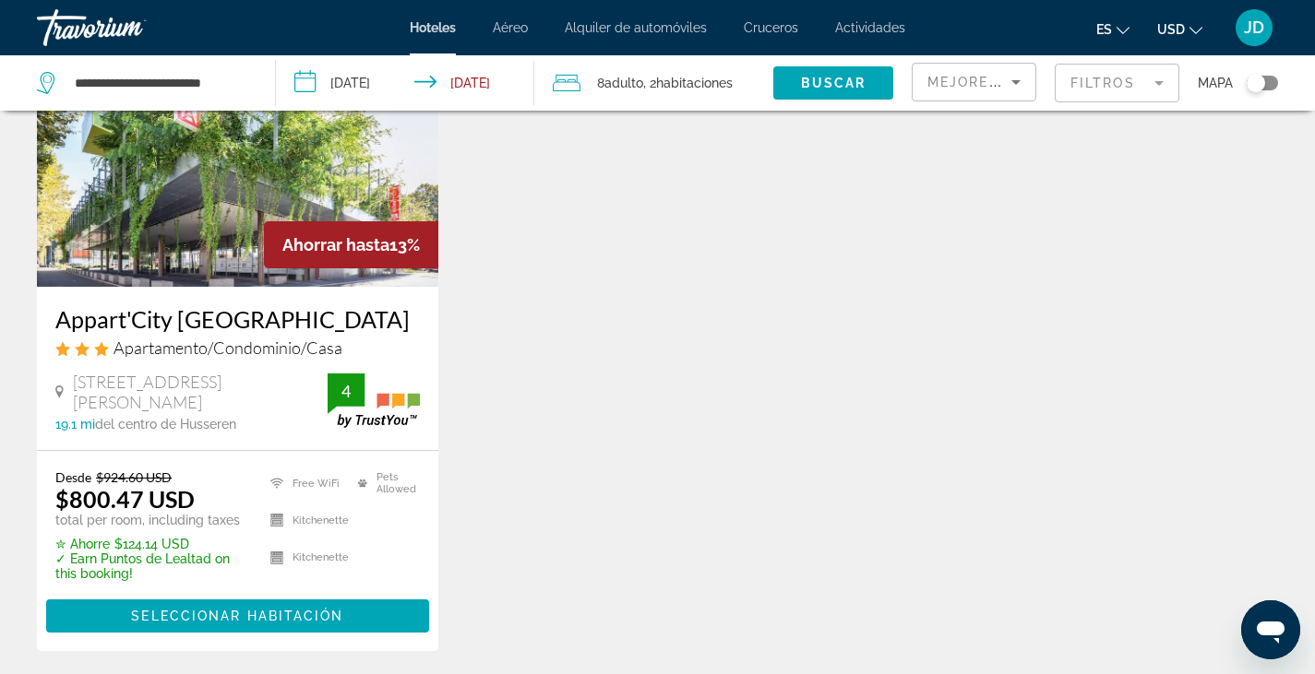
click at [167, 222] on img "Main content" at bounding box center [237, 139] width 401 height 295
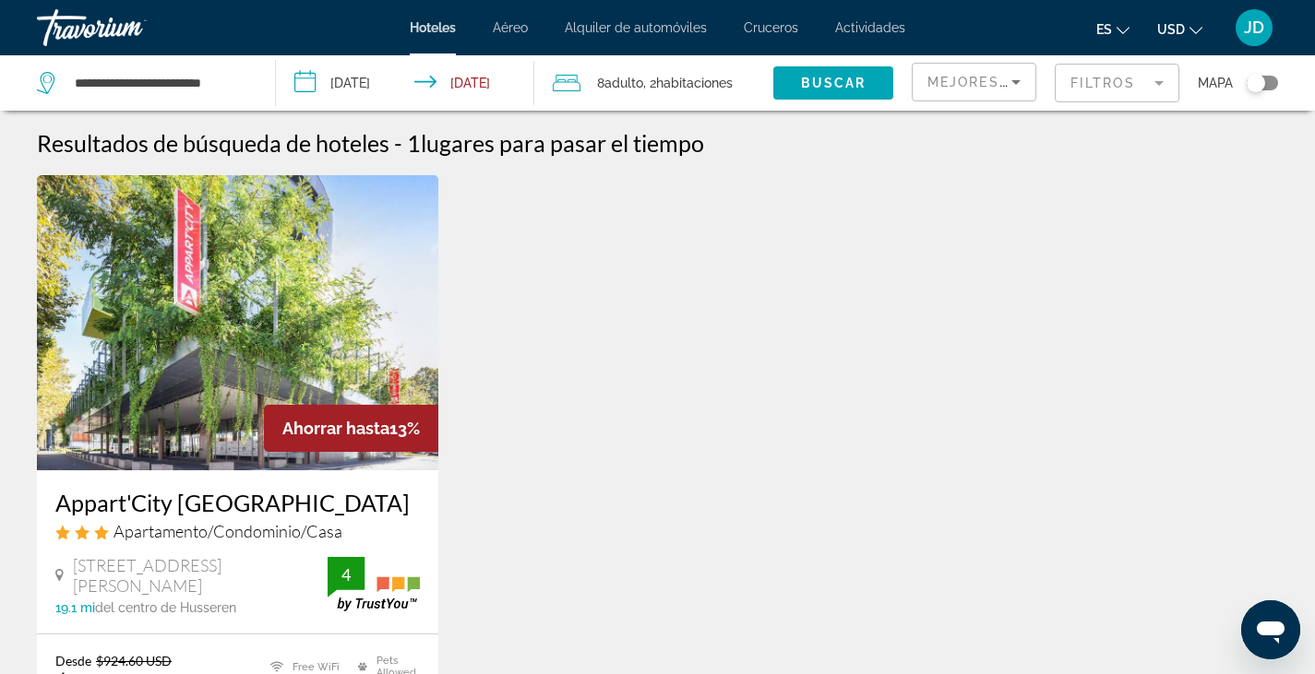
click at [1063, 83] on mat-form-field "Filtros" at bounding box center [1117, 83] width 125 height 39
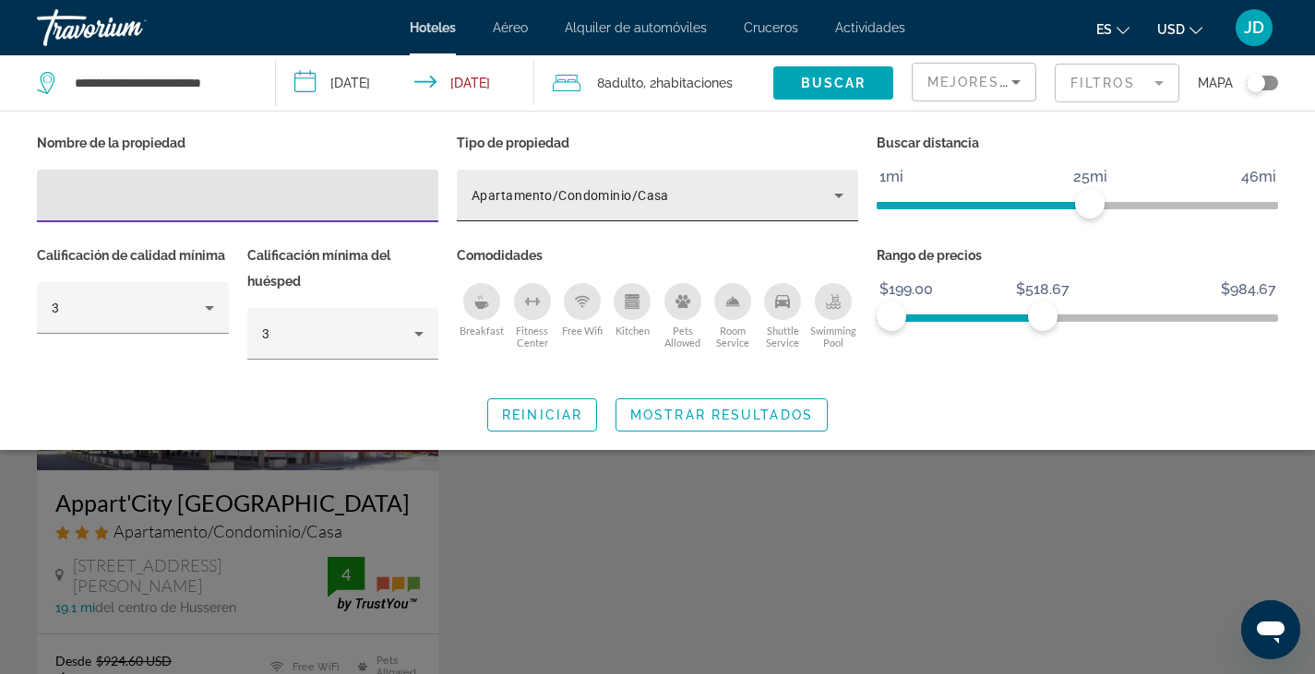
click at [820, 188] on div "Apartamento/Condominio/Casa" at bounding box center [652, 196] width 363 height 22
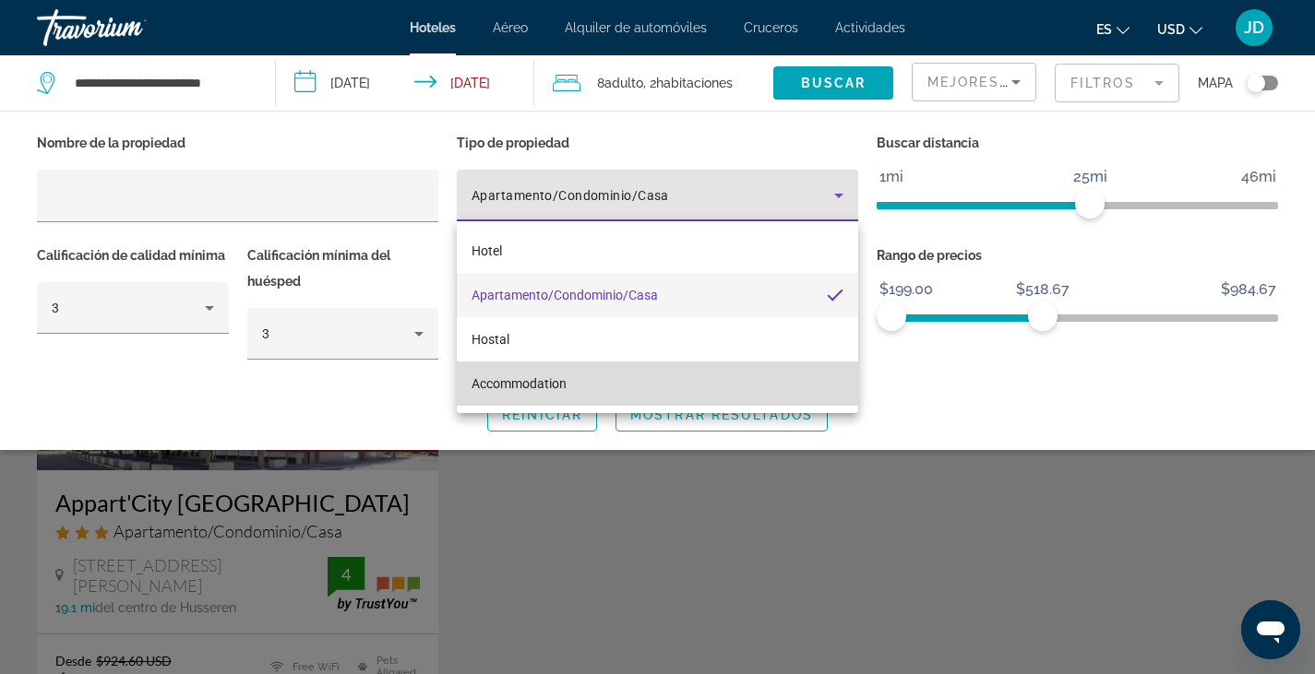
click at [537, 386] on span "Accommodation" at bounding box center [518, 383] width 95 height 15
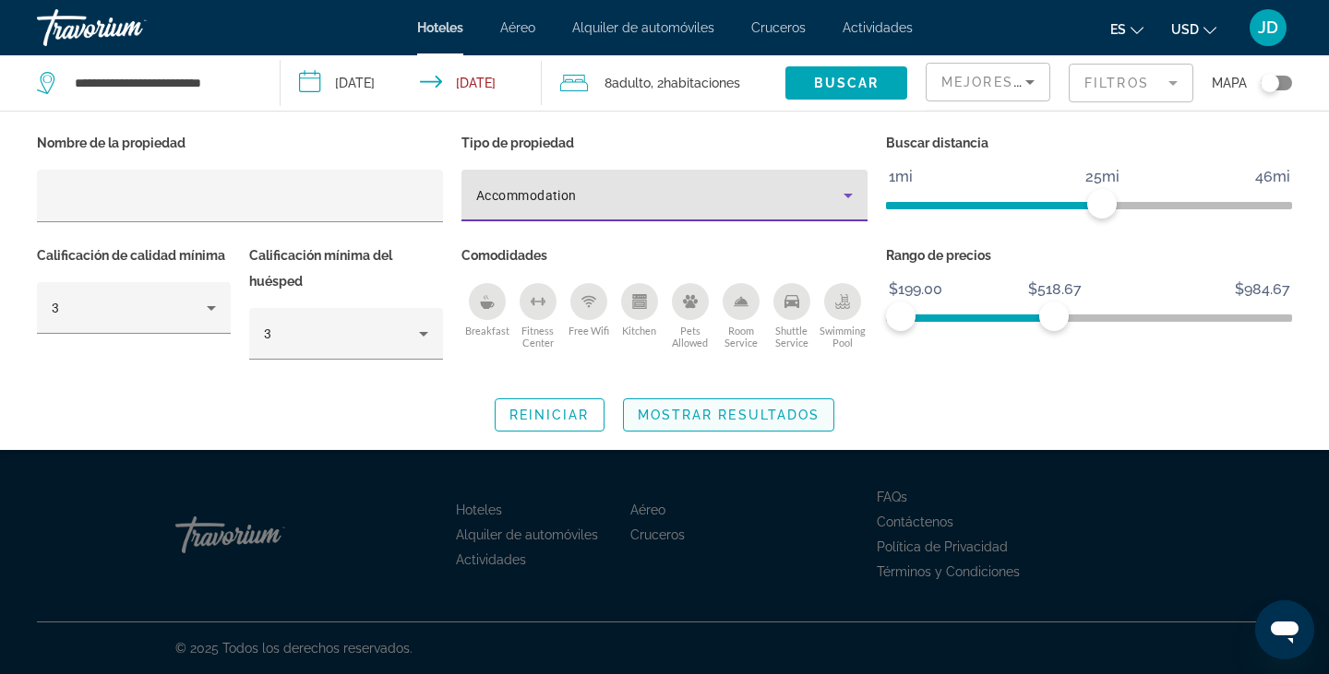
click at [748, 405] on span "Search widget" at bounding box center [729, 415] width 210 height 44
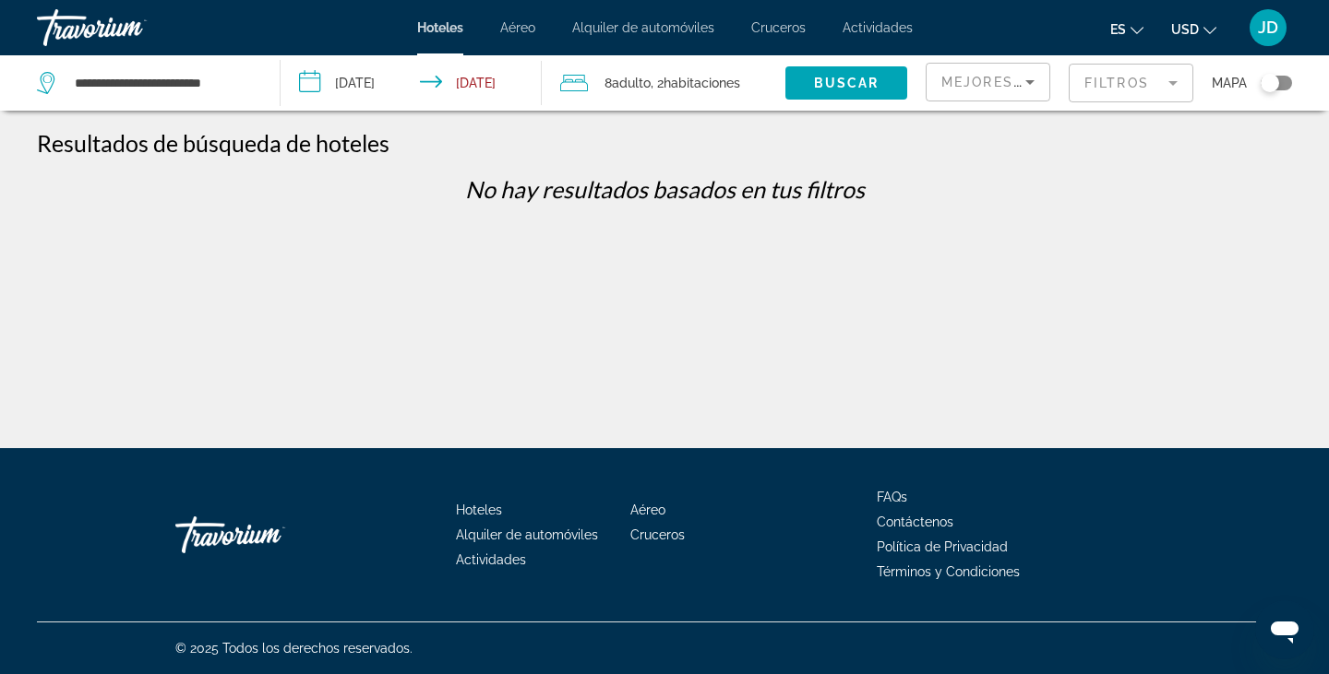
click at [1070, 80] on mat-form-field "Filtros" at bounding box center [1130, 83] width 125 height 39
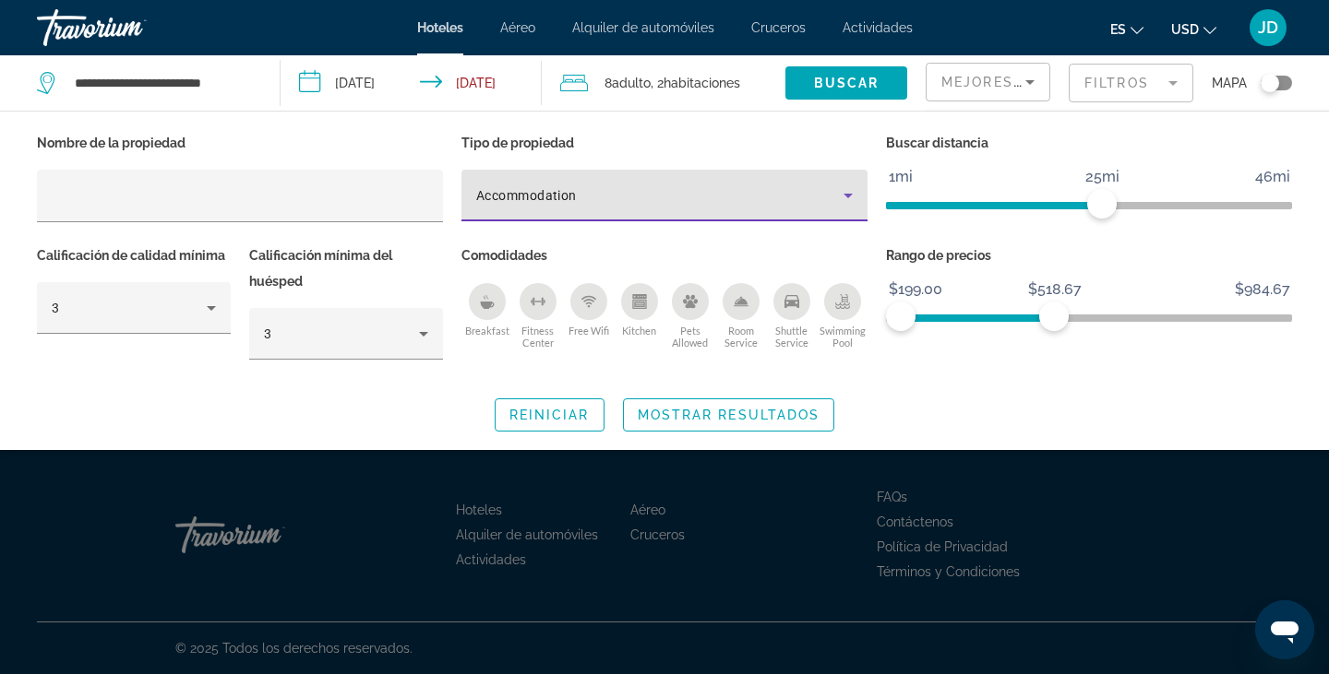
click at [830, 194] on div "Accommodation" at bounding box center [659, 196] width 367 height 22
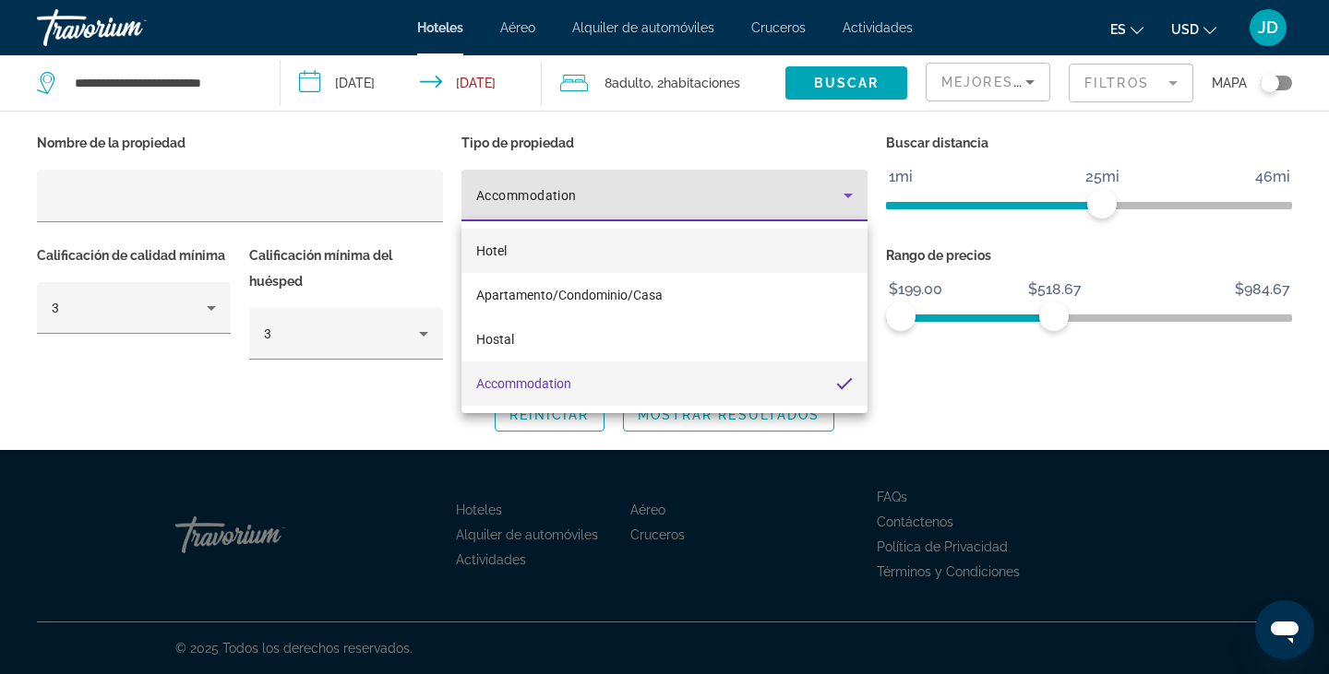
click at [498, 251] on span "Hotel" at bounding box center [491, 251] width 30 height 15
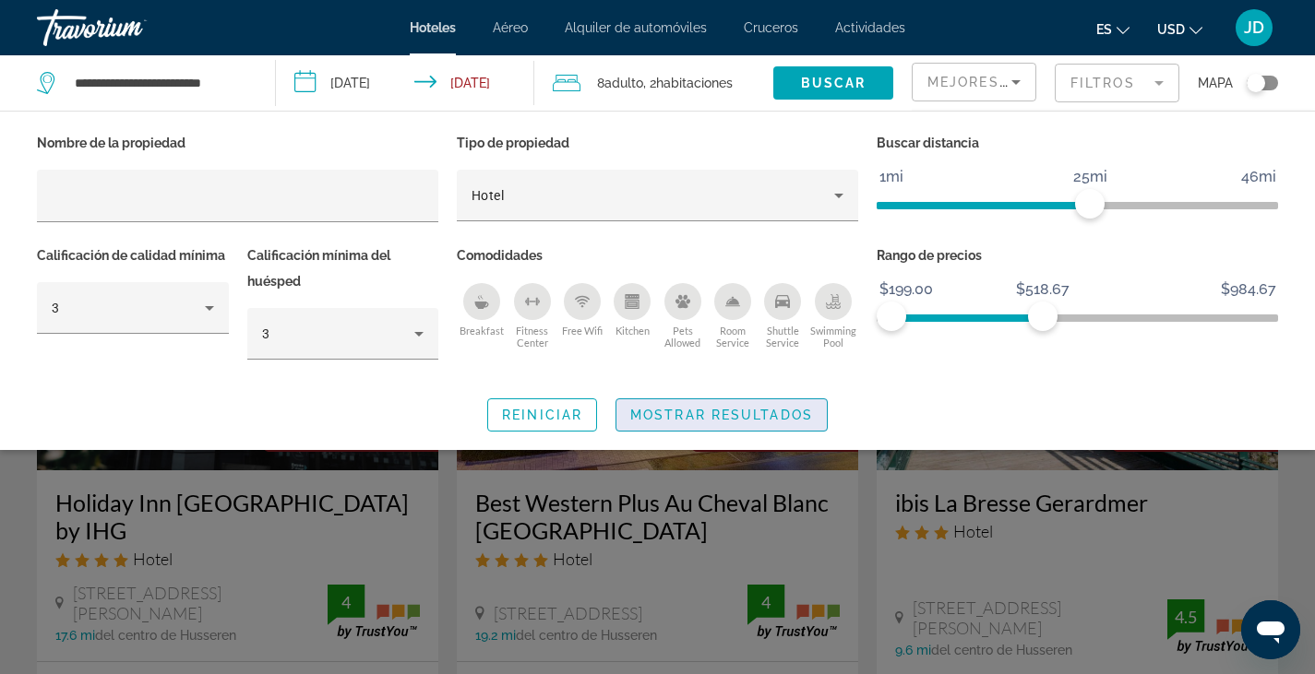
click at [767, 425] on span "Search widget" at bounding box center [721, 415] width 210 height 44
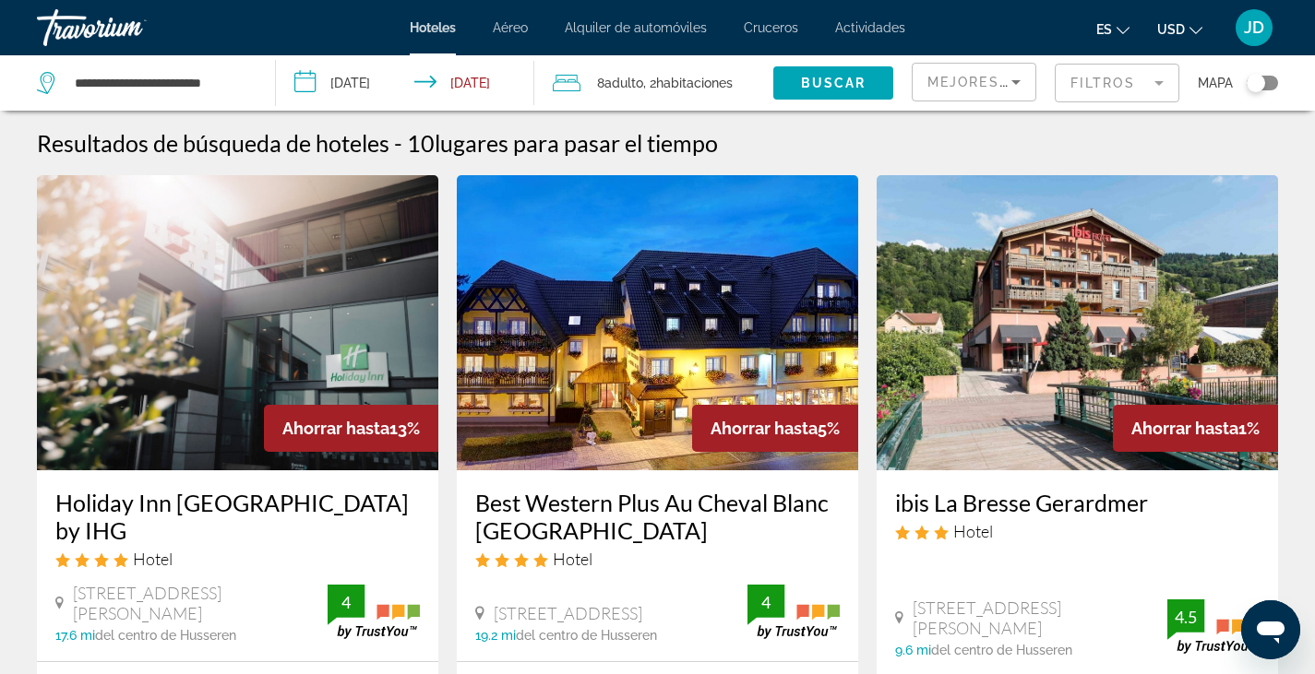
click at [975, 89] on span "Mejores descuentos" at bounding box center [1019, 82] width 185 height 15
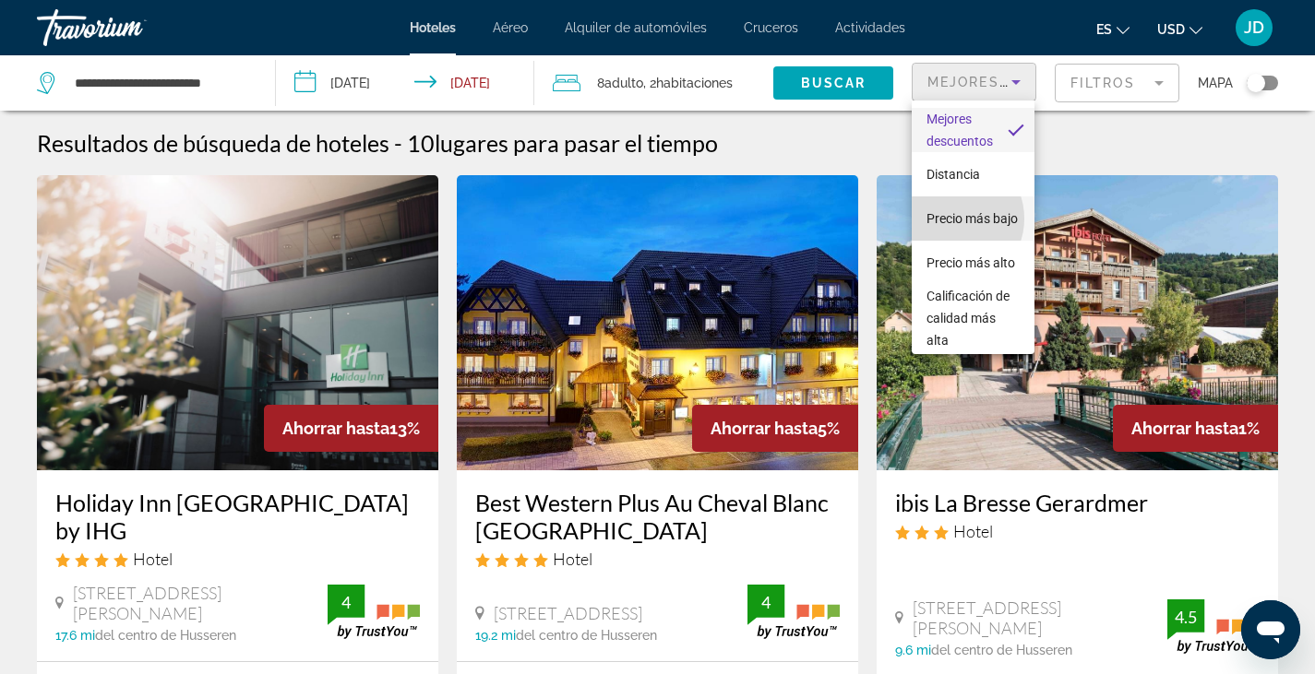
click at [952, 219] on span "Precio más bajo" at bounding box center [971, 219] width 91 height 22
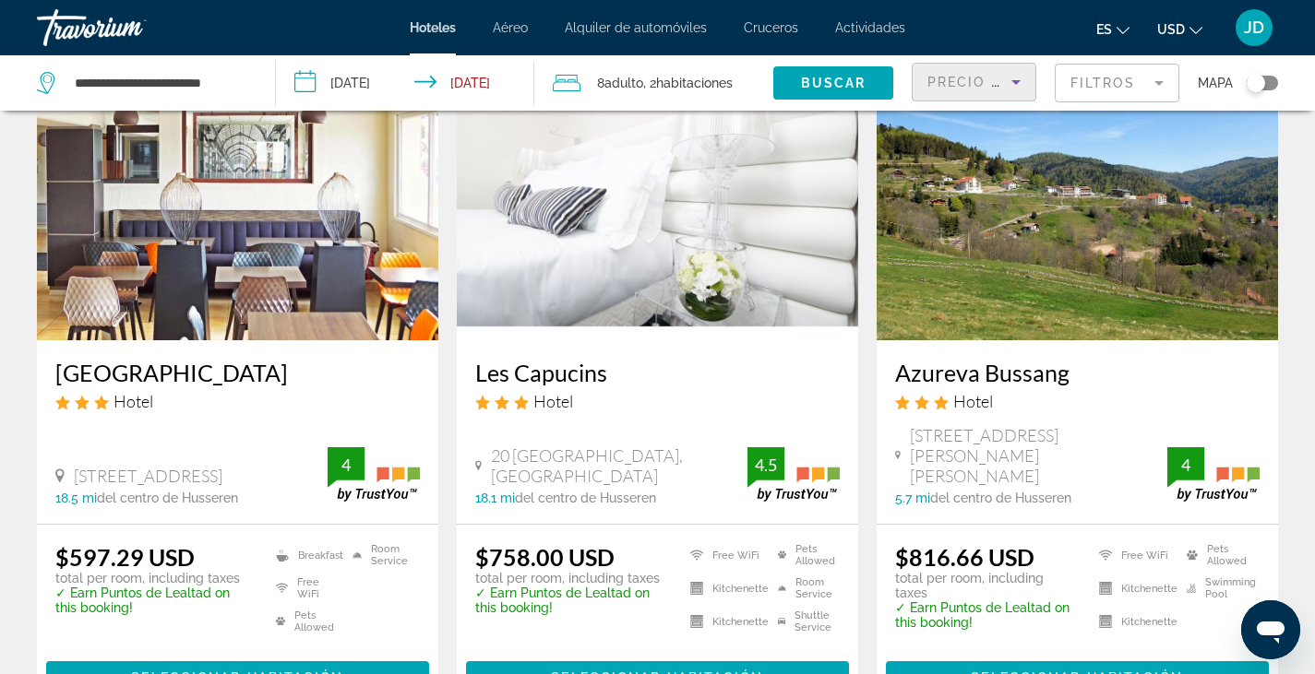
scroll to position [132, 0]
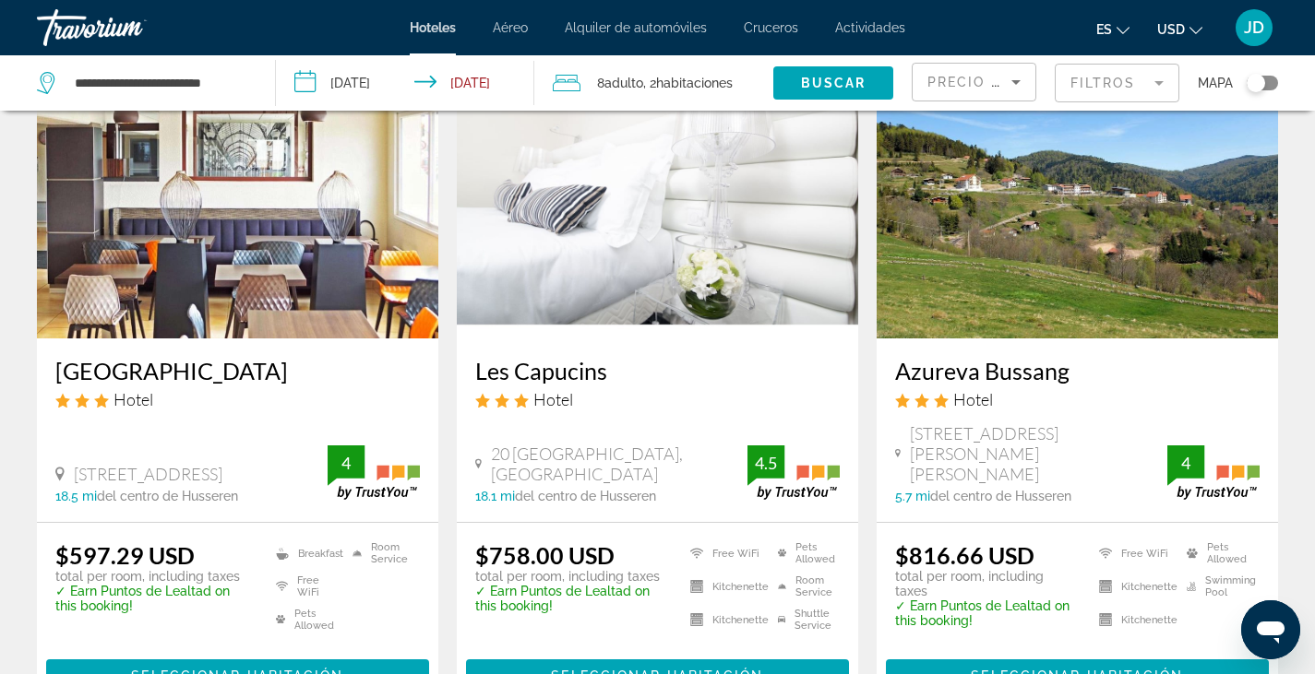
click at [197, 237] on img "Main content" at bounding box center [237, 190] width 401 height 295
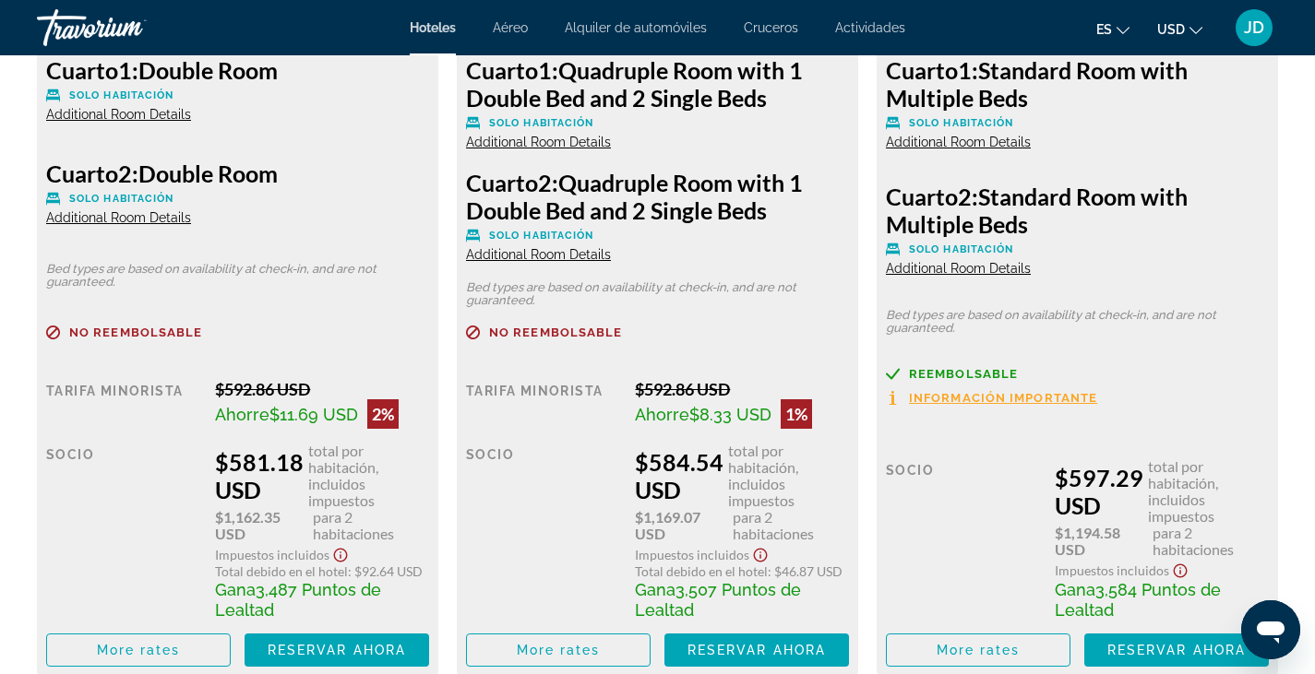
scroll to position [2775, 0]
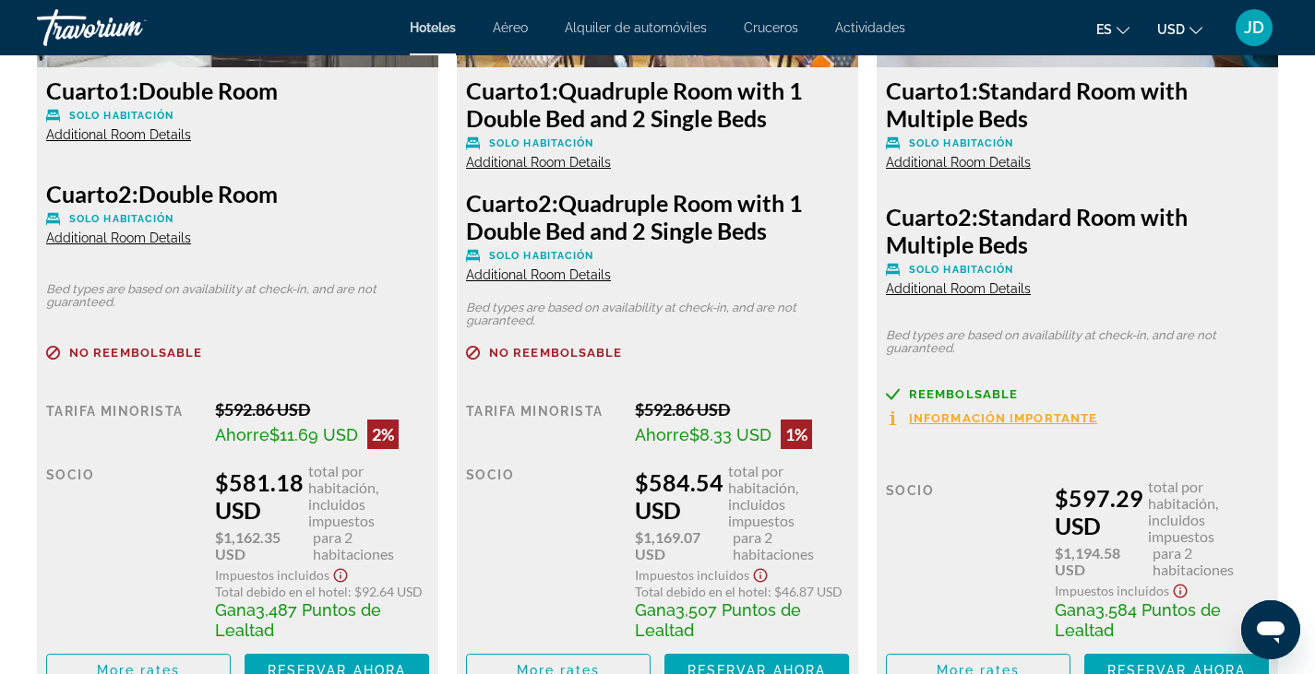
click at [1186, 29] on button "USD USD ($) MXN (Mex$) CAD (Can$) GBP (£) EUR (€) AUD (A$) NZD (NZ$) CNY (CN¥)" at bounding box center [1179, 29] width 45 height 27
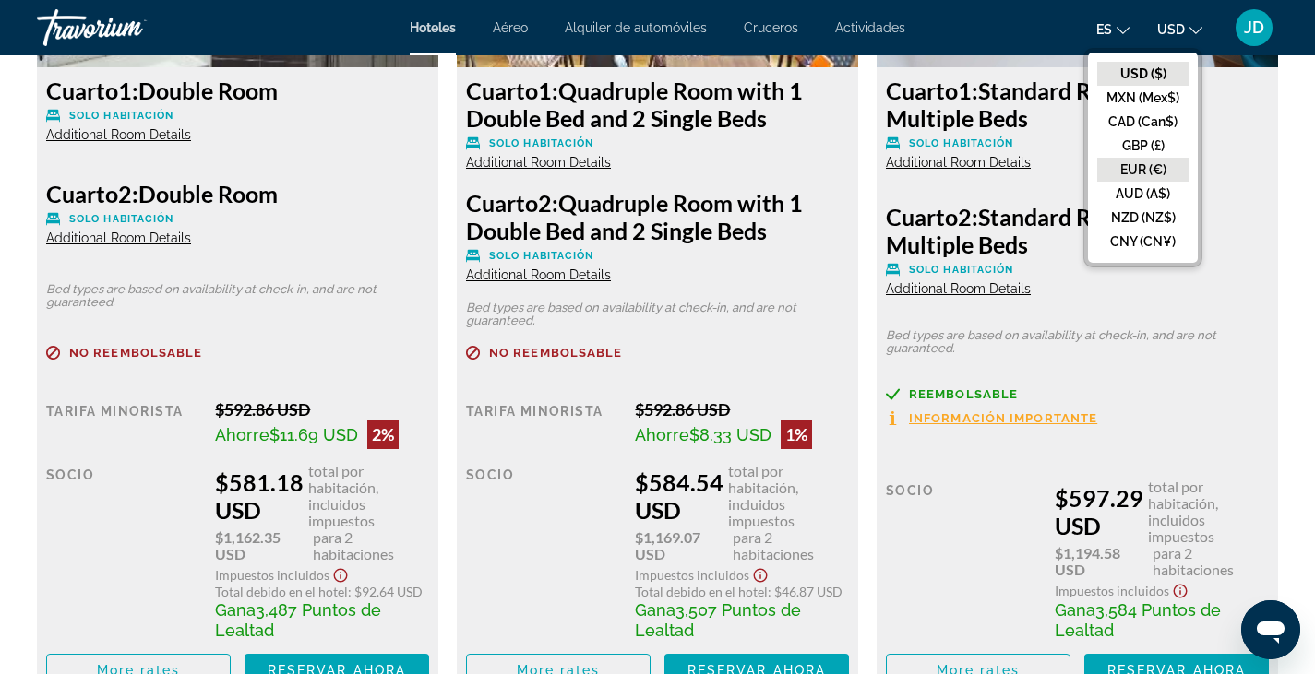
click at [1128, 174] on button "EUR (€)" at bounding box center [1142, 170] width 91 height 24
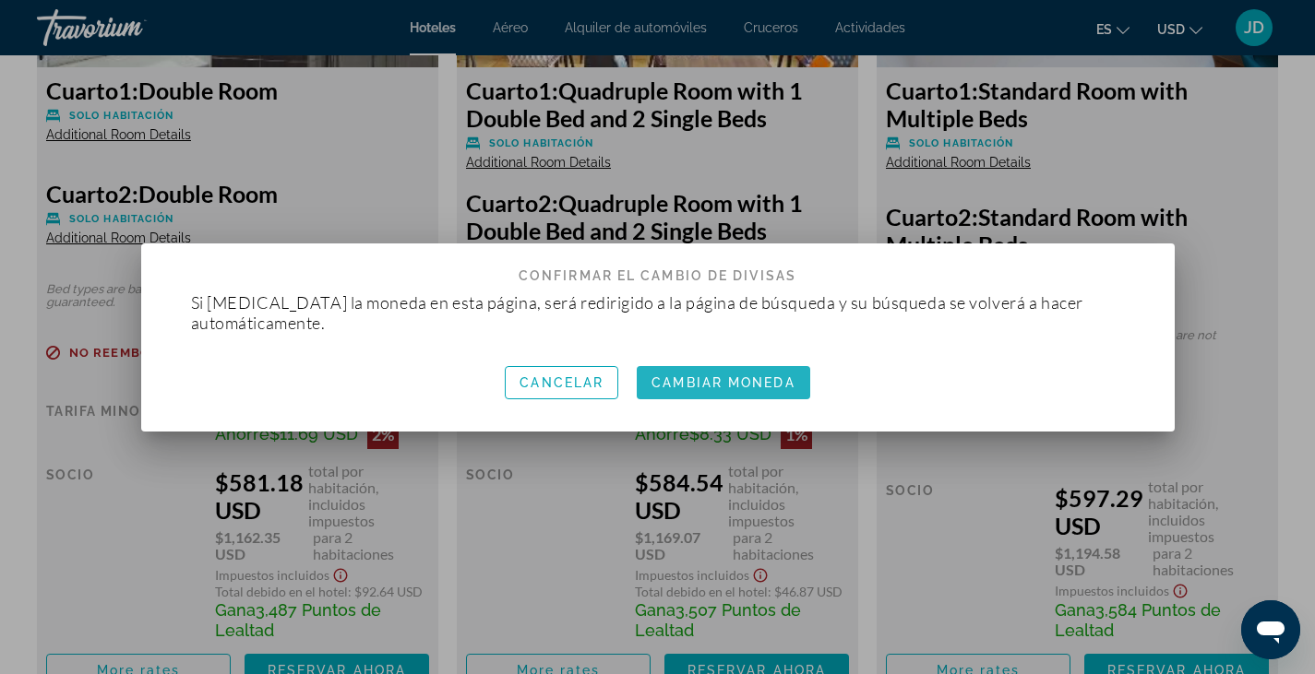
click at [707, 383] on span "Cambiar moneda" at bounding box center [722, 383] width 143 height 15
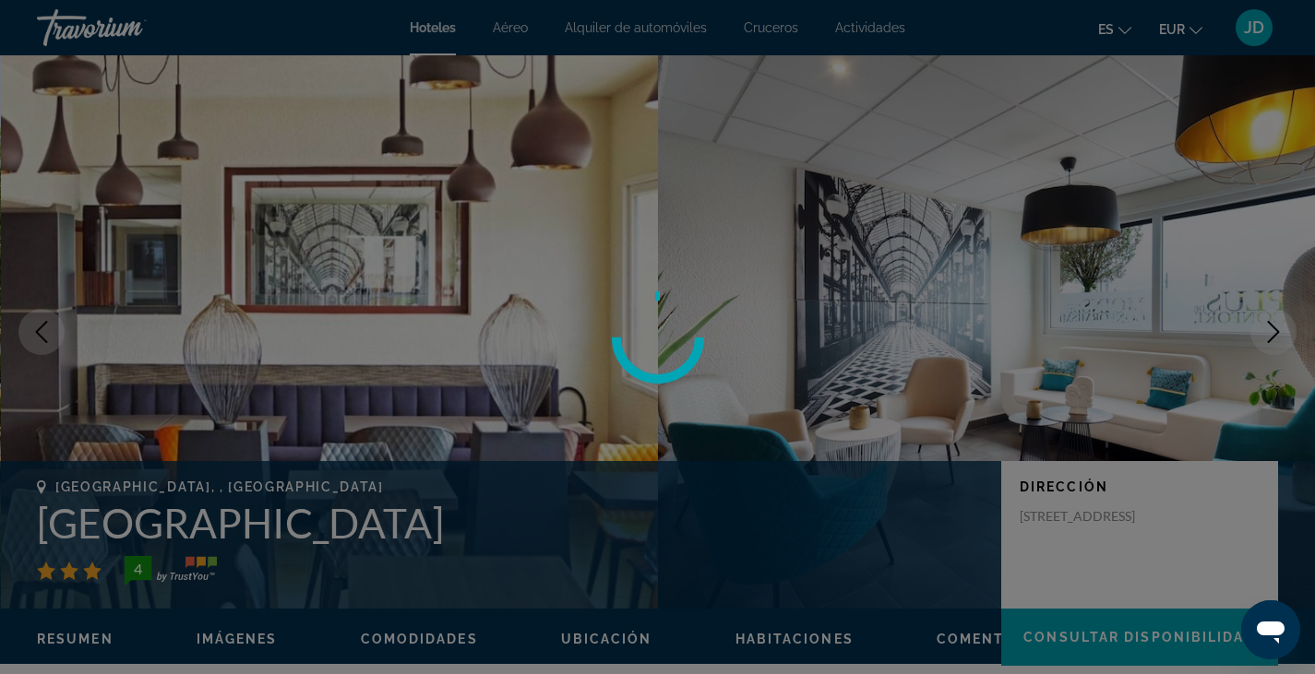
scroll to position [2775, 0]
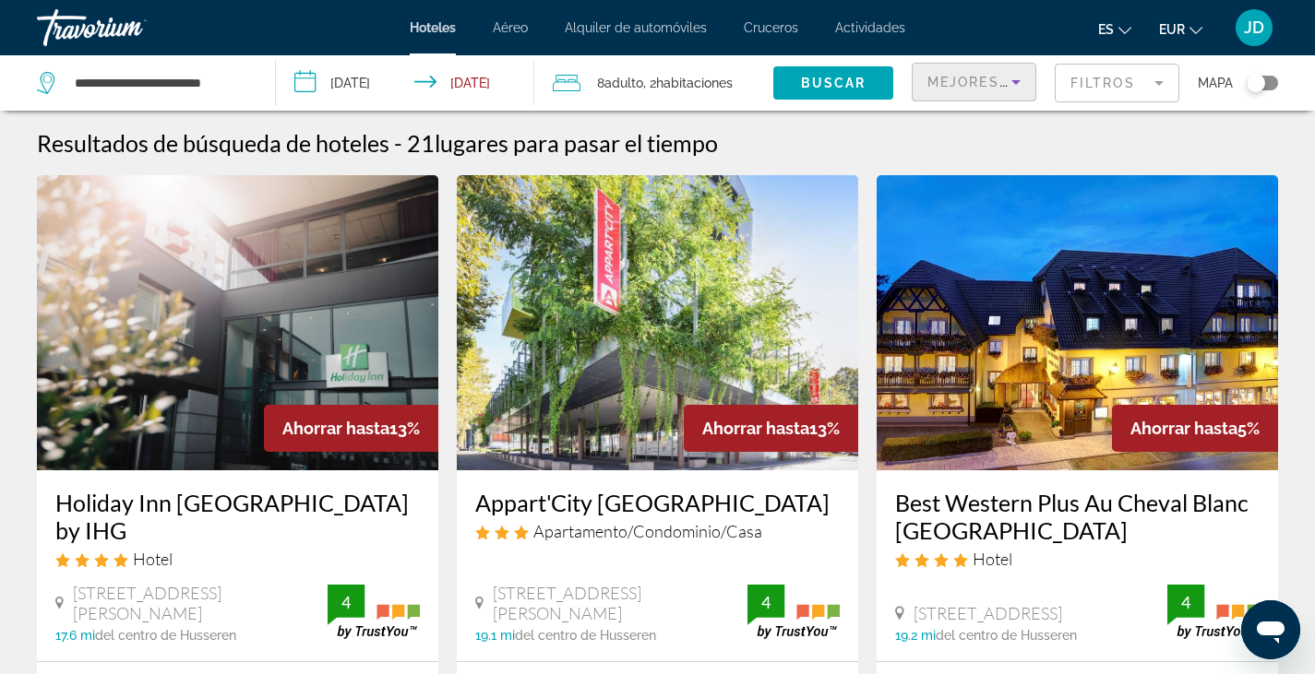
click at [960, 73] on div "Mejores descuentos" at bounding box center [969, 82] width 84 height 22
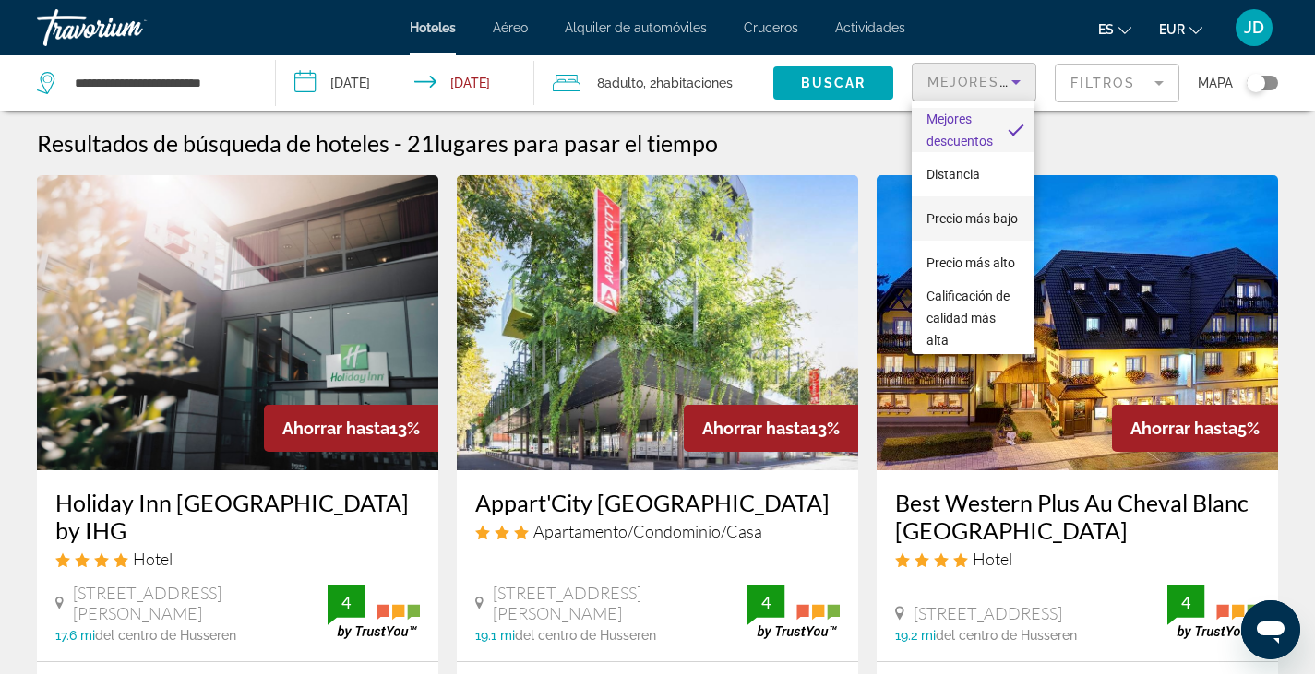
click at [944, 226] on span "Precio más bajo" at bounding box center [971, 218] width 91 height 15
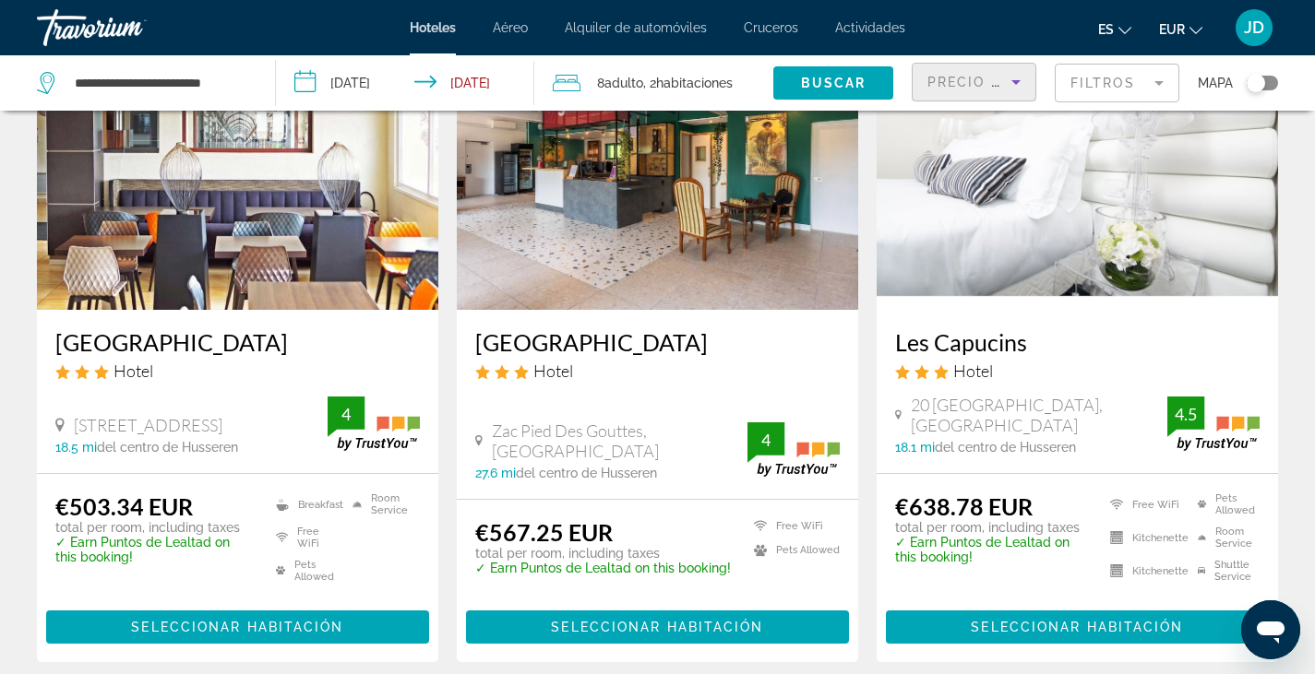
scroll to position [162, 0]
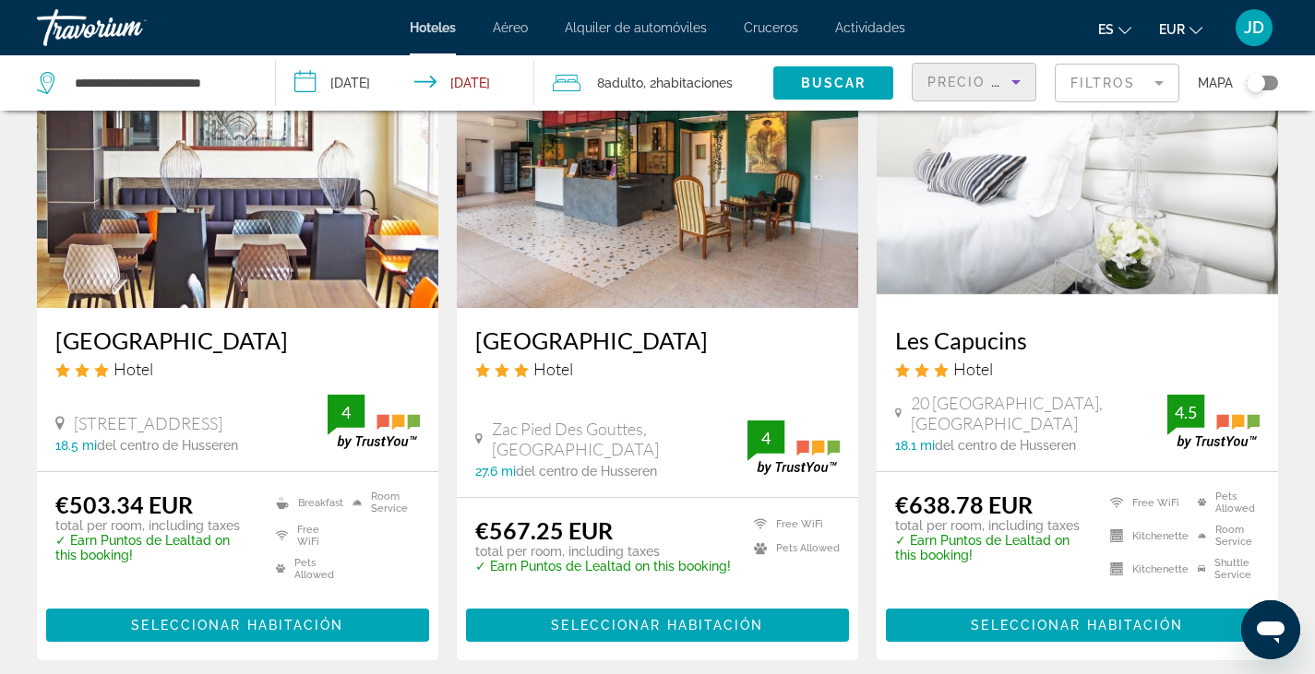
click at [204, 210] on img "Main content" at bounding box center [237, 160] width 401 height 295
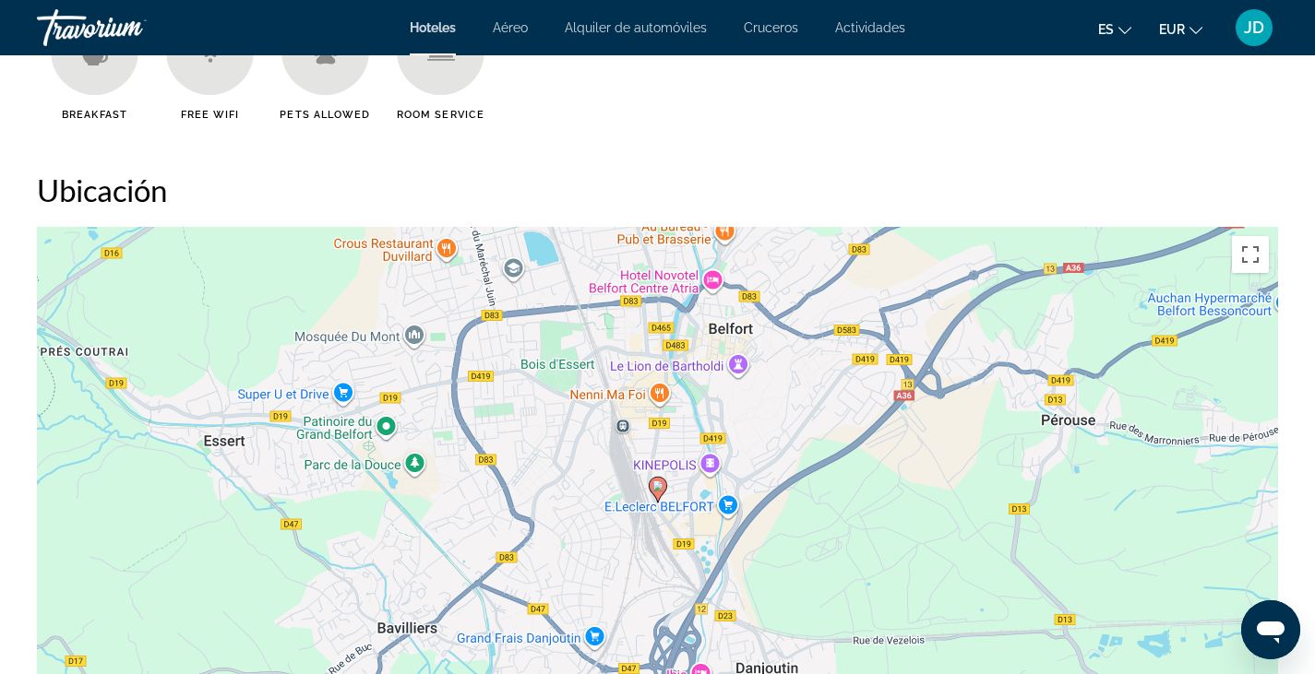
scroll to position [652, 0]
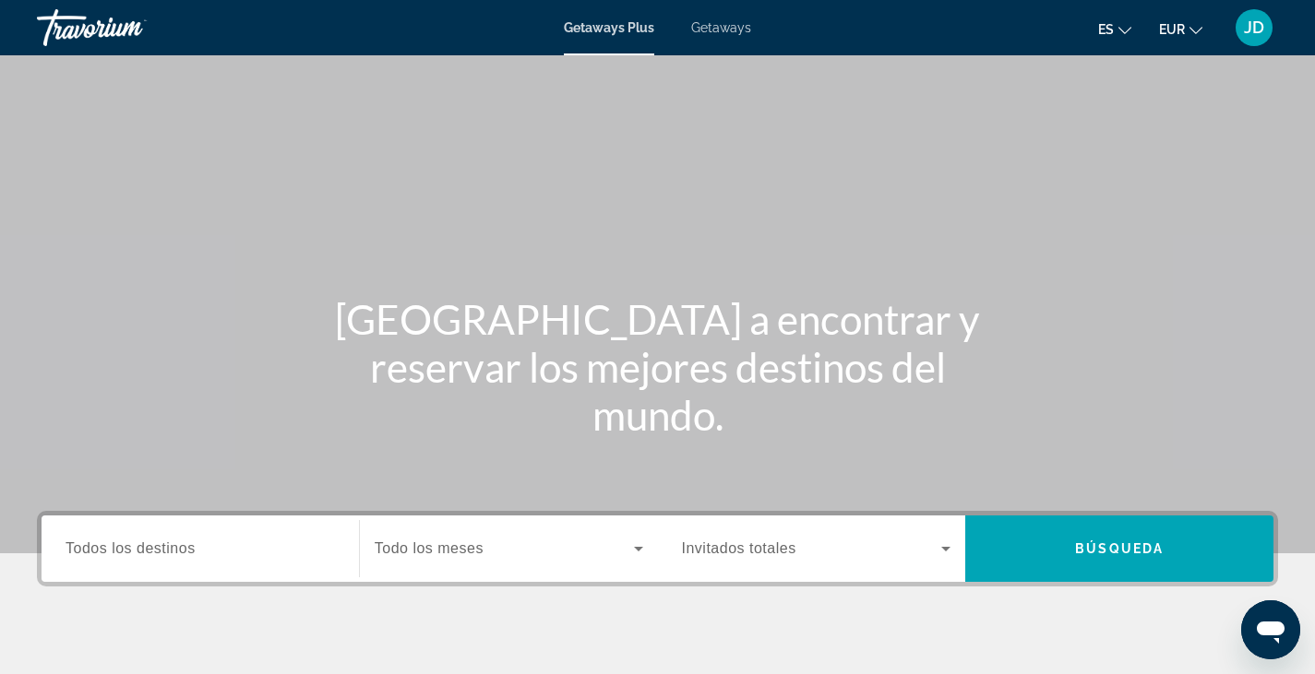
click at [734, 32] on span "Getaways" at bounding box center [721, 27] width 60 height 15
click at [111, 541] on span "Todos los destinos" at bounding box center [131, 549] width 130 height 16
click at [111, 541] on input "Destination Todos los destinos" at bounding box center [200, 550] width 269 height 22
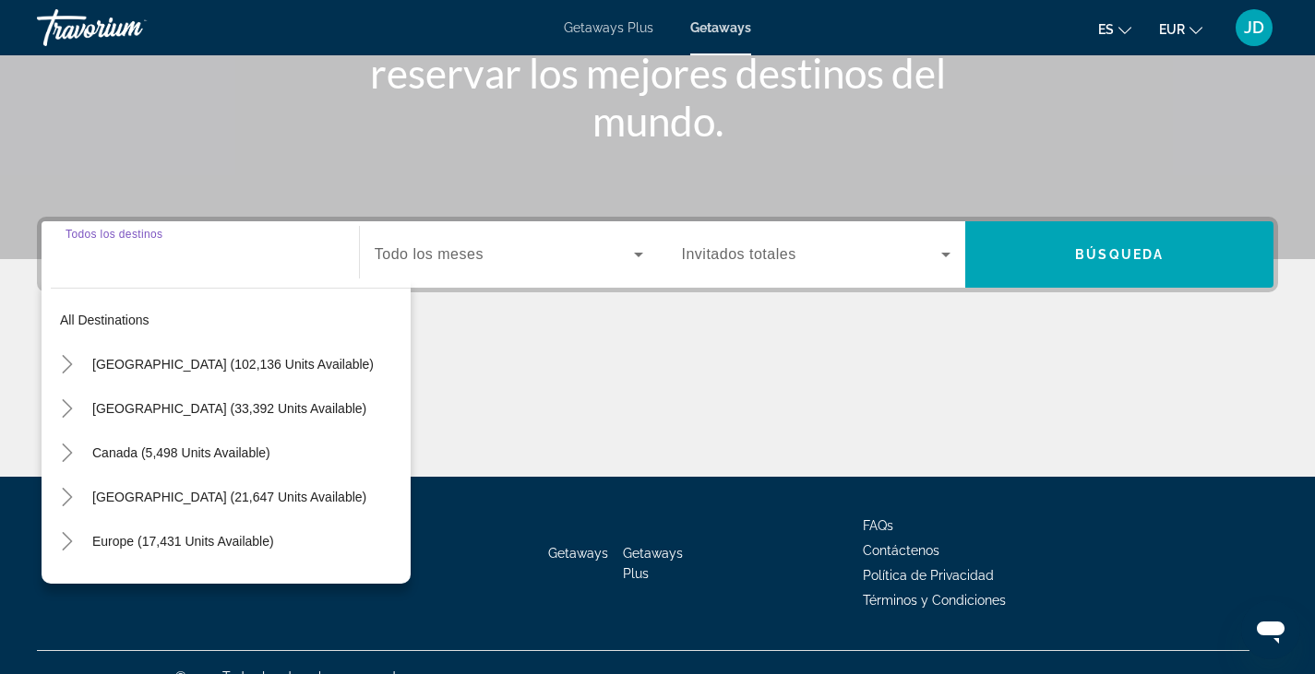
scroll to position [323, 0]
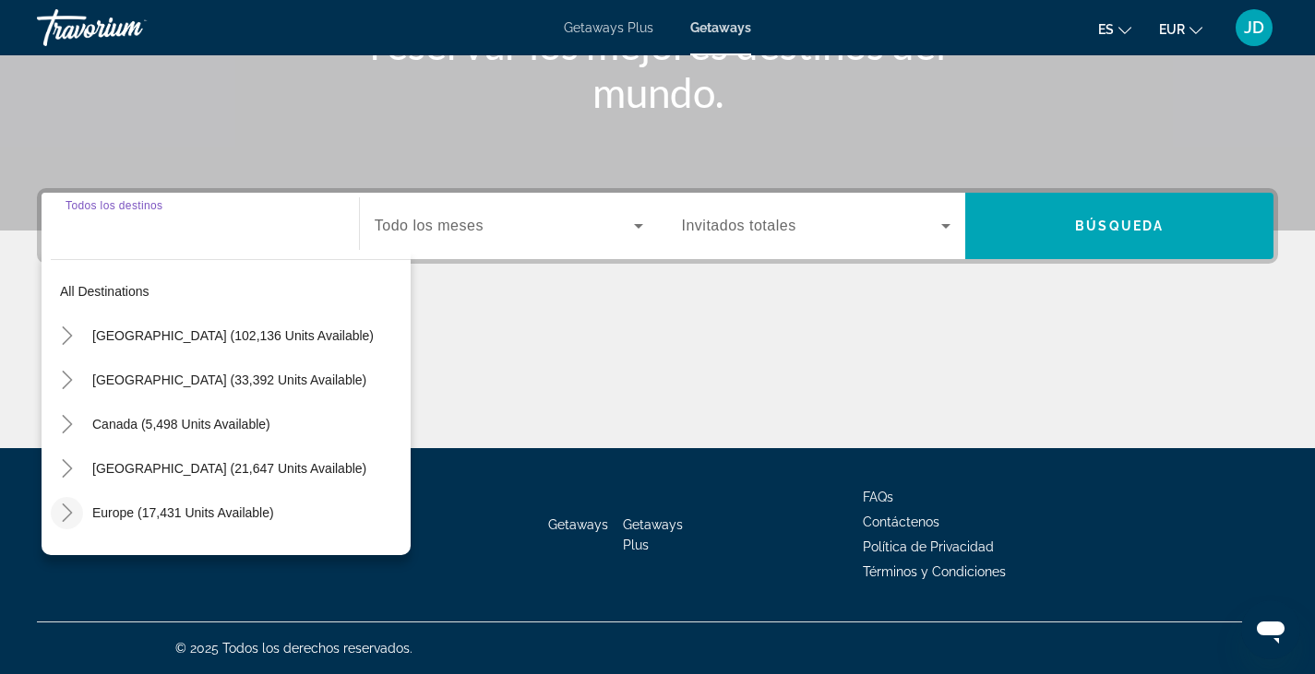
click at [71, 514] on icon "Toggle Europe (17,431 units available)" at bounding box center [67, 513] width 18 height 18
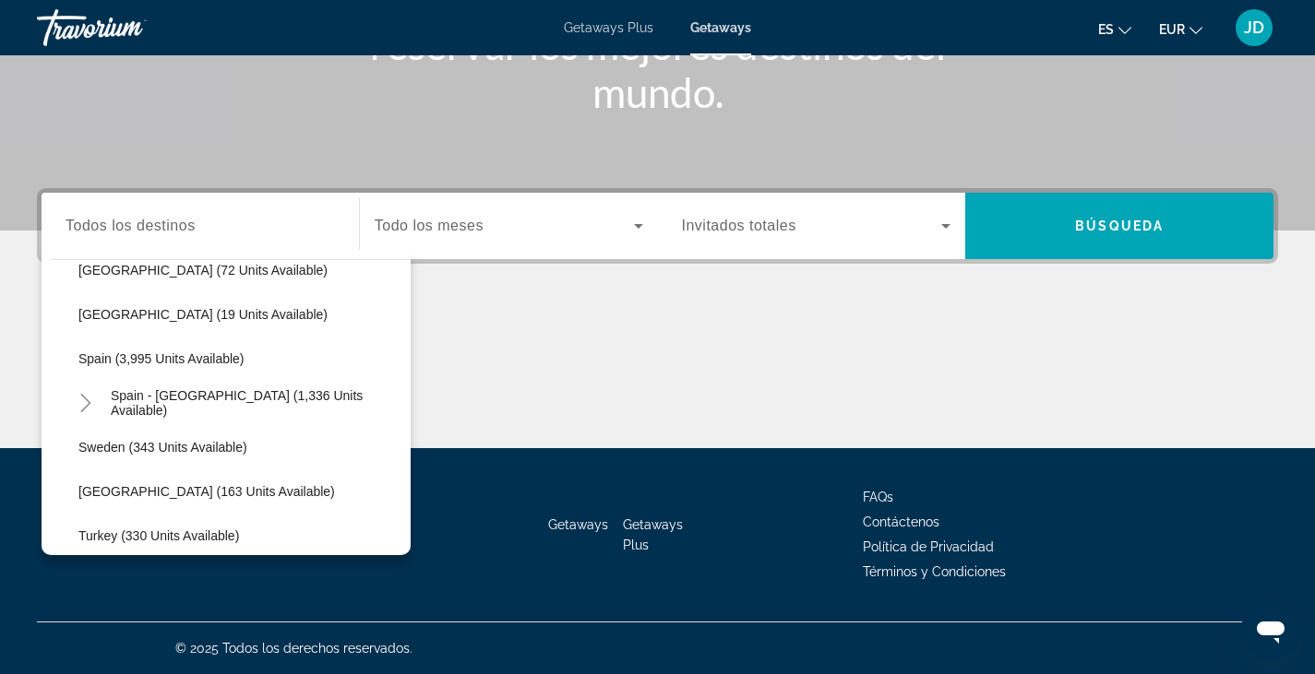
scroll to position [910, 0]
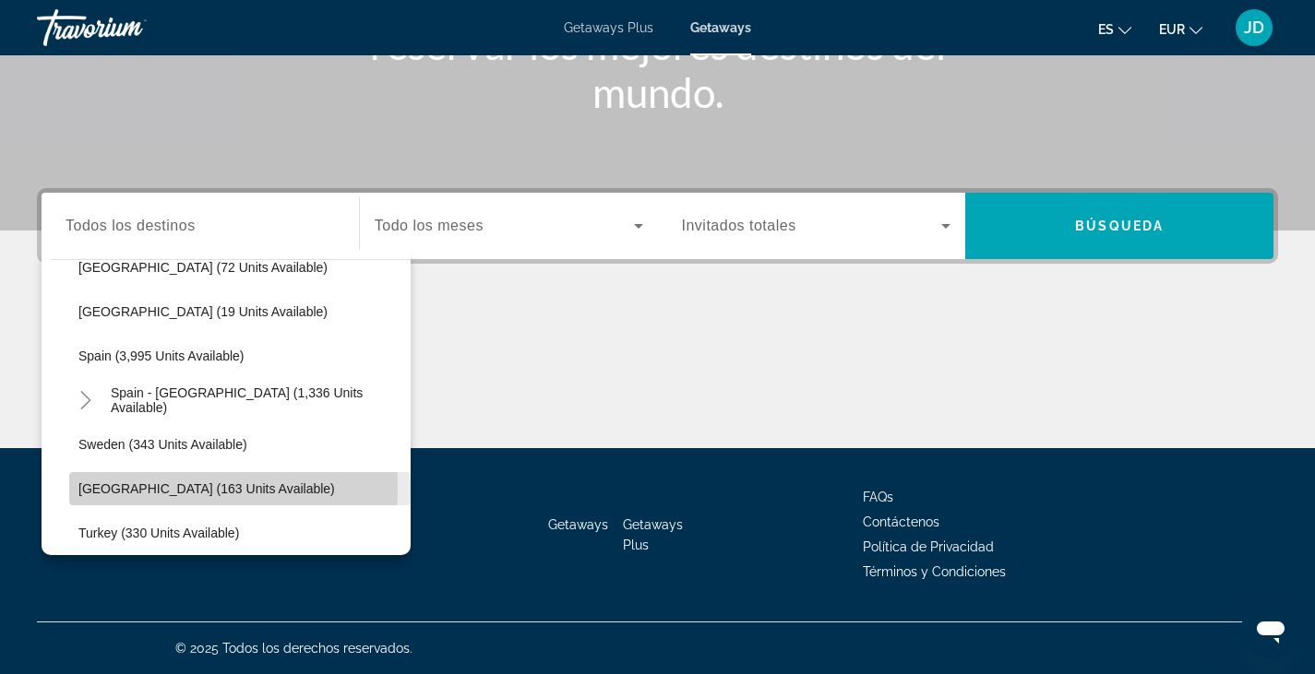
click at [126, 488] on span "[GEOGRAPHIC_DATA] (163 units available)" at bounding box center [206, 489] width 256 height 15
type input "**********"
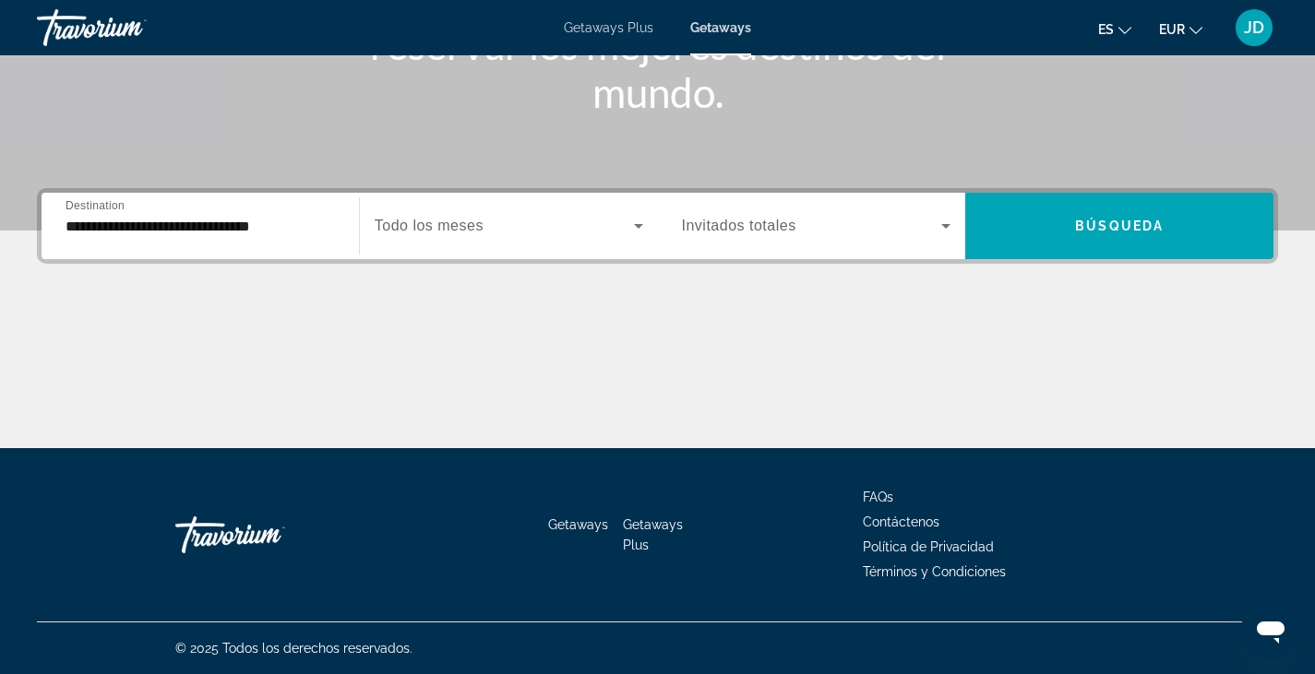
click at [459, 230] on span "Todo los meses" at bounding box center [429, 226] width 109 height 16
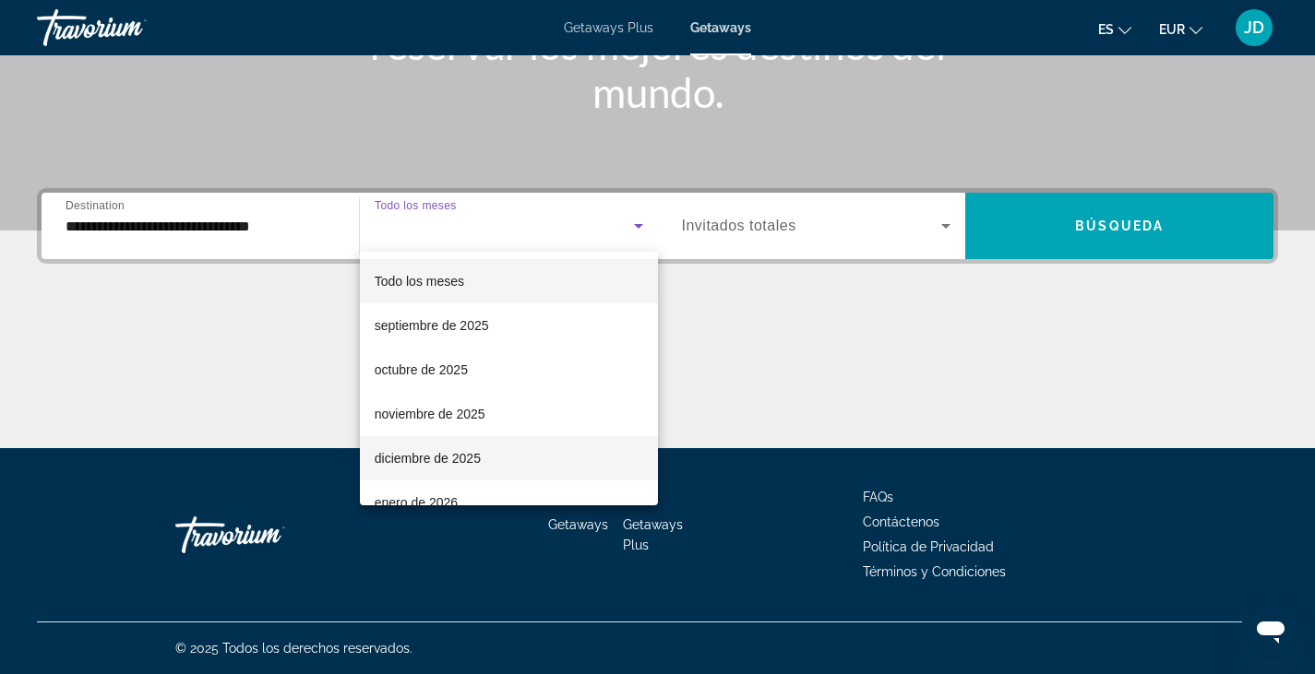
click at [447, 464] on span "diciembre de 2025" at bounding box center [428, 458] width 106 height 22
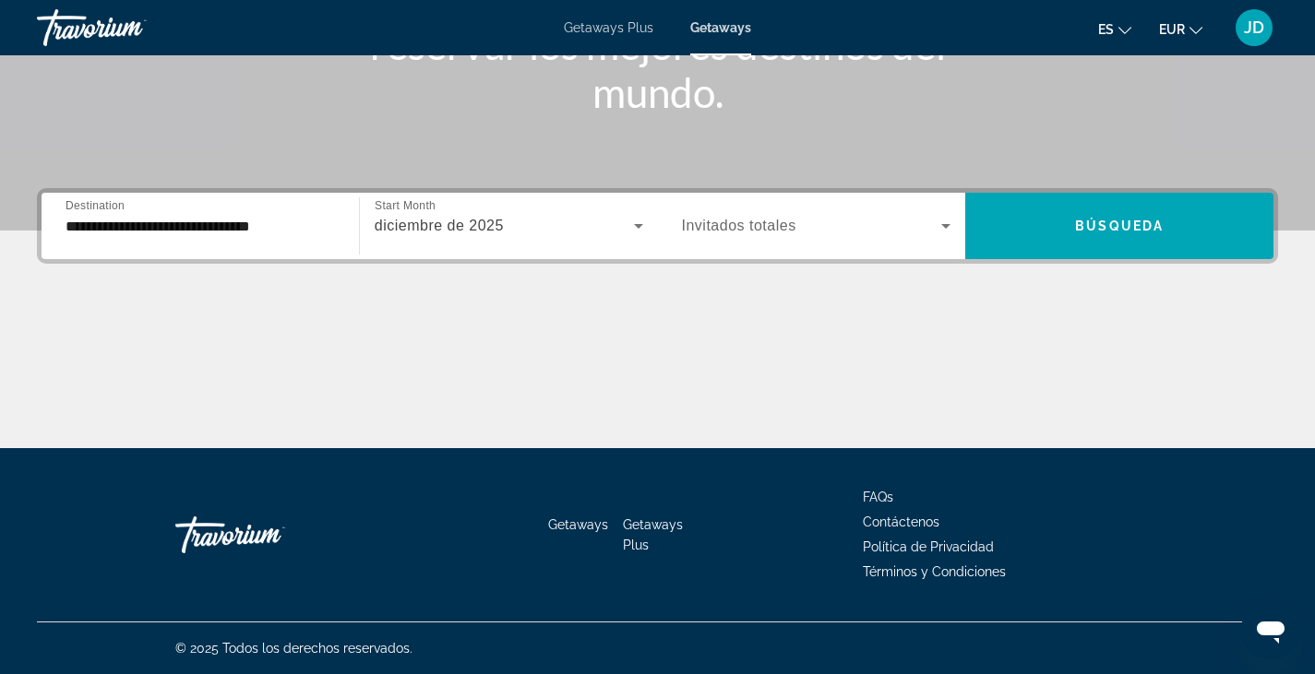
click at [758, 226] on span "Invitados totales" at bounding box center [739, 226] width 114 height 16
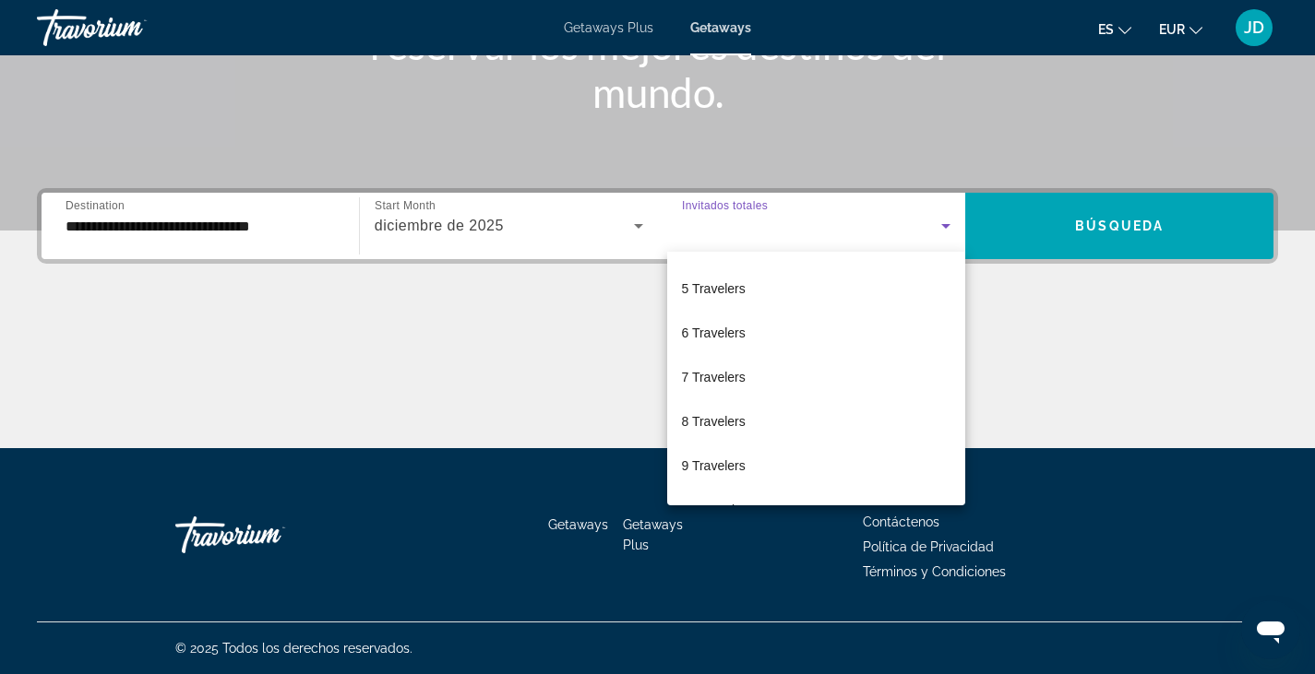
scroll to position [179, 0]
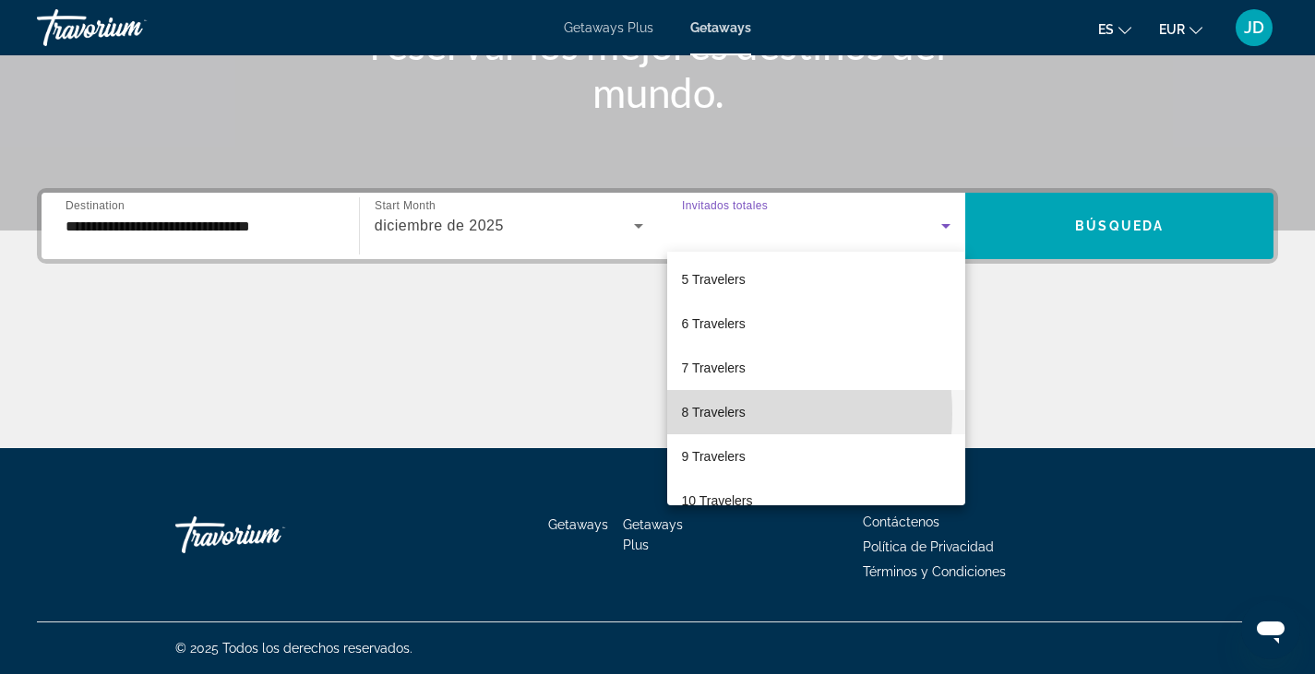
click at [696, 414] on span "8 Travelers" at bounding box center [714, 412] width 64 height 22
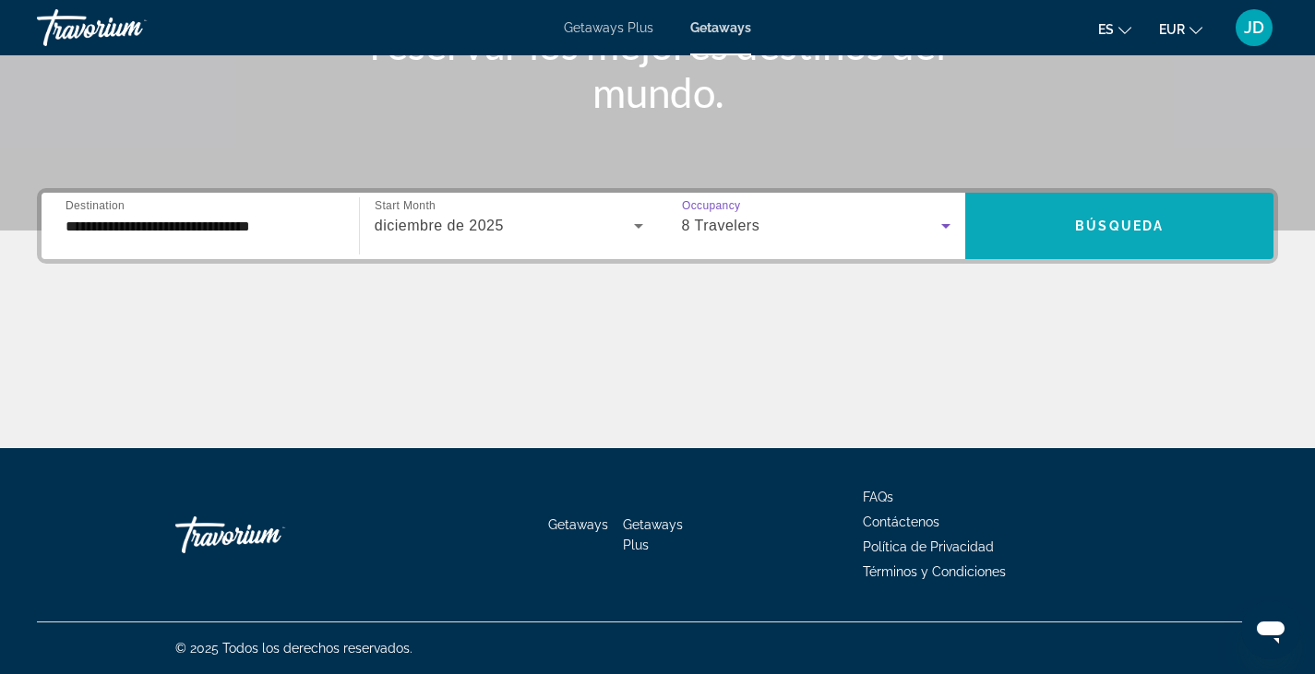
click at [1032, 221] on span "Search widget" at bounding box center [1119, 226] width 308 height 44
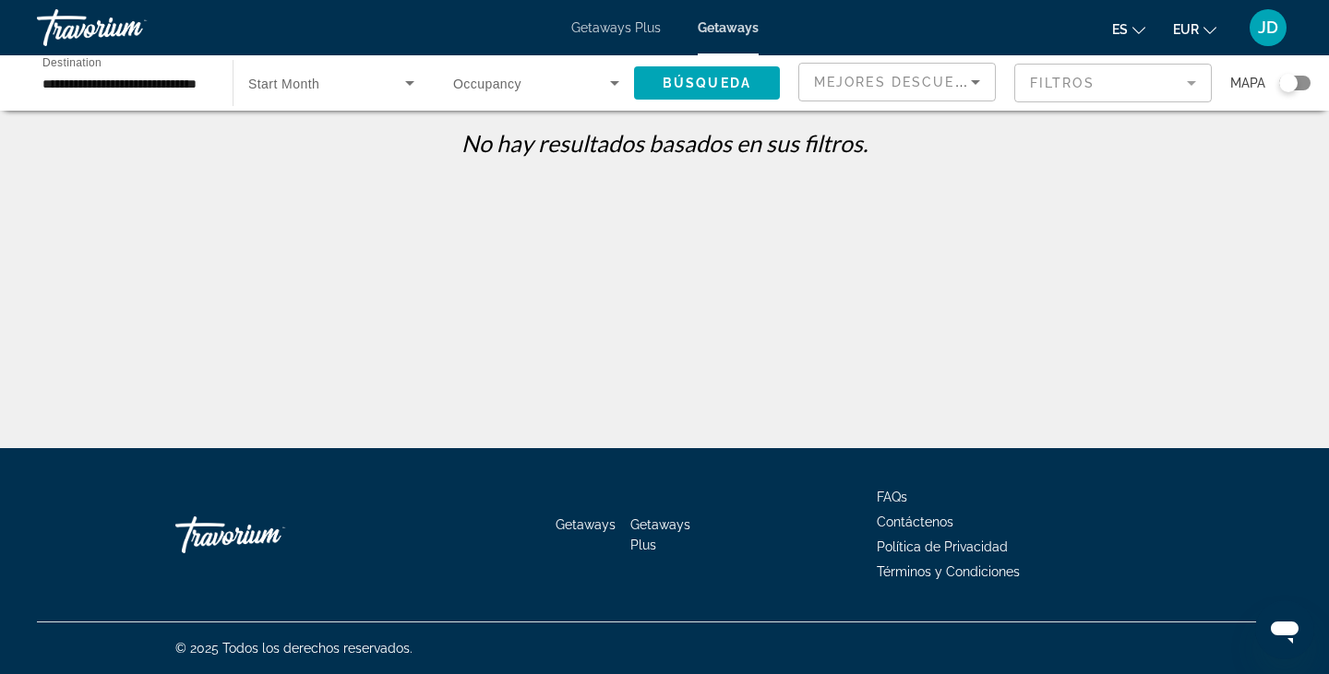
click at [89, 86] on input "**********" at bounding box center [125, 84] width 166 height 22
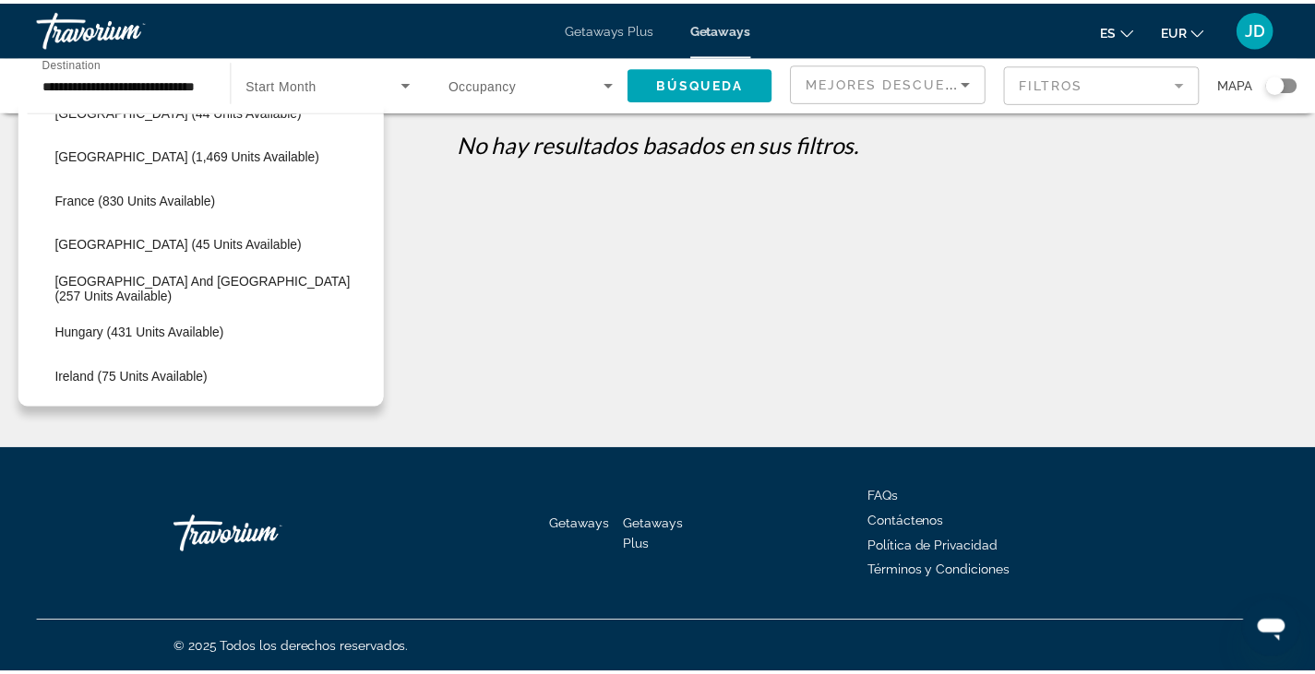
scroll to position [415, 0]
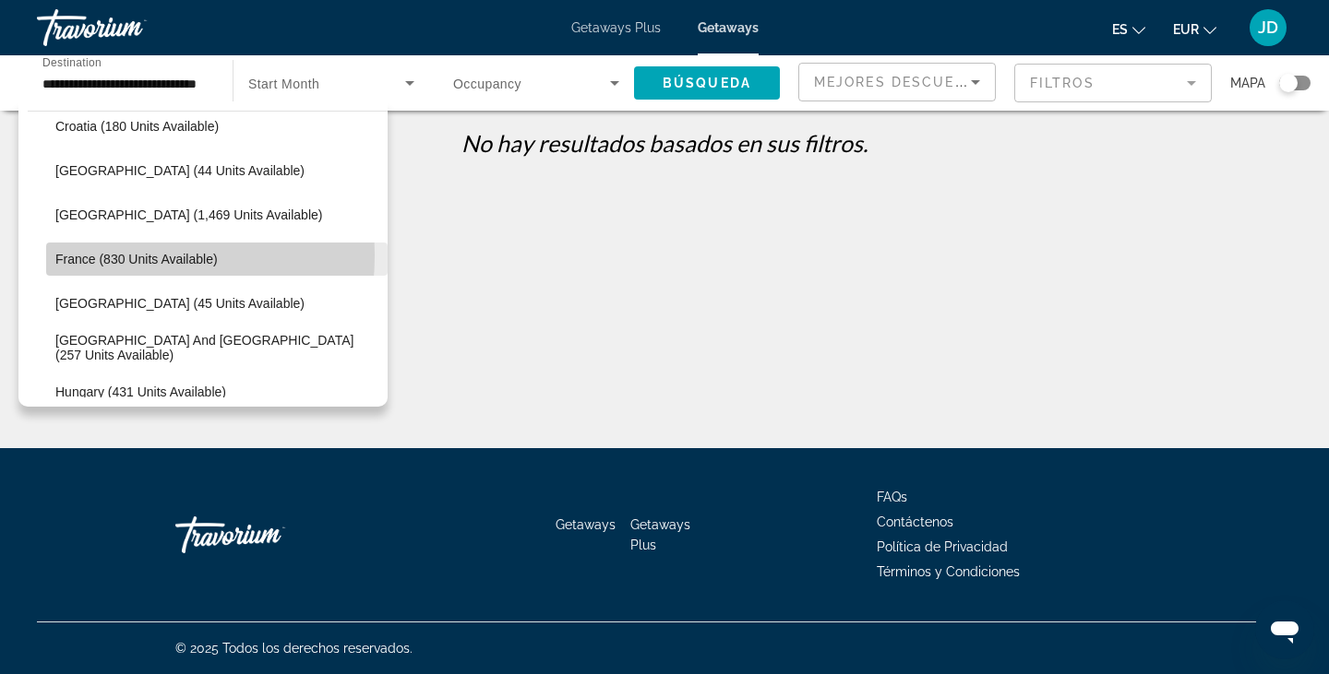
click at [97, 256] on span "France (830 units available)" at bounding box center [136, 259] width 162 height 15
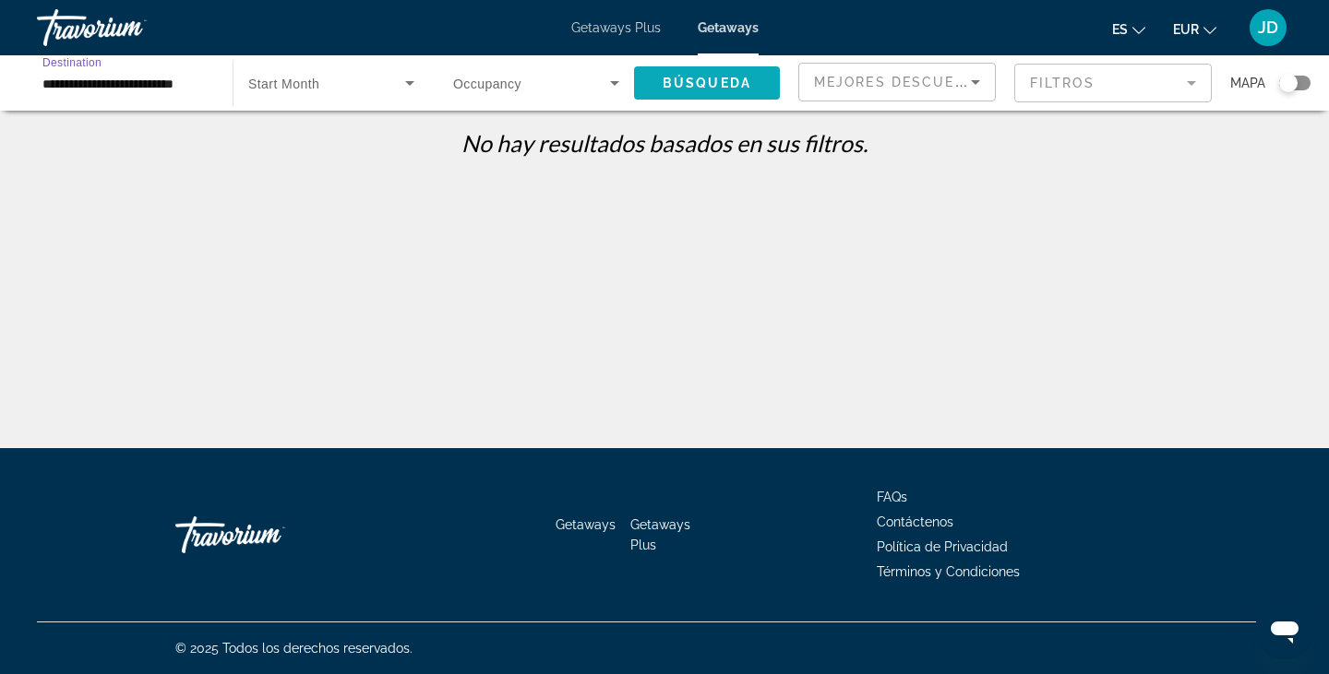
click at [695, 90] on span "Search widget" at bounding box center [707, 83] width 146 height 44
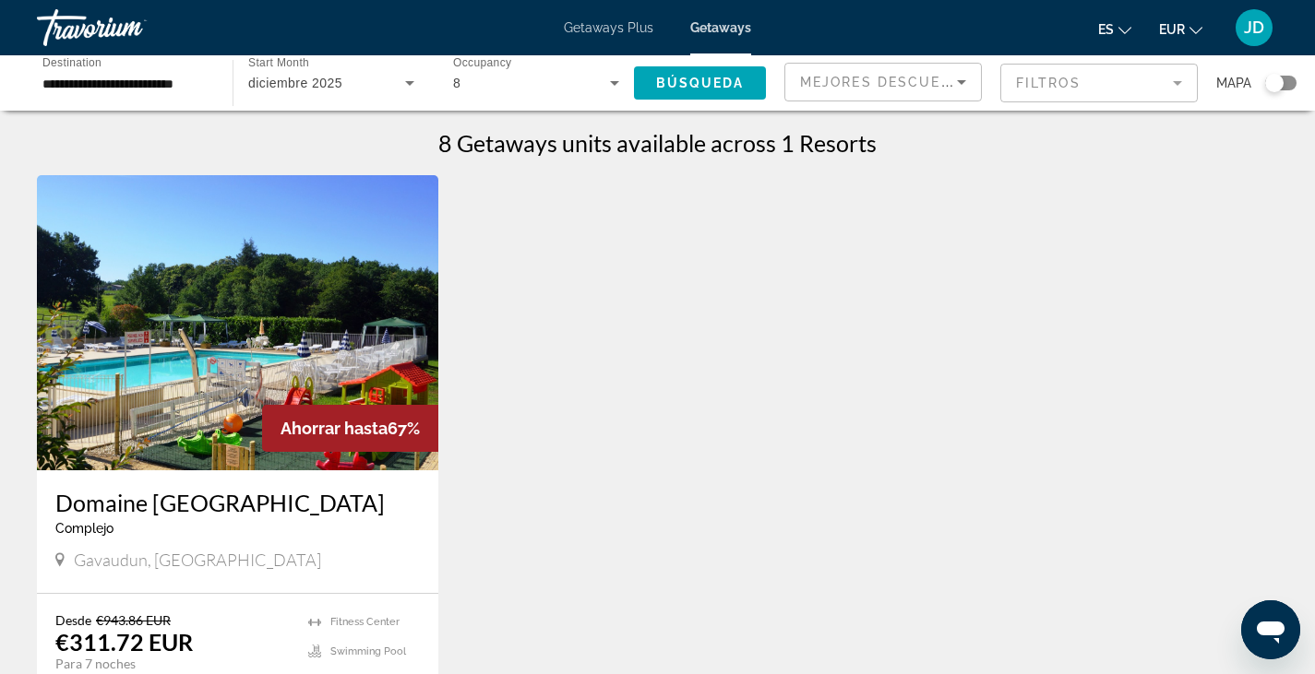
click at [176, 86] on input "**********" at bounding box center [125, 84] width 166 height 22
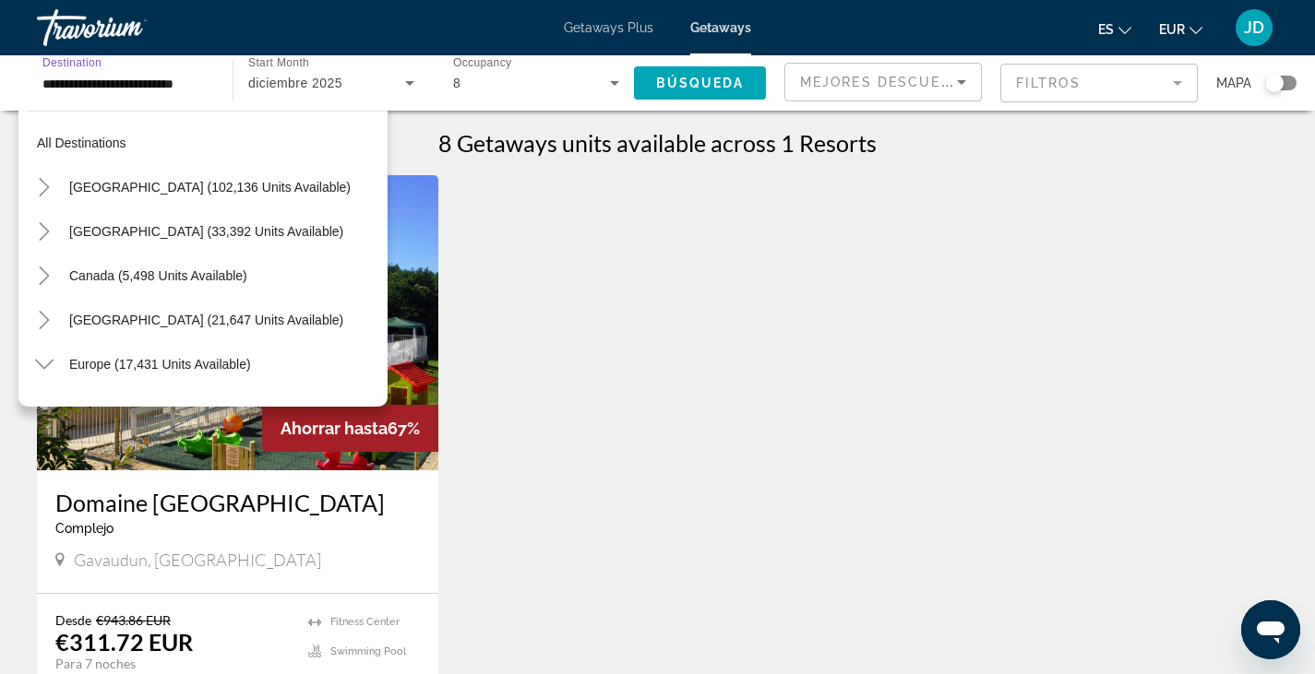
scroll to position [420, 0]
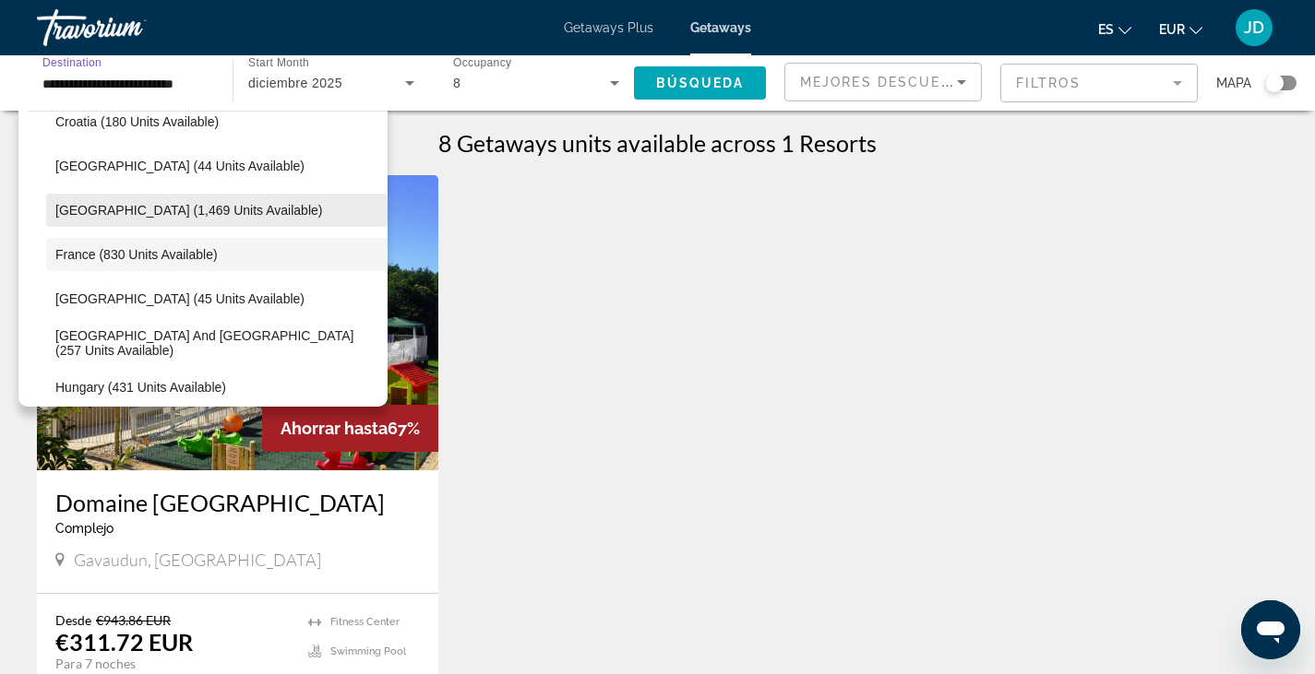
click at [81, 207] on span "[GEOGRAPHIC_DATA] (1,469 units available)" at bounding box center [188, 210] width 267 height 15
type input "**********"
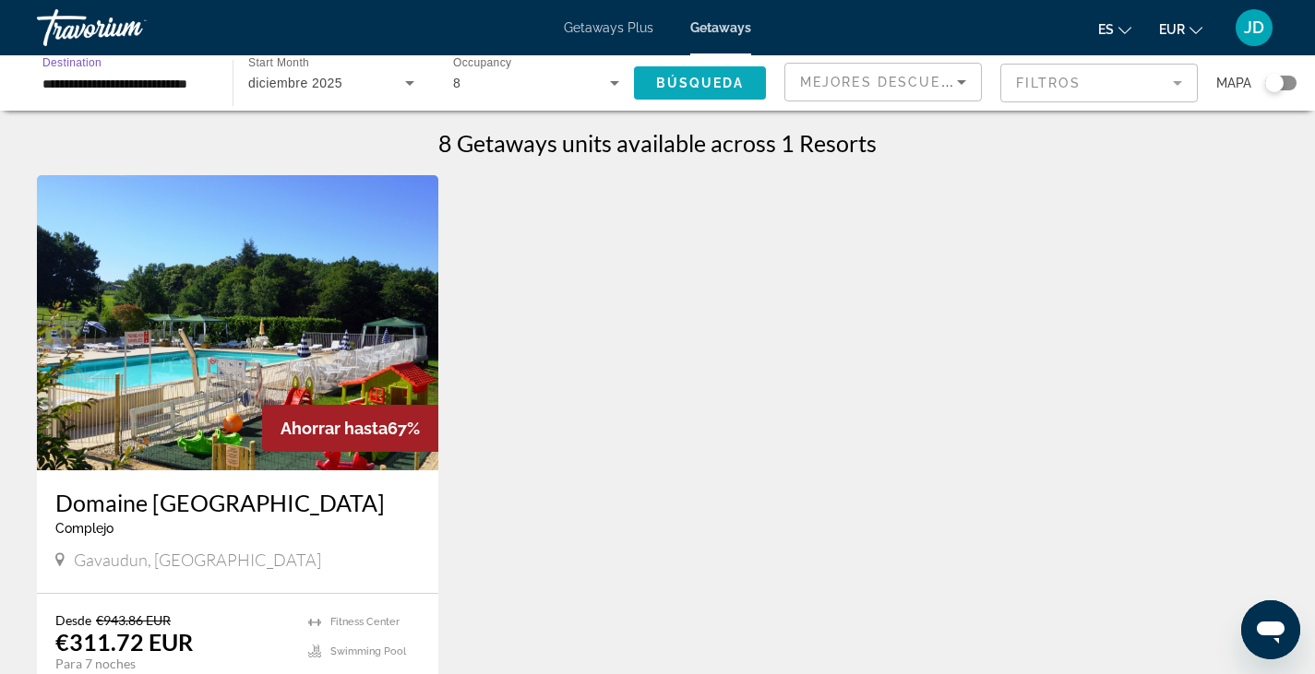
click at [671, 88] on span "Búsqueda" at bounding box center [700, 83] width 89 height 15
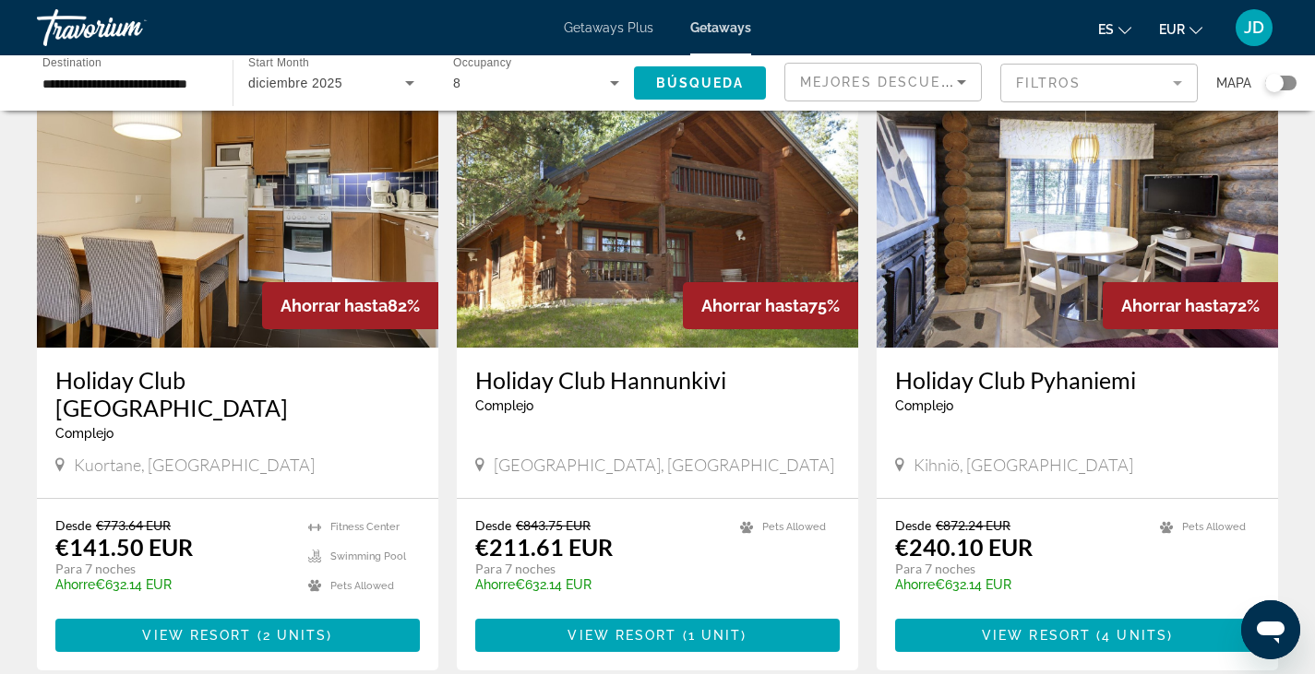
scroll to position [103, 0]
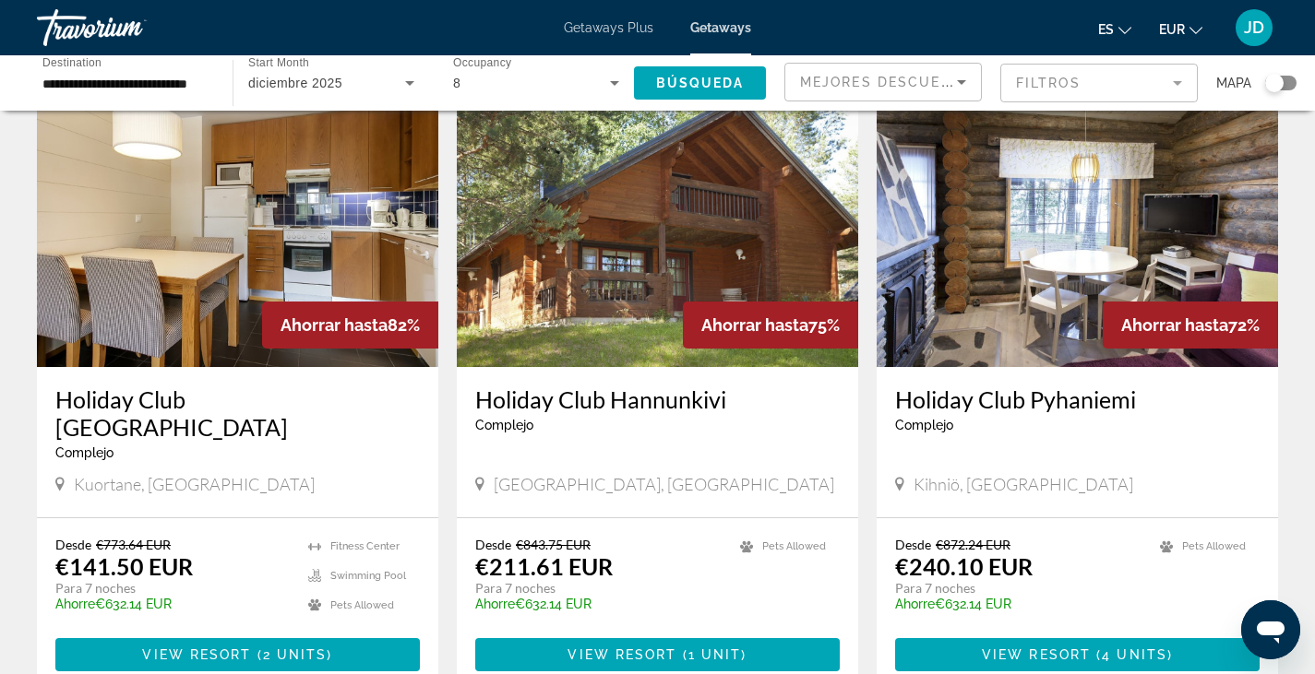
click at [202, 234] on img "Main content" at bounding box center [237, 219] width 401 height 295
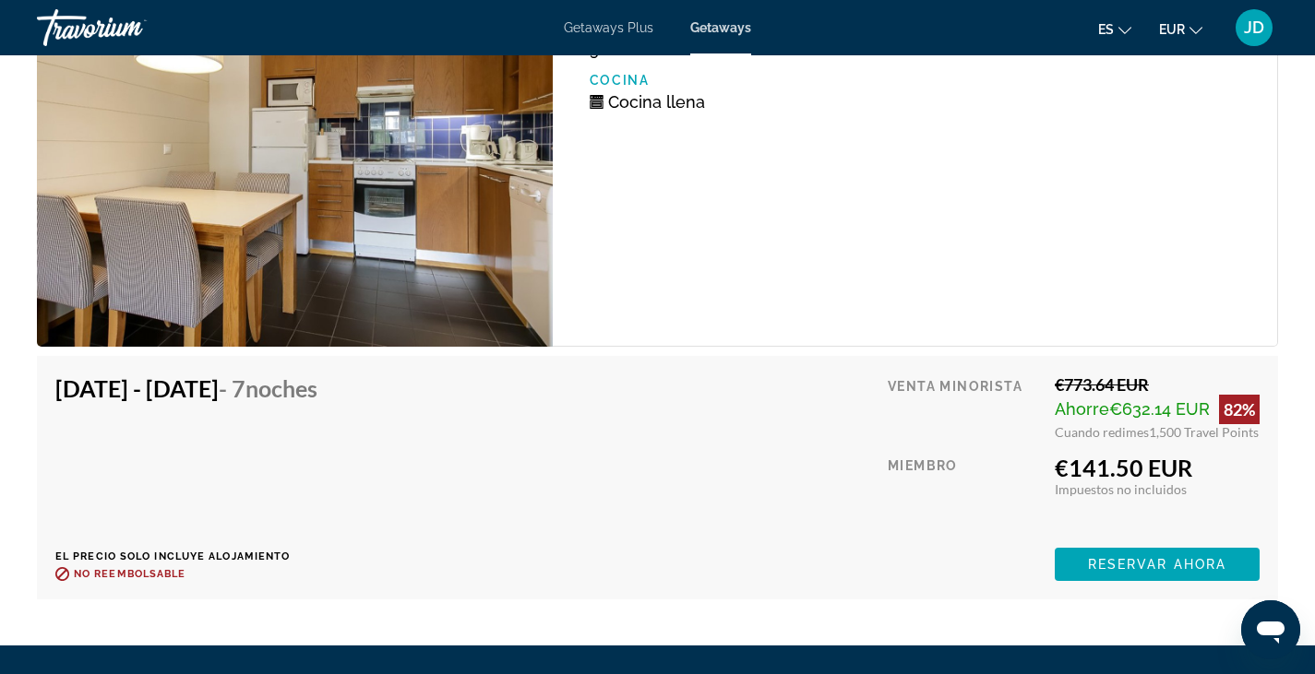
scroll to position [3204, 0]
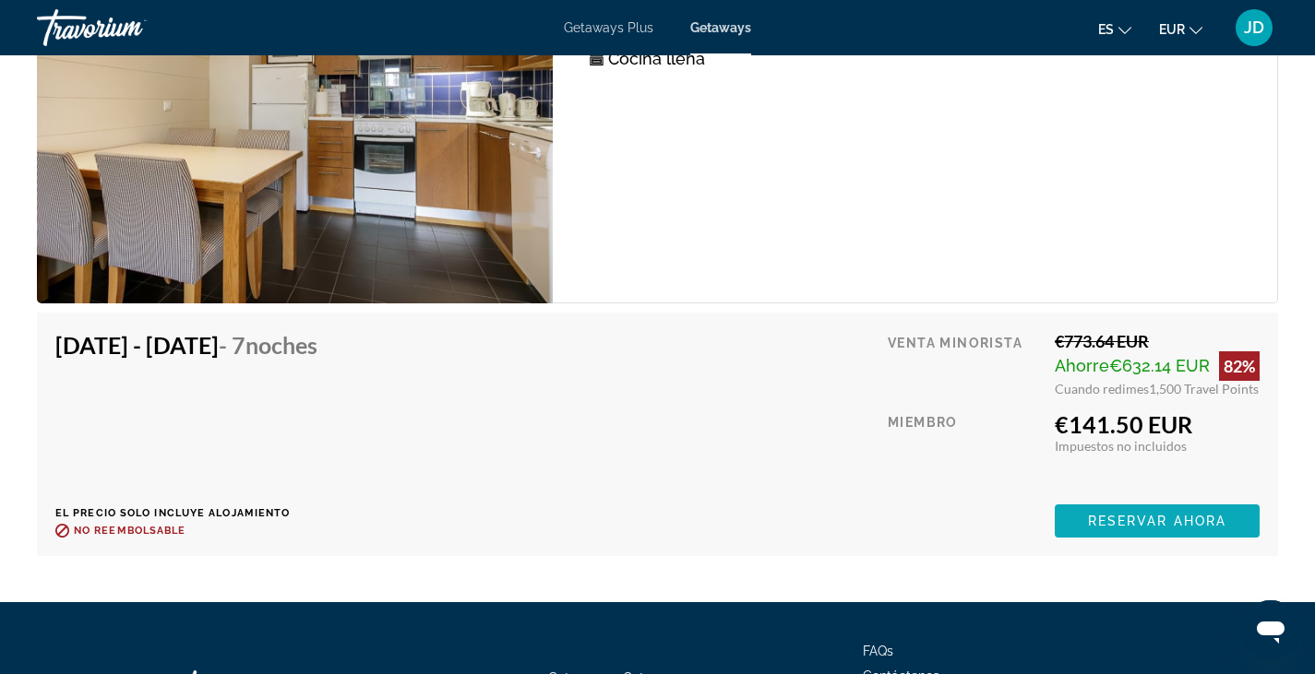
click at [1139, 519] on span "Reservar ahora" at bounding box center [1157, 521] width 138 height 15
